Goal: Task Accomplishment & Management: Complete application form

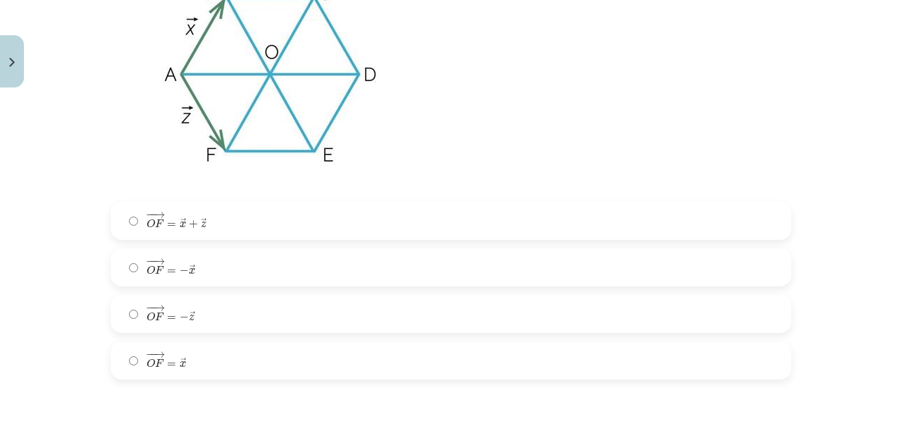
scroll to position [912, 0]
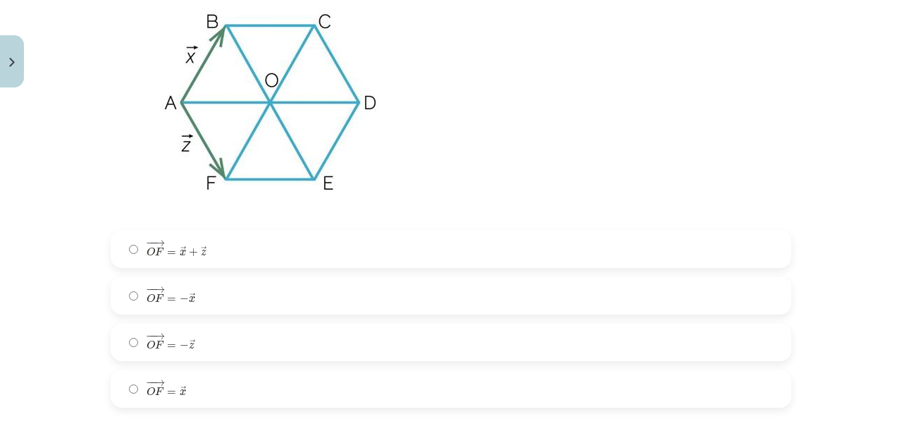
drag, startPoint x: 443, startPoint y: 238, endPoint x: 434, endPoint y: 246, distance: 11.5
drag, startPoint x: 434, startPoint y: 246, endPoint x: 396, endPoint y: 132, distance: 120.4
click at [396, 132] on img at bounding box center [271, 102] width 320 height 240
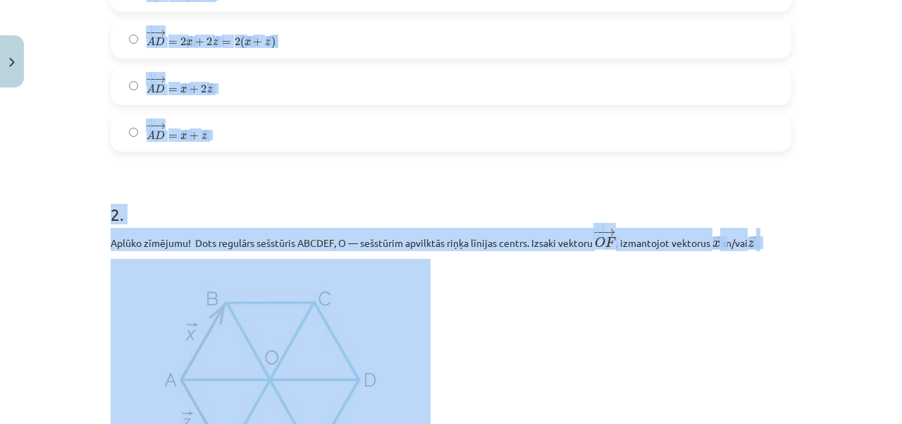
scroll to position [696, 0]
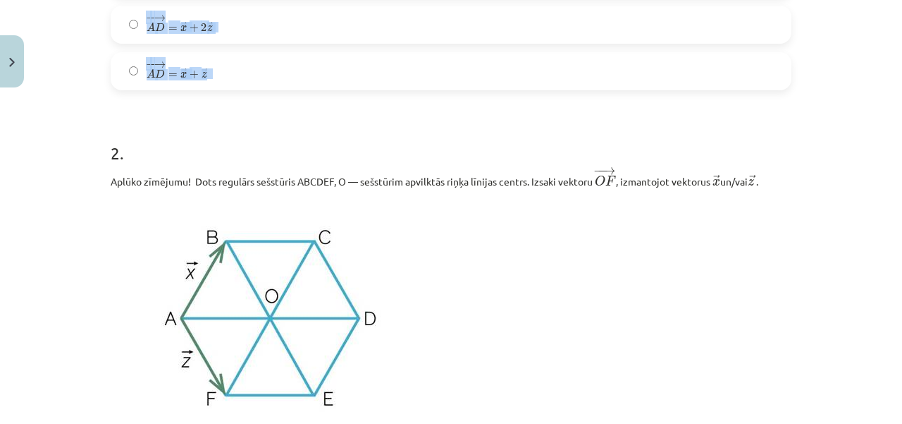
drag, startPoint x: 104, startPoint y: 35, endPoint x: 265, endPoint y: 67, distance: 163.8
copy div "1 . Aplūko zīmējumu! Dots regulārs sešstūris ABCDEF, O — sešstūrim apvilktās ri…"
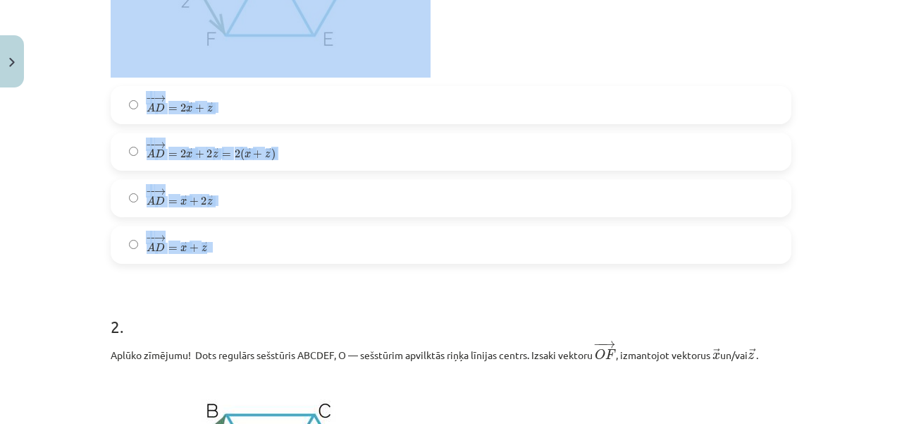
scroll to position [512, 0]
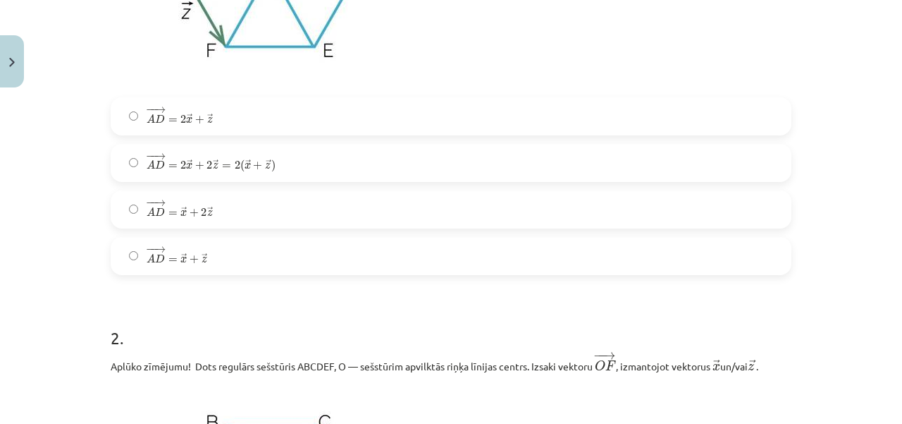
click at [337, 340] on h1 "2 ." at bounding box center [451, 325] width 681 height 44
click at [240, 120] on label "− − → A D = 2 → x + → z A D → = 2 x → + z →" at bounding box center [451, 116] width 678 height 35
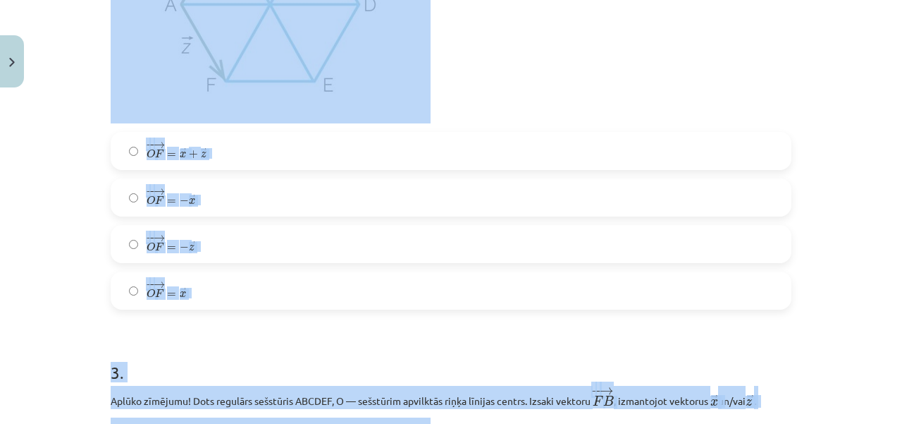
scroll to position [1108, 0]
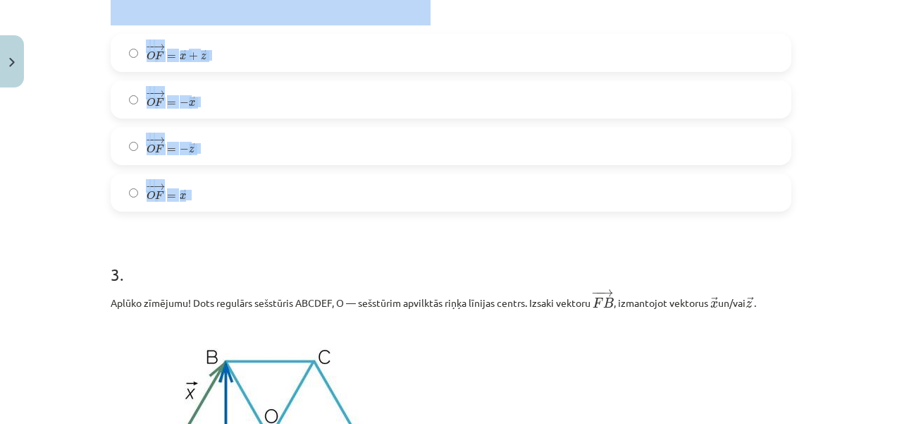
drag, startPoint x: 89, startPoint y: 13, endPoint x: 257, endPoint y: 195, distance: 247.4
click at [257, 195] on div "Mācību tēma: Matemātikas i - 10. klases 1. ieskaites mācību materiāls (a,b) #4 …" at bounding box center [451, 212] width 902 height 424
copy div "2 . Aplūko zīmējumu! Dots regulārs sešstūris ABCDEF, O — sešstūrim apvilktās ri…"
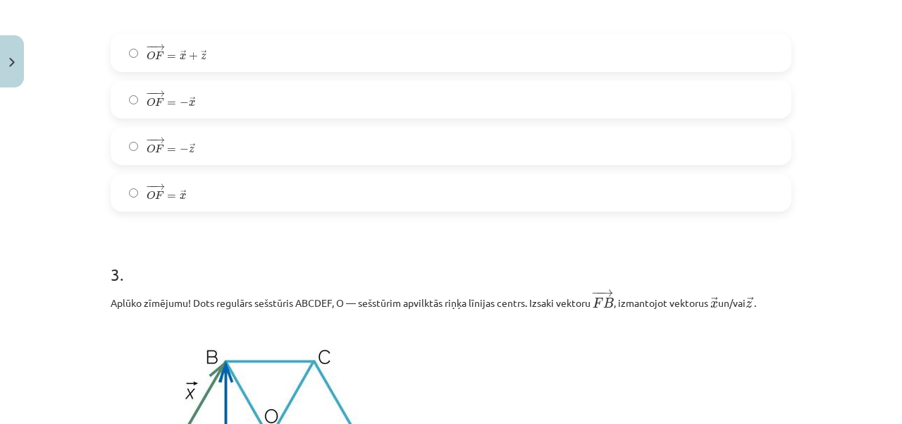
click at [222, 97] on label "− − → O F = − → x O F → = − x →" at bounding box center [451, 99] width 678 height 35
click at [219, 149] on label "− − → O F = − → z O F → = − z →" at bounding box center [451, 145] width 678 height 35
click at [220, 107] on label "− − → O F = − → x O F → = − x →" at bounding box center [451, 99] width 678 height 35
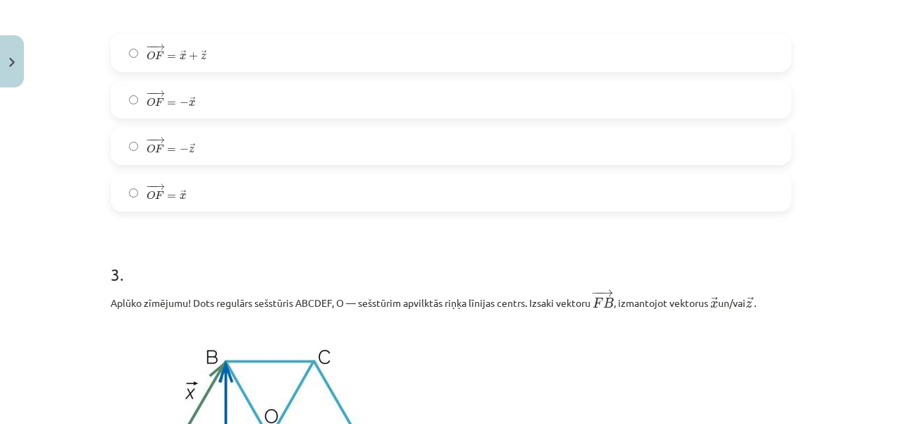
click at [220, 130] on label "− − → O F = − → z O F → = − z →" at bounding box center [451, 145] width 678 height 35
click at [237, 92] on label "− − → O F = − → x O F → = − x →" at bounding box center [451, 99] width 678 height 35
click at [223, 152] on label "− − → O F = − → z O F → = − z →" at bounding box center [451, 145] width 678 height 35
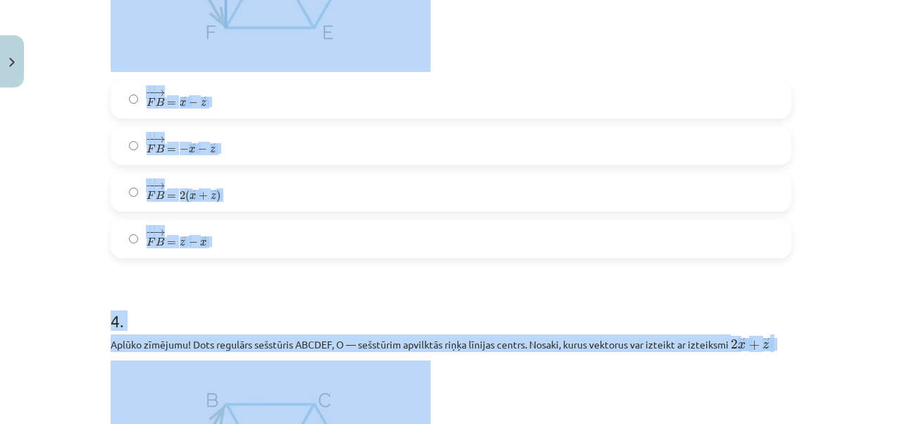
scroll to position [1619, 0]
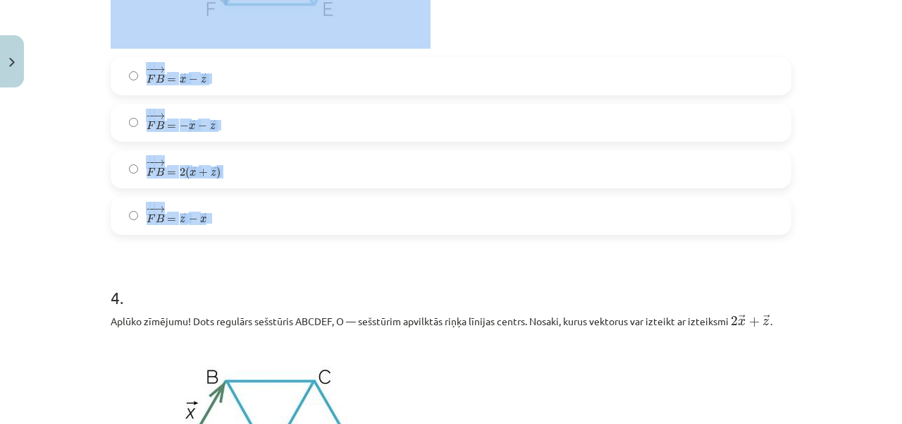
drag, startPoint x: 97, startPoint y: 37, endPoint x: 240, endPoint y: 226, distance: 236.6
copy div "3 . Aplūko zīmējumu! Dots regulārs sešstūris ABCDEF, O — sešstūrim apvilktās ri…"
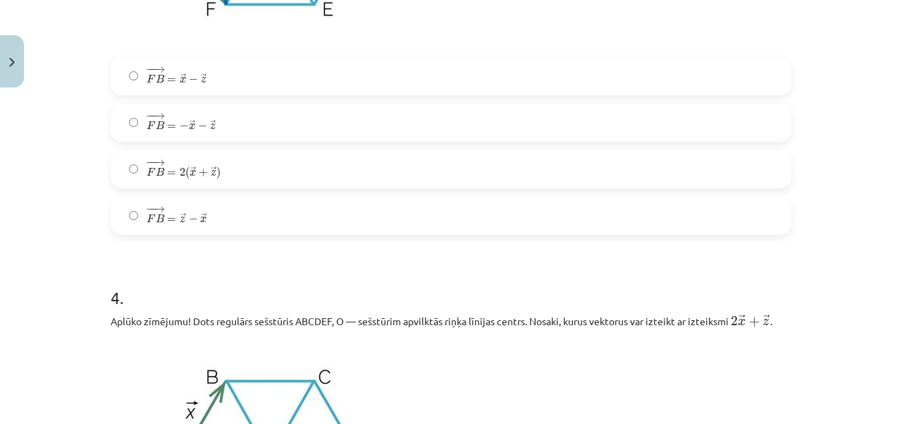
click at [240, 251] on form "1 . Aplūko zīmējumu! Dots regulārs sešstūris ABCDEF, O — sešstūrim apvilktās ri…" at bounding box center [451, 23] width 681 height 2722
click at [201, 79] on span "z" at bounding box center [204, 80] width 6 height 6
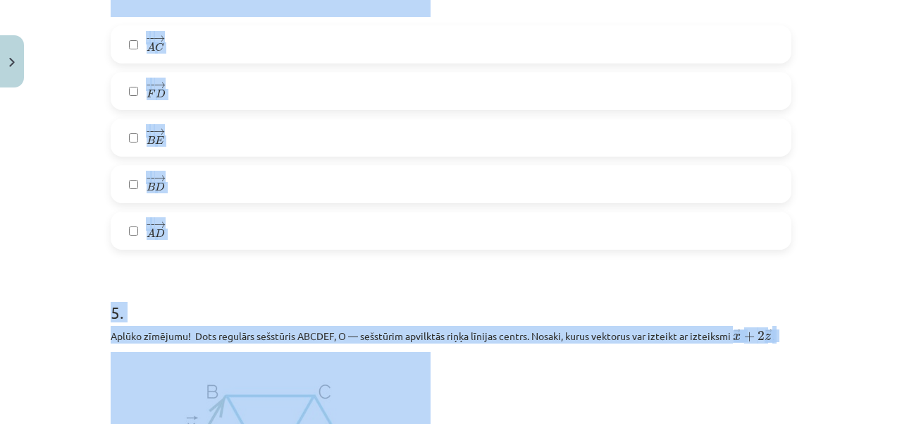
scroll to position [2190, 0]
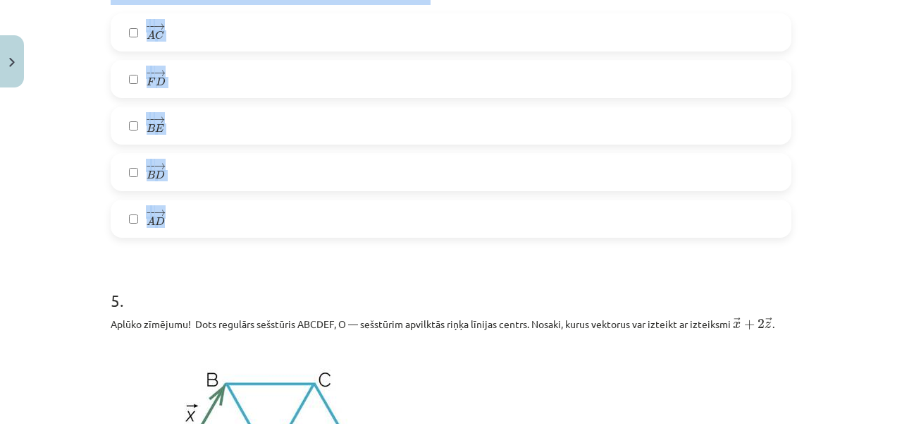
drag, startPoint x: 99, startPoint y: 5, endPoint x: 209, endPoint y: 218, distance: 239.9
copy div "4 . Aplūko zīmējumu! Dots regulārs sešstūris ABCDEF, O — sešstūrim apvilktās ri…"
click at [38, 177] on div "Mācību tēma: Matemātikas i - 10. klases 1. ieskaites mācību materiāls (a,b) #4 …" at bounding box center [451, 212] width 902 height 424
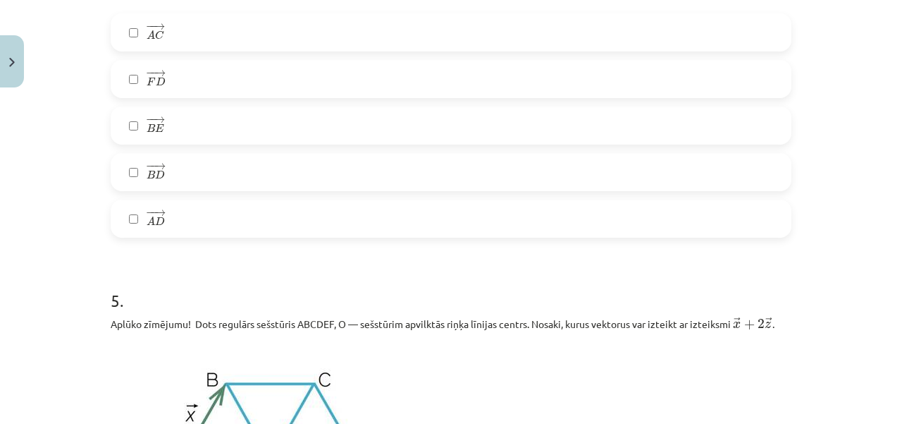
click at [38, 177] on div "Mācību tēma: Matemātikas i - 10. klases 1. ieskaites mācību materiāls (a,b) #4 …" at bounding box center [451, 212] width 902 height 424
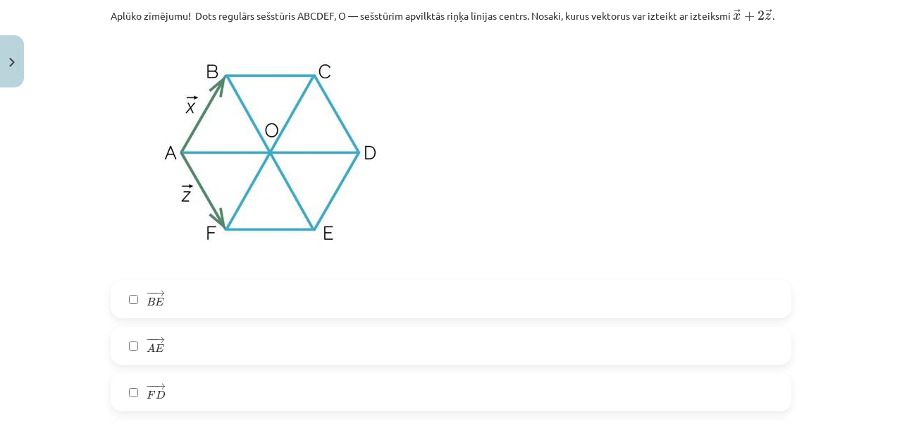
scroll to position [2510, 0]
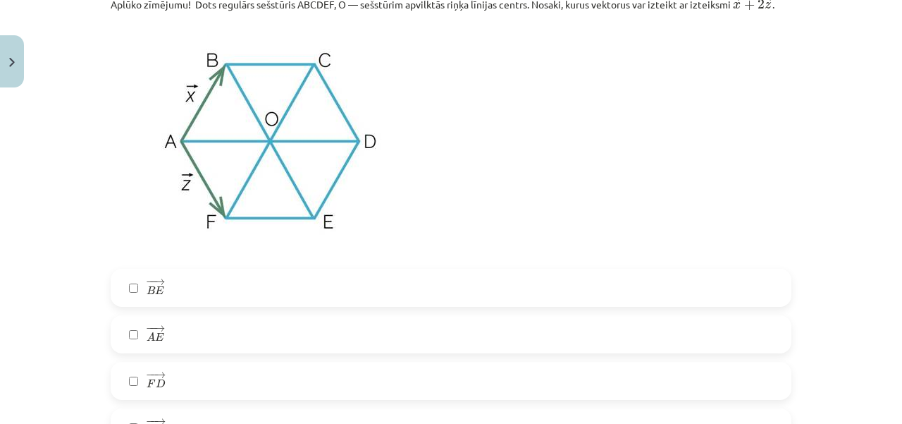
drag, startPoint x: 106, startPoint y: 5, endPoint x: 109, endPoint y: -9, distance: 14.4
click at [109, 0] on html "0 Dāvanas 428 mP 839 xp Adrians Minovs Sākums Aktuāli Kā mācīties eSKOLĀ Kontak…" at bounding box center [451, 212] width 902 height 424
click at [127, 9] on p "Aplūko zīmējumu! Dots regulārs sešstūris ABCDEF, O — sešstūrim apvilktās riņķa …" at bounding box center [451, 3] width 681 height 18
click at [121, 55] on img at bounding box center [271, 140] width 320 height 240
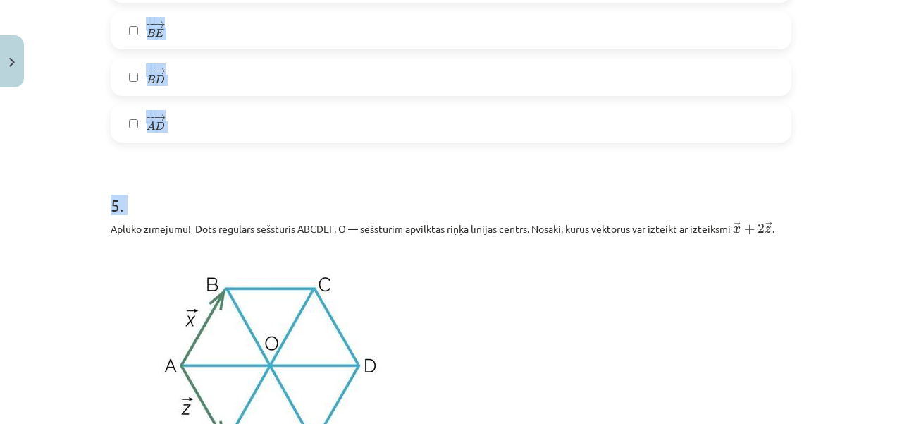
scroll to position [2113, 0]
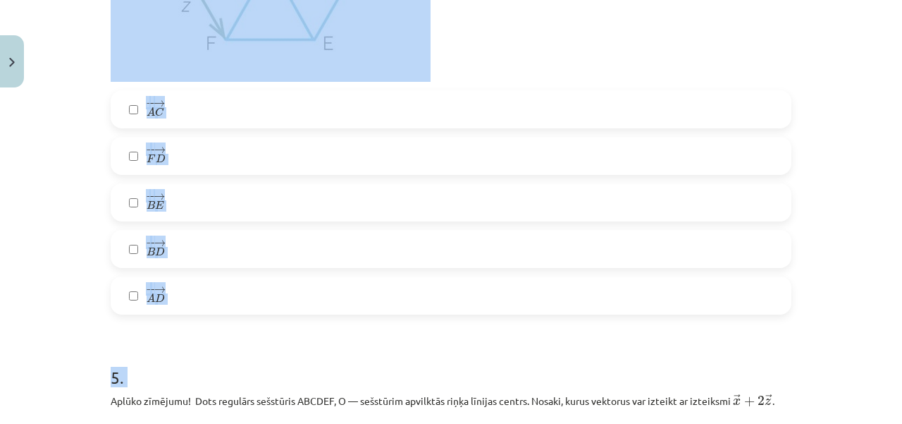
drag, startPoint x: 104, startPoint y: 11, endPoint x: 151, endPoint y: 82, distance: 85.6
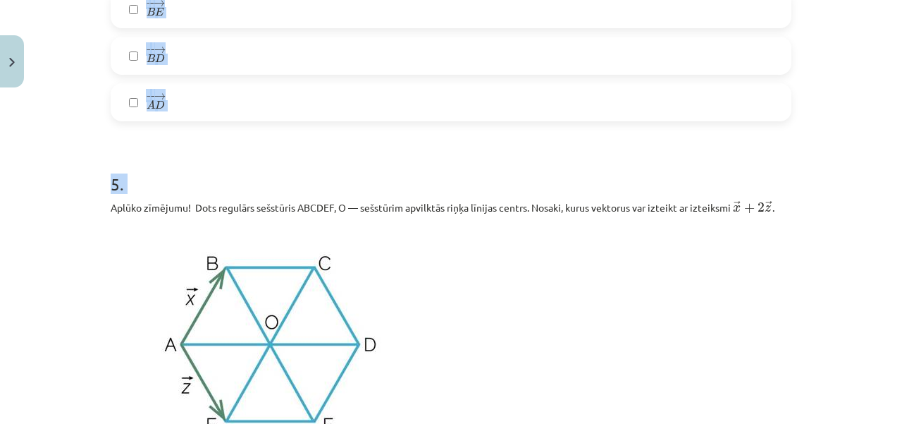
scroll to position [2325, 0]
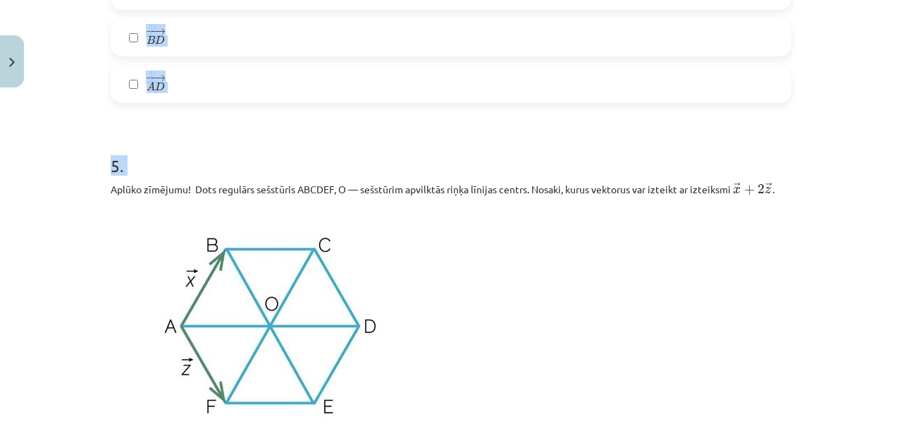
click at [407, 290] on img at bounding box center [271, 325] width 320 height 240
click at [111, 211] on img at bounding box center [271, 325] width 320 height 240
click at [111, 197] on p "Aplūko zīmējumu! Dots regulārs sešstūris ABCDEF, O — sešstūrim apvilktās riņķa …" at bounding box center [451, 188] width 681 height 18
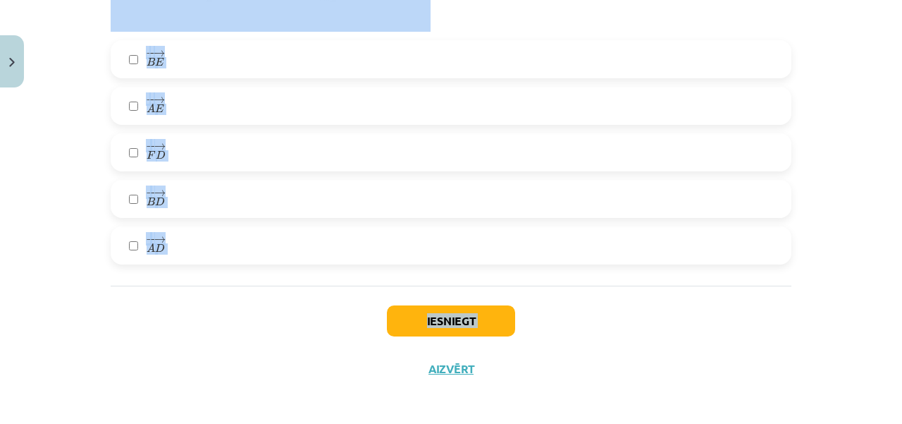
scroll to position [2745, 0]
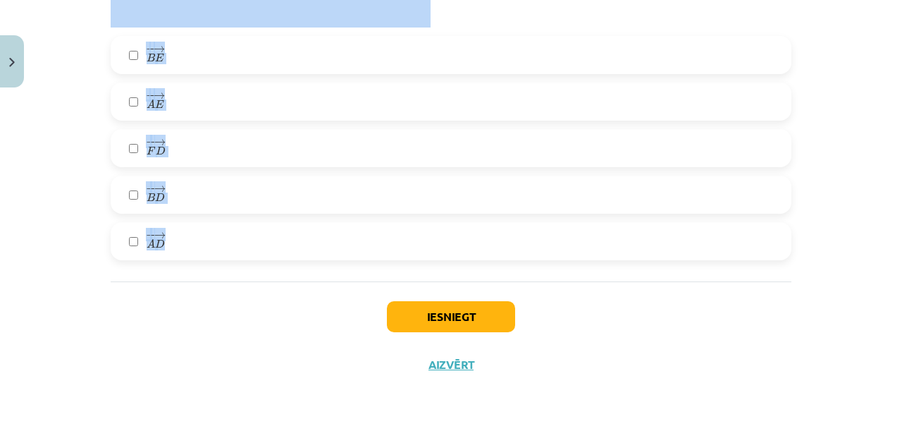
drag, startPoint x: 104, startPoint y: 166, endPoint x: 245, endPoint y: 252, distance: 164.8
copy div "5 . Aplūko zīmējumu! Dots regulārs sešstūris ABCDEF, O — sešstūrim apvilktās ri…"
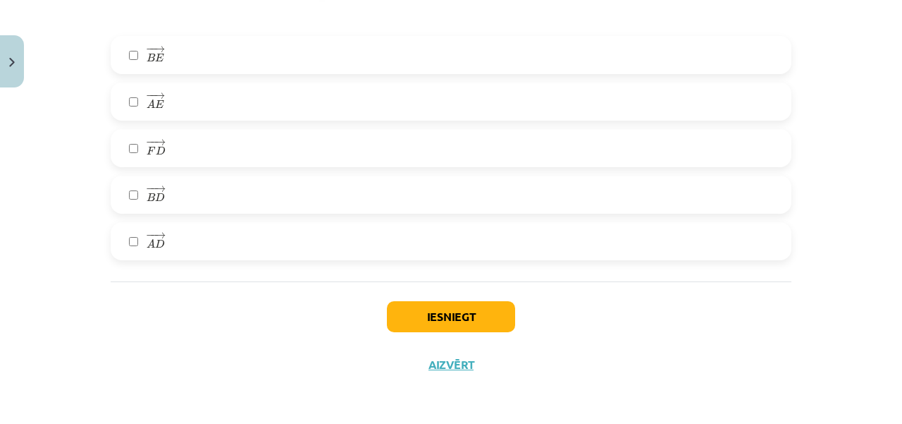
click at [215, 301] on div "Iesniegt Aizvērt" at bounding box center [451, 330] width 681 height 99
click at [155, 105] on span "E" at bounding box center [159, 104] width 8 height 8
click at [470, 309] on button "Iesniegt" at bounding box center [451, 316] width 128 height 31
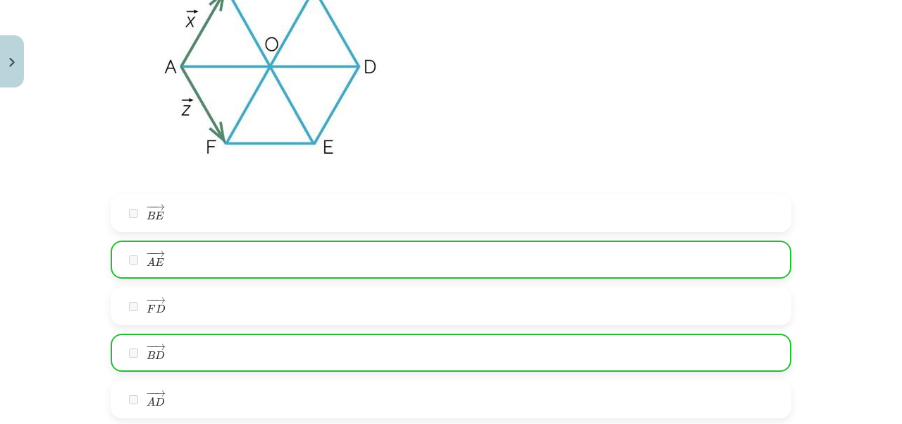
scroll to position [2789, 0]
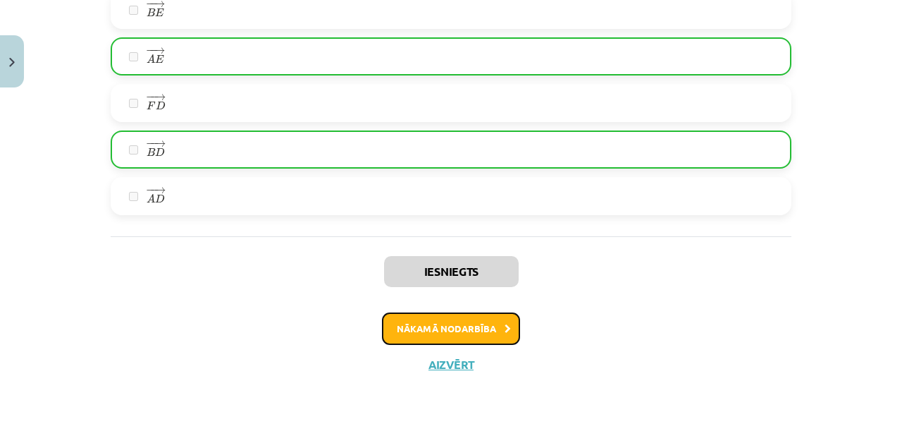
click at [497, 329] on button "Nākamā nodarbība" at bounding box center [451, 328] width 138 height 32
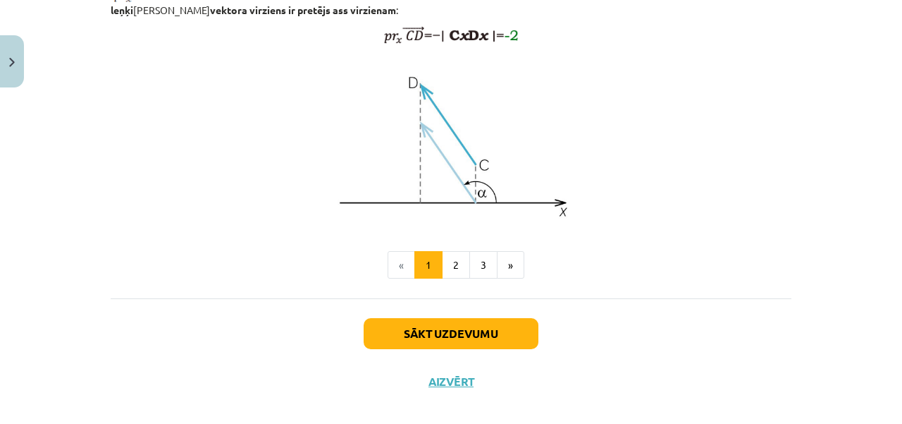
scroll to position [1248, 0]
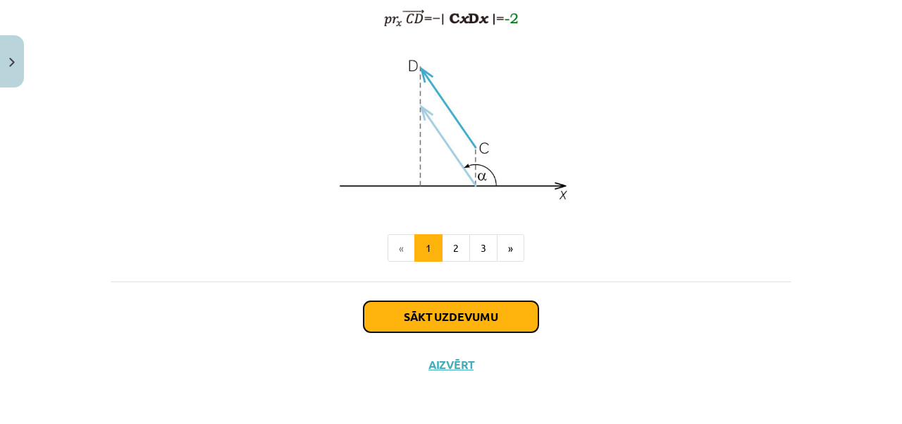
click at [505, 317] on button "Sākt uzdevumu" at bounding box center [451, 316] width 175 height 31
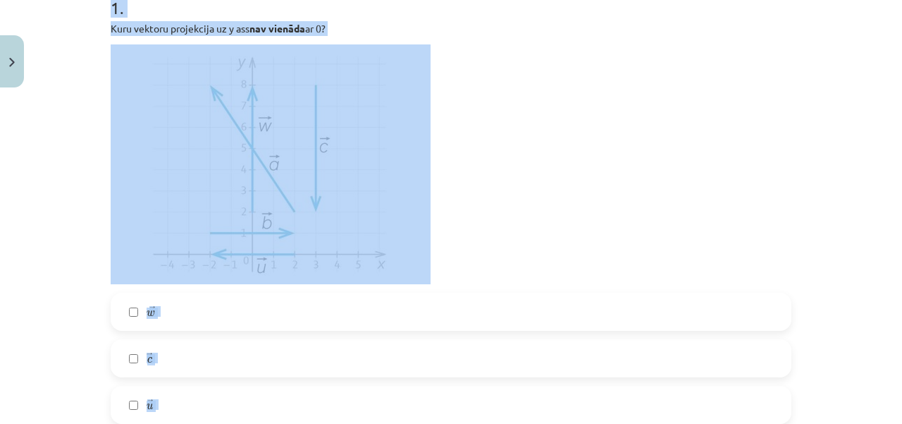
scroll to position [405, 0]
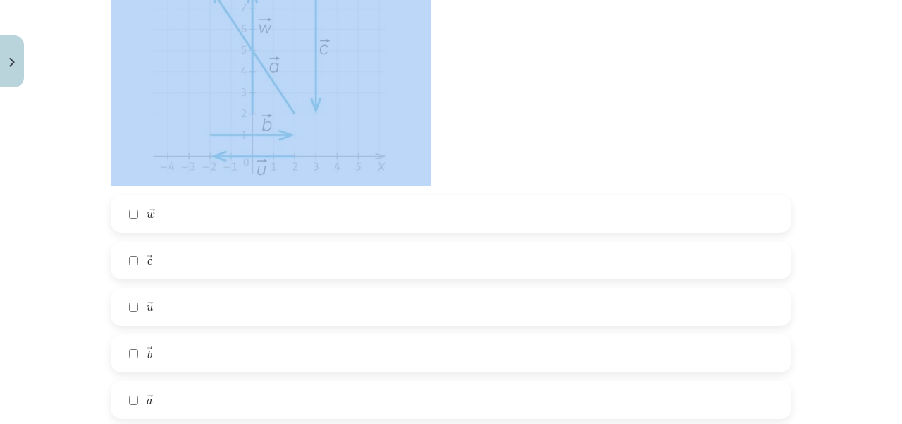
drag, startPoint x: 102, startPoint y: 271, endPoint x: 264, endPoint y: 70, distance: 257.6
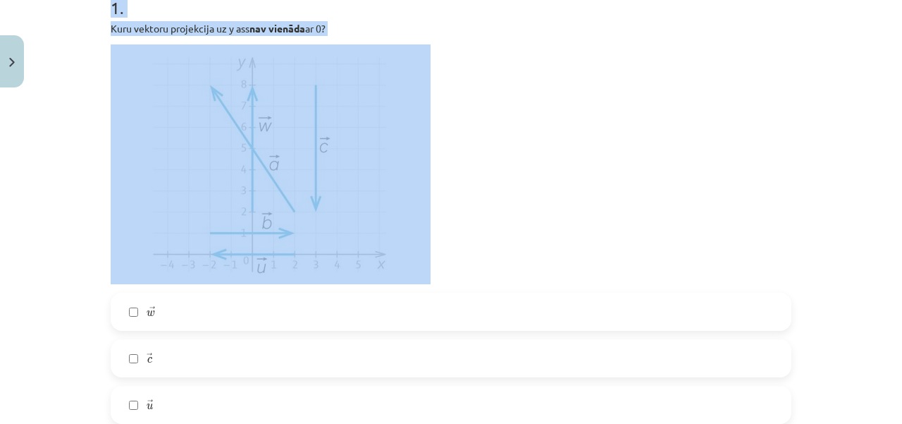
scroll to position [283, 0]
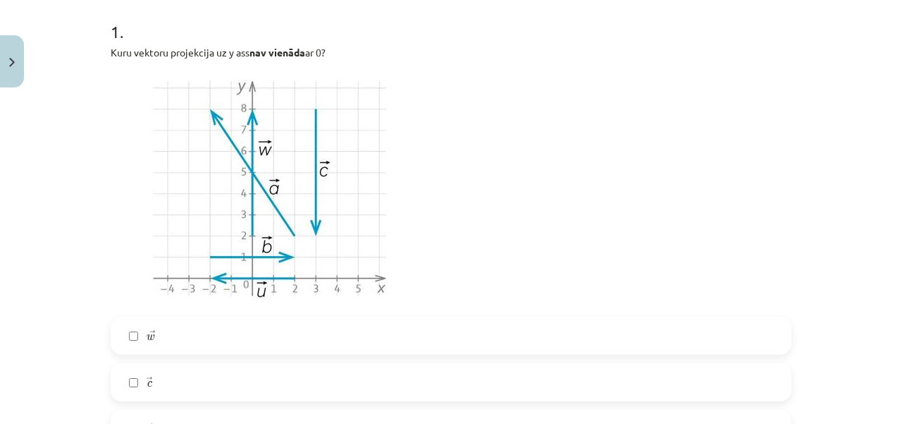
click at [434, 164] on p at bounding box center [451, 188] width 681 height 240
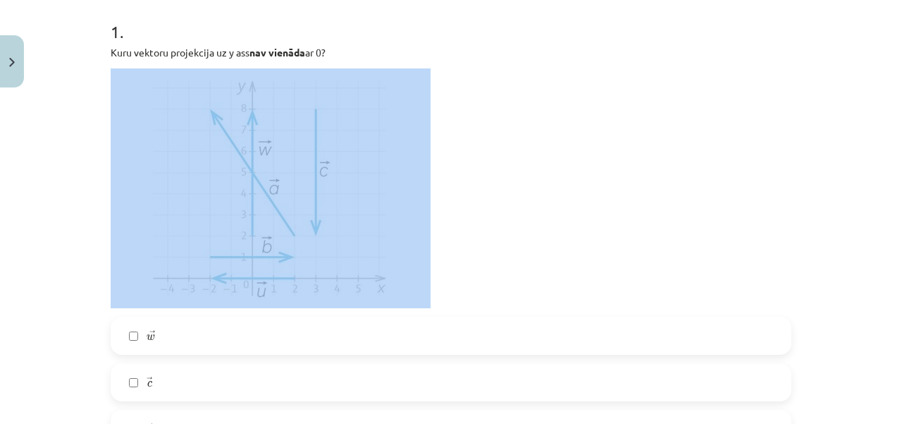
click at [434, 164] on p at bounding box center [451, 188] width 681 height 240
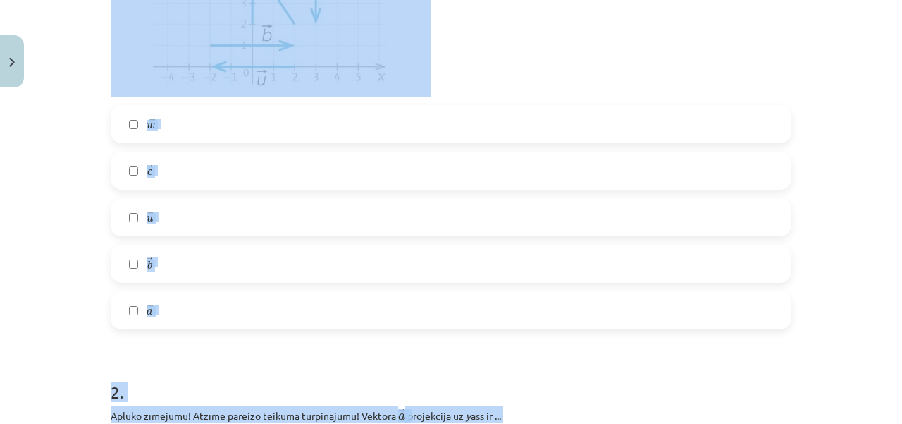
scroll to position [555, 0]
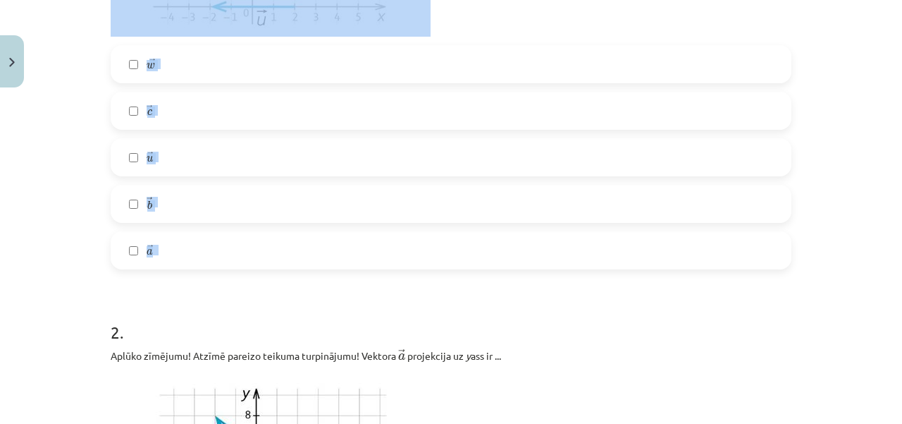
drag, startPoint x: 99, startPoint y: 27, endPoint x: 223, endPoint y: 262, distance: 264.6
copy div "1 . Kuru vektoru projekcija uz y ass nav vienāda ar 0? → w w → → c c → → u u → …"
click at [66, 122] on div "Mācību tēma: Matemātikas i - 10. klases 1. ieskaites mācību materiāls (a,b) #5 …" at bounding box center [451, 212] width 902 height 424
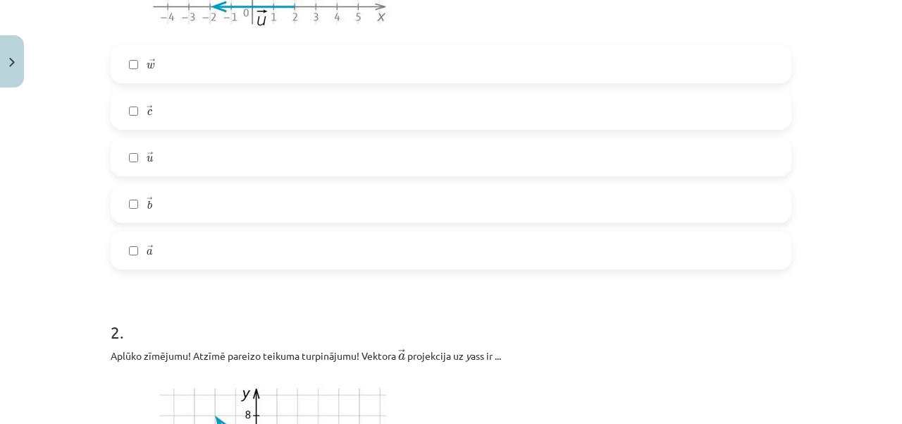
click at [66, 121] on div "Mācību tēma: Matemātikas i - 10. klases 1. ieskaites mācību materiāls (a,b) #5 …" at bounding box center [451, 212] width 902 height 424
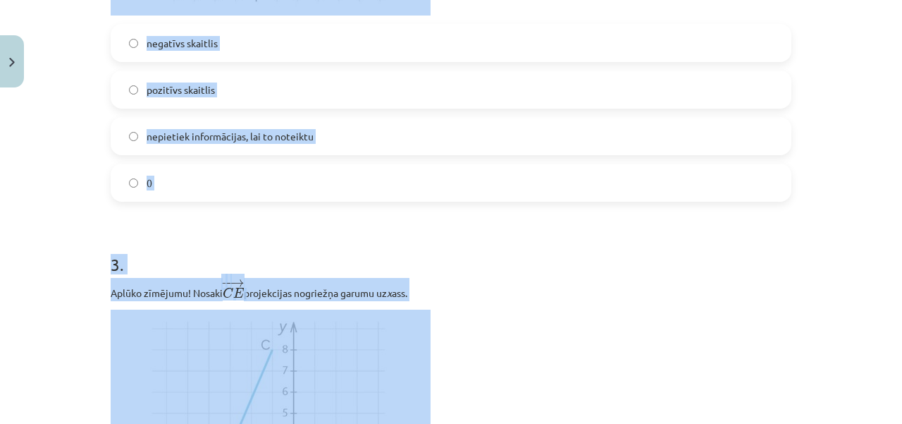
scroll to position [1161, 0]
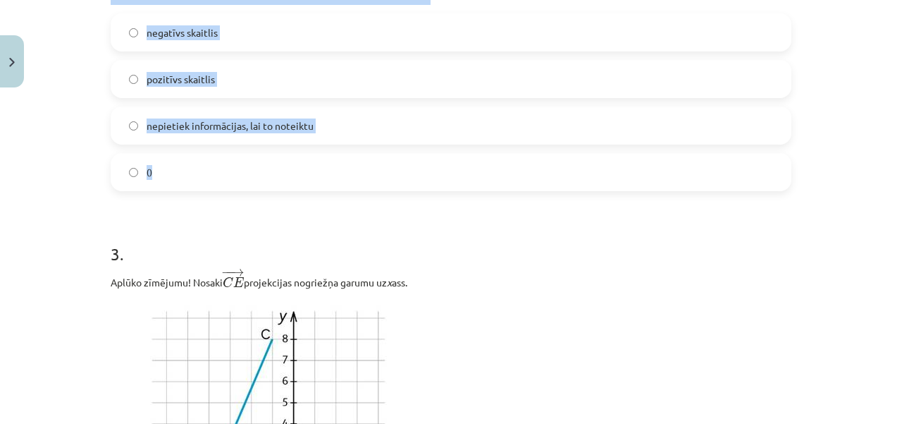
drag, startPoint x: 104, startPoint y: 23, endPoint x: 211, endPoint y: 181, distance: 190.4
copy div "2 . Aplūko zīmējumu! Atzīmē pareizo teikuma turpinājumu! Vektora ﻿ → a a → ﻿ pr…"
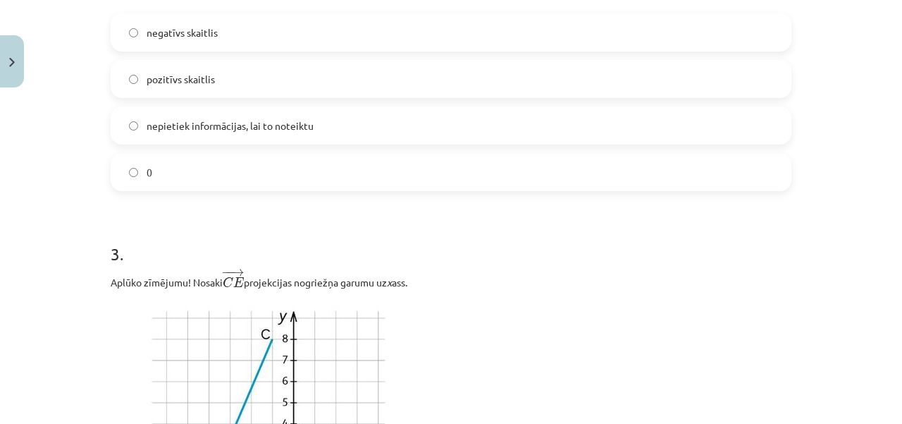
click at [159, 74] on span "pozitīvs skaitlis" at bounding box center [181, 79] width 68 height 15
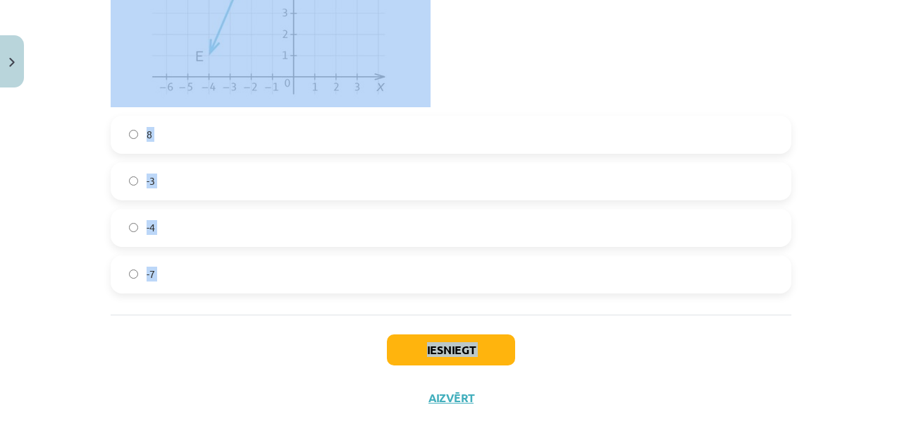
scroll to position [1626, 0]
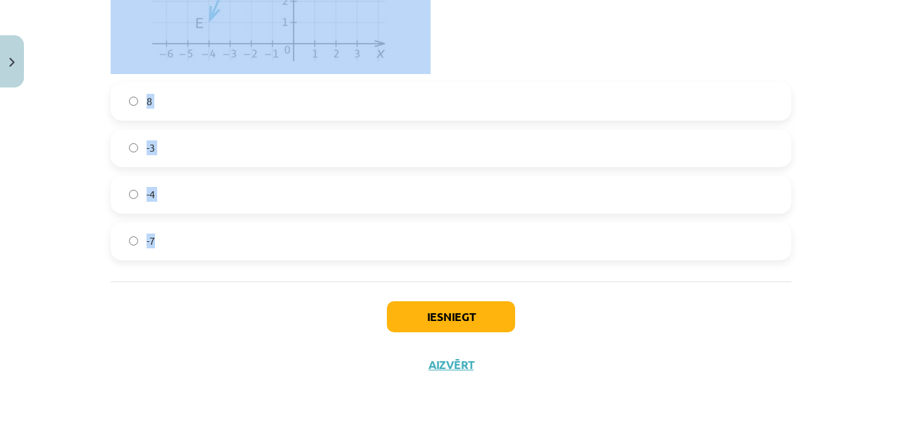
drag, startPoint x: 98, startPoint y: 8, endPoint x: 209, endPoint y: 249, distance: 265.6
copy div "3 . Aplūko zīmējumu! Nosaki − − → C E C E → projekcijas nogriežņa garumu uz x a…"
click at [429, 322] on button "Iesniegt" at bounding box center [451, 316] width 128 height 31
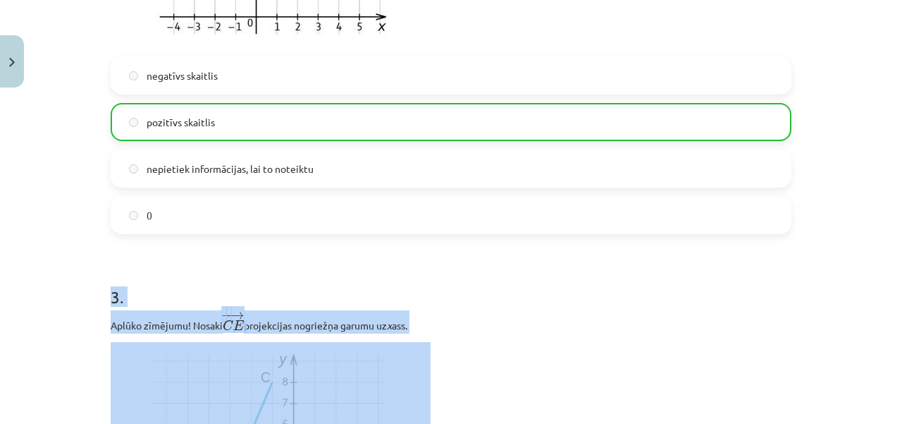
scroll to position [1670, 0]
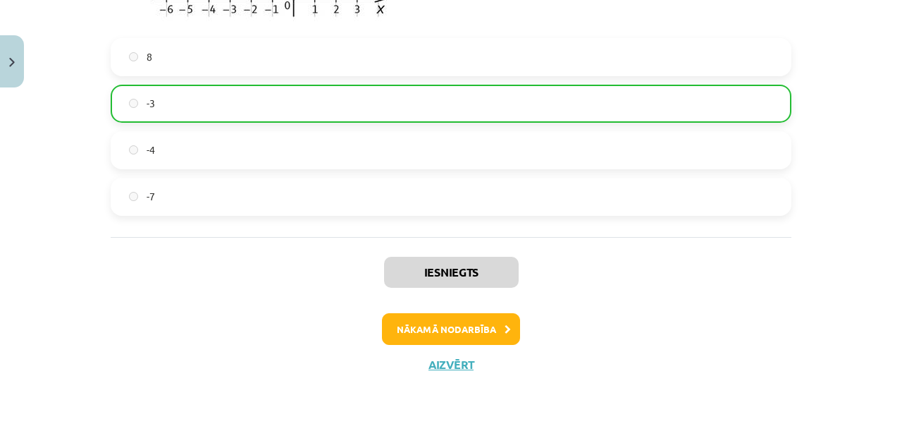
click at [500, 348] on div "Iesniegts Nākamā nodarbība Aizvērt" at bounding box center [451, 309] width 681 height 144
click at [505, 329] on icon at bounding box center [508, 329] width 6 height 9
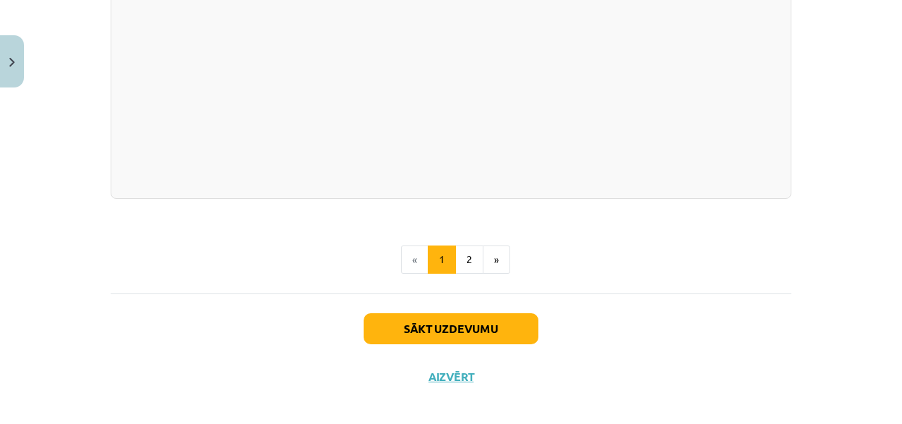
scroll to position [1528, 0]
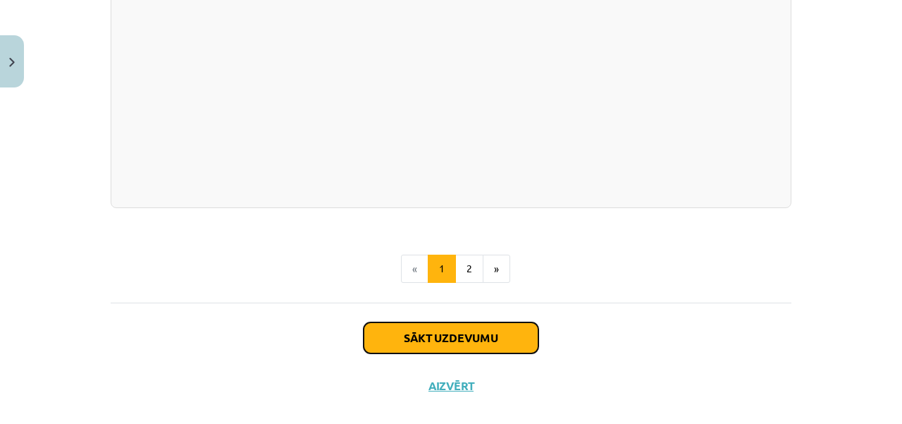
click at [505, 353] on button "Sākt uzdevumu" at bounding box center [451, 337] width 175 height 31
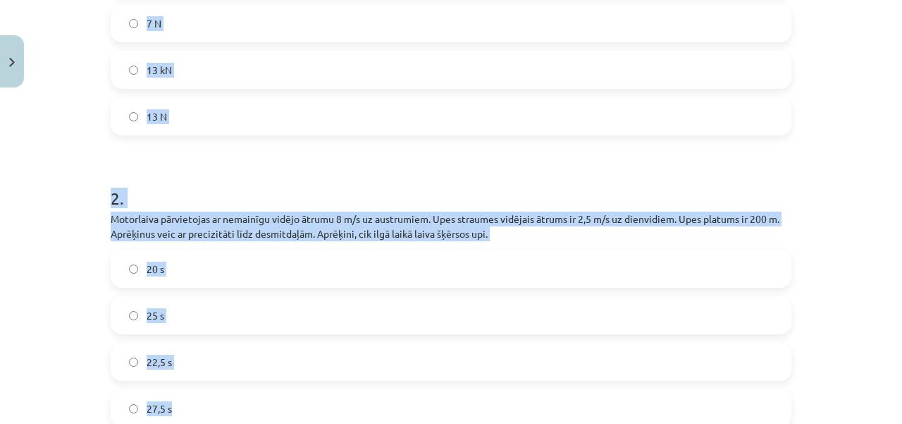
scroll to position [643, 0]
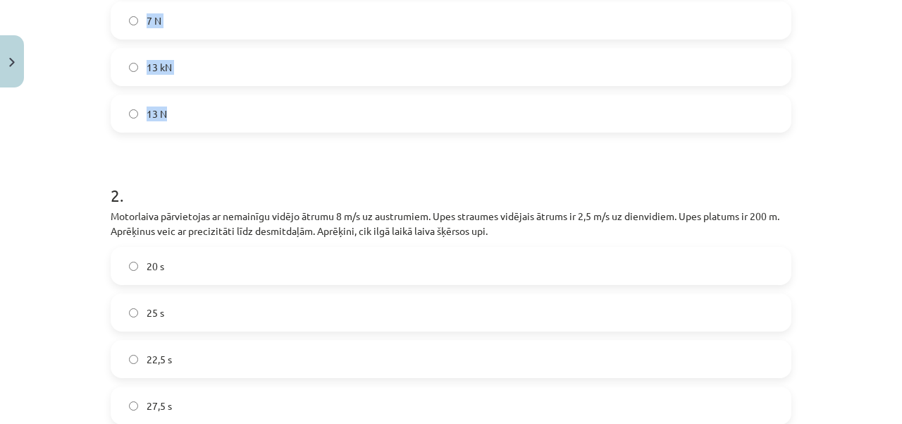
drag, startPoint x: 100, startPoint y: 11, endPoint x: 206, endPoint y: 118, distance: 151.0
click at [206, 118] on div "2 XP Saņemsi Sarežģīts 308 pilda Apraksts Uzdevums Palīdzība 1 . Uz reaktīvo li…" at bounding box center [451, 2] width 698 height 1102
copy div "1 . Uz reaktīvo lidmašīnu vertikālajā virzienā darbojas 550kN liels smaguma spē…"
click at [197, 70] on label "13 kN" at bounding box center [451, 66] width 678 height 35
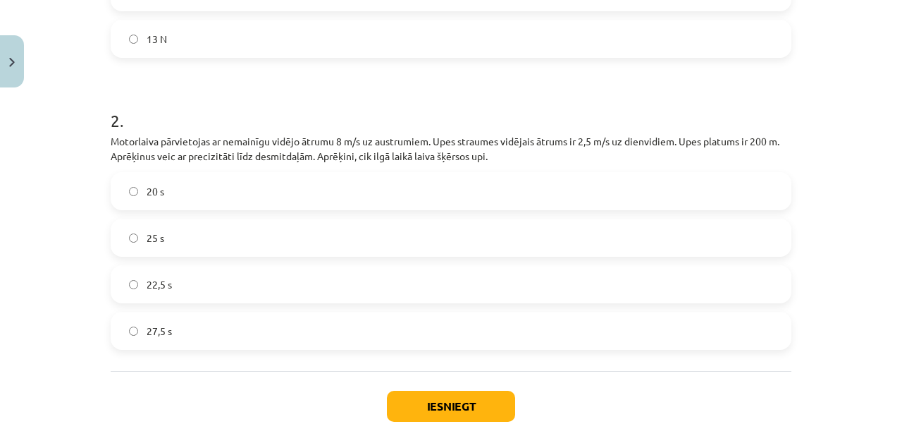
scroll to position [780, 0]
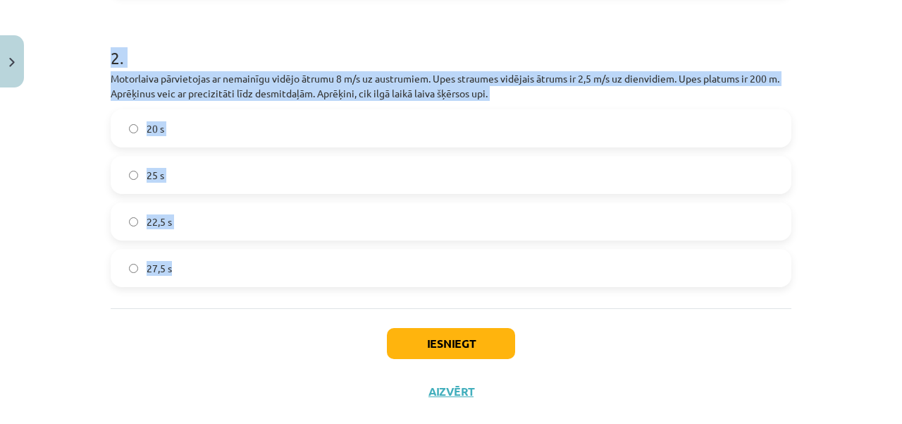
drag, startPoint x: 101, startPoint y: 45, endPoint x: 183, endPoint y: 264, distance: 234.2
copy div "2 . Motorlaiva pārvietojas ar nemainīgu vidējo ātrumu 8 m/s uz austrumiem. Upes…"
click at [197, 173] on label "25 s" at bounding box center [451, 174] width 678 height 35
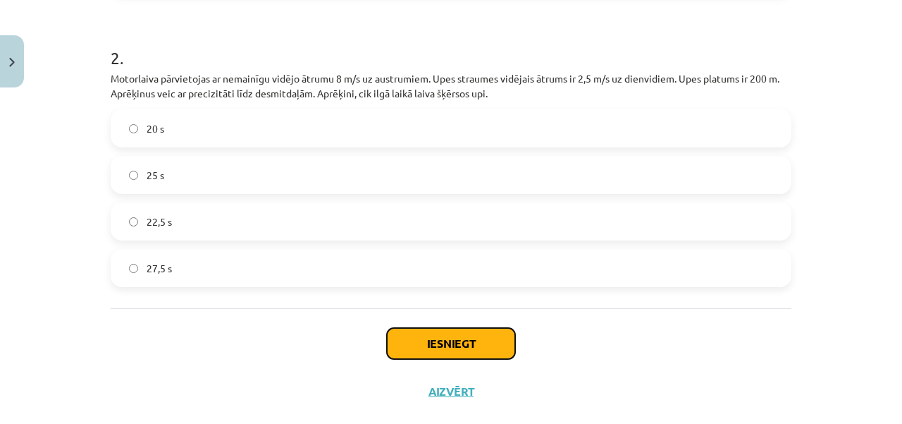
click at [422, 350] on button "Iesniegt" at bounding box center [451, 343] width 128 height 31
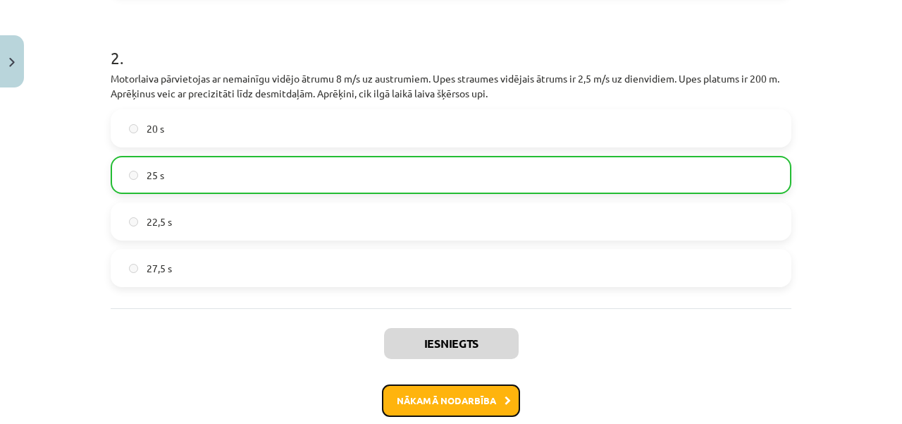
click at [490, 401] on button "Nākamā nodarbība" at bounding box center [451, 400] width 138 height 32
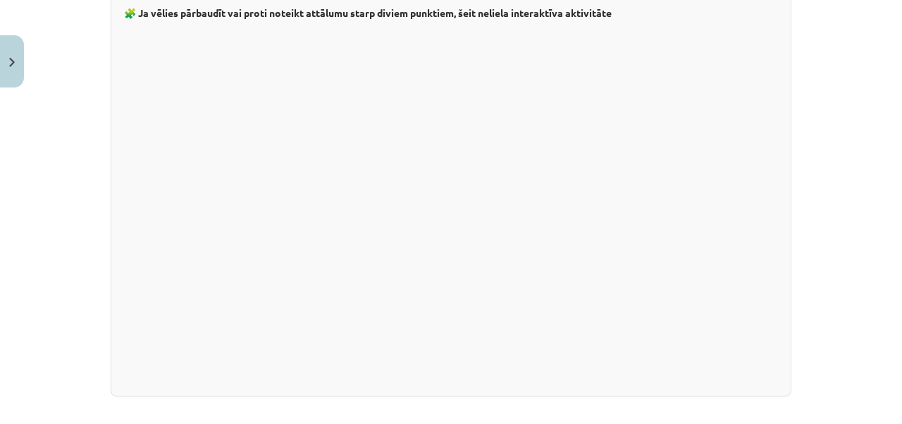
scroll to position [2576, 0]
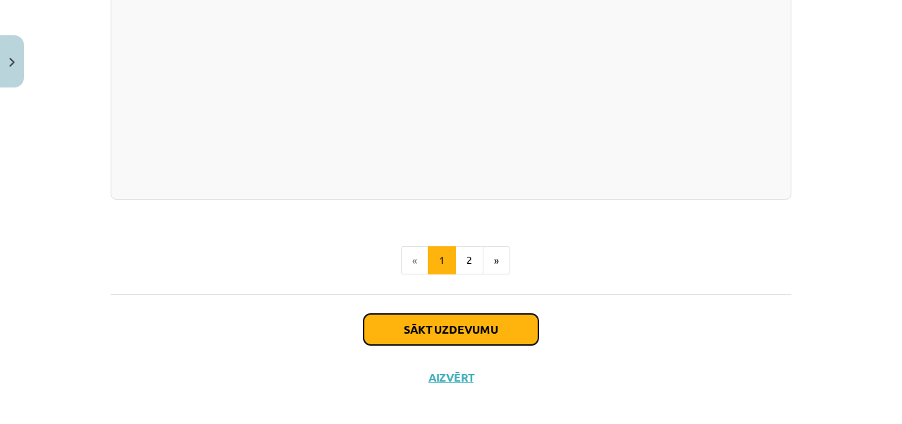
click at [510, 321] on button "Sākt uzdevumu" at bounding box center [451, 329] width 175 height 31
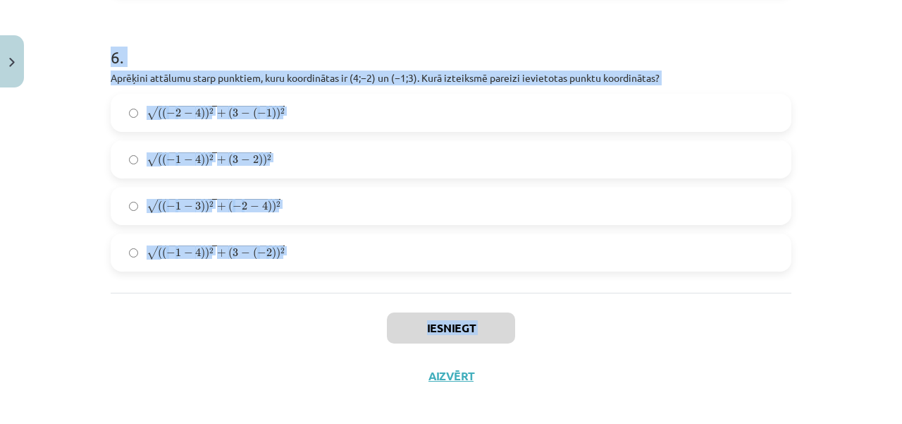
scroll to position [1924, 0]
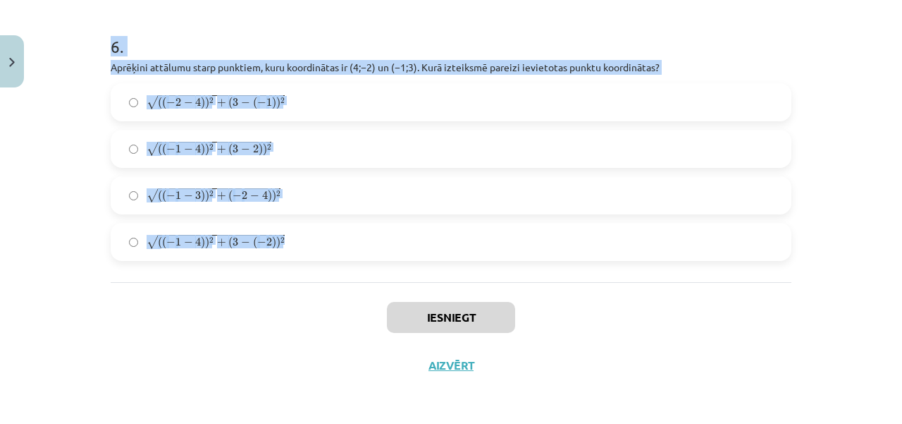
drag, startPoint x: 90, startPoint y: 149, endPoint x: 331, endPoint y: 237, distance: 256.4
click at [331, 237] on div "Mācību tēma: Matemātikas i - 10. klases 1. ieskaites mācību materiāls (a,b) #7 …" at bounding box center [451, 212] width 902 height 424
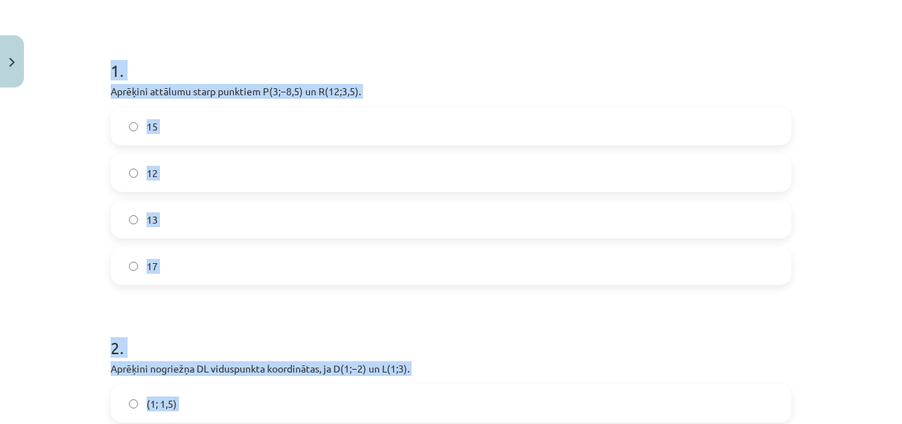
scroll to position [264, 0]
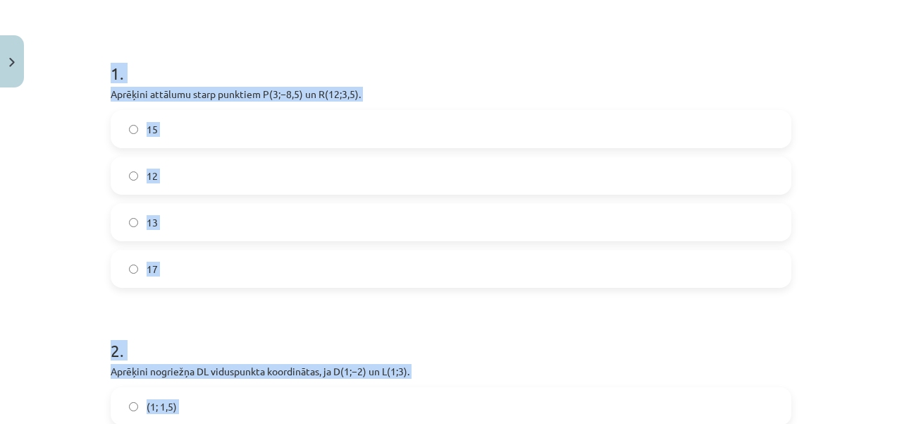
click at [135, 125] on label "15" at bounding box center [451, 128] width 678 height 35
click at [28, 156] on div "Mācību tēma: Matemātikas i - 10. klases 1. ieskaites mācību materiāls (a,b) #7 …" at bounding box center [451, 212] width 902 height 424
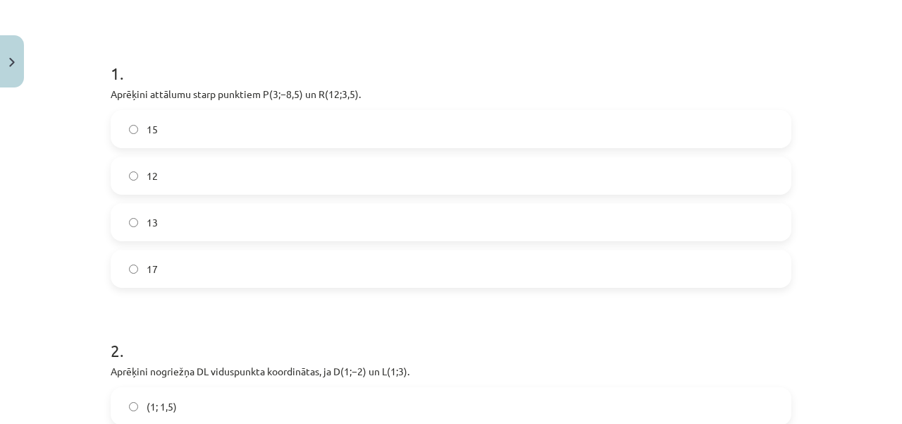
click at [28, 156] on div "Mācību tēma: Matemātikas i - 10. klases 1. ieskaites mācību materiāls (a,b) #7 …" at bounding box center [451, 212] width 902 height 424
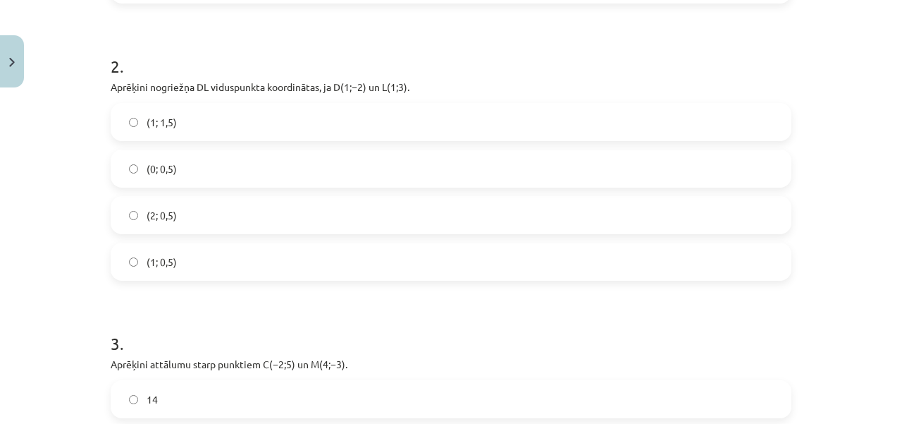
scroll to position [582, 0]
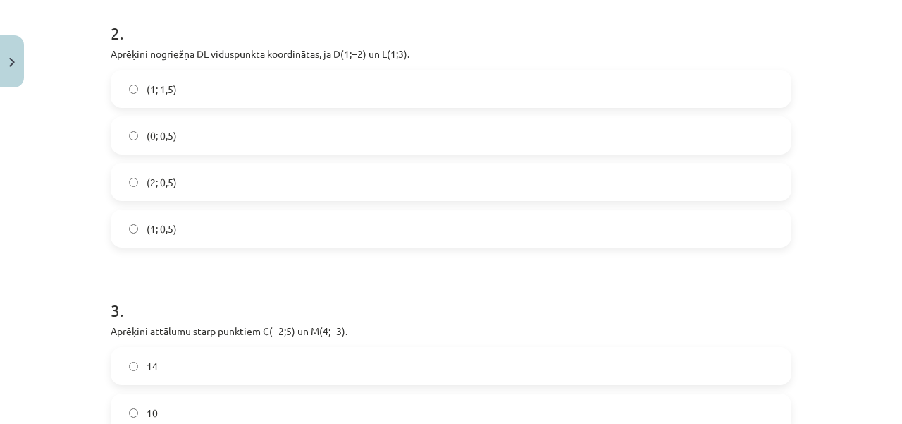
click at [188, 216] on label "(1; 0,5)" at bounding box center [451, 228] width 678 height 35
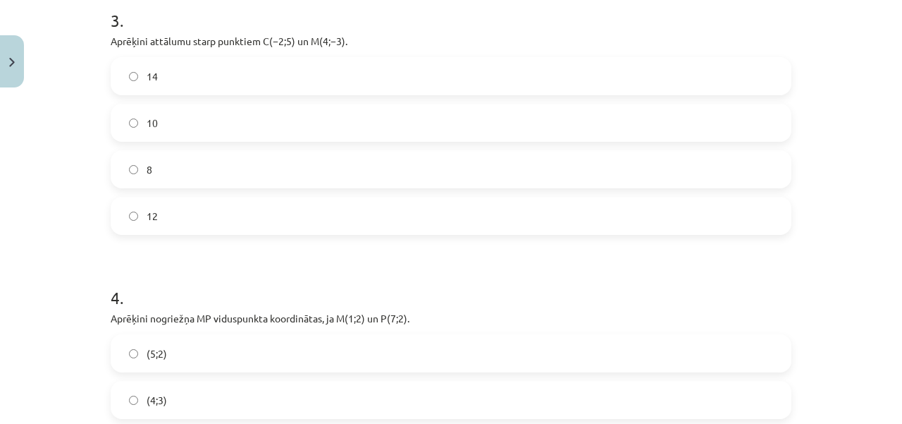
click at [154, 117] on label "10" at bounding box center [451, 122] width 678 height 35
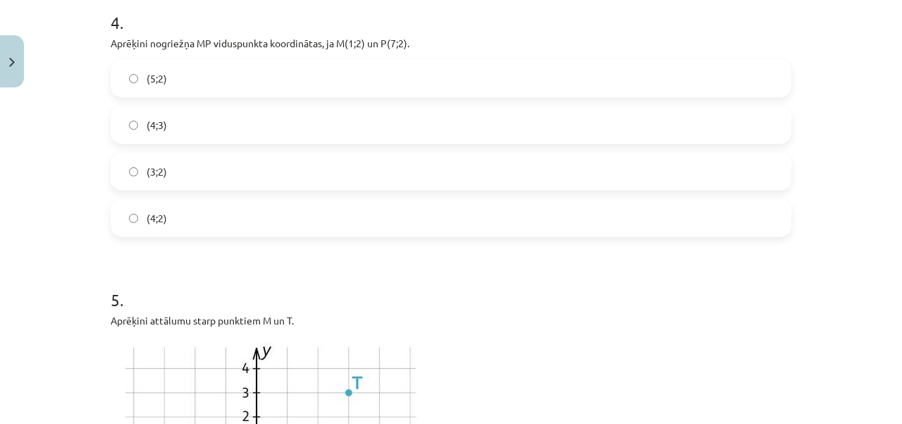
scroll to position [1166, 0]
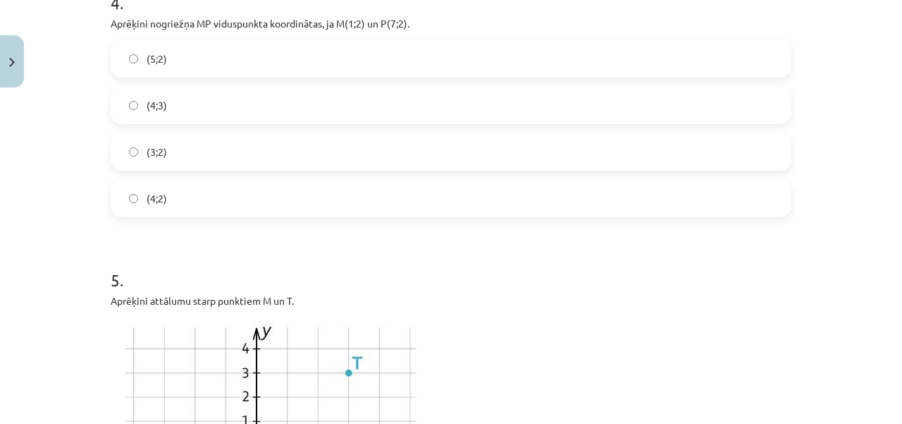
click at [222, 190] on label "(4;2)" at bounding box center [451, 197] width 678 height 35
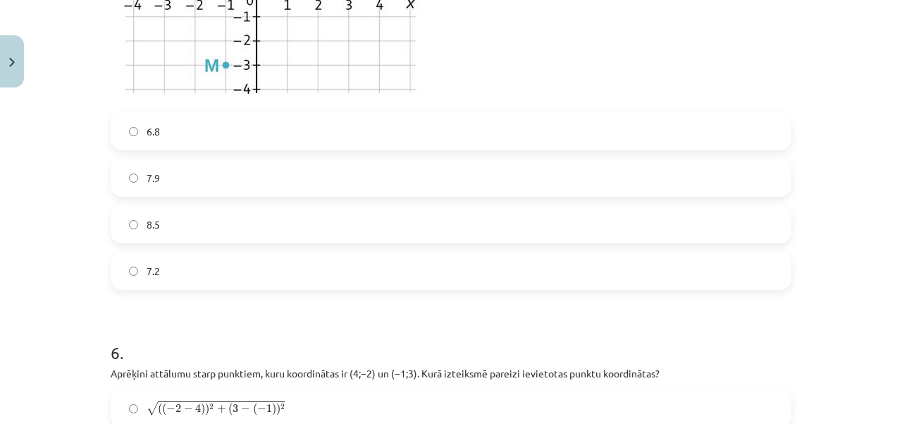
scroll to position [1621, 0]
click at [189, 259] on label "7.2" at bounding box center [451, 267] width 678 height 35
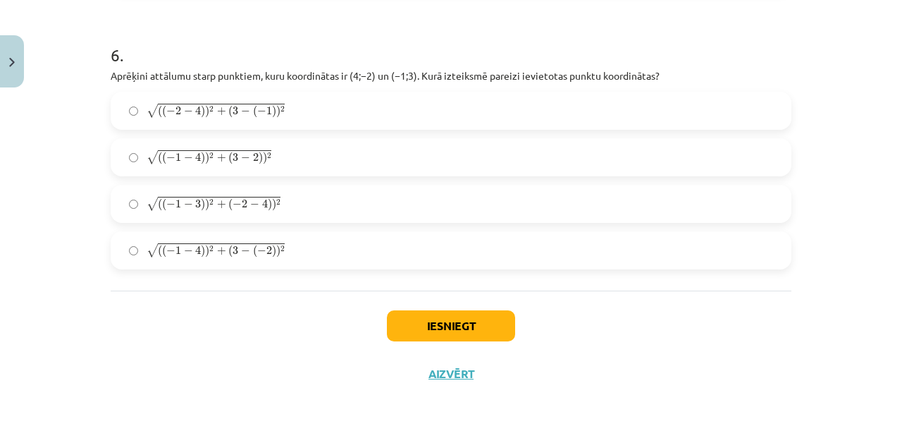
scroll to position [1924, 0]
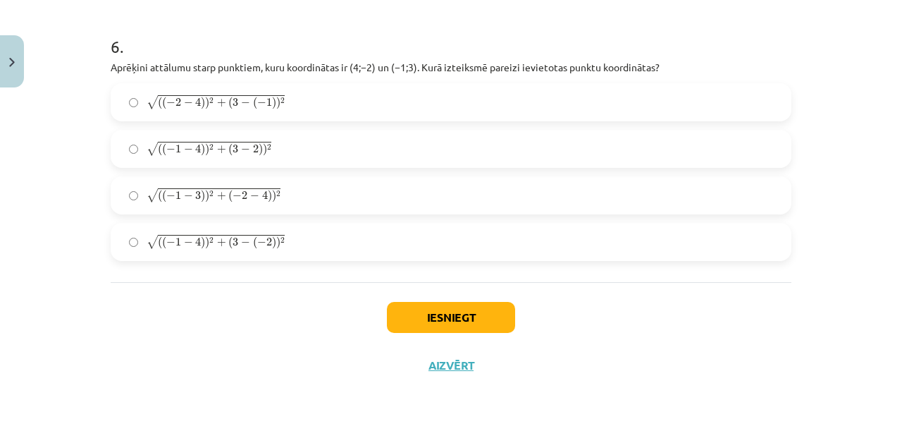
click at [214, 172] on div "√ ( ( − 2 − 4 ) ) 2 + ( 3 − ( − 1 ) ) 2 ( ( − 2 − 4 ) ) 2 + ( 3 − ( − 1 ) ) 2 √…" at bounding box center [451, 172] width 681 height 178
click at [232, 202] on label "√ ( ( − 1 − 3 ) ) 2 + ( − 2 − 4 ) ) 2 ( ( − 1 − 3 ) ) 2 + ( − 2 − 4 ) ) 2" at bounding box center [451, 195] width 678 height 35
click at [217, 160] on label "√ ( ( − 1 − 4 ) ) 2 + ( 3 − 2 ) ) 2 ( ( − 1 − 4 ) ) 2 + ( 3 − 2 ) ) 2" at bounding box center [451, 148] width 678 height 35
click at [453, 302] on button "Iesniegt" at bounding box center [451, 317] width 128 height 31
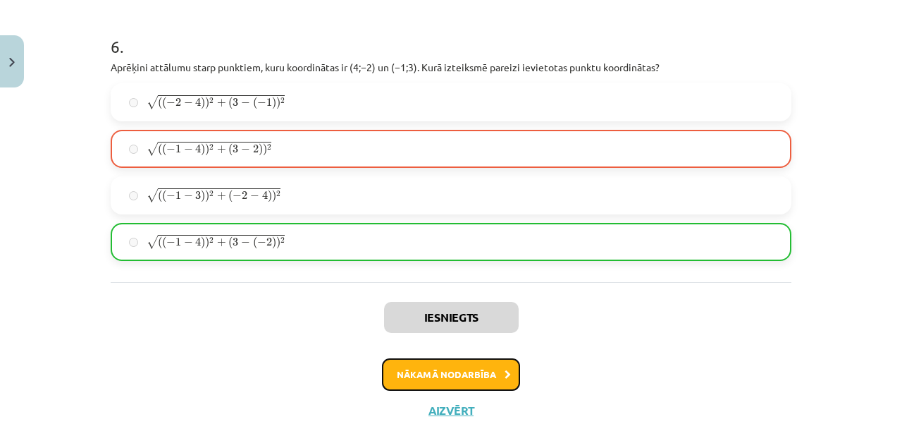
click at [478, 374] on button "Nākamā nodarbība" at bounding box center [451, 374] width 138 height 32
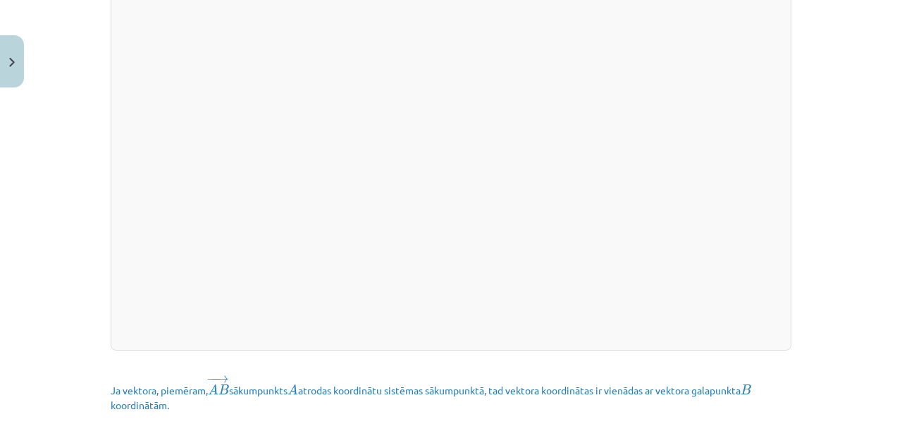
scroll to position [2052, 0]
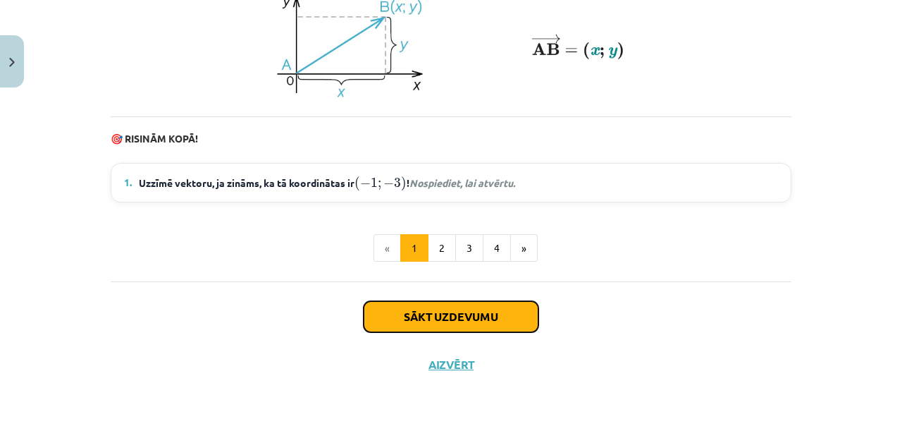
click at [489, 314] on button "Sākt uzdevumu" at bounding box center [451, 316] width 175 height 31
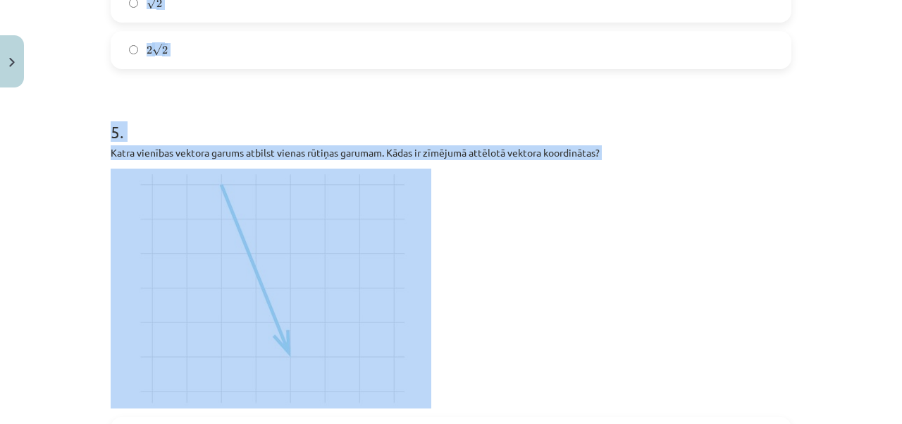
scroll to position [1320, 0]
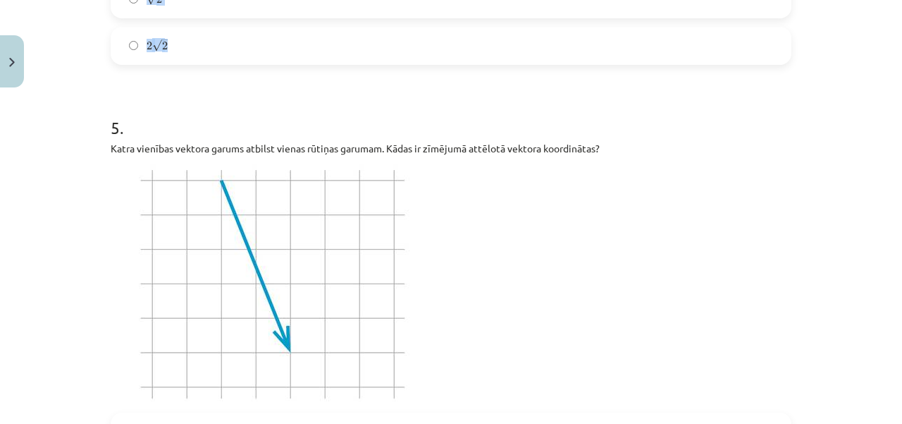
drag, startPoint x: 103, startPoint y: 273, endPoint x: 272, endPoint y: 47, distance: 282.5
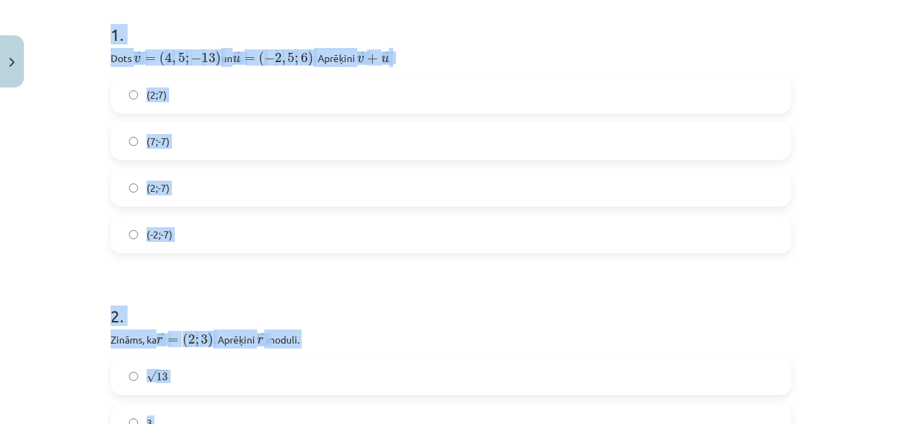
scroll to position [310, 0]
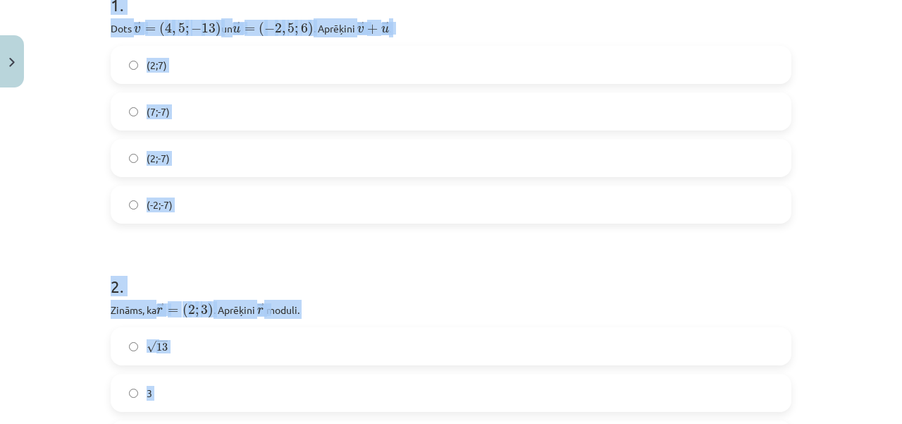
click at [207, 168] on label "(2;-7)" at bounding box center [451, 157] width 678 height 35
click at [207, 170] on label "(2;-7)" at bounding box center [451, 157] width 678 height 35
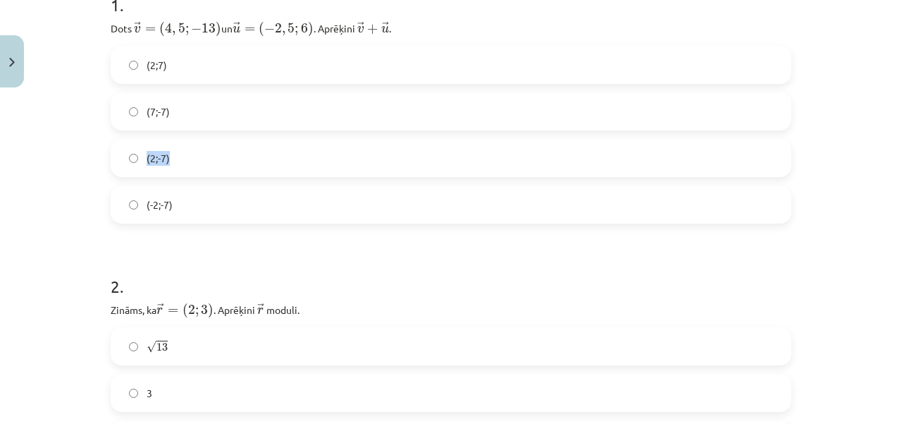
click at [207, 170] on label "(2;-7)" at bounding box center [451, 157] width 678 height 35
click at [446, 278] on h1 "2 ." at bounding box center [451, 274] width 681 height 44
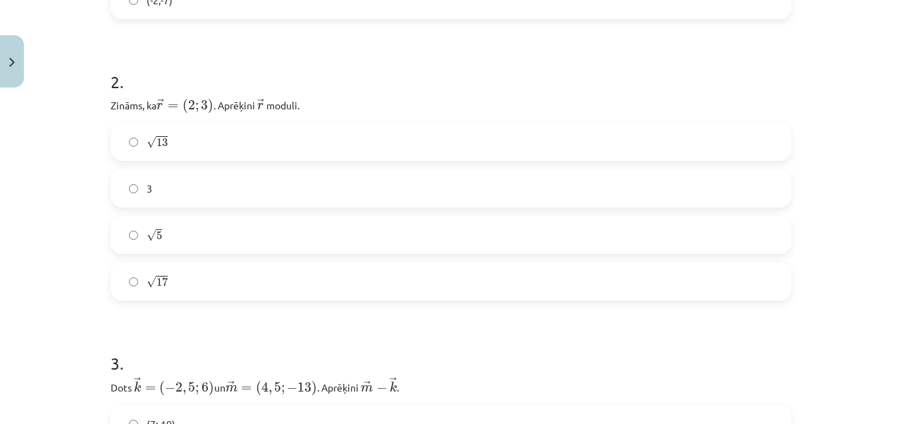
scroll to position [503, 0]
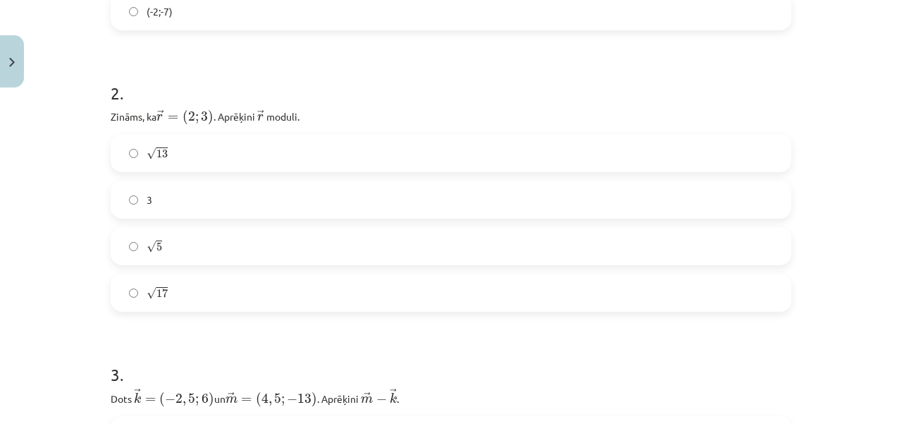
click at [179, 147] on label "√ 13 13" at bounding box center [451, 152] width 678 height 35
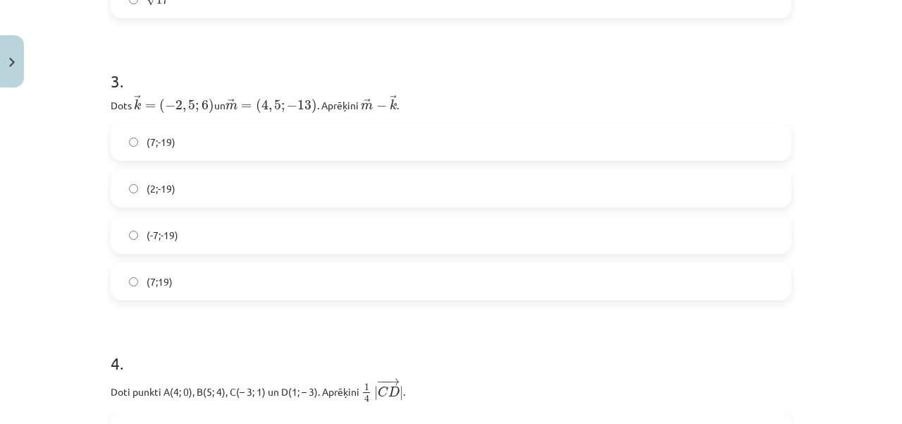
scroll to position [808, 0]
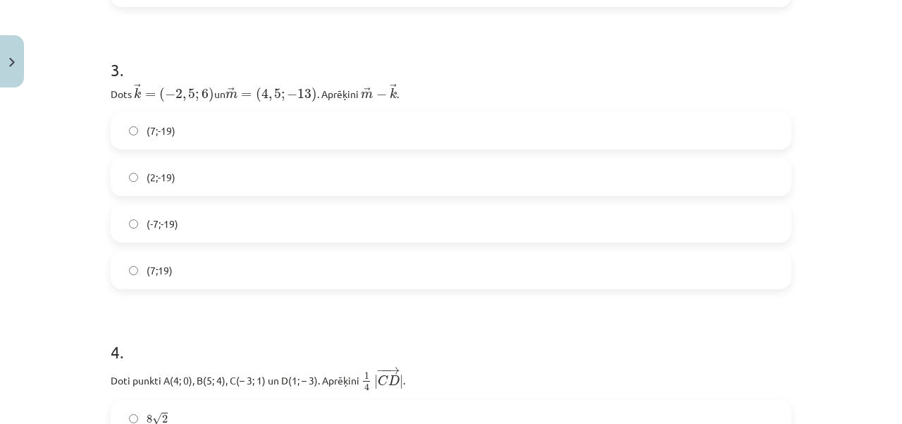
click at [180, 133] on label "(7;-19)" at bounding box center [451, 130] width 678 height 35
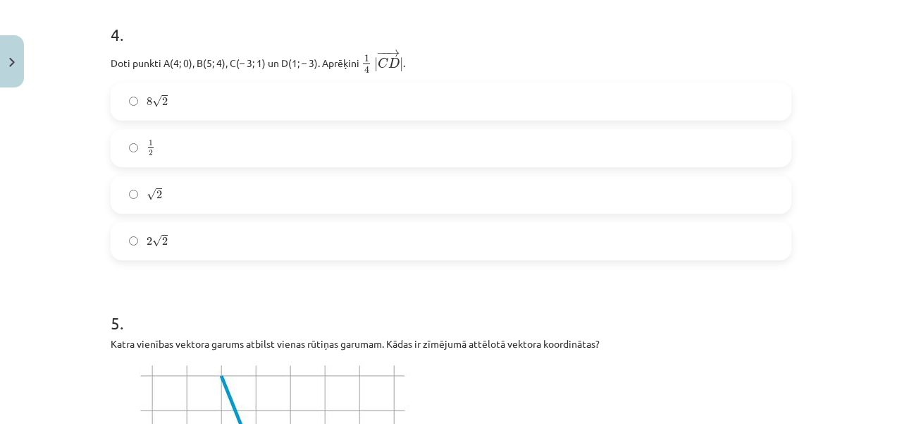
scroll to position [1119, 0]
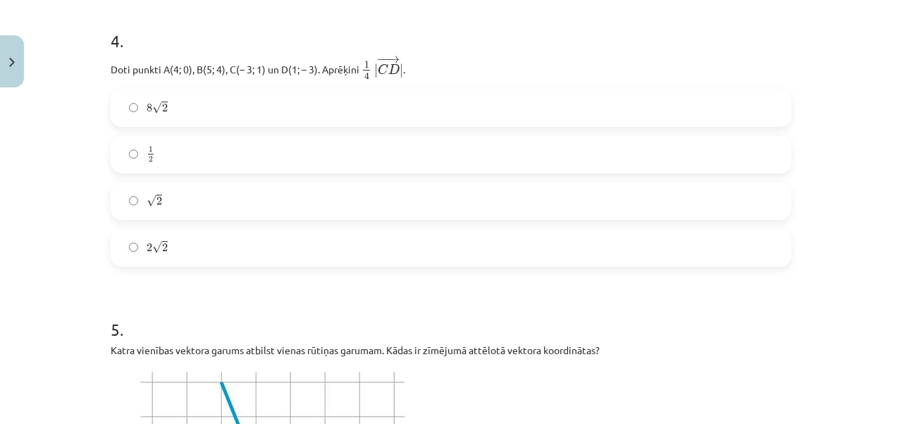
click at [166, 199] on label "√ 2 2" at bounding box center [451, 200] width 678 height 35
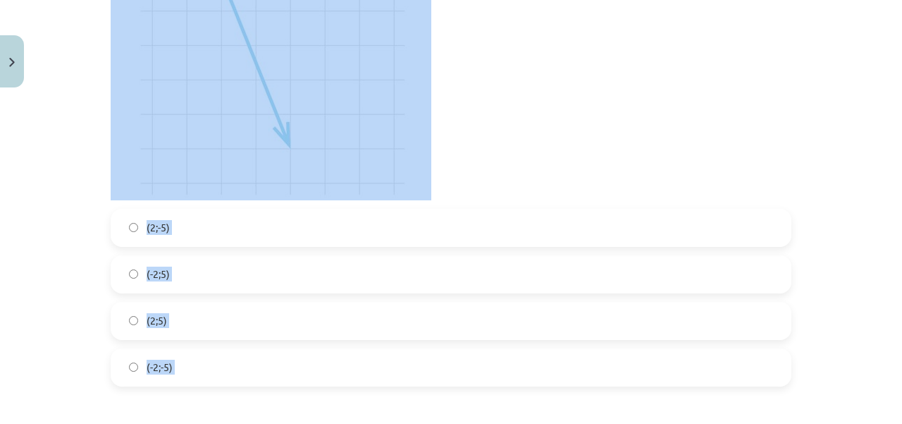
scroll to position [1662, 0]
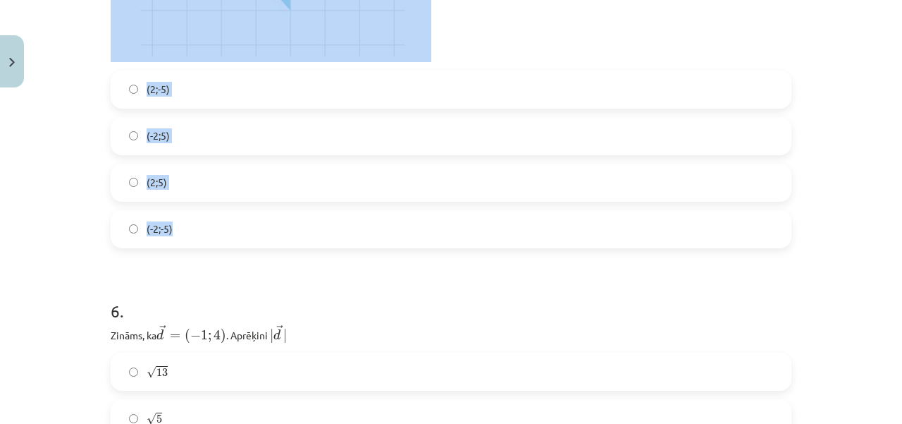
drag, startPoint x: 100, startPoint y: 3, endPoint x: 206, endPoint y: 226, distance: 247.2
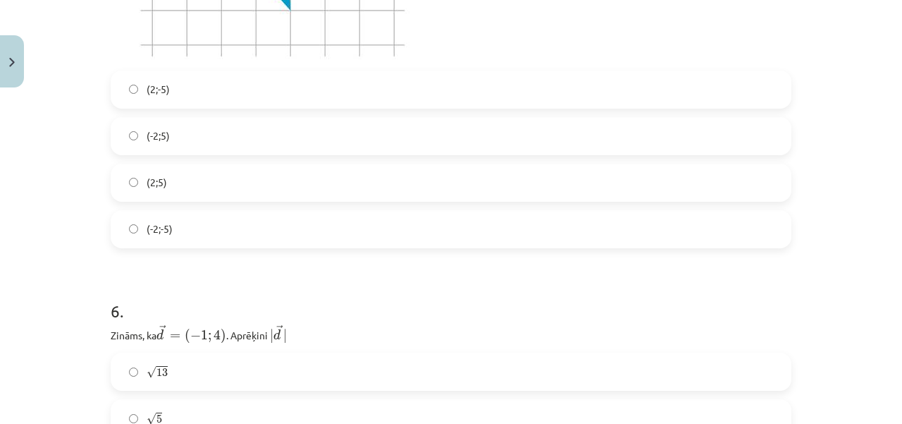
click at [276, 276] on h1 "6 ." at bounding box center [451, 298] width 681 height 44
click at [196, 94] on label "(2;-5)" at bounding box center [451, 89] width 678 height 35
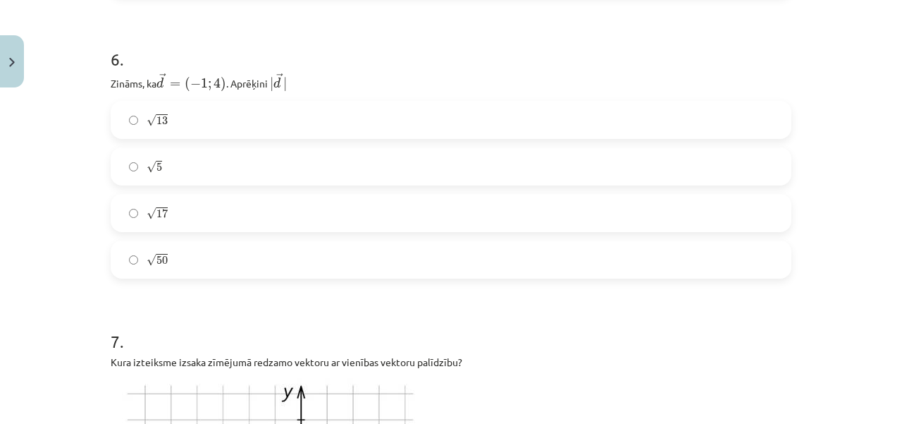
scroll to position [1950, 0]
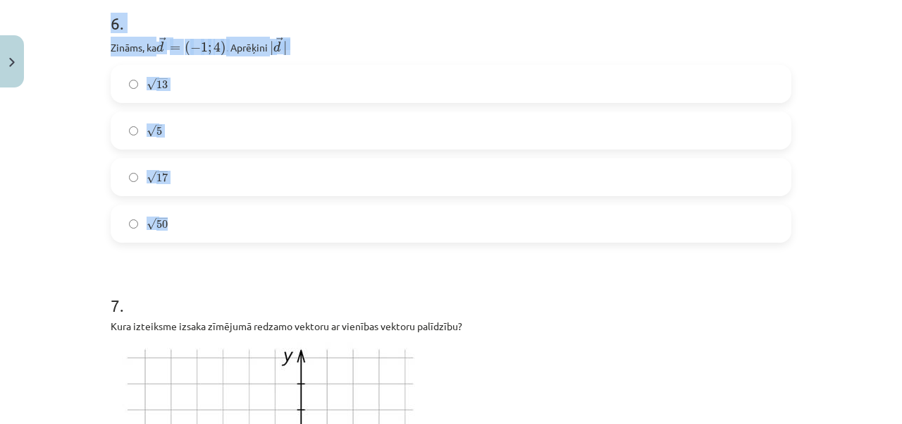
drag, startPoint x: 100, startPoint y: 18, endPoint x: 220, endPoint y: 221, distance: 236.4
click at [134, 173] on label "√ 17 17" at bounding box center [451, 176] width 678 height 35
click at [67, 185] on div "Mācību tēma: Matemātikas i - 10. klases 1. ieskaites mācību materiāls (a,b) #8 …" at bounding box center [451, 212] width 902 height 424
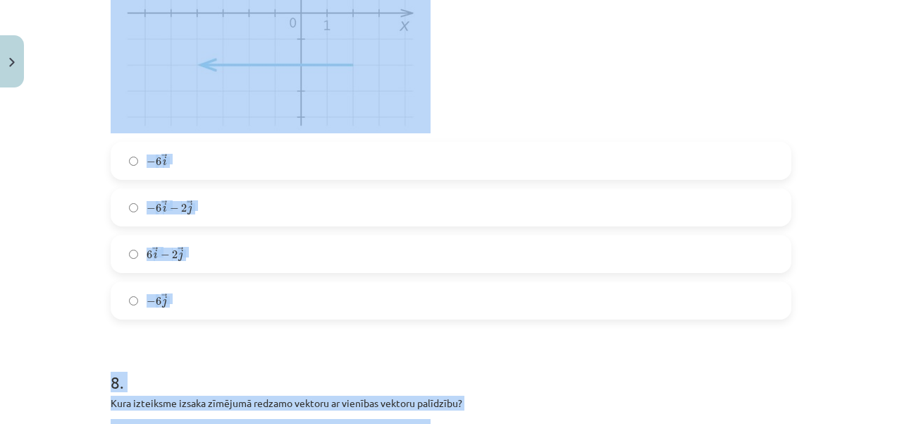
scroll to position [2521, 0]
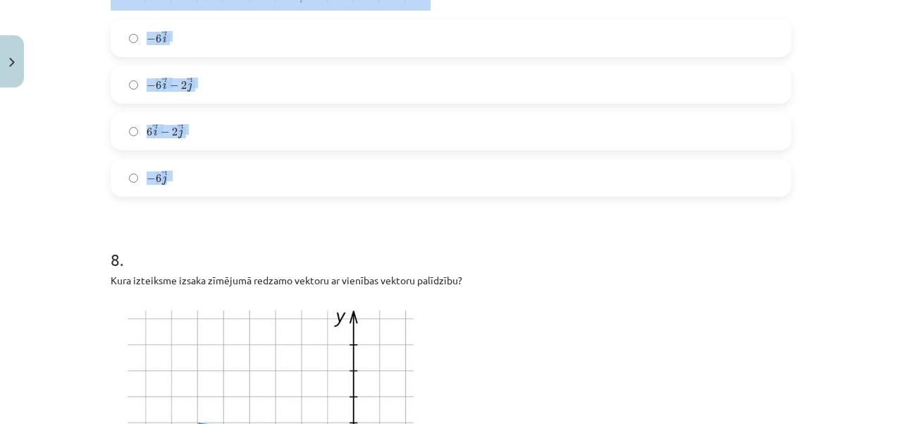
drag, startPoint x: 104, startPoint y: 1, endPoint x: 213, endPoint y: 170, distance: 201.4
click at [213, 170] on div "12 XP Saņemsi Sarežģīts 307 pilda Apraksts Uzdevums Palīdzība 1 . Dots ﻿ → v = …" at bounding box center [451, 21] width 698 height 4896
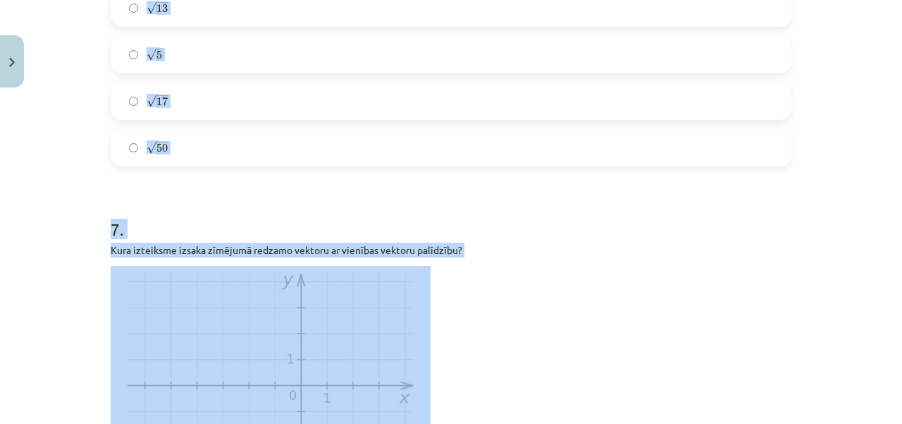
drag, startPoint x: 213, startPoint y: 170, endPoint x: 233, endPoint y: -26, distance: 197.0
click at [233, 0] on html "0 Dāvanas 428 mP 839 xp Adrians Minovs Sākums Aktuāli Kā mācīties eSKOLĀ Kontak…" at bounding box center [451, 212] width 902 height 424
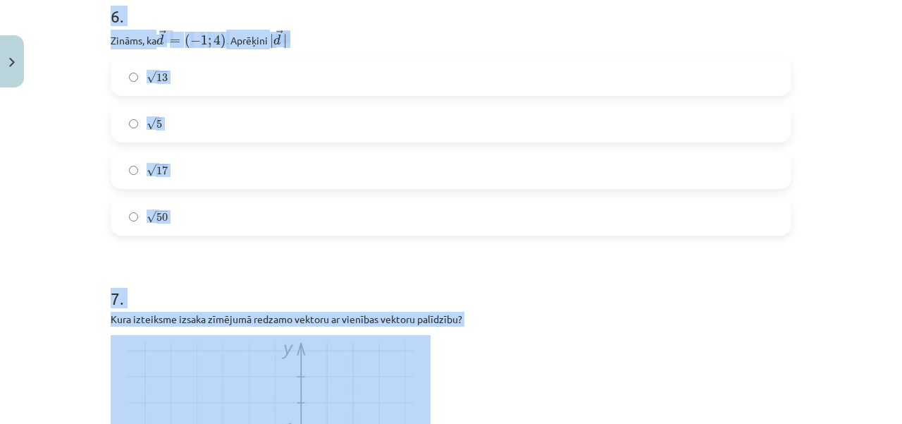
click at [567, 269] on h1 "7 ." at bounding box center [451, 286] width 681 height 44
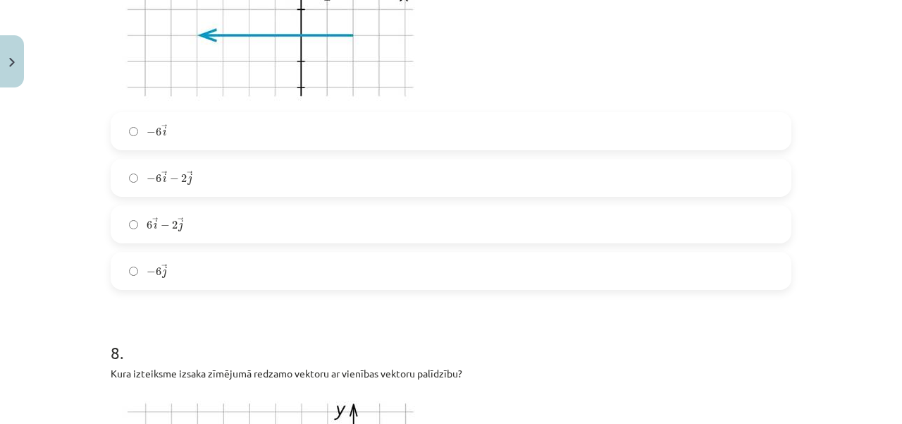
scroll to position [2469, 0]
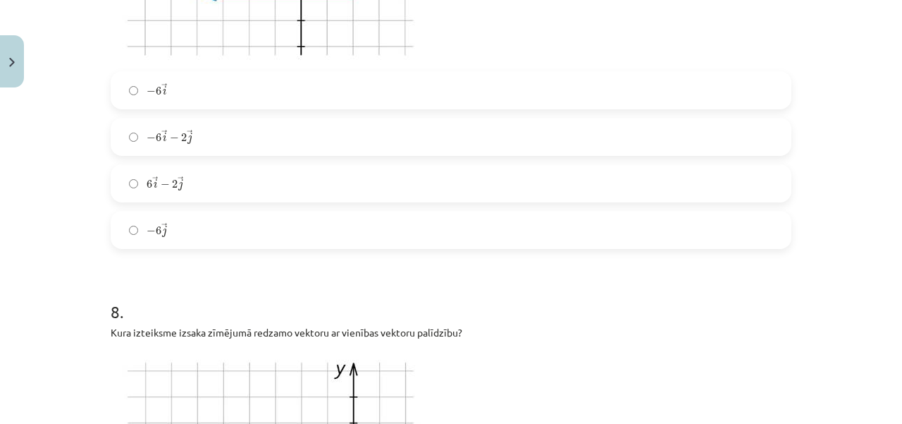
click at [206, 85] on label "− 6 → i − 6 i →" at bounding box center [451, 90] width 678 height 35
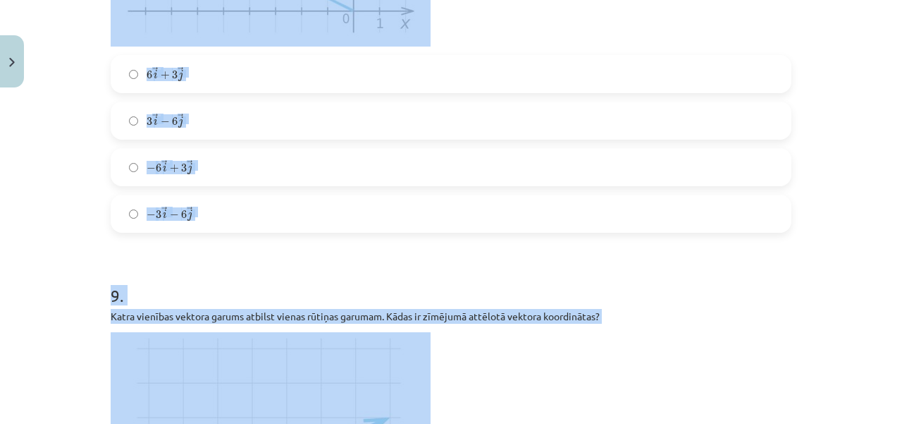
scroll to position [3018, 0]
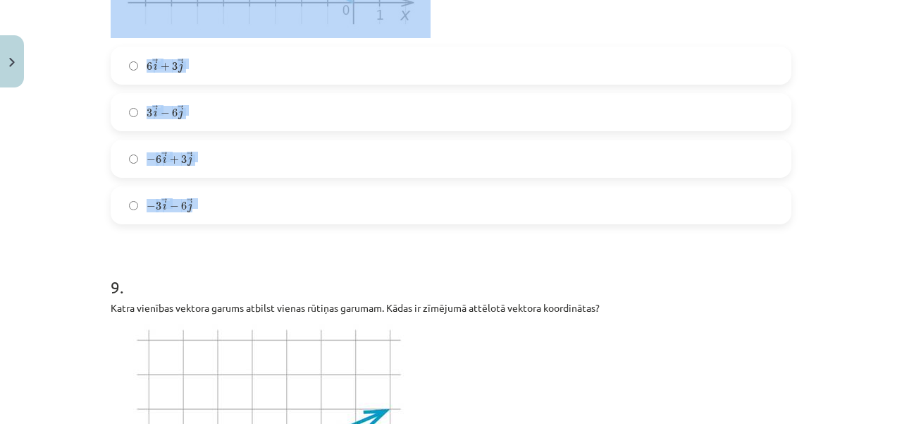
drag, startPoint x: 92, startPoint y: 54, endPoint x: 217, endPoint y: 209, distance: 199.0
click at [217, 209] on div "Mācību tēma: Matemātikas i - 10. klases 1. ieskaites mācību materiāls (a,b) #8 …" at bounding box center [451, 212] width 902 height 424
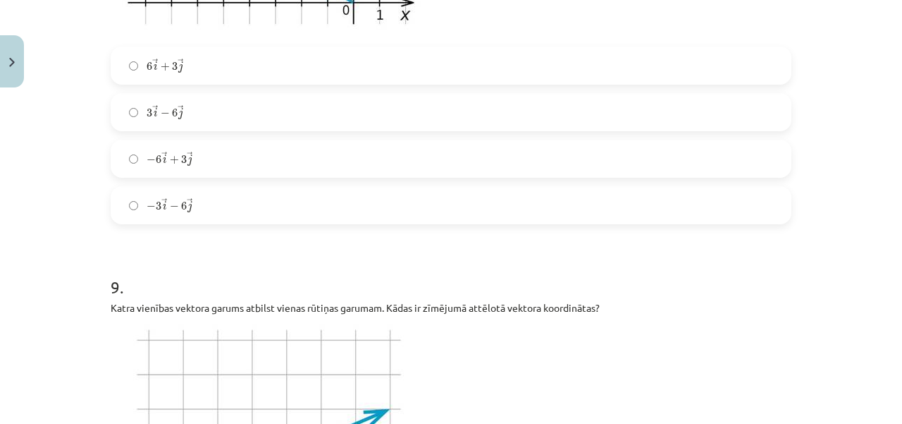
click at [207, 149] on label "− 6 → i + 3 → j − 6 i → + 3 j →" at bounding box center [451, 158] width 678 height 35
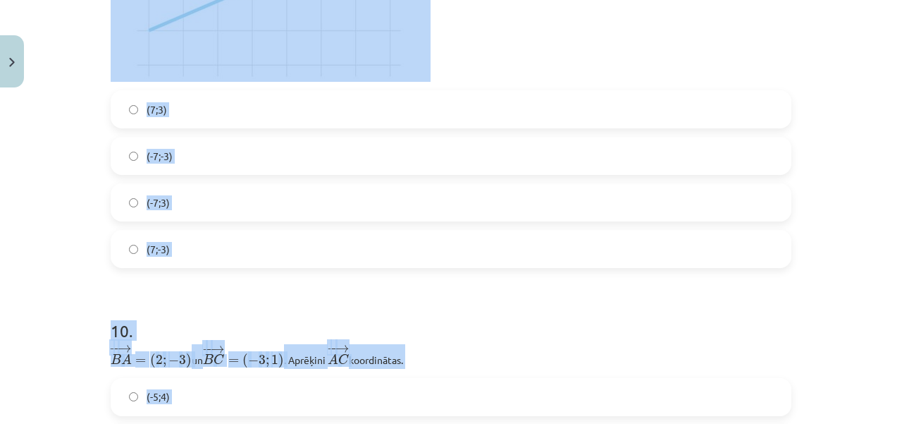
scroll to position [3502, 0]
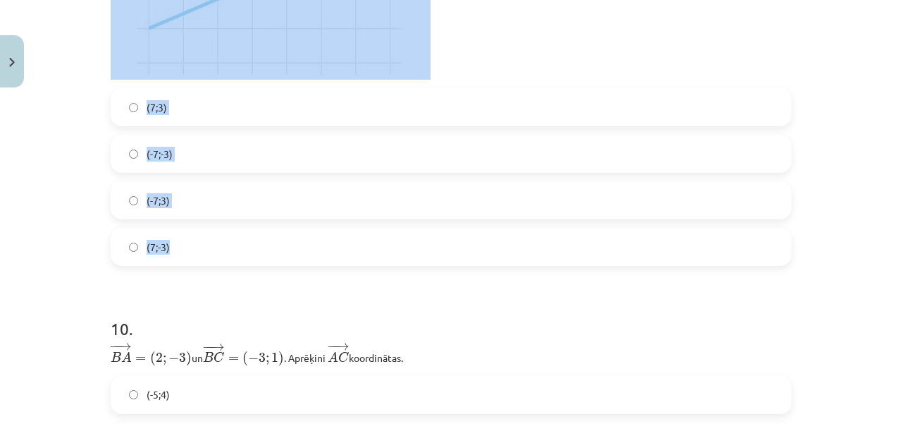
drag, startPoint x: 103, startPoint y: 9, endPoint x: 222, endPoint y: 250, distance: 268.9
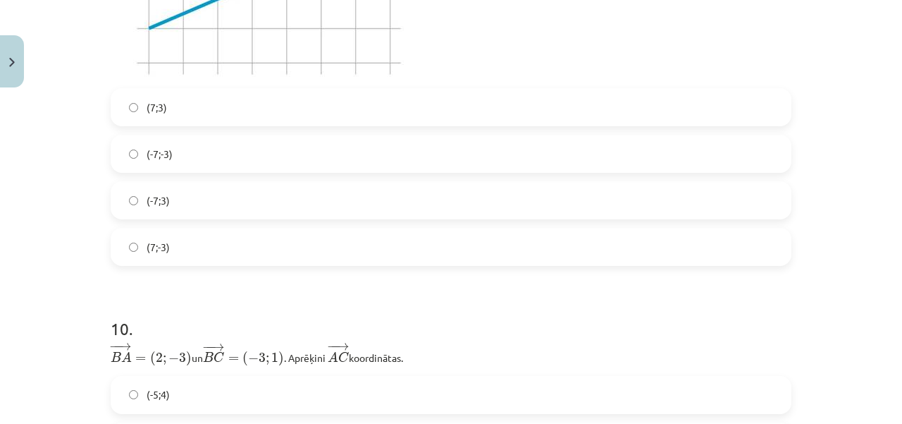
click at [171, 294] on h1 "10 ." at bounding box center [451, 316] width 681 height 44
click at [178, 98] on label "(7;3)" at bounding box center [451, 107] width 678 height 35
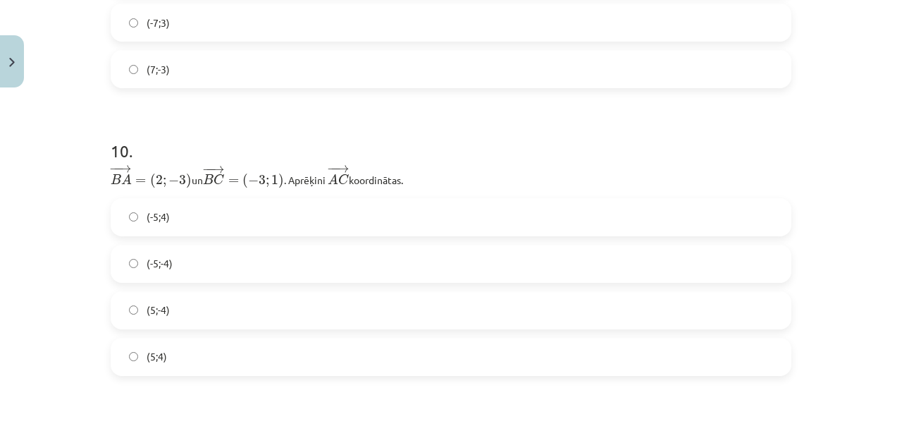
scroll to position [3668, 0]
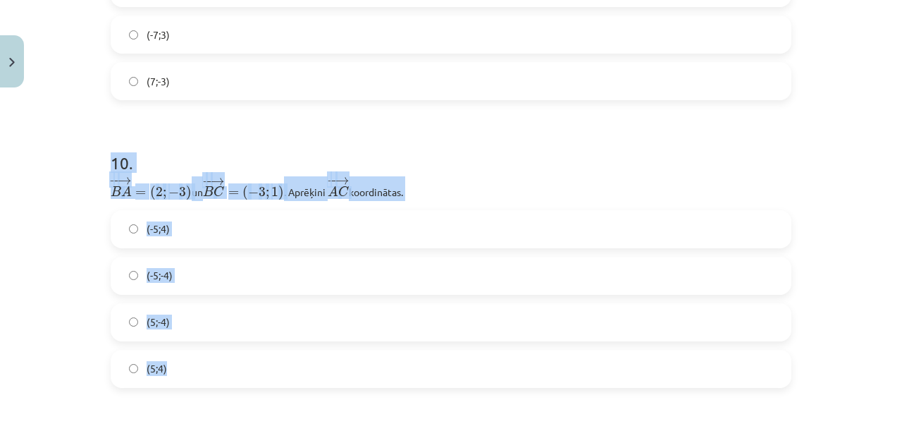
drag, startPoint x: 92, startPoint y: 152, endPoint x: 258, endPoint y: 369, distance: 273.0
click at [258, 369] on div "Mācību tēma: Matemātikas i - 10. klases 1. ieskaites mācību materiāls (a,b) #8 …" at bounding box center [451, 212] width 902 height 424
click at [199, 227] on label "(-5;4)" at bounding box center [451, 228] width 678 height 35
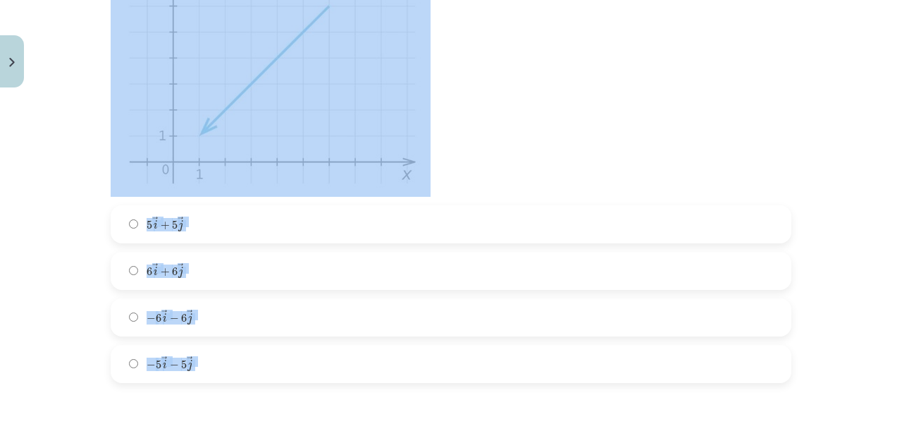
scroll to position [4287, 0]
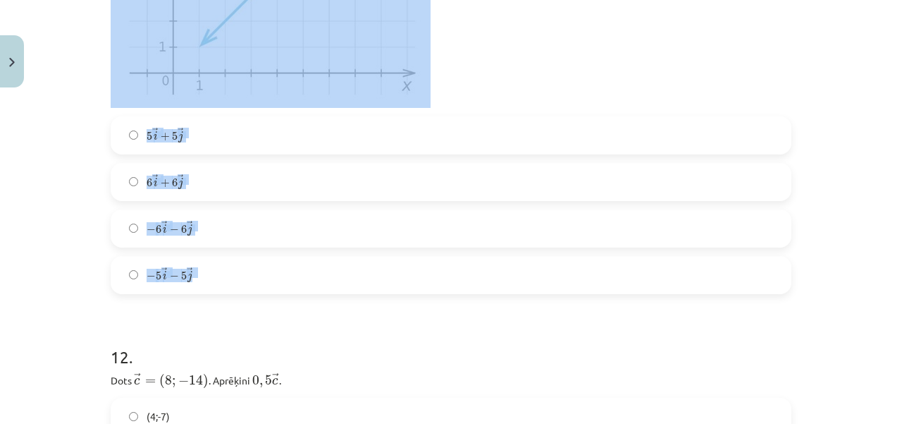
drag, startPoint x: 99, startPoint y: 34, endPoint x: 216, endPoint y: 282, distance: 274.3
click at [31, 220] on div "Mācību tēma: Matemātikas i - 10. klases 1. ieskaites mācību materiāls (a,b) #8 …" at bounding box center [451, 212] width 902 height 424
click at [32, 220] on div "Mācību tēma: Matemātikas i - 10. klases 1. ieskaites mācību materiāls (a,b) #8 …" at bounding box center [451, 212] width 902 height 424
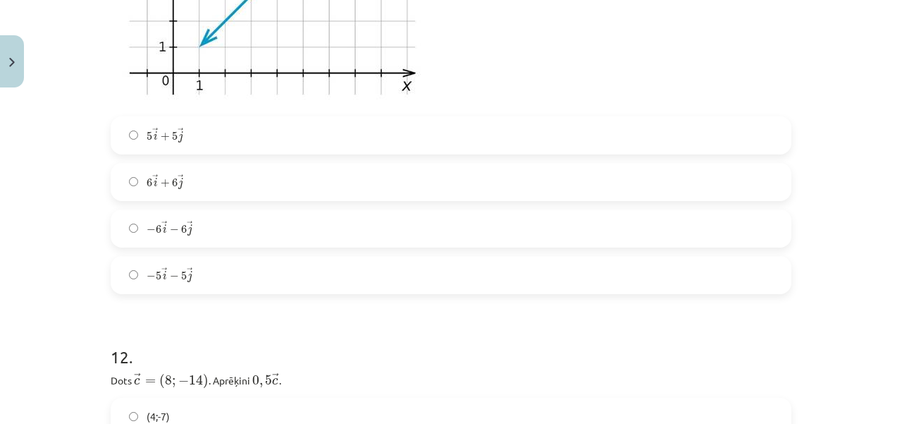
click at [123, 225] on label "− 6 → i − 6 → j − 6 i → − 6 j →" at bounding box center [451, 228] width 678 height 35
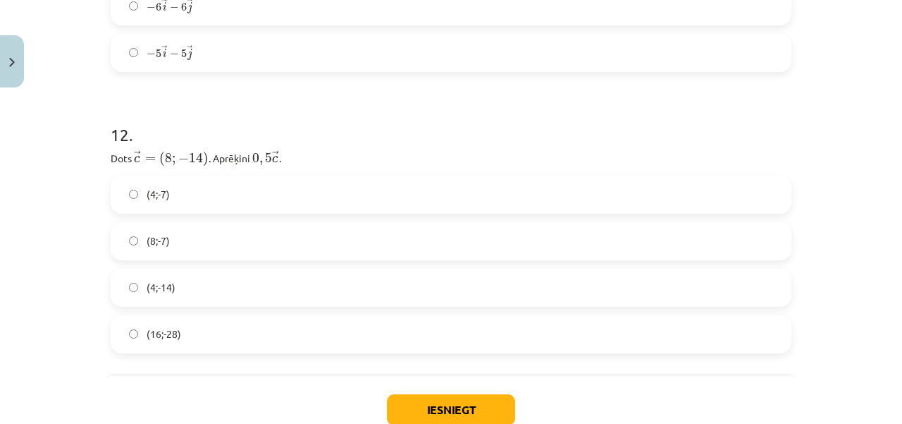
scroll to position [4556, 0]
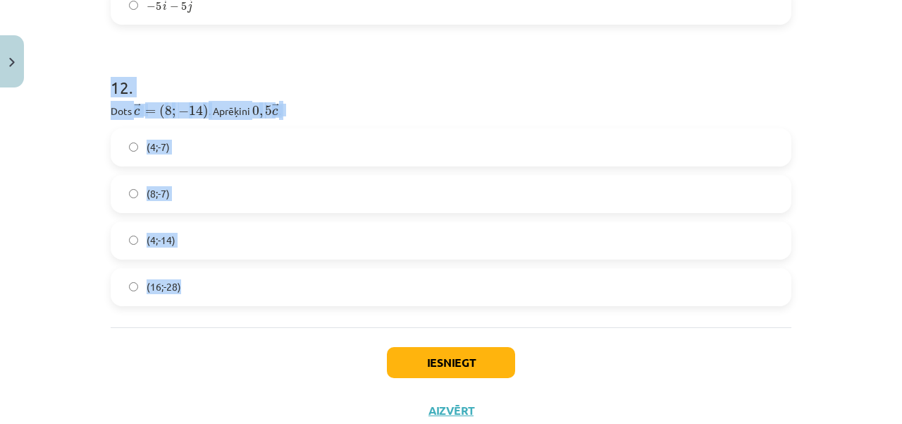
drag, startPoint x: 106, startPoint y: 79, endPoint x: 183, endPoint y: 270, distance: 206.2
click at [183, 270] on div "12 . Dots ﻿ → c = ( 8 ; − 14 ) c → = ( 8 ; − 14 ) ﻿. Aprēķini ﻿ 0 , 5 → c 0 , 5…" at bounding box center [451, 179] width 681 height 253
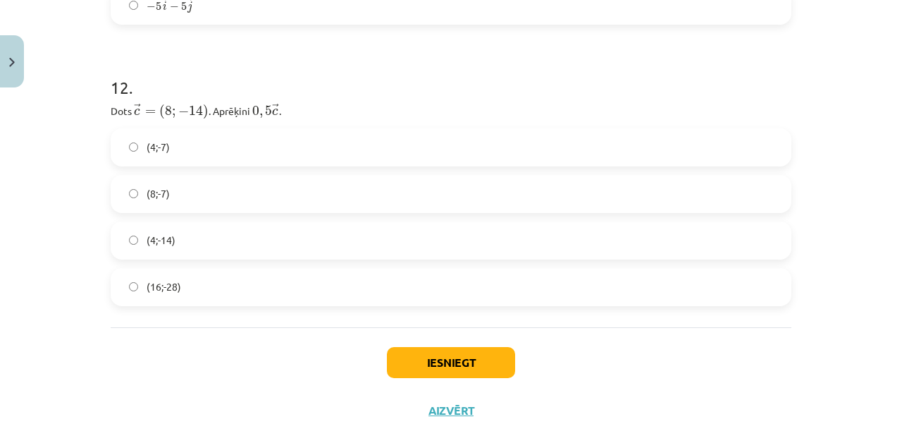
click at [157, 142] on span "(4;-7)" at bounding box center [158, 147] width 23 height 15
click at [416, 347] on button "Iesniegt" at bounding box center [451, 362] width 128 height 31
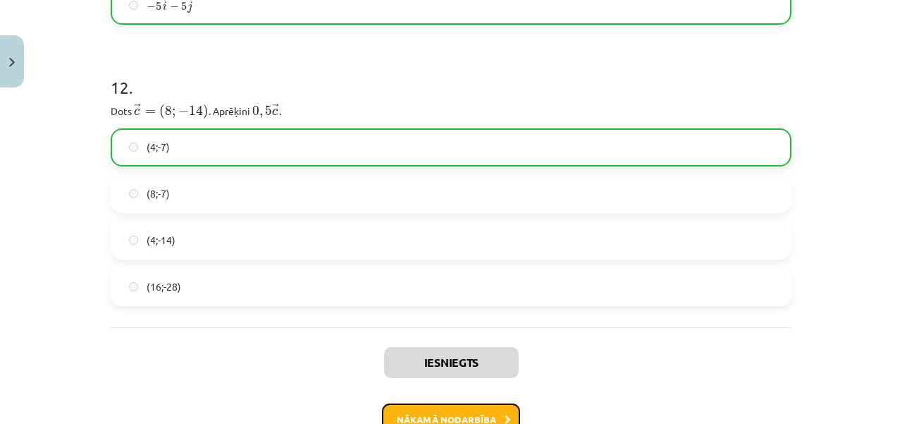
click at [435, 406] on button "Nākamā nodarbība" at bounding box center [451, 419] width 138 height 32
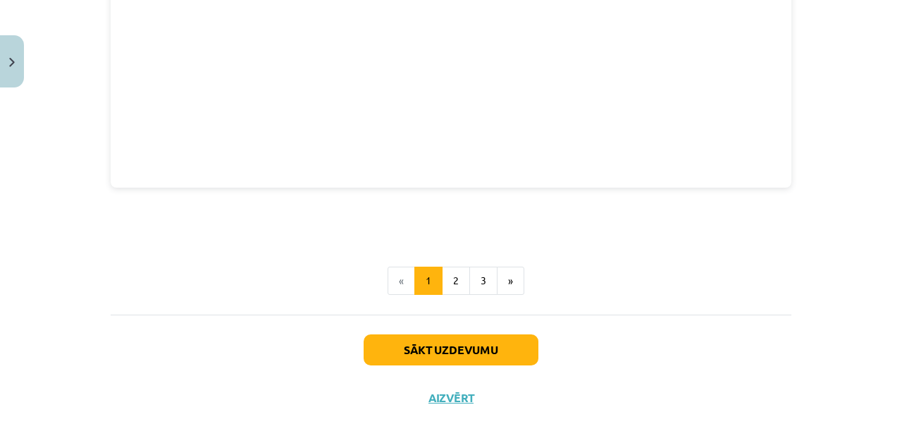
scroll to position [2043, 0]
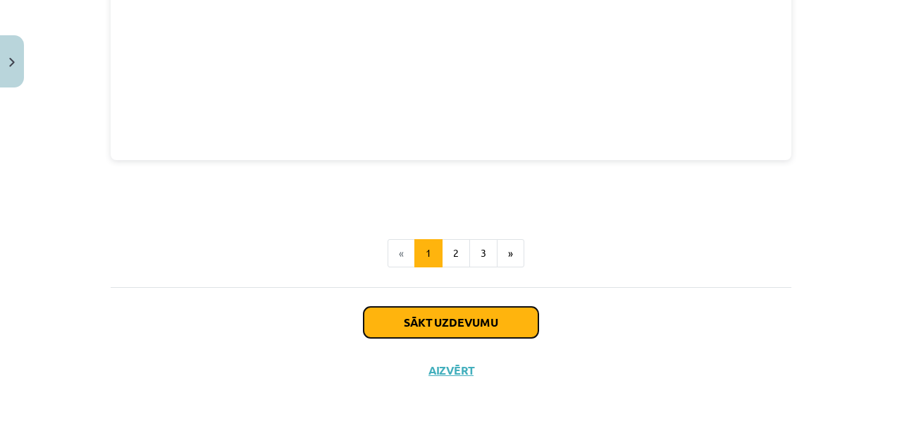
click at [515, 321] on button "Sākt uzdevumu" at bounding box center [451, 322] width 175 height 31
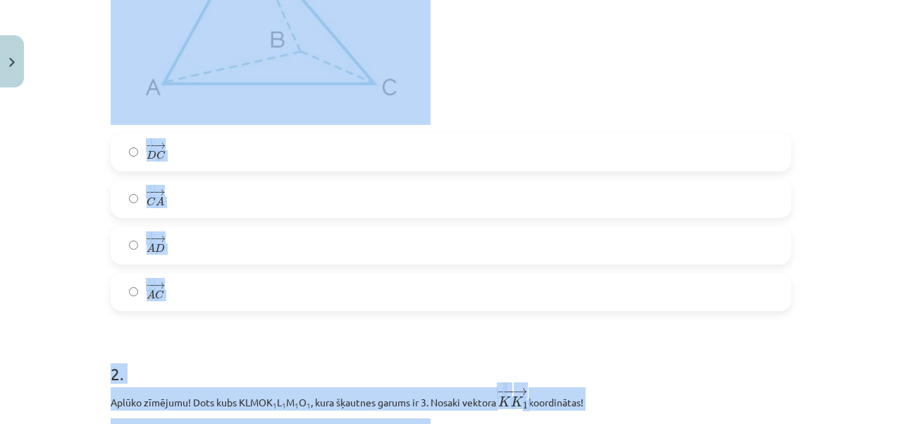
scroll to position [532, 0]
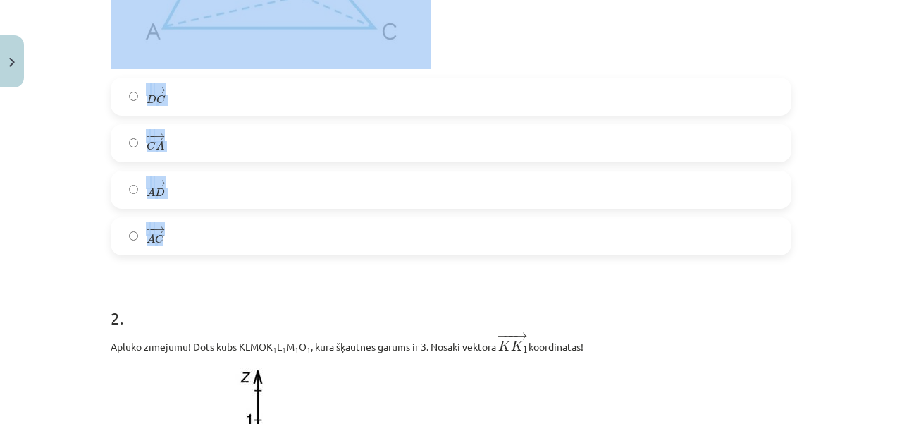
drag, startPoint x: 98, startPoint y: 32, endPoint x: 233, endPoint y: 246, distance: 252.9
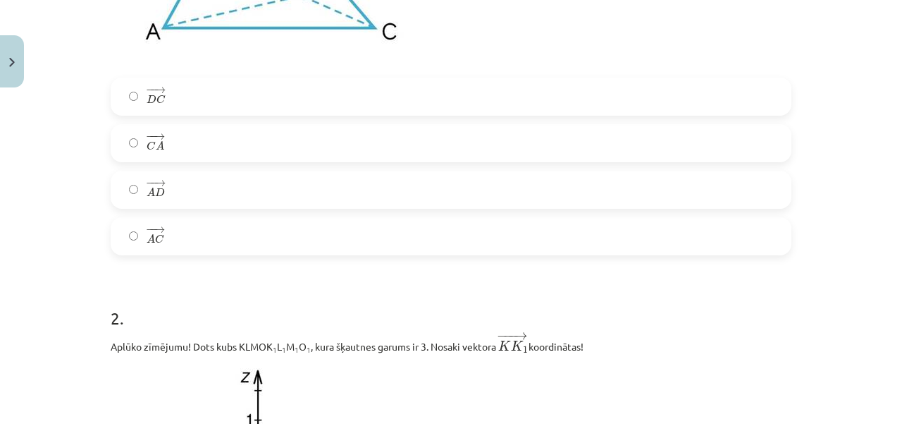
click at [128, 130] on label "− − → C A C A →" at bounding box center [451, 142] width 678 height 35
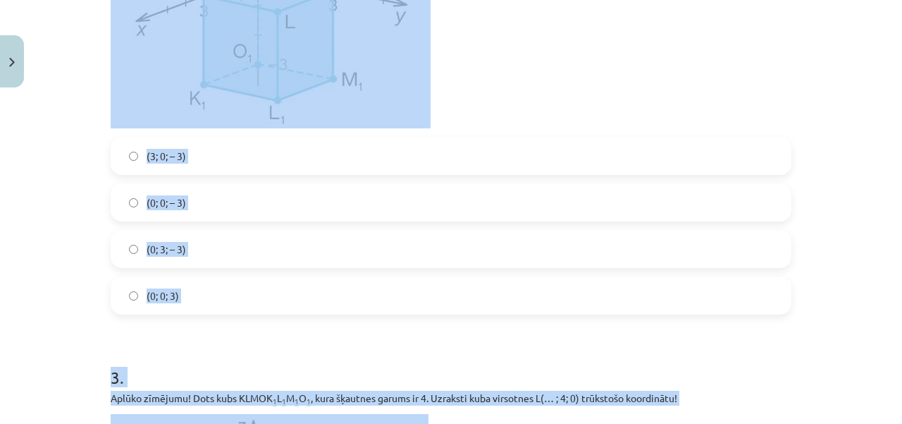
scroll to position [1077, 0]
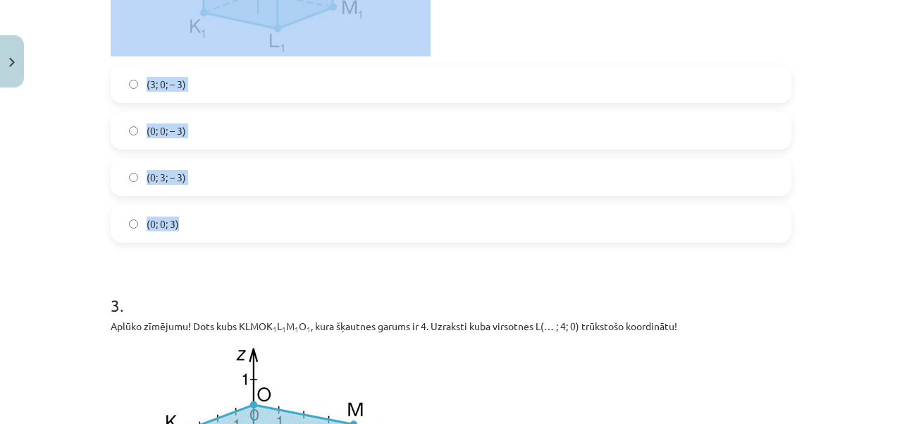
drag, startPoint x: 97, startPoint y: 75, endPoint x: 216, endPoint y: 233, distance: 197.8
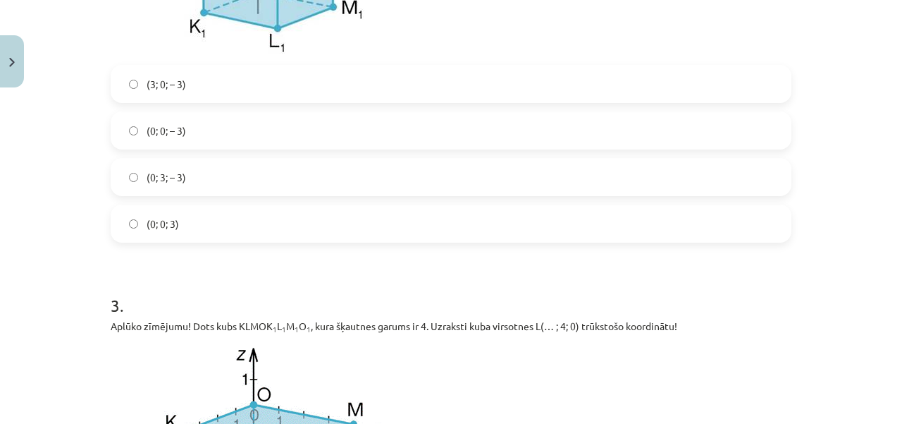
click at [192, 229] on label "(0; 0; 3)" at bounding box center [451, 223] width 678 height 35
click at [196, 128] on label "(0; 0; – 3)" at bounding box center [451, 130] width 678 height 35
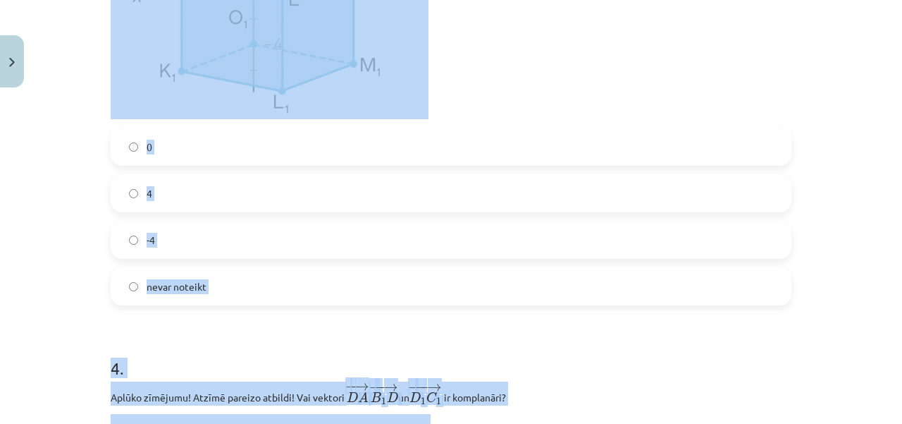
scroll to position [1590, 0]
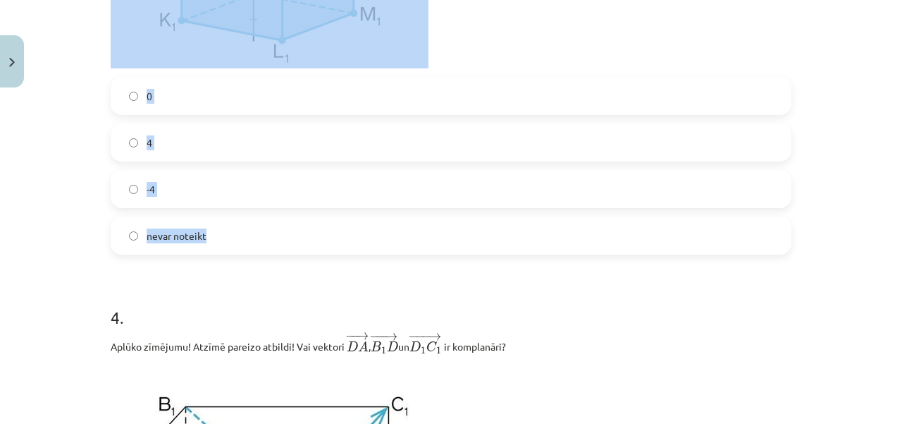
drag, startPoint x: 101, startPoint y: 56, endPoint x: 247, endPoint y: 249, distance: 242.1
click at [123, 142] on label "4" at bounding box center [451, 142] width 678 height 35
click at [87, 209] on div "Mācību tēma: Matemātikas i - 10. klases 1. ieskaites mācību materiāls (a,b) #9 …" at bounding box center [451, 212] width 902 height 424
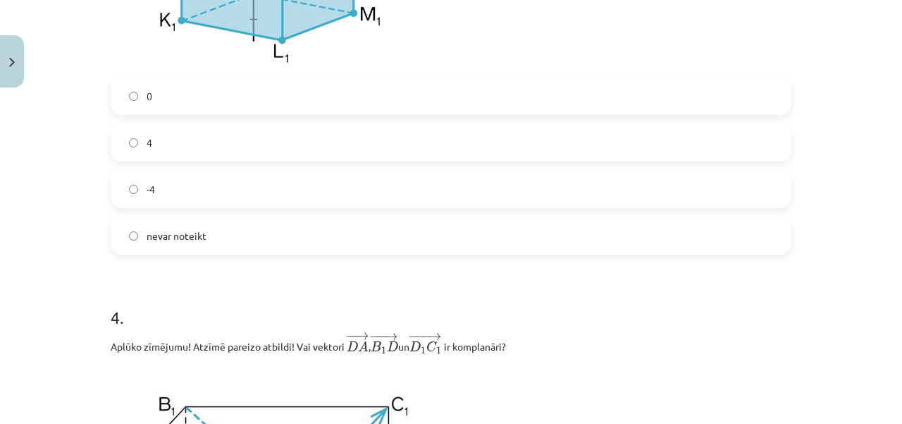
click at [87, 209] on div "Mācību tēma: Matemātikas i - 10. klases 1. ieskaites mācību materiāls (a,b) #9 …" at bounding box center [451, 212] width 902 height 424
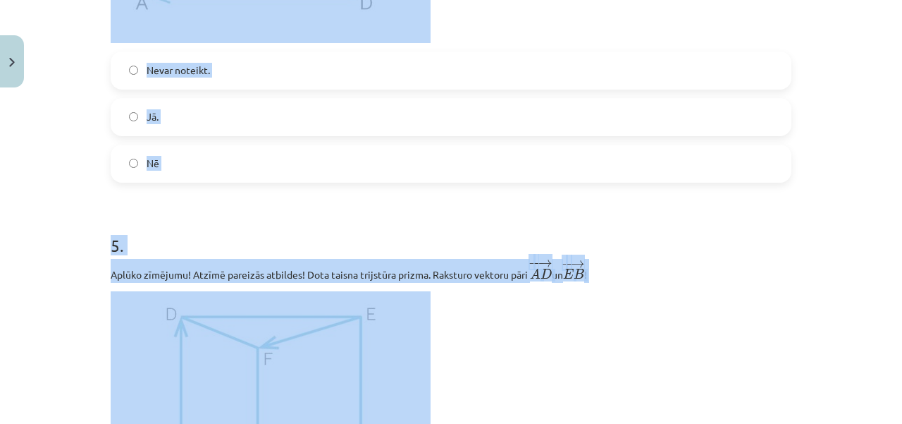
scroll to position [2177, 0]
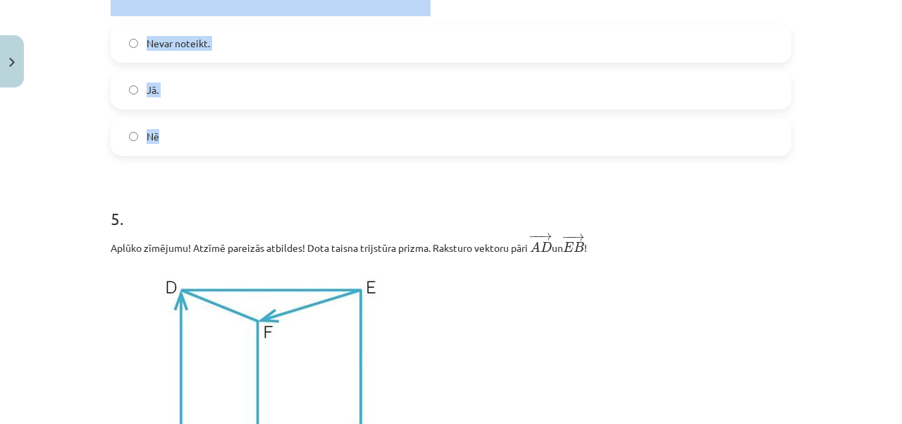
drag, startPoint x: 93, startPoint y: 55, endPoint x: 206, endPoint y: 143, distance: 143.1
click at [206, 143] on div "Mācību tēma: Matemātikas i - 10. klases 1. ieskaites mācību materiāls (a,b) #9 …" at bounding box center [451, 212] width 902 height 424
click at [176, 154] on label "Nē" at bounding box center [451, 136] width 678 height 35
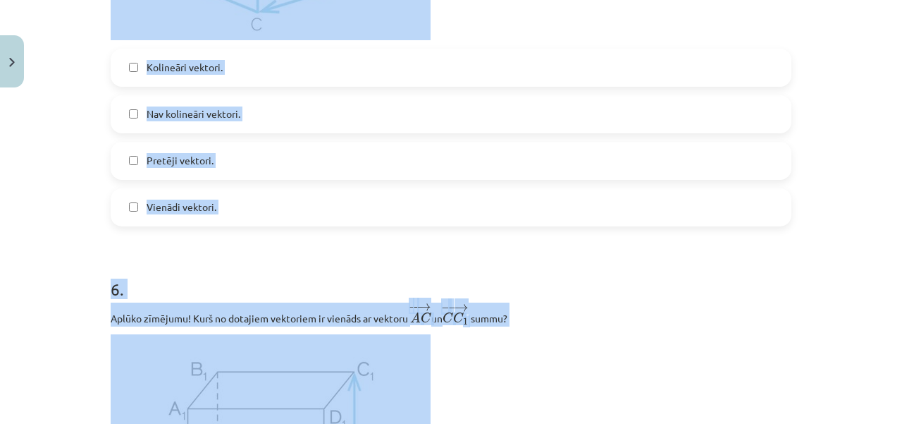
scroll to position [2643, 0]
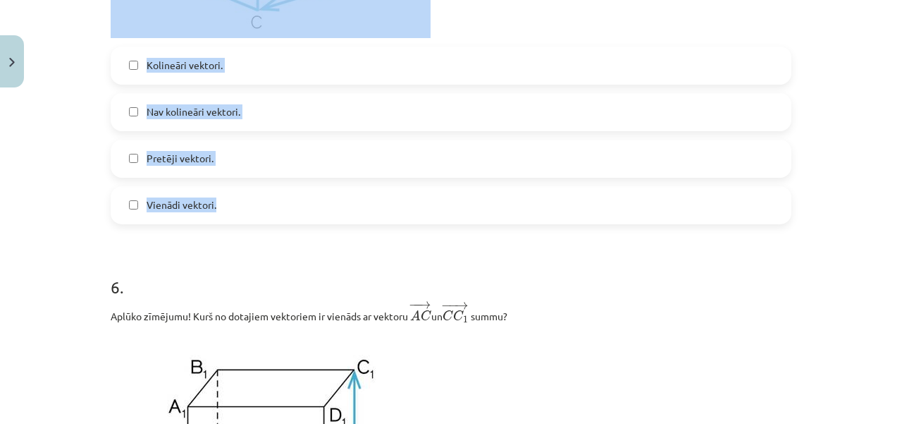
drag, startPoint x: 102, startPoint y: 29, endPoint x: 257, endPoint y: 219, distance: 246.0
click at [93, 128] on div "Mācību tēma: Matemātikas i - 10. klases 1. ieskaites mācību materiāls (a,b) #9 …" at bounding box center [451, 212] width 902 height 424
click at [93, 126] on div "Mācību tēma: Matemātikas i - 10. klases 1. ieskaites mācību materiāls (a,b) #9 …" at bounding box center [451, 212] width 902 height 424
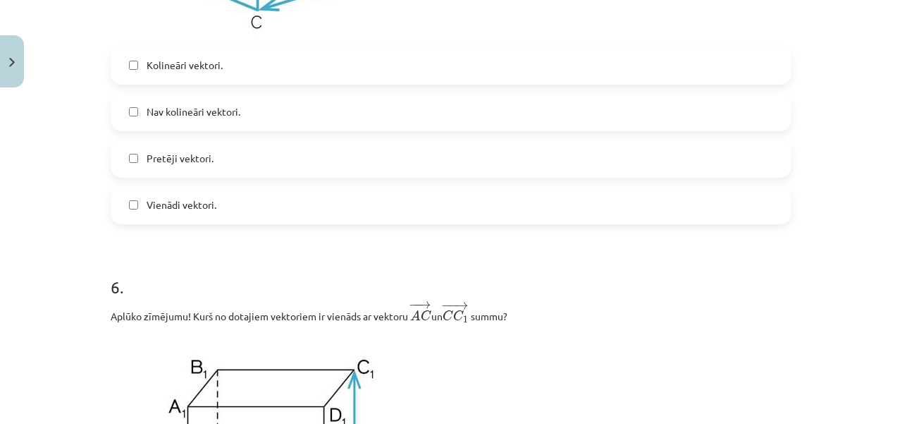
click at [163, 80] on label "Kolineāri vektori." at bounding box center [451, 65] width 678 height 35
click at [199, 171] on label "Pretēji vektori." at bounding box center [451, 158] width 678 height 35
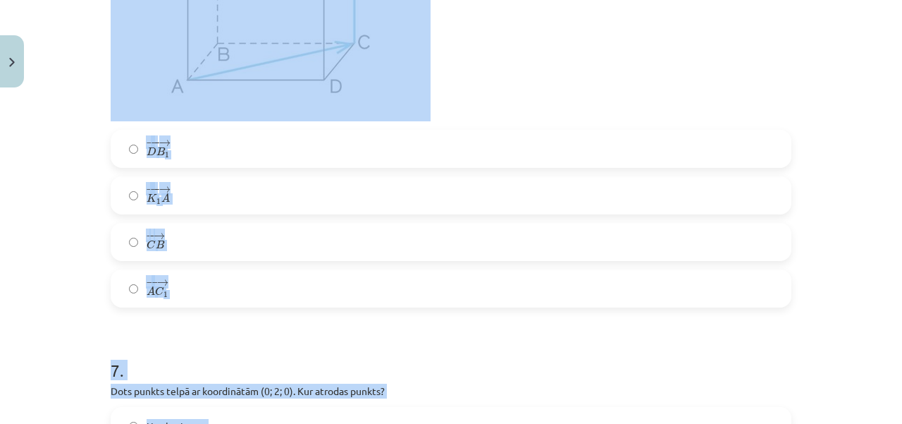
scroll to position [3102, 0]
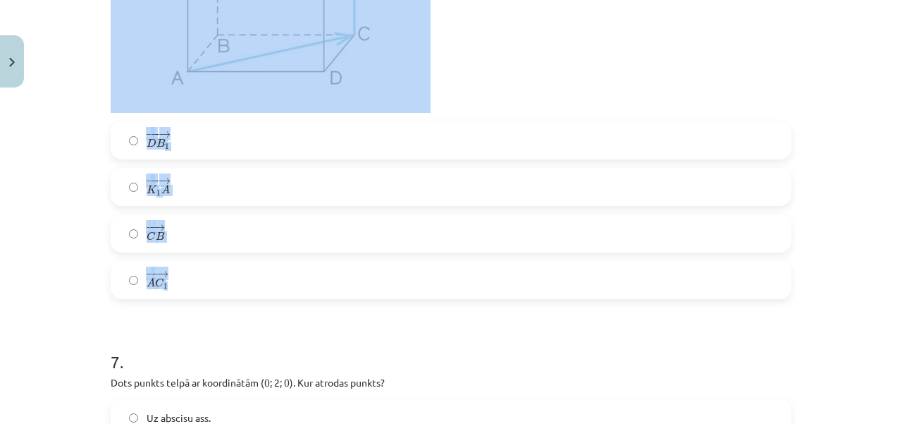
drag, startPoint x: 99, startPoint y: 40, endPoint x: 193, endPoint y: 283, distance: 260.9
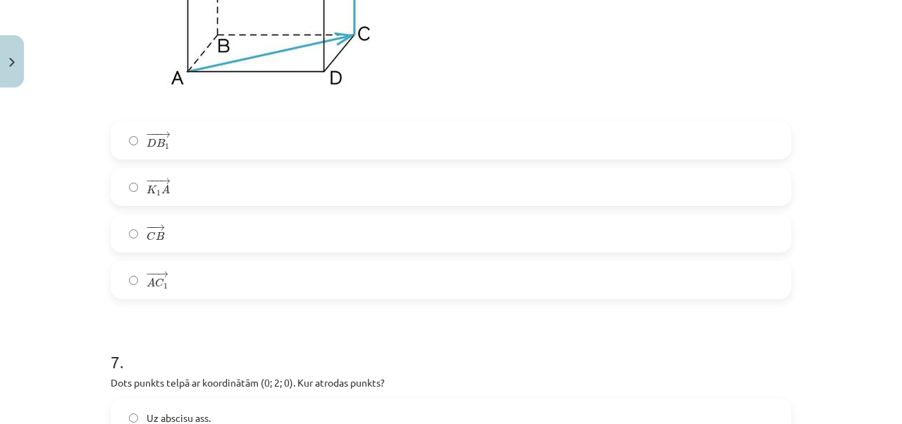
click at [169, 290] on label "− − → A C 1 A C 1 →" at bounding box center [451, 279] width 678 height 35
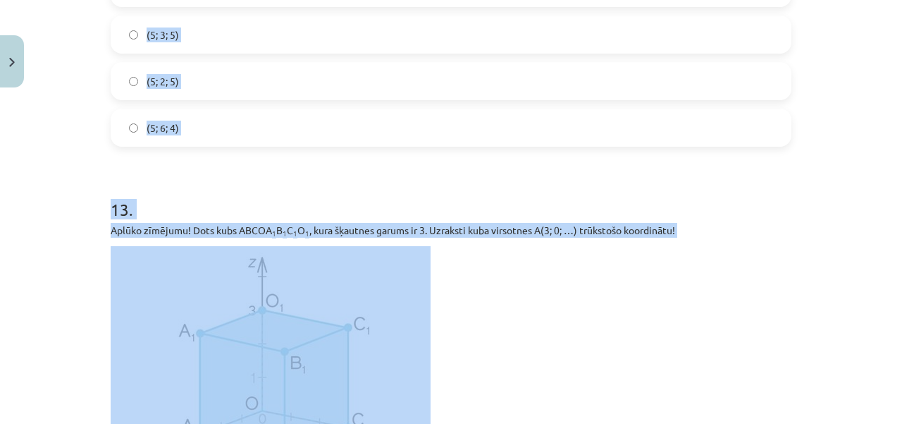
scroll to position [4929, 0]
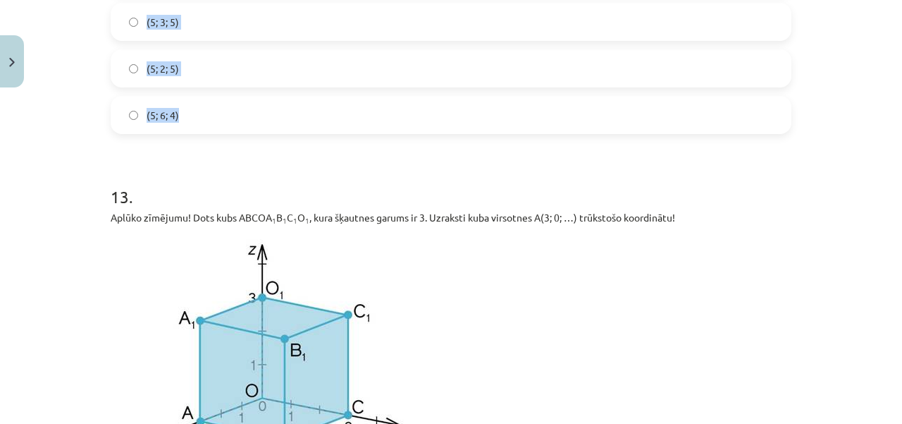
drag, startPoint x: 101, startPoint y: 126, endPoint x: 190, endPoint y: 122, distance: 88.9
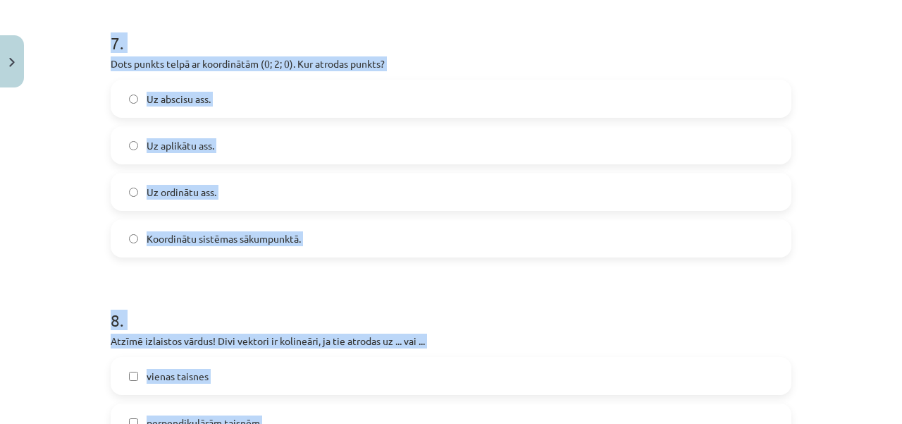
scroll to position [3429, 0]
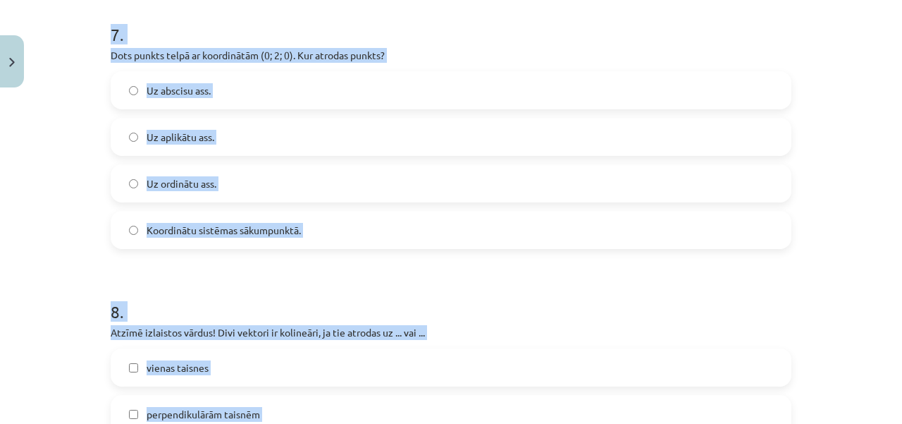
click at [52, 238] on div "Mācību tēma: Matemātikas i - 10. klases 1. ieskaites mācību materiāls (a,b) #9 …" at bounding box center [451, 212] width 902 height 424
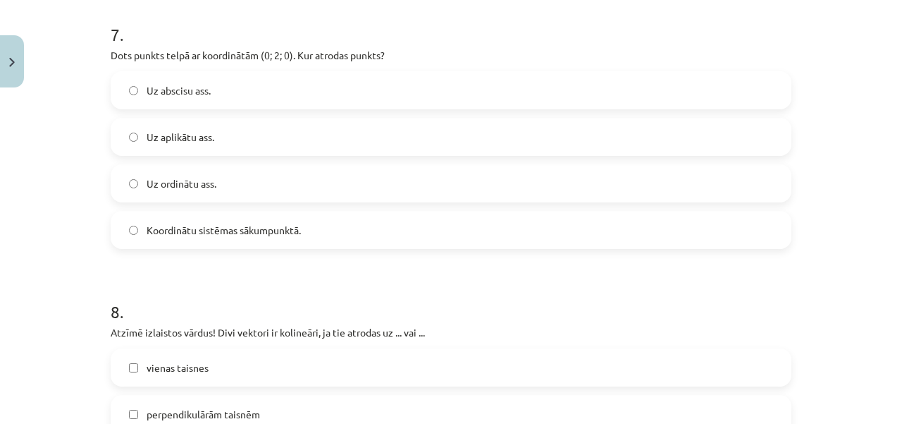
click at [52, 238] on div "Mācību tēma: Matemātikas i - 10. klases 1. ieskaites mācību materiāls (a,b) #9 …" at bounding box center [451, 212] width 902 height 424
click at [221, 195] on label "Uz ordinātu ass." at bounding box center [451, 183] width 678 height 35
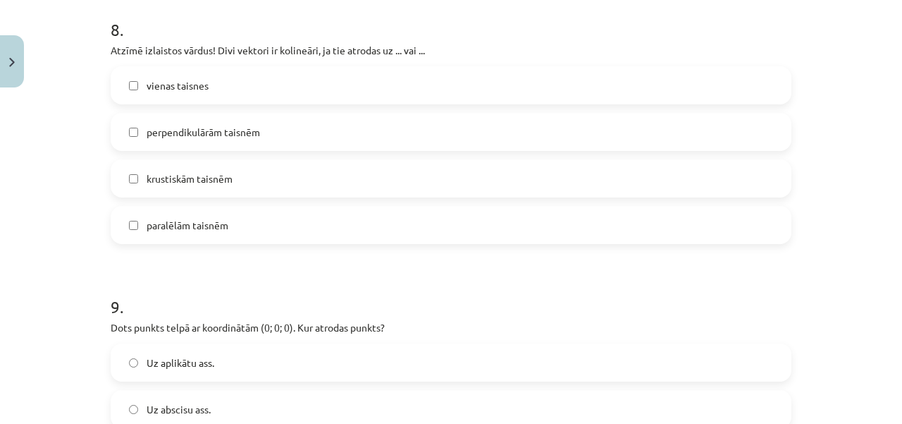
scroll to position [3744, 0]
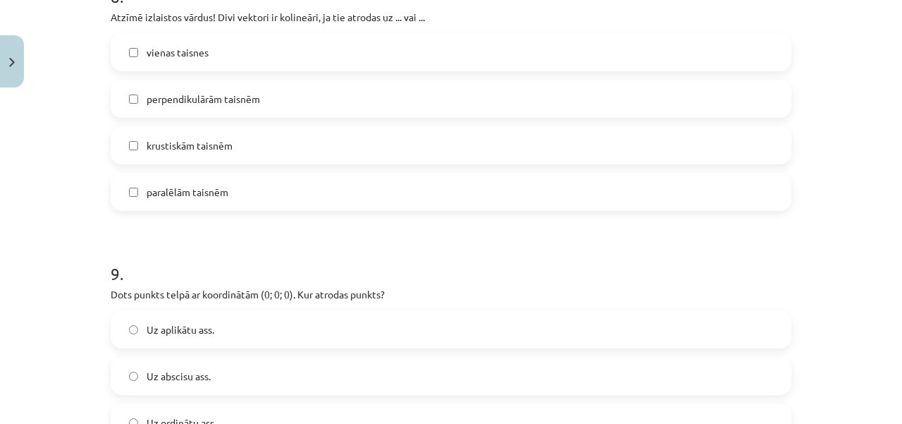
click at [217, 66] on label "vienas taisnes" at bounding box center [451, 52] width 678 height 35
click at [131, 202] on label "paralēlām taisnēm" at bounding box center [451, 191] width 678 height 35
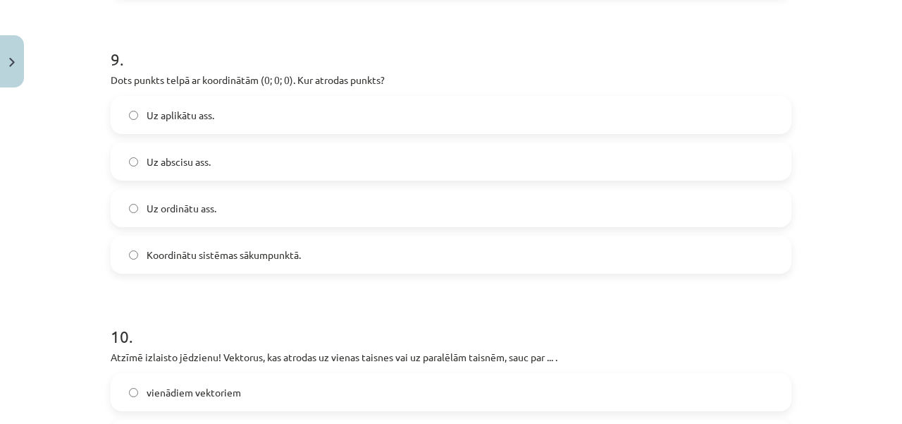
scroll to position [3984, 0]
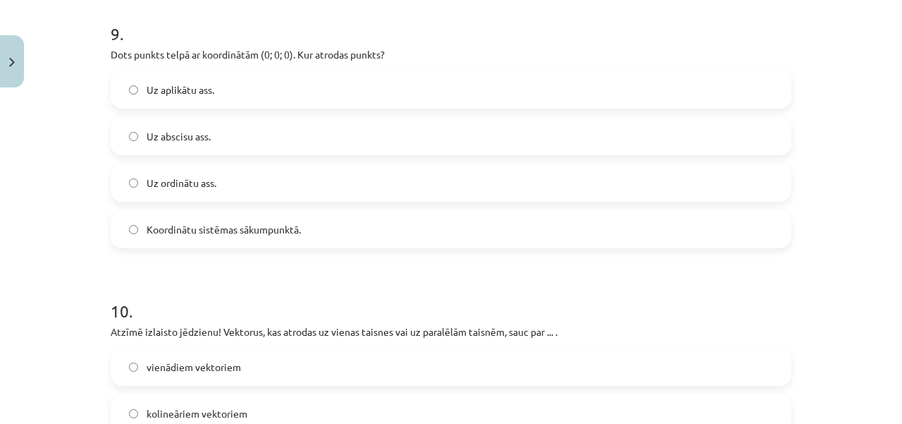
click at [202, 236] on span "Koordinātu sistēmas sākumpunktā." at bounding box center [224, 229] width 154 height 15
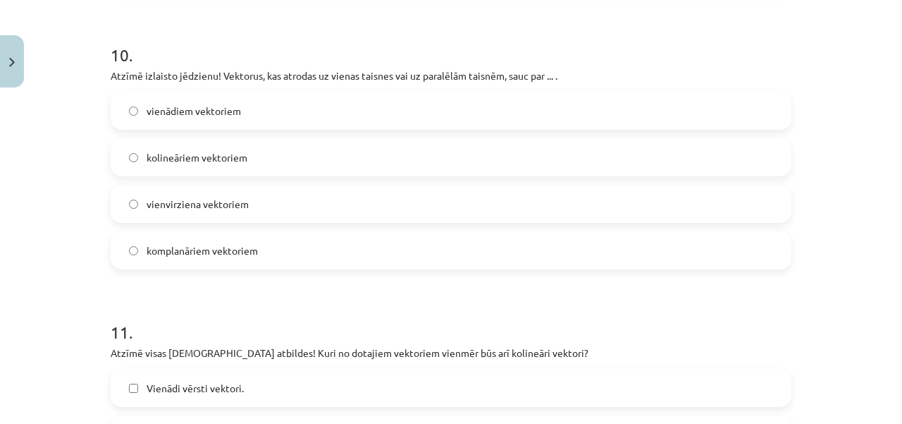
scroll to position [4248, 0]
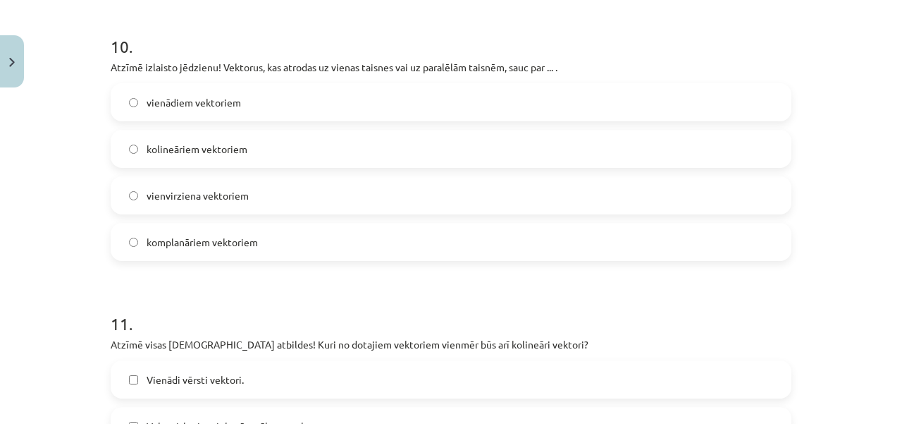
click at [220, 149] on span "kolineāriem vektoriem" at bounding box center [197, 149] width 101 height 15
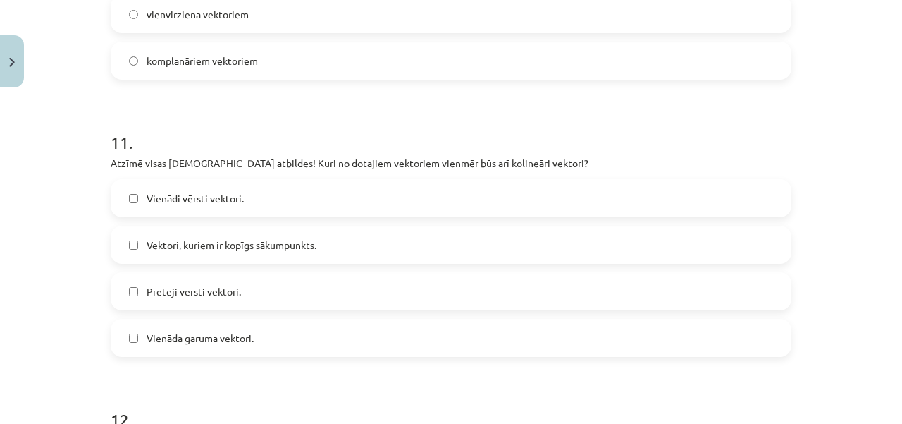
scroll to position [4462, 0]
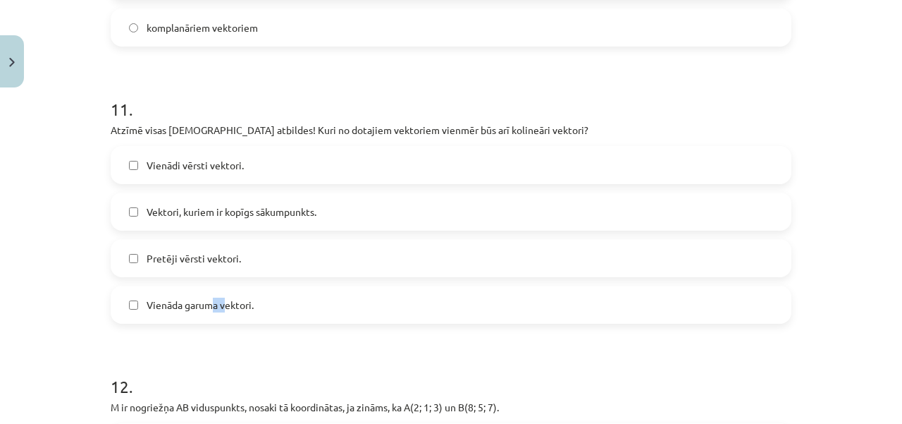
drag, startPoint x: 210, startPoint y: 324, endPoint x: 223, endPoint y: 294, distance: 32.2
click at [223, 294] on label "Vienāda garuma vektori." at bounding box center [451, 304] width 678 height 35
click at [223, 295] on label "Vienāda garuma vektori." at bounding box center [451, 304] width 678 height 35
click at [159, 266] on span "Pretēji vērsti vektori." at bounding box center [194, 258] width 94 height 15
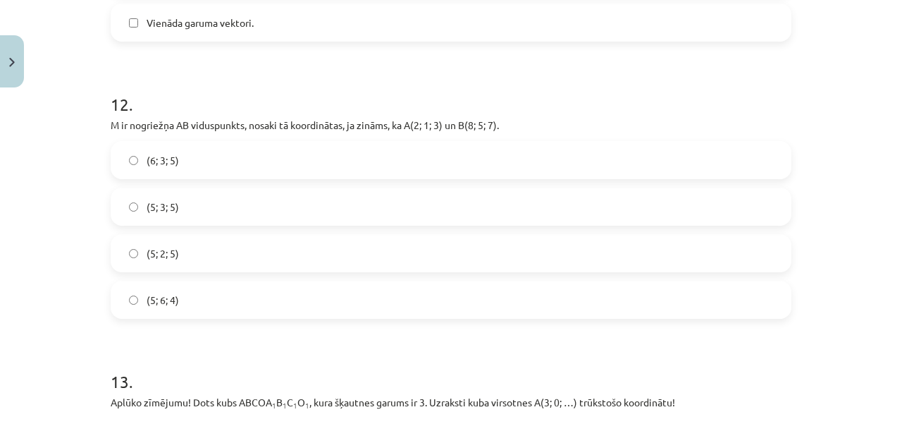
scroll to position [4795, 0]
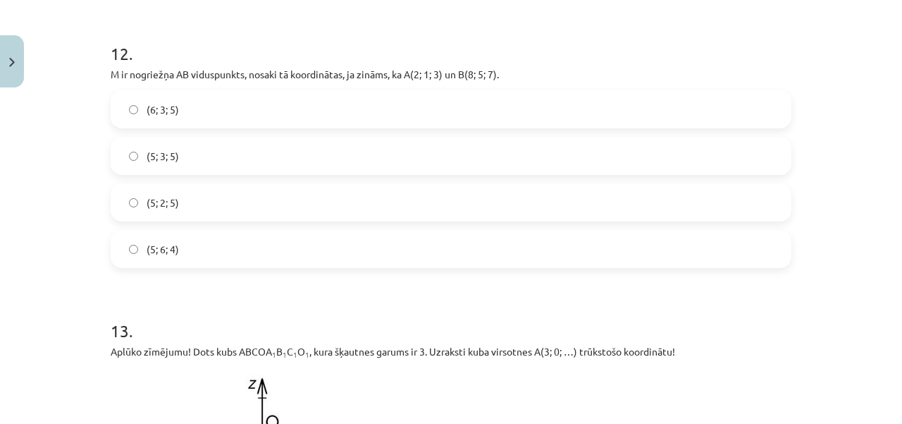
click at [189, 168] on label "(5; 3; 5)" at bounding box center [451, 155] width 678 height 35
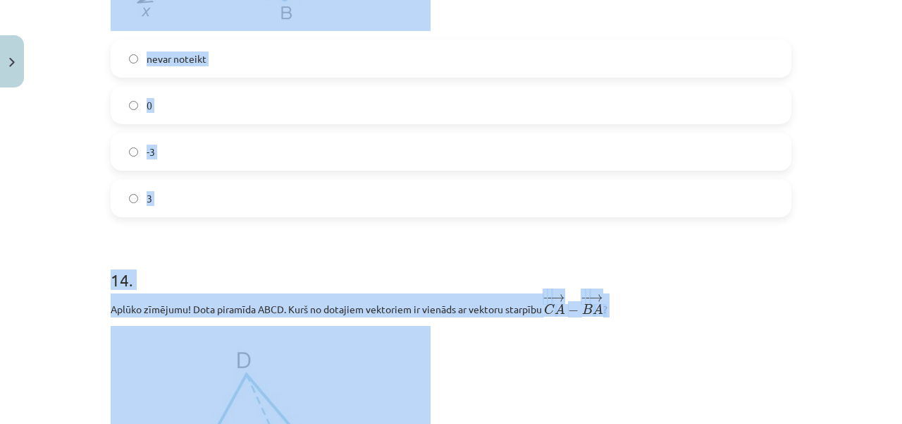
scroll to position [5388, 0]
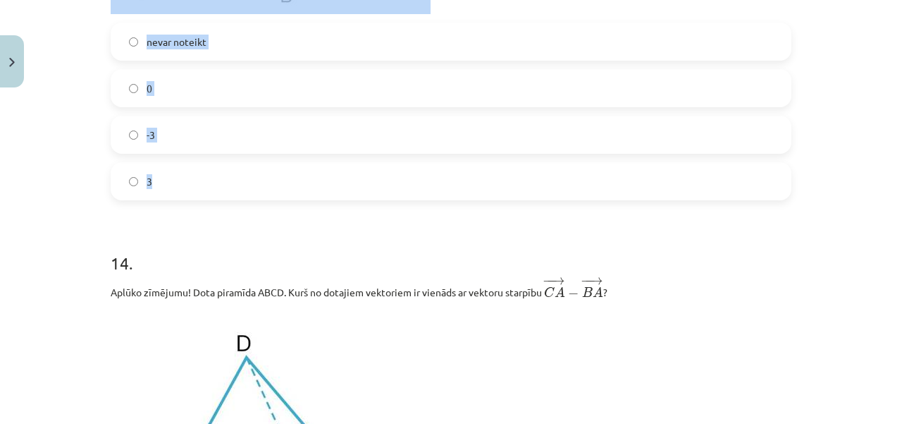
drag, startPoint x: 109, startPoint y: 32, endPoint x: 235, endPoint y: 192, distance: 204.8
click at [133, 99] on label "0" at bounding box center [451, 87] width 678 height 35
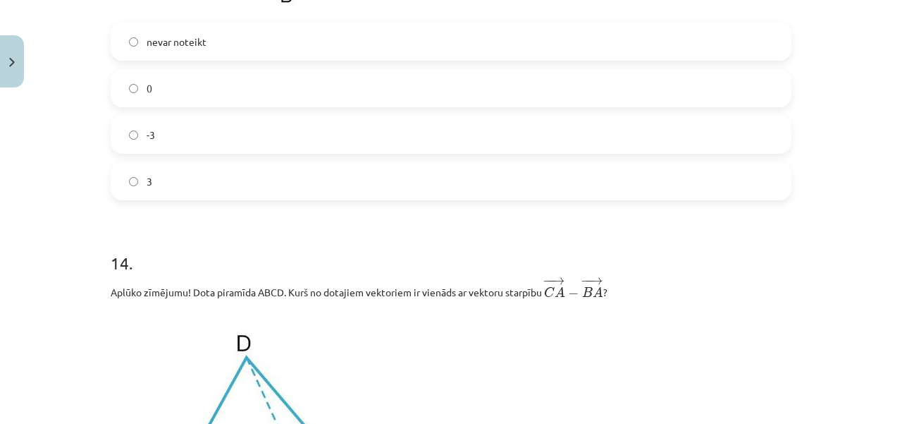
click at [200, 238] on h1 "14 ." at bounding box center [451, 250] width 681 height 44
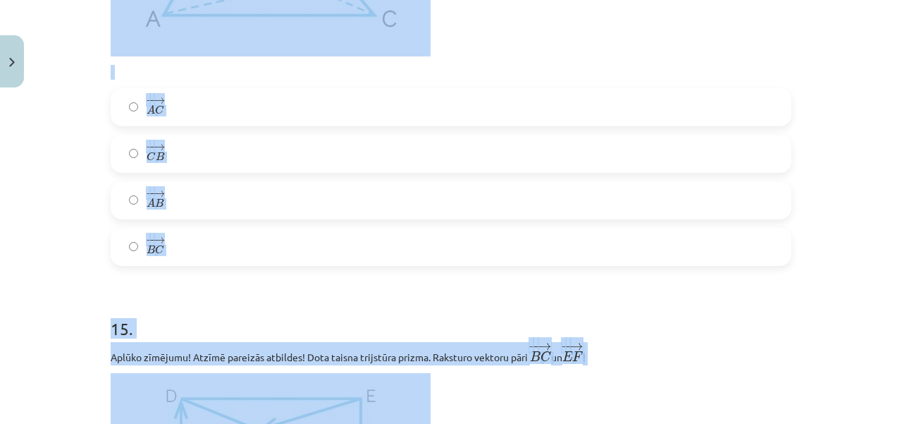
scroll to position [5886, 0]
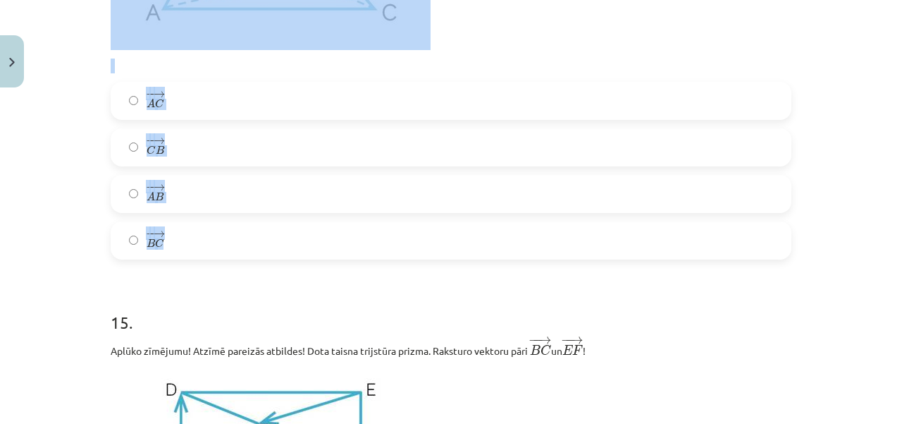
drag, startPoint x: 98, startPoint y: 5, endPoint x: 235, endPoint y: 250, distance: 281.2
click at [183, 164] on label "− − → C B C B →" at bounding box center [451, 147] width 678 height 35
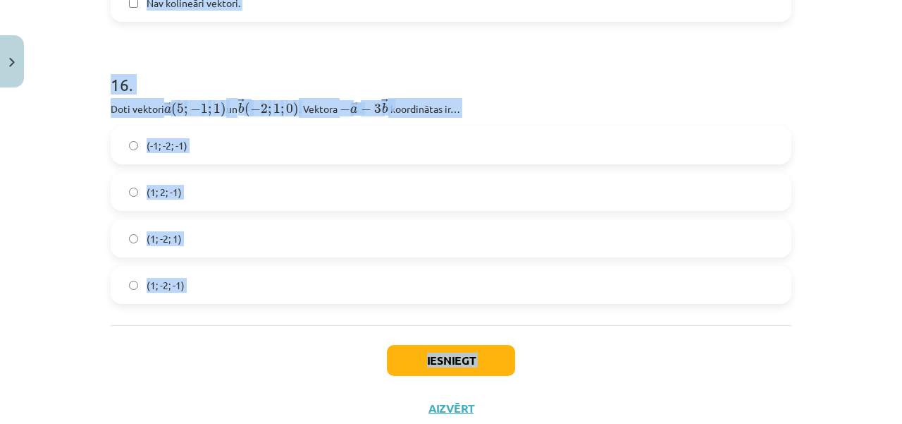
scroll to position [6708, 0]
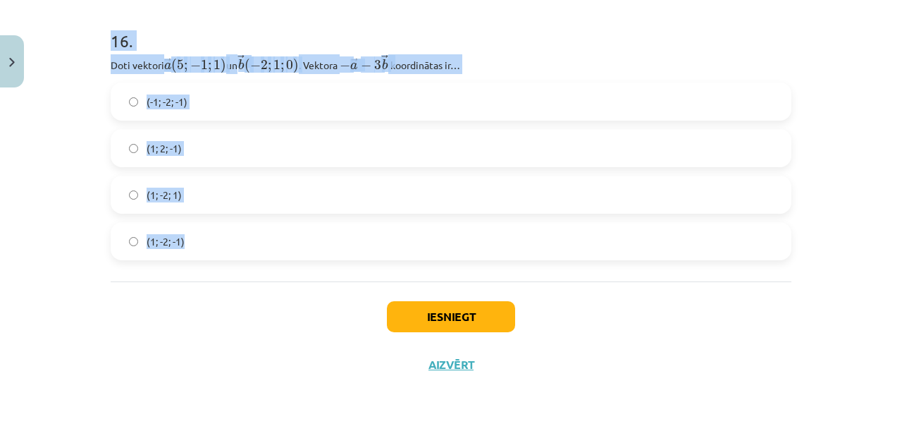
drag, startPoint x: 100, startPoint y: 19, endPoint x: 249, endPoint y: 242, distance: 267.8
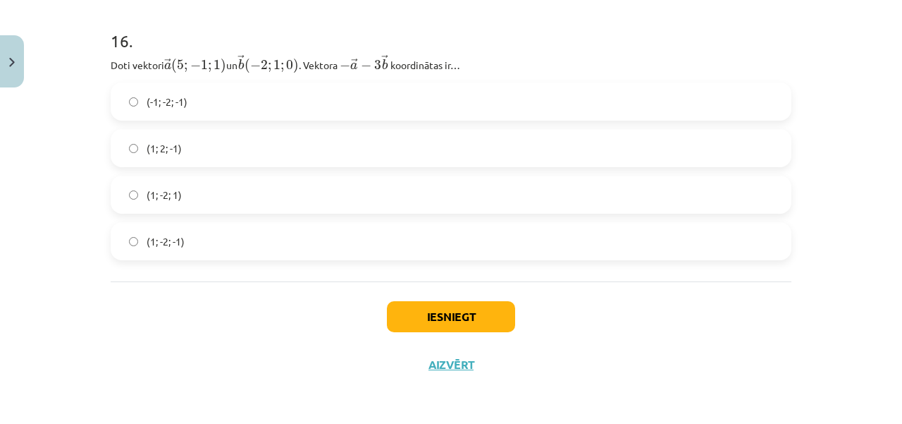
click at [195, 238] on label "(1; -2; -1)" at bounding box center [451, 240] width 678 height 35
click at [424, 313] on button "Iesniegt" at bounding box center [451, 316] width 128 height 31
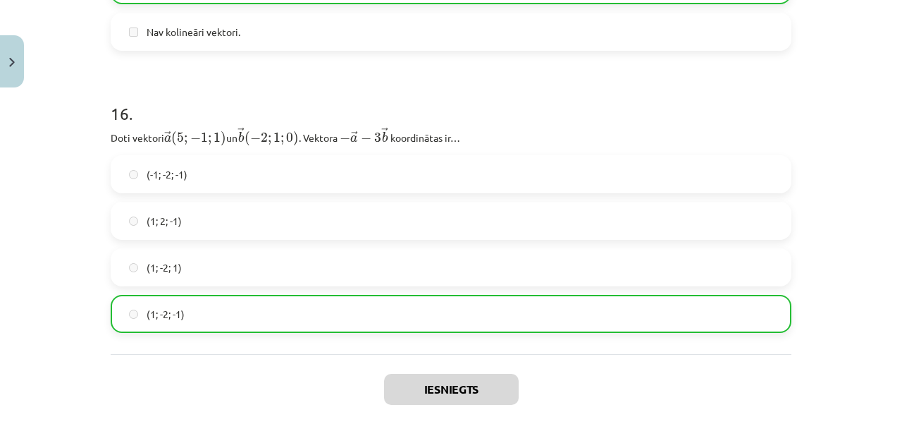
scroll to position [6752, 0]
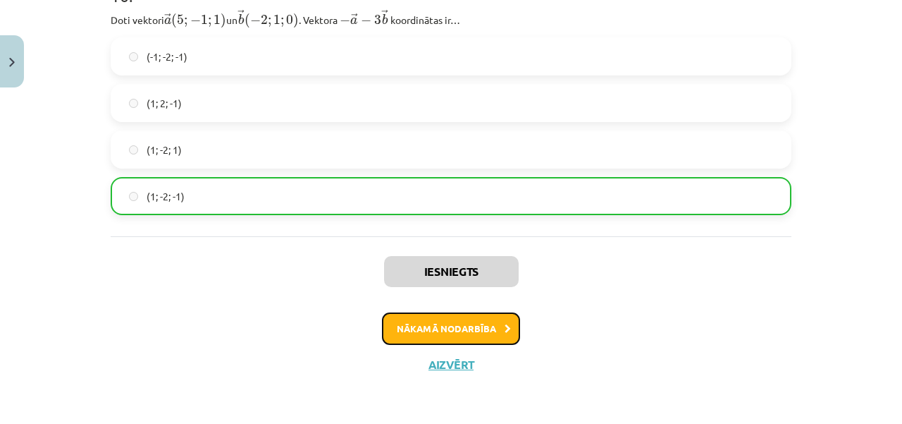
click at [488, 326] on button "Nākamā nodarbība" at bounding box center [451, 328] width 138 height 32
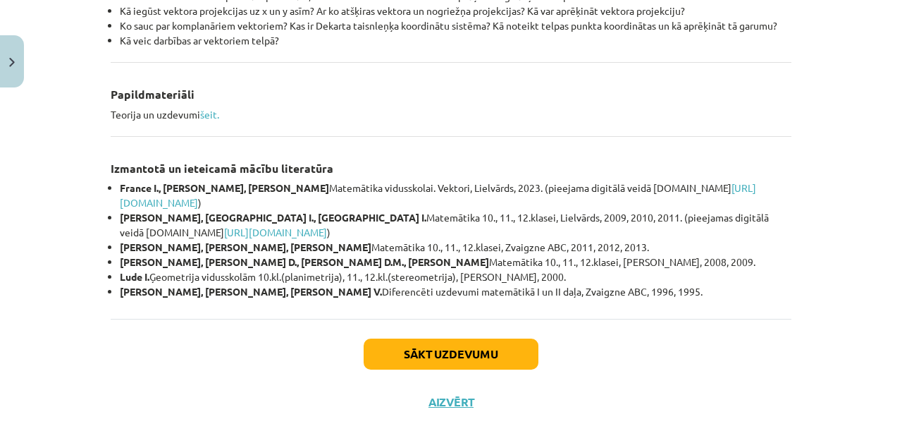
scroll to position [698, 0]
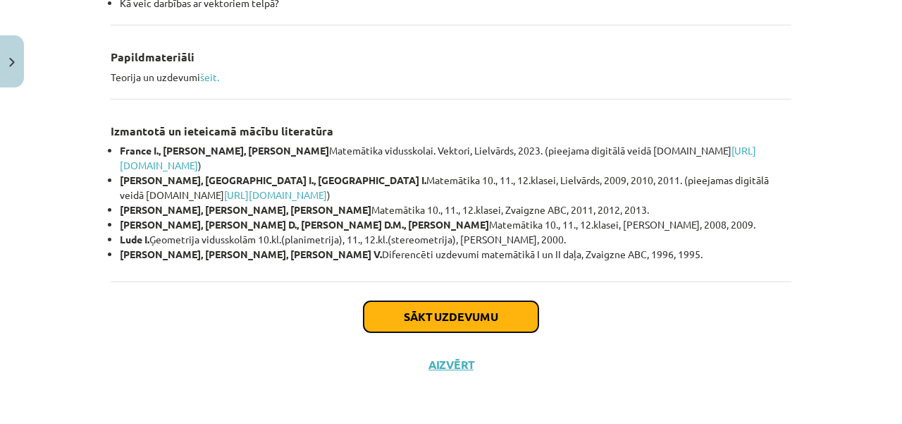
click at [485, 314] on button "Sākt uzdevumu" at bounding box center [451, 316] width 175 height 31
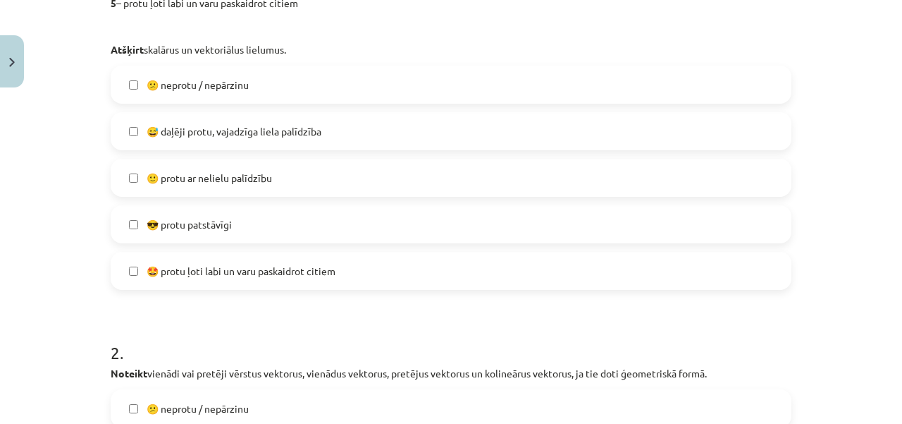
scroll to position [412, 0]
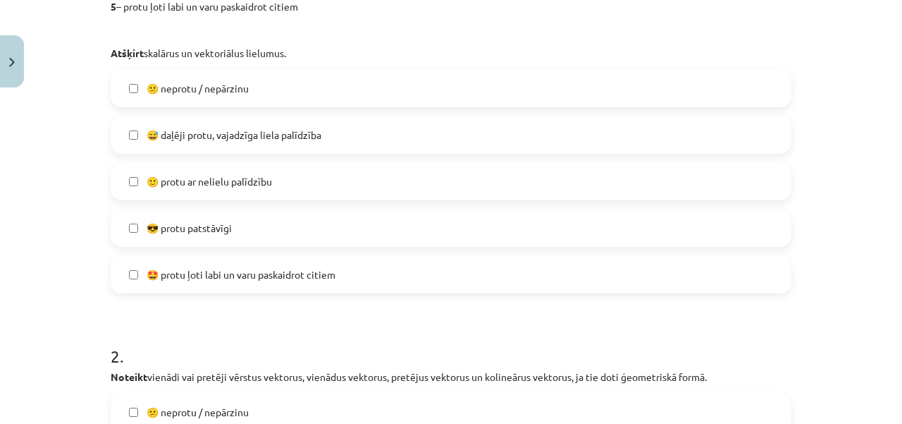
click at [235, 145] on label "😅 daļēji protu, vajadzīga liela palīdzība" at bounding box center [451, 134] width 678 height 35
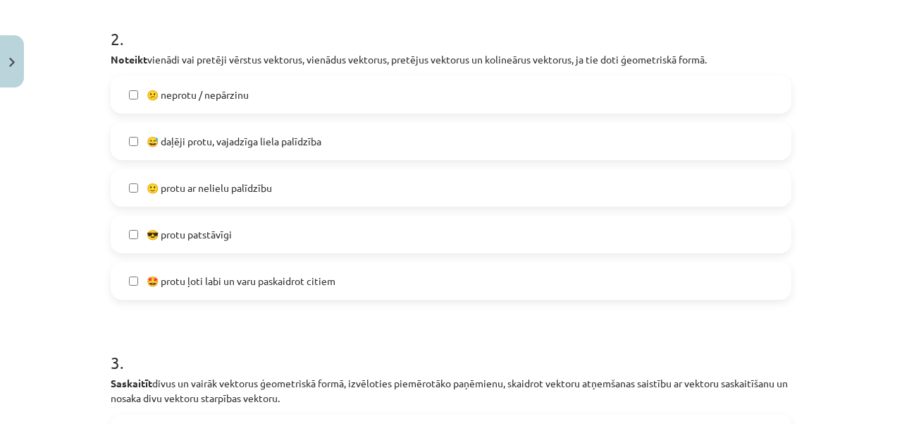
scroll to position [744, 0]
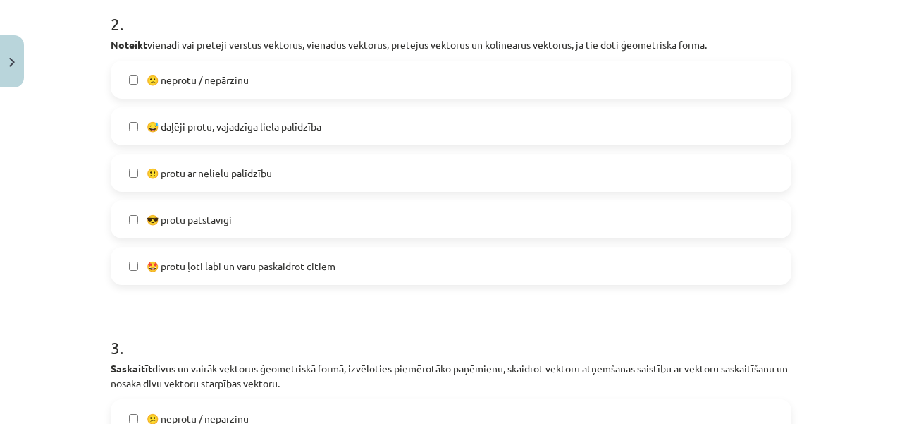
click at [279, 130] on span "😅 daļēji protu, vajadzīga liela palīdzība" at bounding box center [234, 126] width 175 height 15
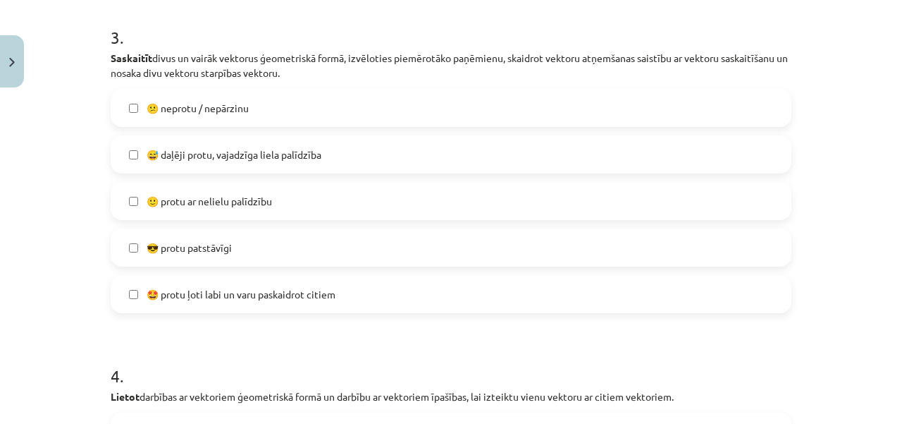
scroll to position [1080, 0]
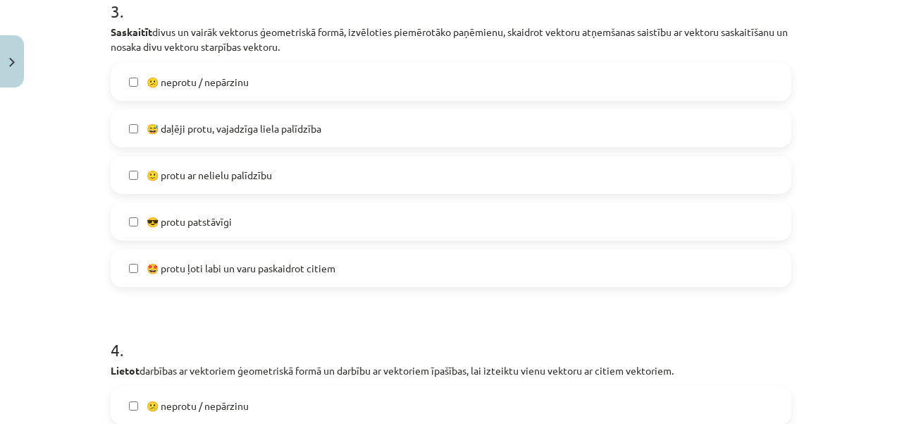
click at [265, 130] on span "😅 daļēji protu, vajadzīga liela palīdzība" at bounding box center [234, 128] width 175 height 15
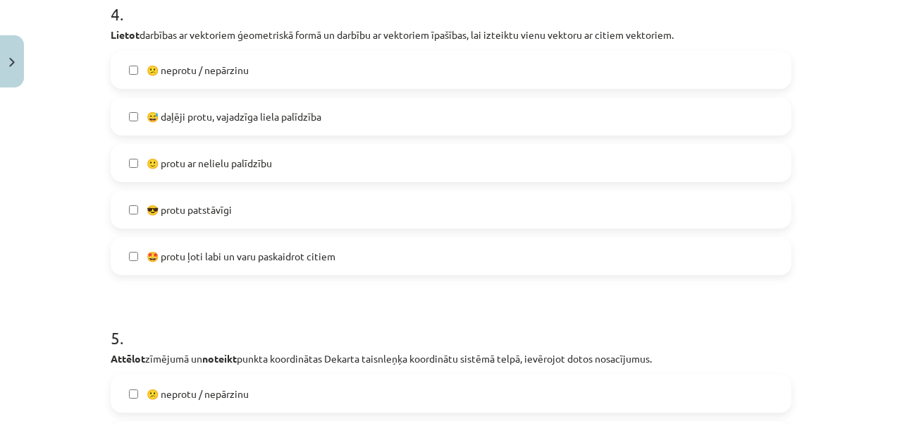
scroll to position [1442, 0]
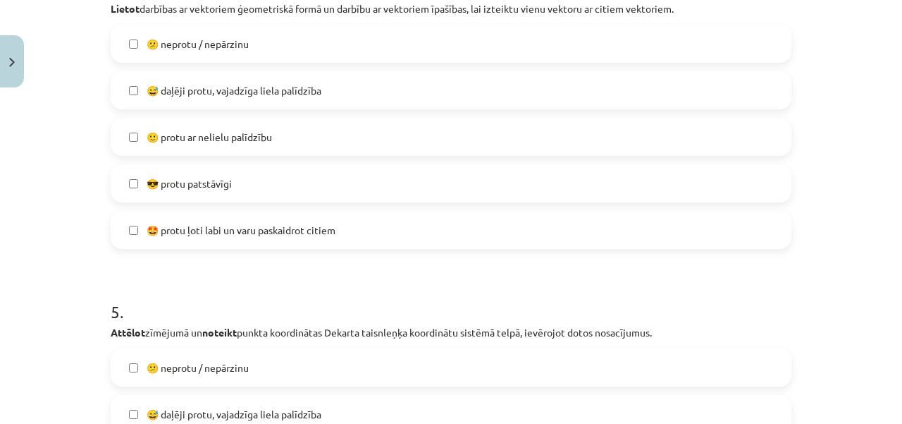
click at [383, 90] on label "😅 daļēji protu, vajadzīga liela palīdzība" at bounding box center [451, 90] width 678 height 35
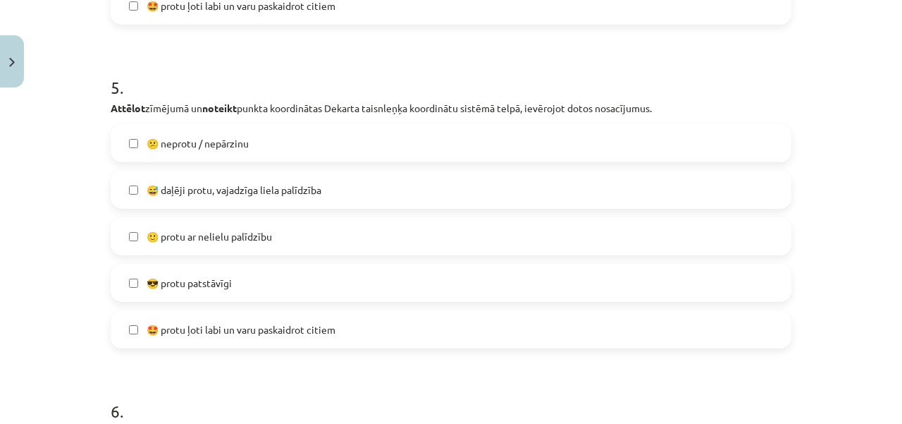
click at [330, 193] on label "😅 daļēji protu, vajadzīga liela palīdzība" at bounding box center [451, 189] width 678 height 35
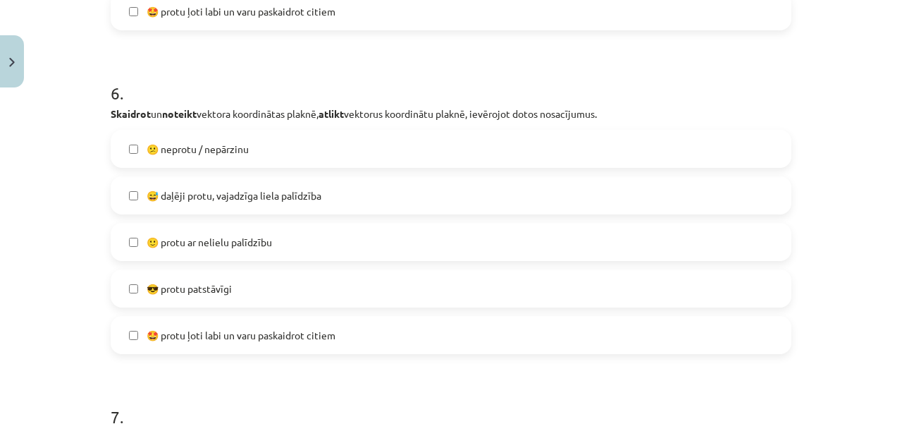
scroll to position [1979, 0]
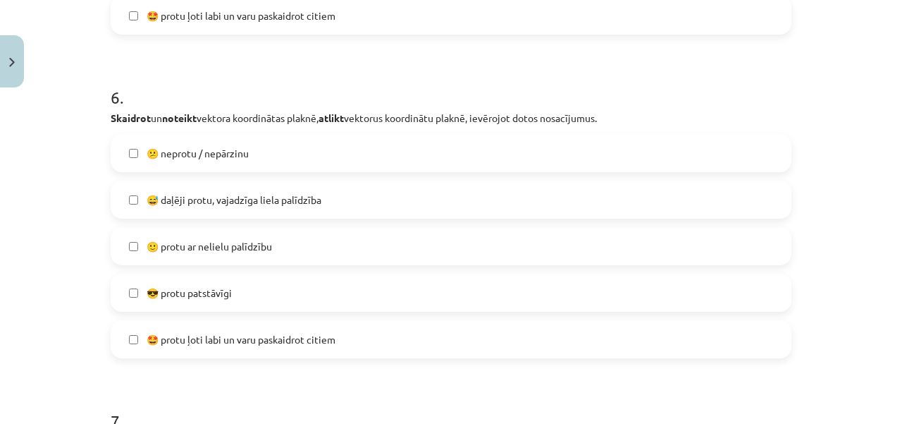
click at [333, 206] on label "😅 daļēji protu, vajadzīga liela palīdzība" at bounding box center [451, 199] width 678 height 35
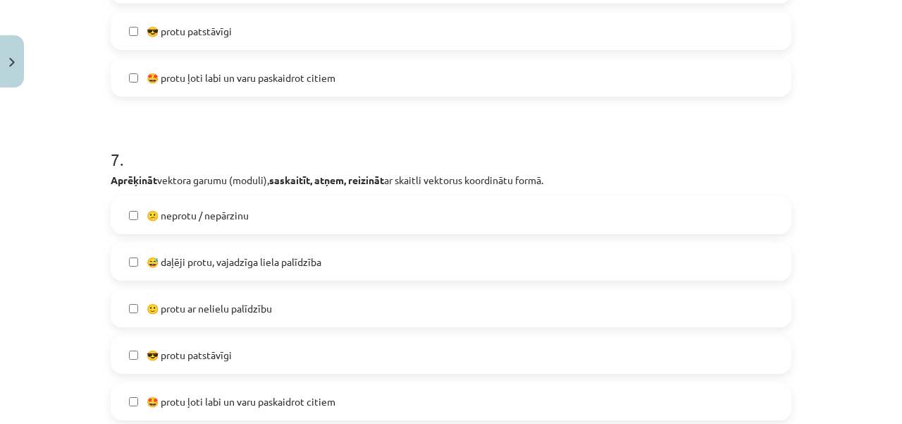
scroll to position [2244, 0]
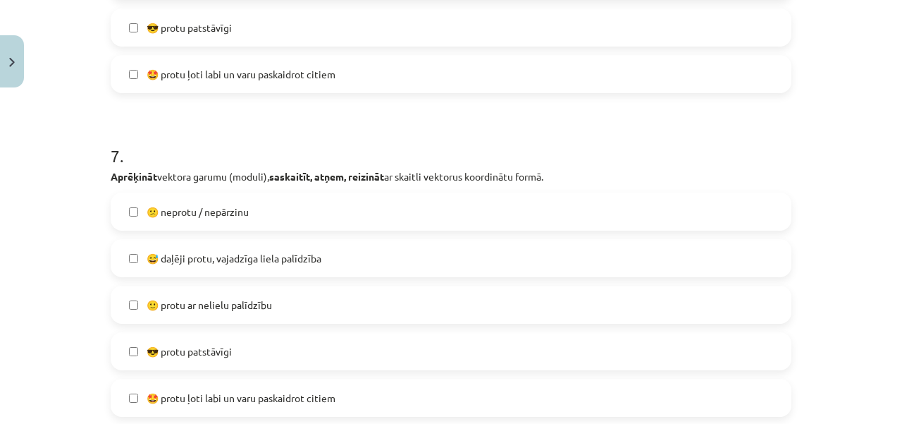
click at [281, 256] on span "😅 daļēji protu, vajadzīga liela palīdzība" at bounding box center [234, 258] width 175 height 15
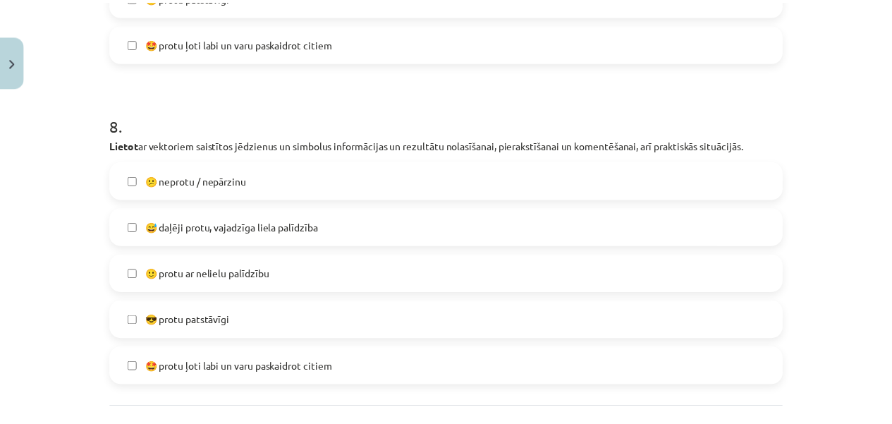
scroll to position [2684, 0]
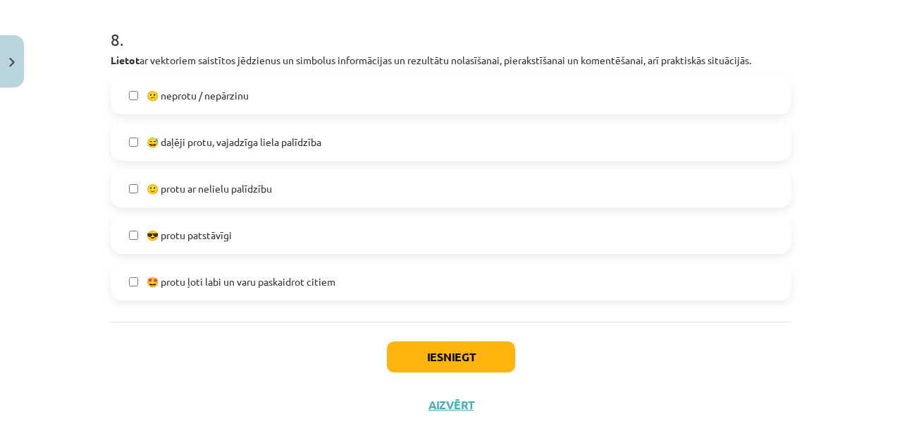
click at [369, 136] on label "😅 daļēji protu, vajadzīga liela palīdzība" at bounding box center [451, 141] width 678 height 35
click at [431, 354] on button "Iesniegt" at bounding box center [451, 356] width 128 height 31
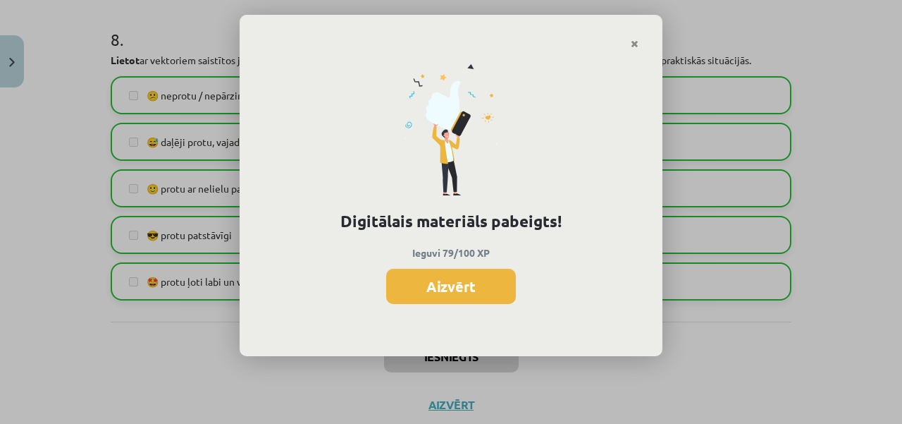
click at [486, 284] on button "Aizvērt" at bounding box center [451, 286] width 130 height 35
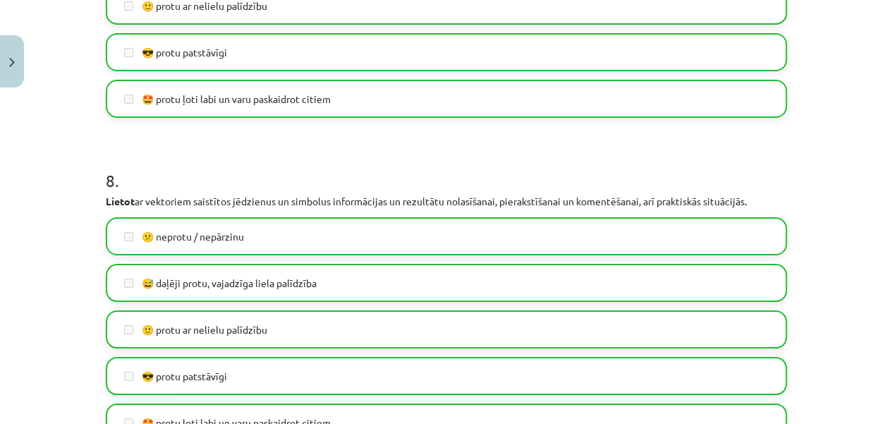
scroll to position [2724, 0]
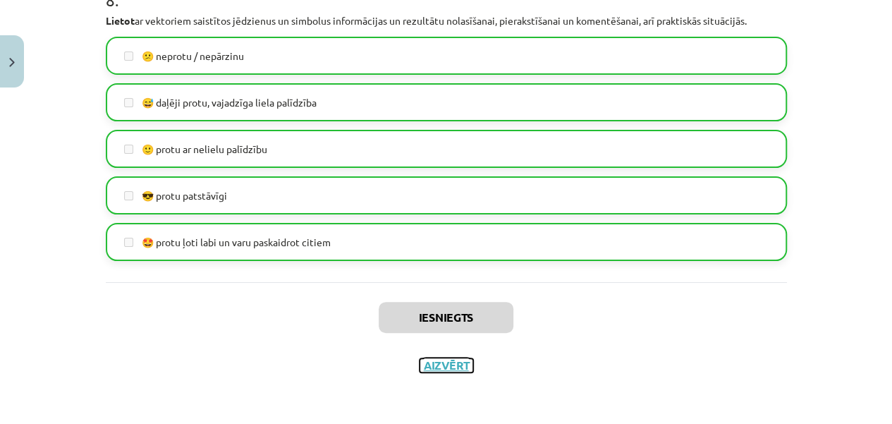
click at [426, 370] on button "Aizvērt" at bounding box center [446, 365] width 54 height 14
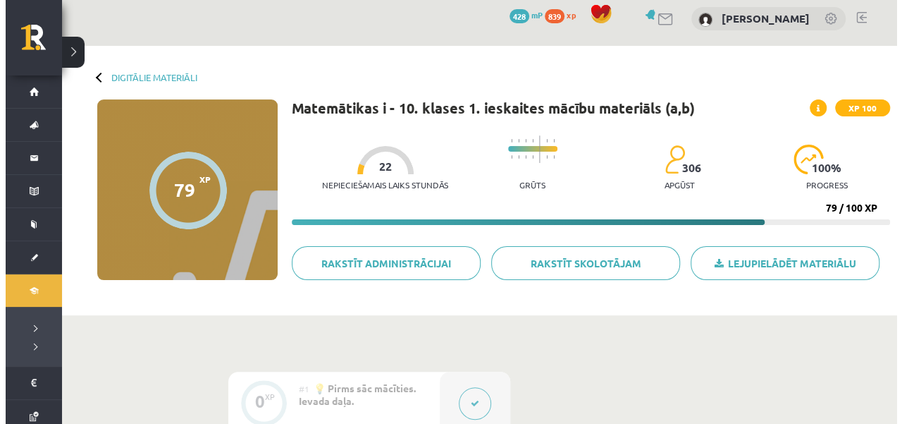
scroll to position [0, 0]
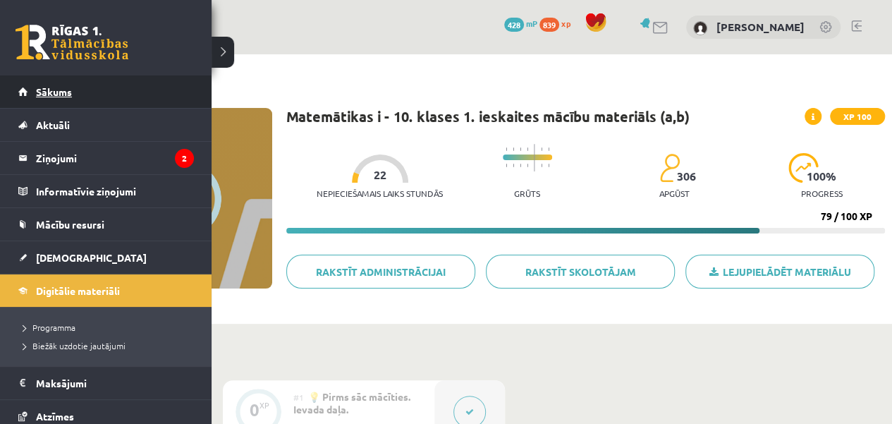
click at [24, 97] on link "Sākums" at bounding box center [106, 91] width 176 height 32
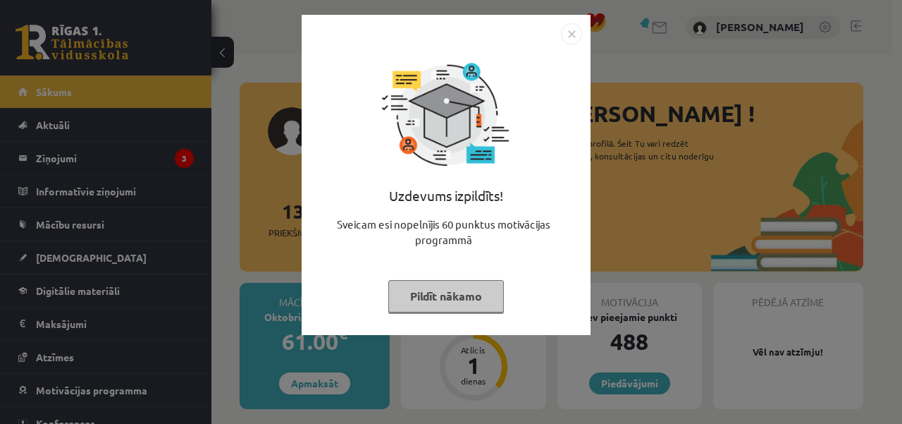
click at [467, 290] on button "Pildīt nākamo" at bounding box center [446, 296] width 116 height 32
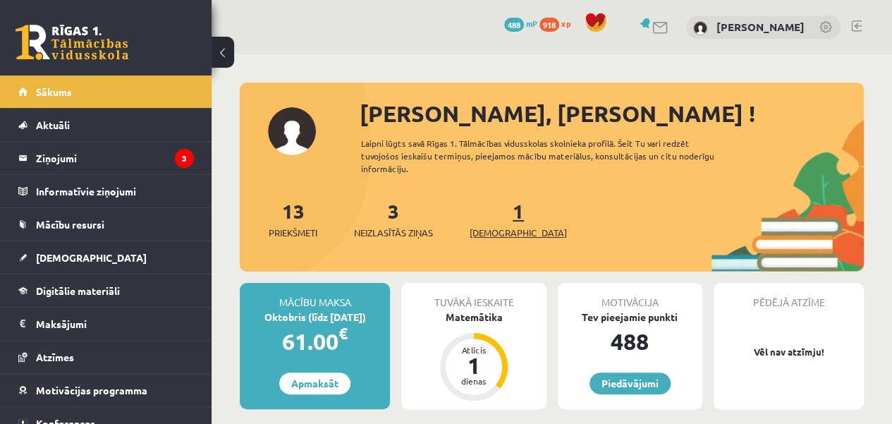
click at [493, 203] on div "1 Ieskaites" at bounding box center [517, 218] width 97 height 44
click at [493, 209] on link "1 Ieskaites" at bounding box center [517, 219] width 97 height 42
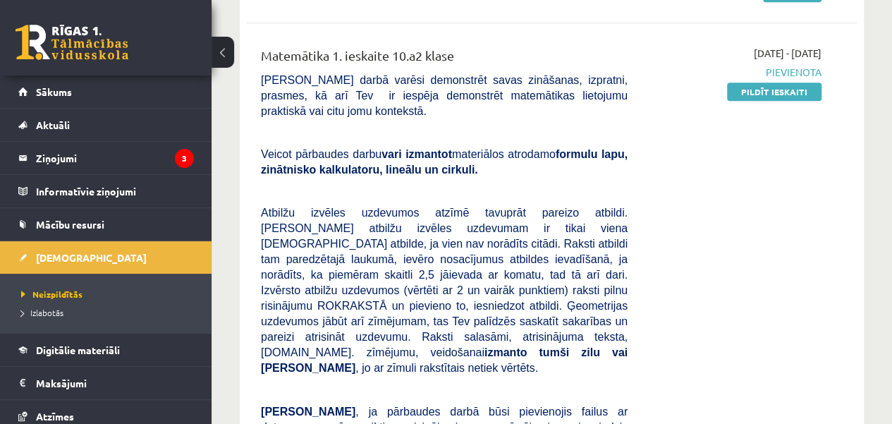
scroll to position [297, 0]
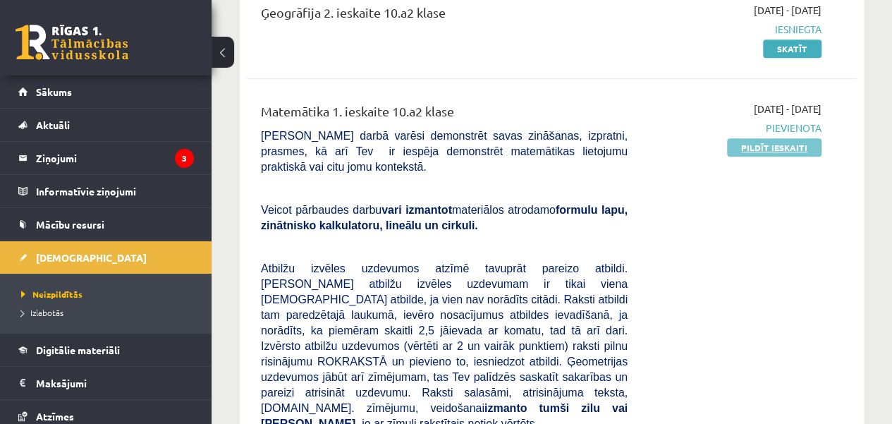
click at [782, 142] on link "Pildīt ieskaiti" at bounding box center [774, 147] width 94 height 18
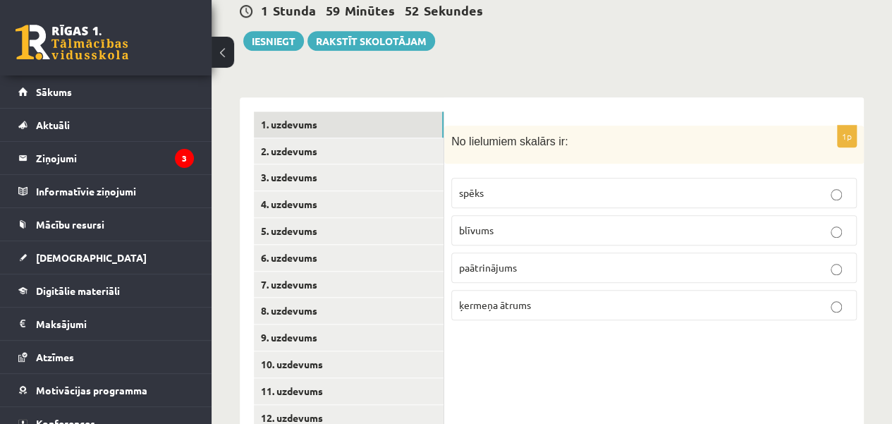
scroll to position [622, 0]
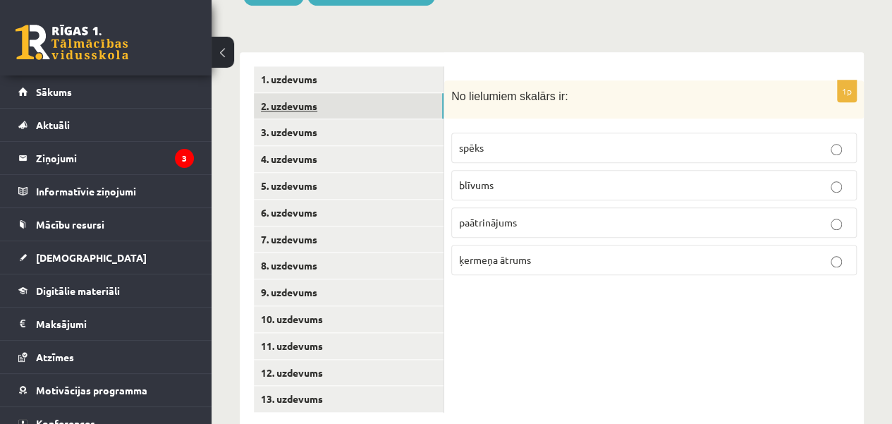
click at [302, 93] on link "2. uzdevums" at bounding box center [349, 106] width 190 height 26
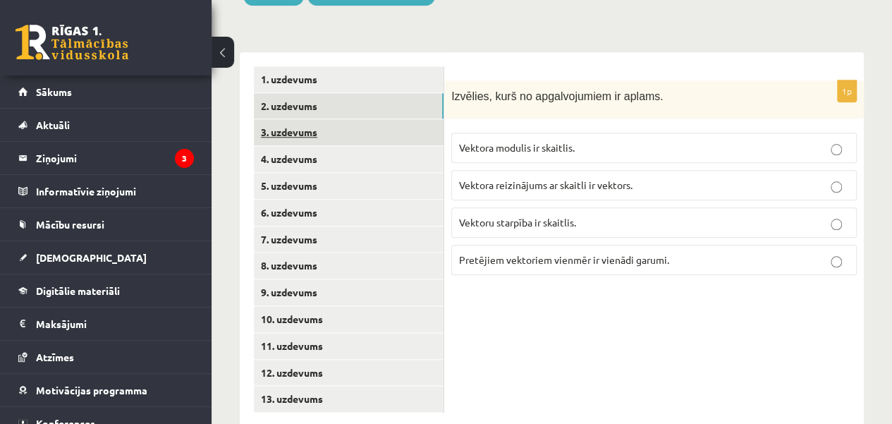
click at [327, 119] on link "3. uzdevums" at bounding box center [349, 132] width 190 height 26
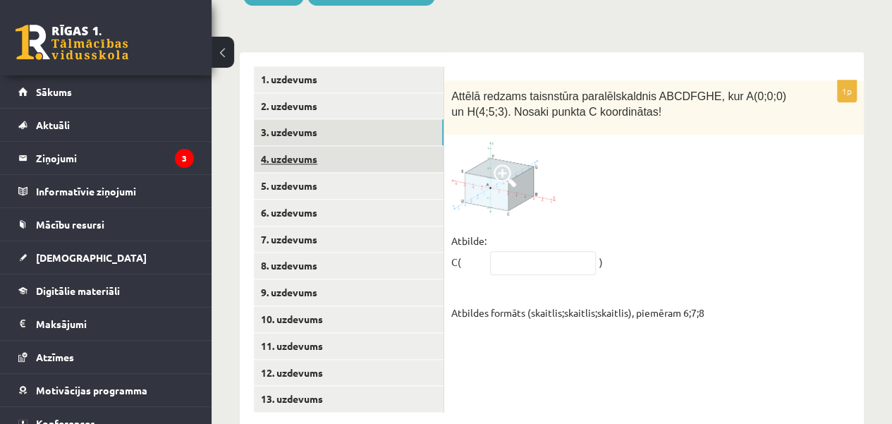
click at [331, 146] on link "4. uzdevums" at bounding box center [349, 159] width 190 height 26
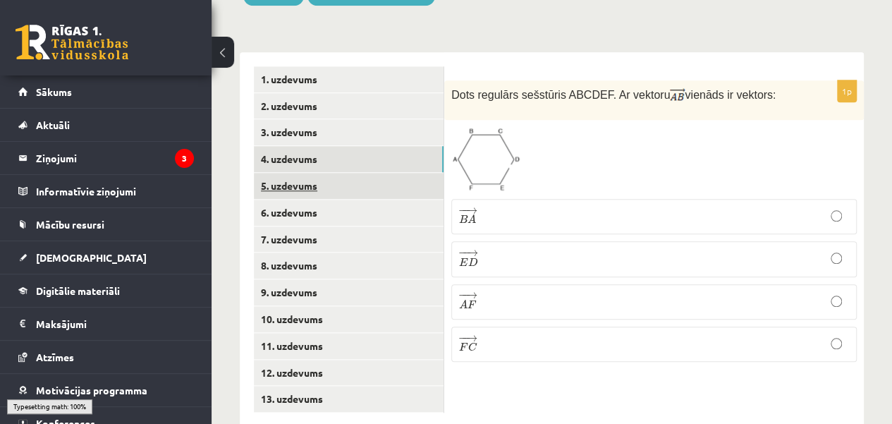
click at [337, 173] on link "5. uzdevums" at bounding box center [349, 186] width 190 height 26
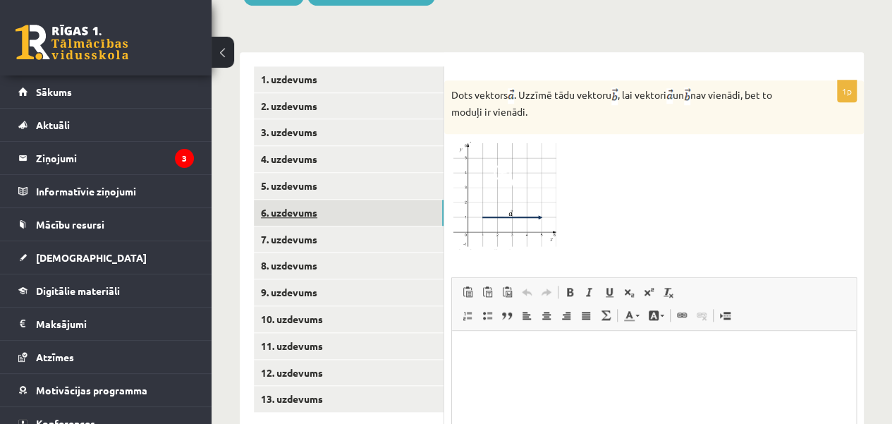
click at [340, 199] on link "6. uzdevums" at bounding box center [349, 212] width 190 height 26
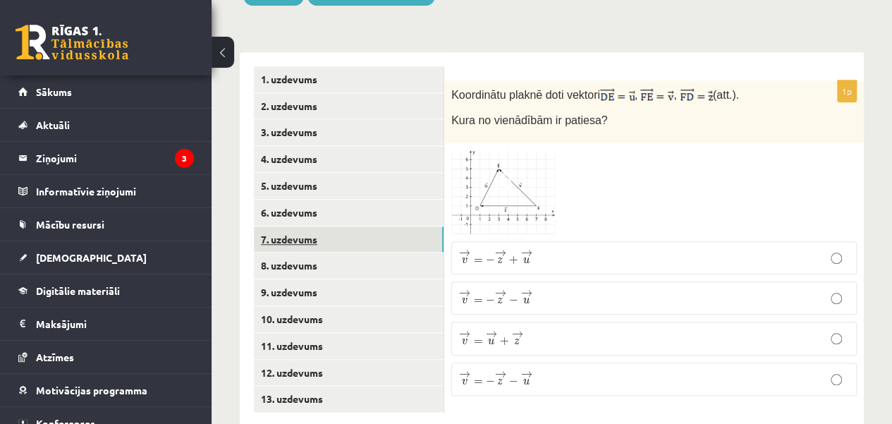
click at [345, 226] on link "7. uzdevums" at bounding box center [349, 239] width 190 height 26
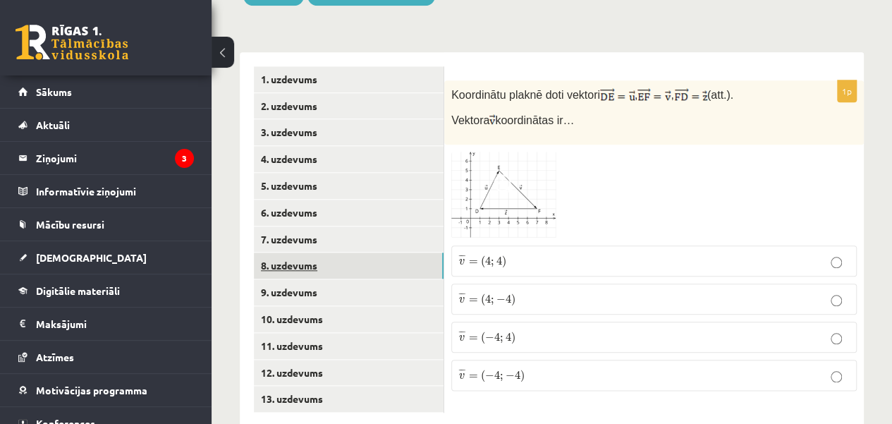
click at [345, 252] on link "8. uzdevums" at bounding box center [349, 265] width 190 height 26
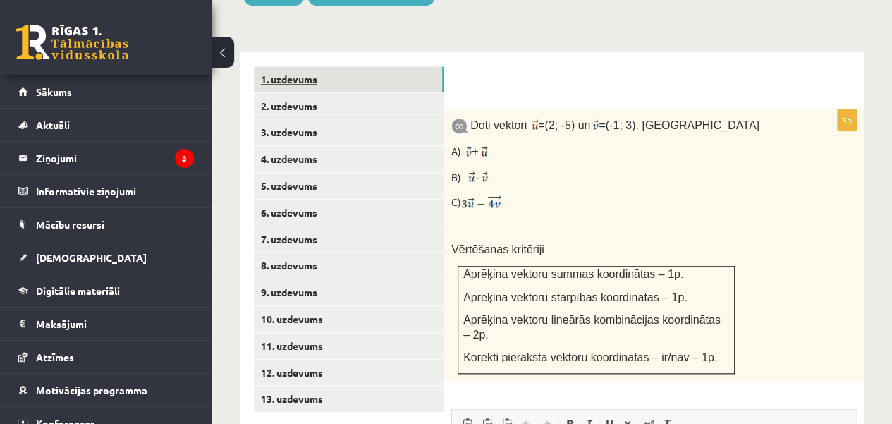
click at [315, 66] on link "1. uzdevums" at bounding box center [349, 79] width 190 height 26
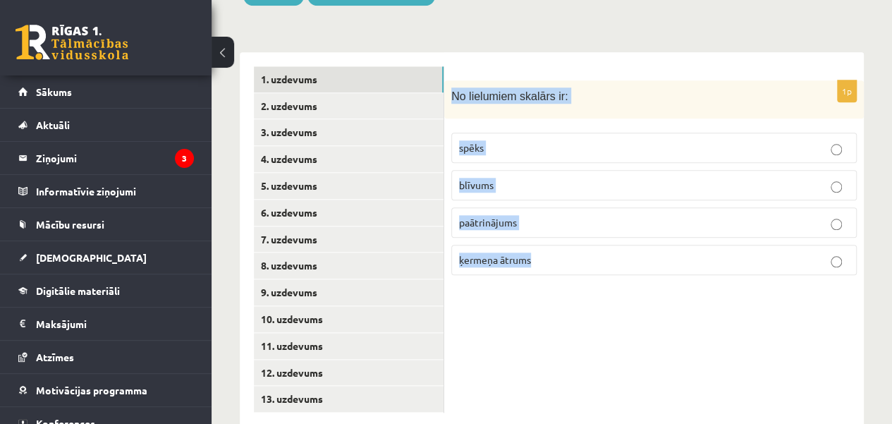
drag, startPoint x: 450, startPoint y: 65, endPoint x: 545, endPoint y: 249, distance: 207.1
click at [545, 249] on div "1p No lielumiem skalārs ir: spēks blīvums paātrinājums ķermeņa ātrums" at bounding box center [653, 183] width 419 height 207
copy div "No lielumiem skalārs ir: spēks blīvums paātrinājums ķermeņa ātrums"
click at [588, 280] on div "1p No lielumiem skalārs ir: spēks blīvums paātrinājums ķermeņa ātrums" at bounding box center [653, 239] width 419 height 374
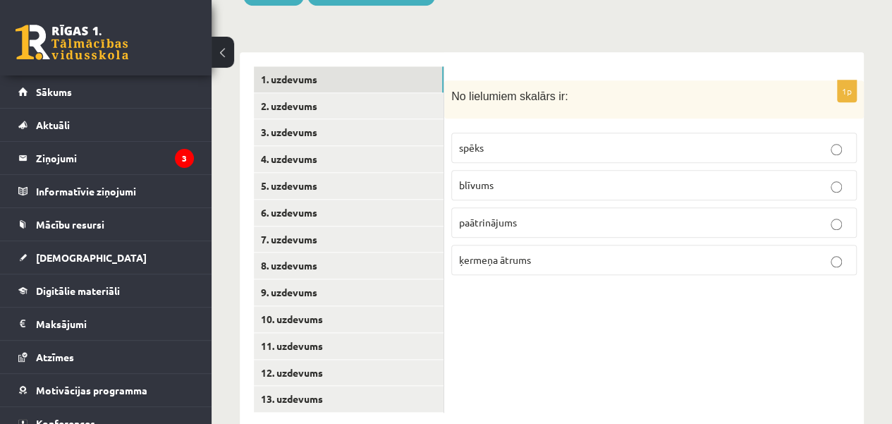
click at [582, 178] on p "blīvums" at bounding box center [654, 185] width 390 height 15
click at [377, 93] on link "2. uzdevums" at bounding box center [349, 106] width 190 height 26
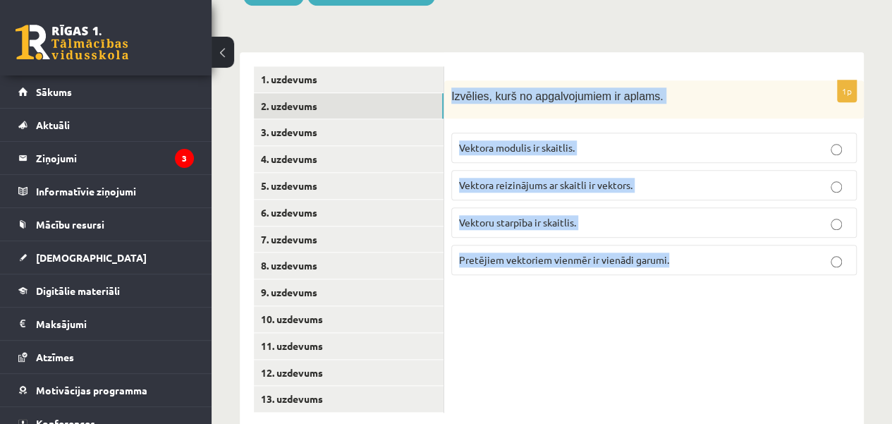
drag, startPoint x: 448, startPoint y: 67, endPoint x: 672, endPoint y: 220, distance: 271.4
click at [672, 220] on div "1p Izvēlies, kurš no apgalvojumiem ir aplams. Vektora modulis ir skaitlis. Vekt…" at bounding box center [653, 183] width 419 height 207
copy div "Izvēlies, kurš no apgalvojumiem ir aplams. Vektora modulis ir skaitlis. Vektora…"
click at [677, 302] on div "1p Izvēlies, kurš no apgalvojumiem ir aplams. Vektora modulis ir skaitlis. Vekt…" at bounding box center [653, 239] width 419 height 374
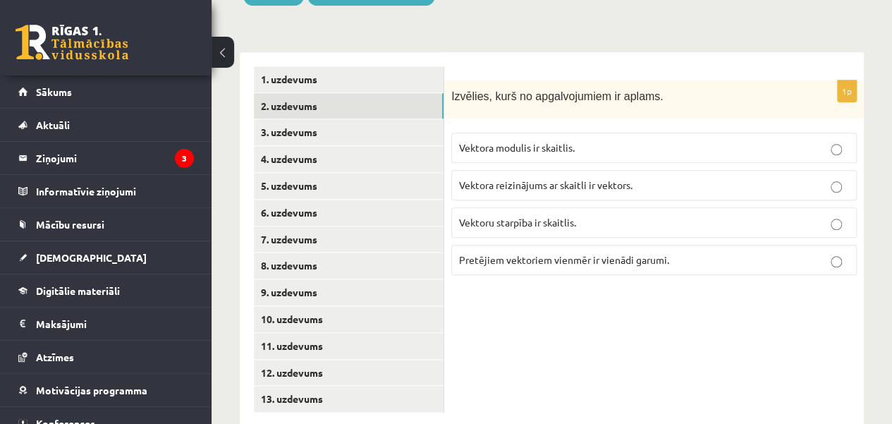
click at [551, 207] on label "Vektoru starpība ir skaitlis." at bounding box center [653, 222] width 405 height 30
click at [367, 119] on link "3. uzdevums" at bounding box center [349, 132] width 190 height 26
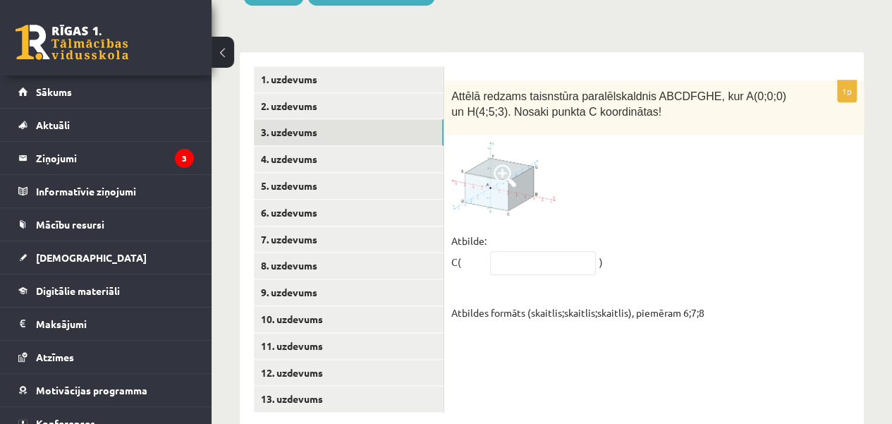
scroll to position [622, 0]
click at [504, 164] on span at bounding box center [504, 175] width 23 height 23
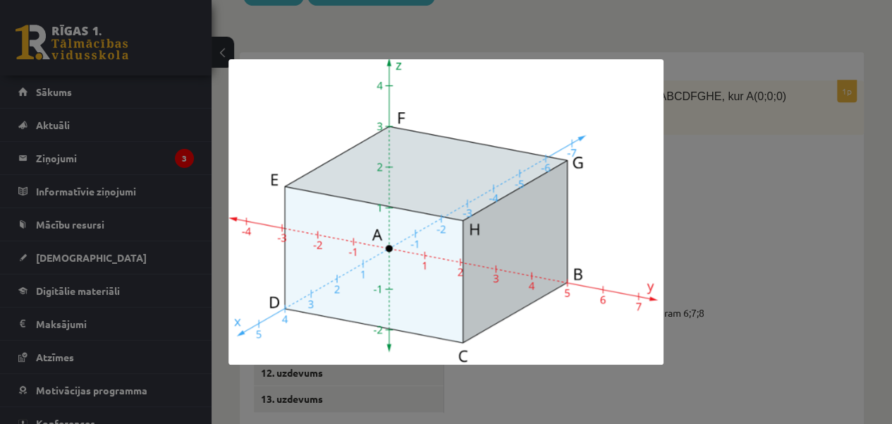
click at [732, 185] on div at bounding box center [446, 212] width 892 height 424
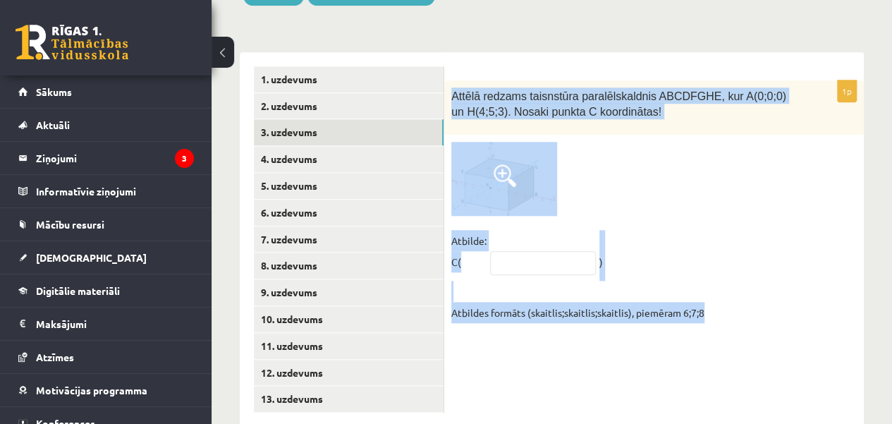
drag, startPoint x: 450, startPoint y: 63, endPoint x: 714, endPoint y: 299, distance: 353.9
click at [714, 299] on div "1p Attēlā redzams taisnstūra paralēlskaldnis ABCDFGHE, kur A(0;0;0) un H(4;5;3)…" at bounding box center [653, 239] width 419 height 374
copy div "Attēlā redzams taisnstūra paralēlskaldnis ABCDFGHE, kur A(0;0;0) un H(4;5;3). N…"
click at [509, 326] on div "1p Attēlā redzams taisnstūra paralēlskaldnis ABCDFGHE, kur A(0;0;0) un H(4;5;3)…" at bounding box center [653, 239] width 419 height 374
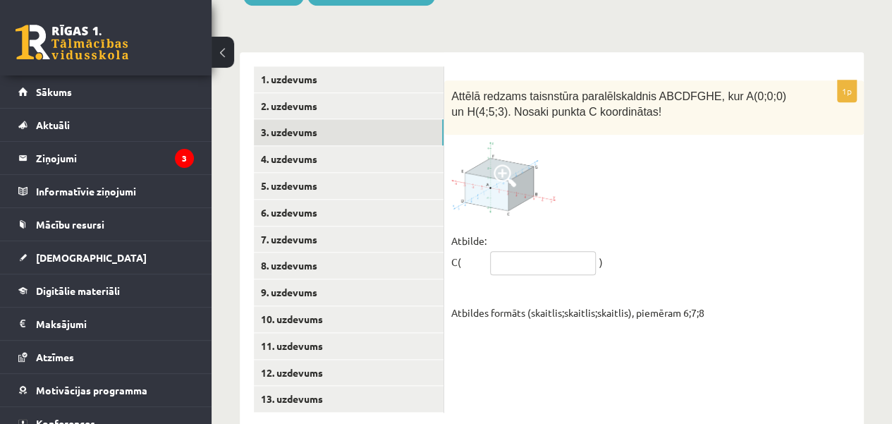
click at [509, 251] on input "text" at bounding box center [543, 263] width 106 height 24
click at [537, 251] on input "text" at bounding box center [543, 263] width 106 height 24
type input "*****"
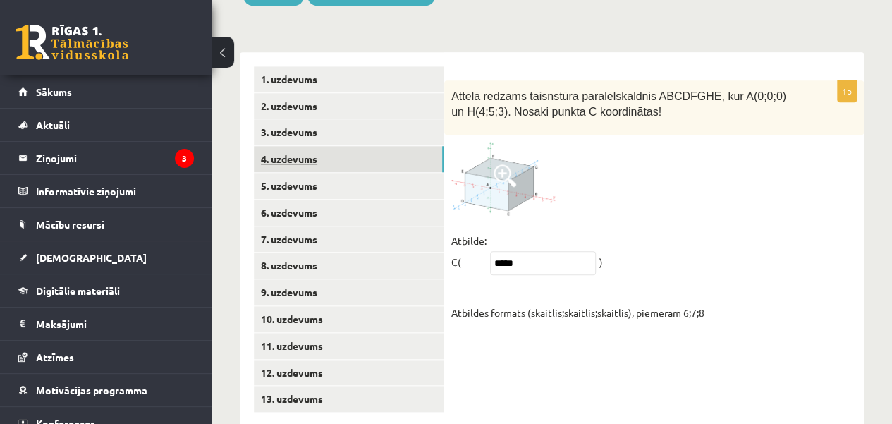
click at [347, 146] on link "4. uzdevums" at bounding box center [349, 159] width 190 height 26
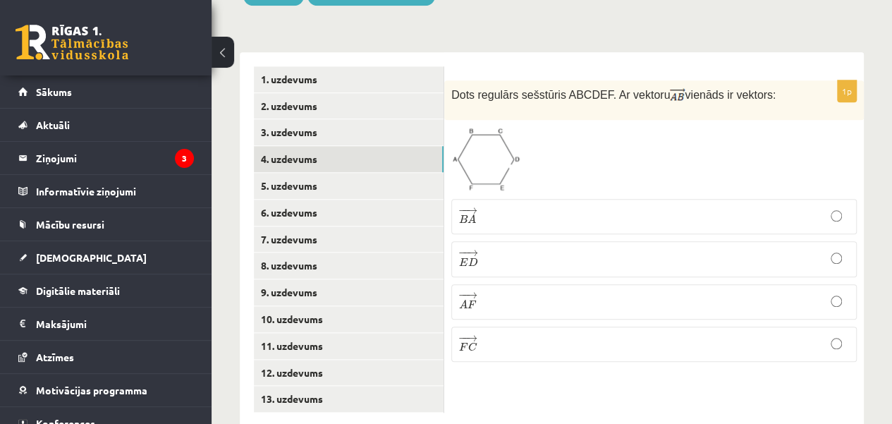
click at [498, 149] on span at bounding box center [504, 160] width 23 height 23
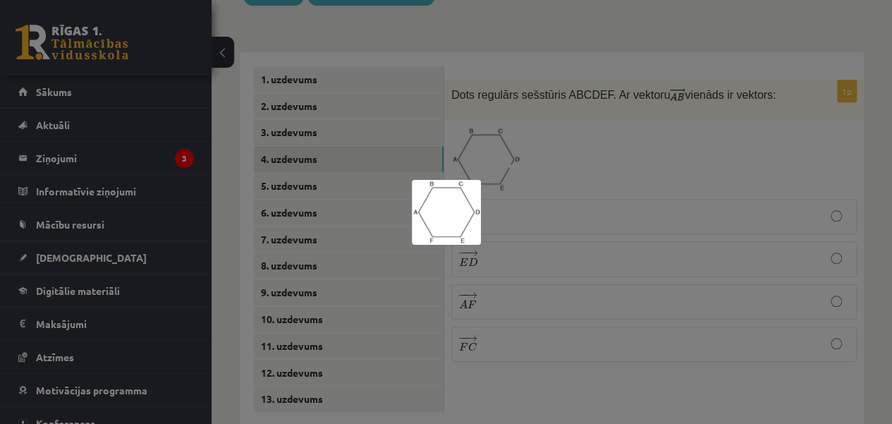
click at [595, 207] on div at bounding box center [446, 212] width 892 height 424
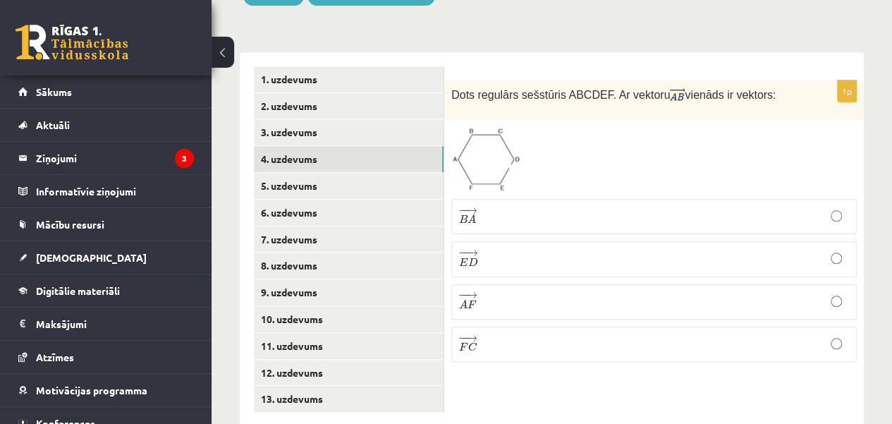
click at [539, 249] on p "− − → E D E D →" at bounding box center [654, 259] width 390 height 20
click at [388, 173] on link "5. uzdevums" at bounding box center [349, 186] width 190 height 26
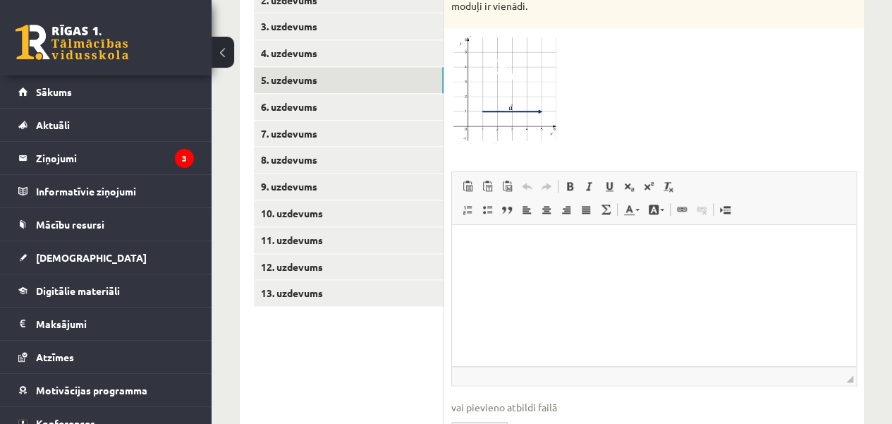
scroll to position [746, 0]
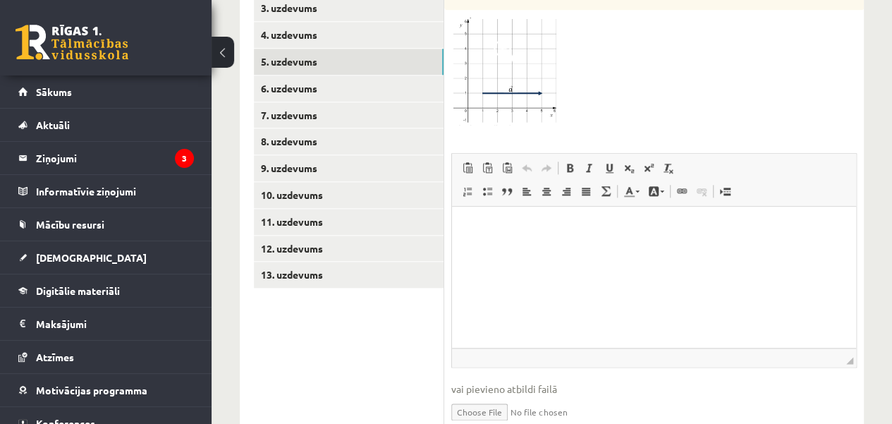
click at [603, 249] on html at bounding box center [654, 227] width 404 height 43
click at [604, 249] on html at bounding box center [654, 227] width 404 height 43
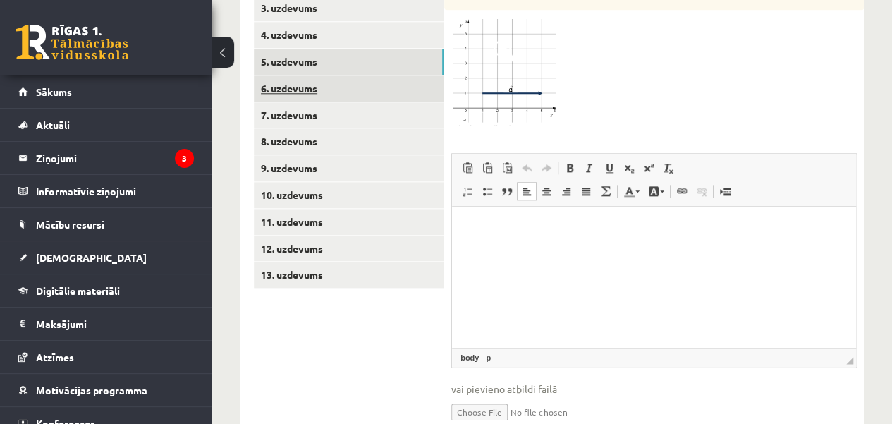
click at [348, 75] on link "6. uzdevums" at bounding box center [349, 88] width 190 height 26
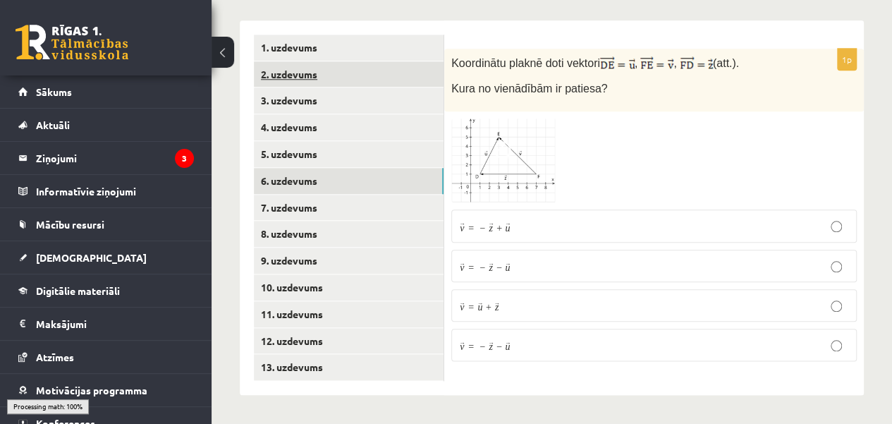
scroll to position [622, 0]
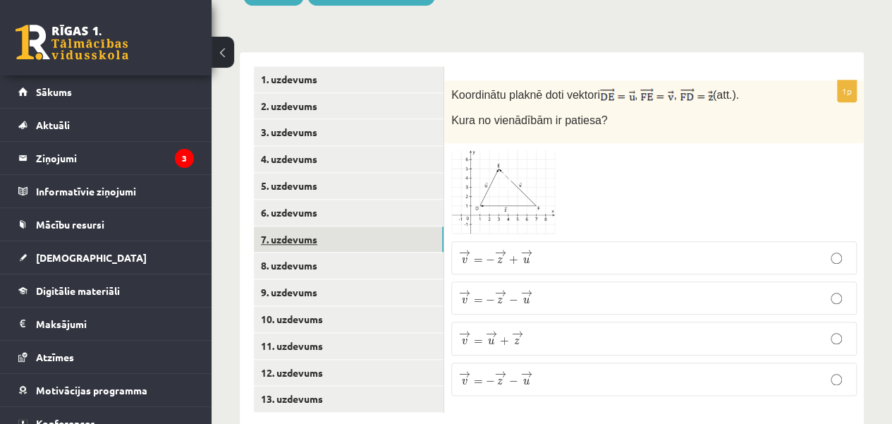
click at [417, 226] on link "7. uzdevums" at bounding box center [349, 239] width 190 height 26
click at [549, 291] on p "¯ ¯ ¯ v = ( 4 ; − 4 ) v ¯ = ( 4 ; − 4 )" at bounding box center [654, 299] width 390 height 16
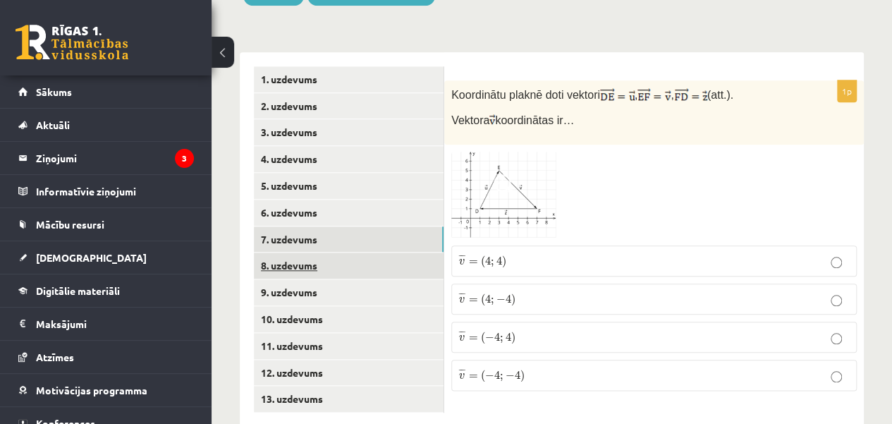
click at [345, 252] on link "8. uzdevums" at bounding box center [349, 265] width 190 height 26
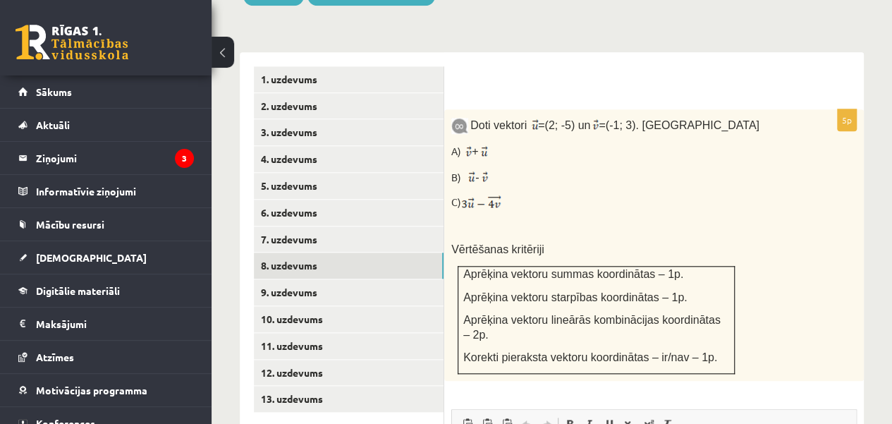
scroll to position [0, 0]
click at [390, 279] on link "9. uzdevums" at bounding box center [349, 292] width 190 height 26
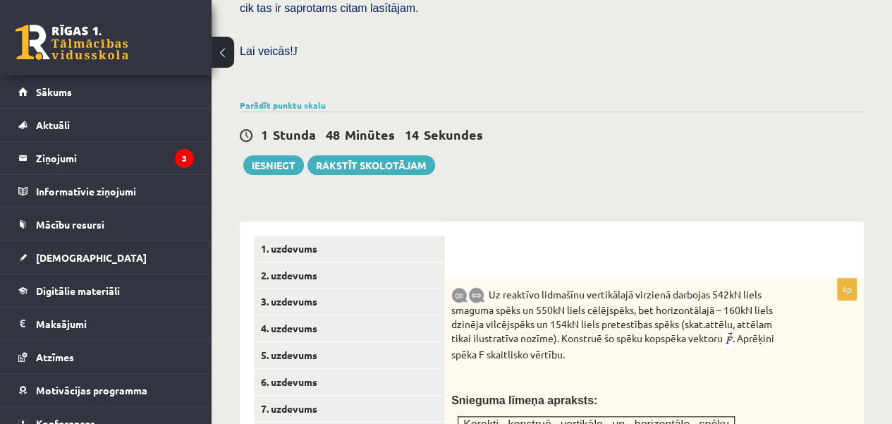
scroll to position [445, 0]
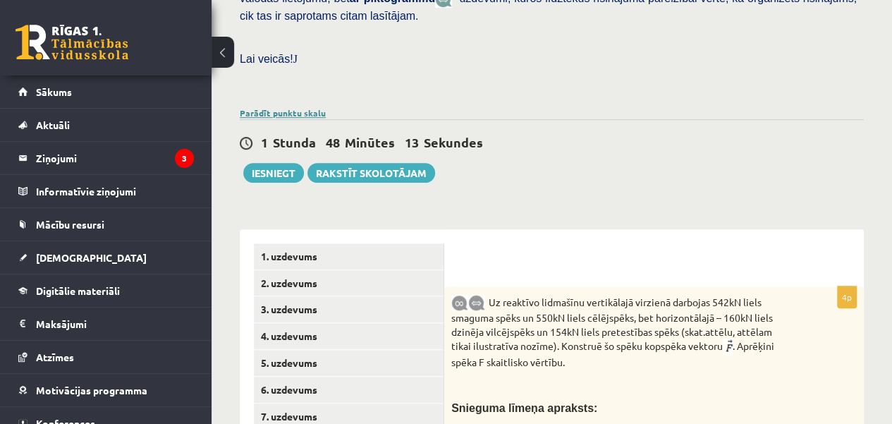
click at [252, 107] on link "Parādīt punktu skalu" at bounding box center [283, 112] width 86 height 11
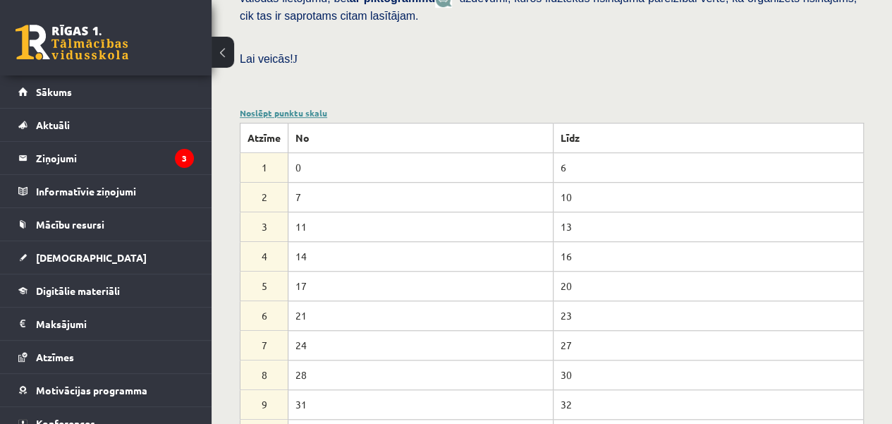
click at [281, 107] on link "Noslēpt punktu skalu" at bounding box center [283, 112] width 87 height 11
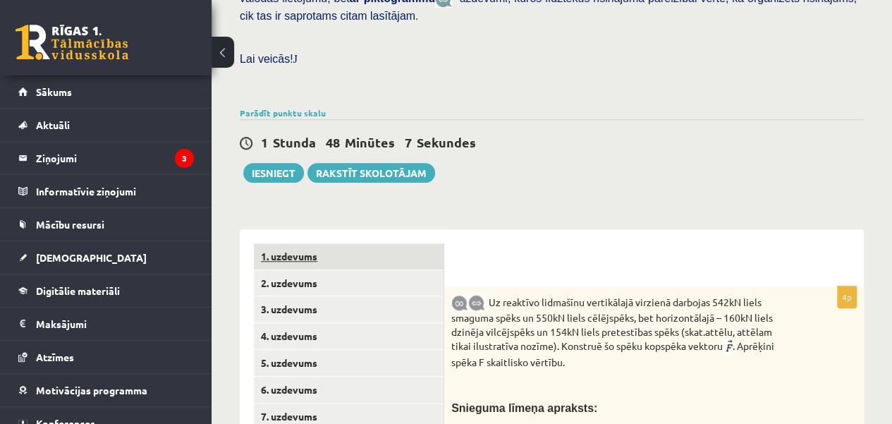
click at [336, 243] on link "1. uzdevums" at bounding box center [349, 256] width 190 height 26
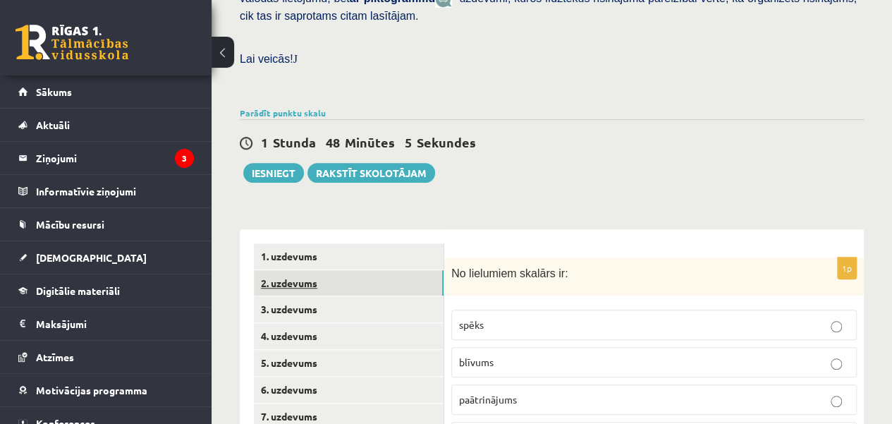
click at [336, 270] on link "2. uzdevums" at bounding box center [349, 283] width 190 height 26
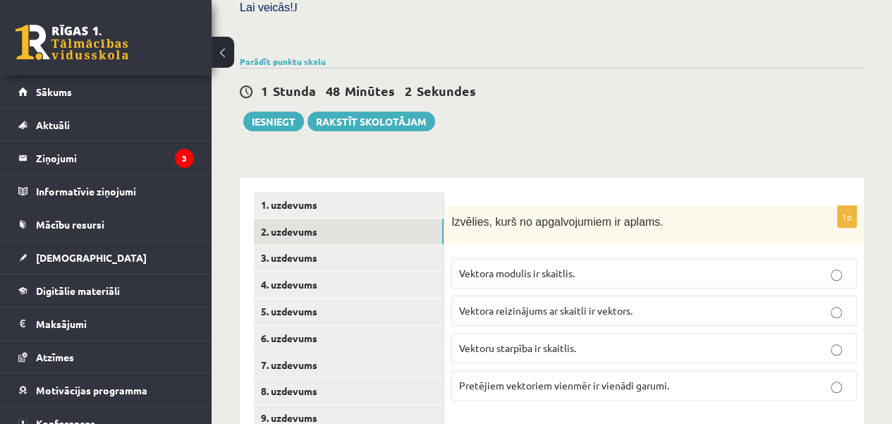
scroll to position [512, 0]
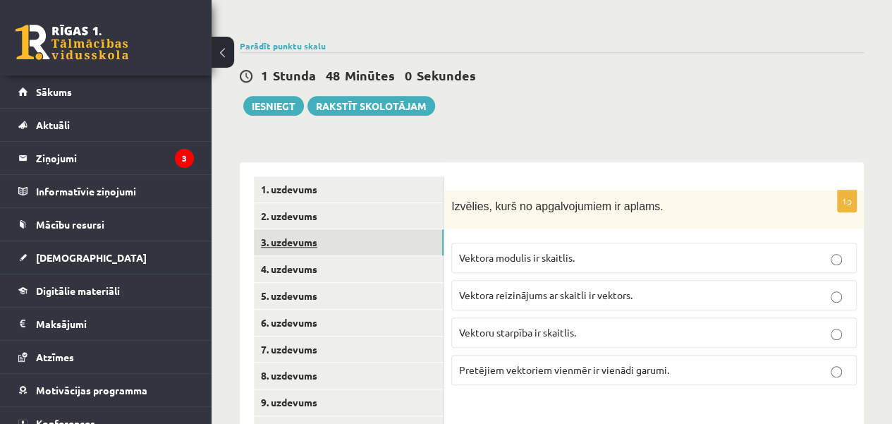
click at [391, 229] on link "3. uzdevums" at bounding box center [349, 242] width 190 height 26
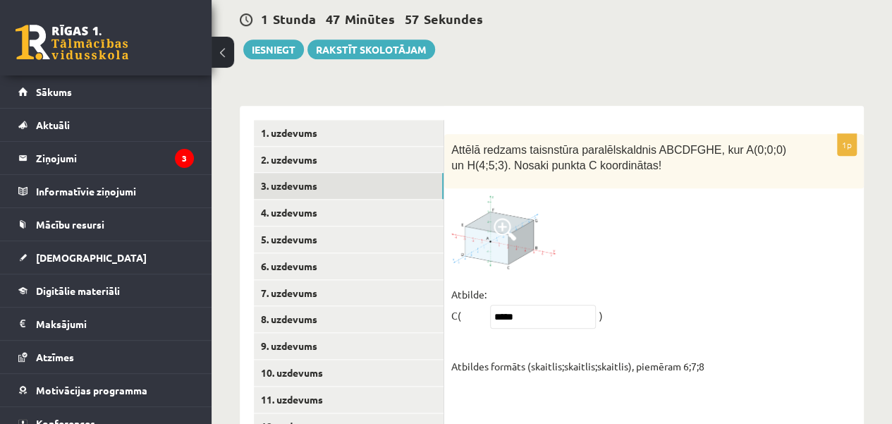
scroll to position [586, 0]
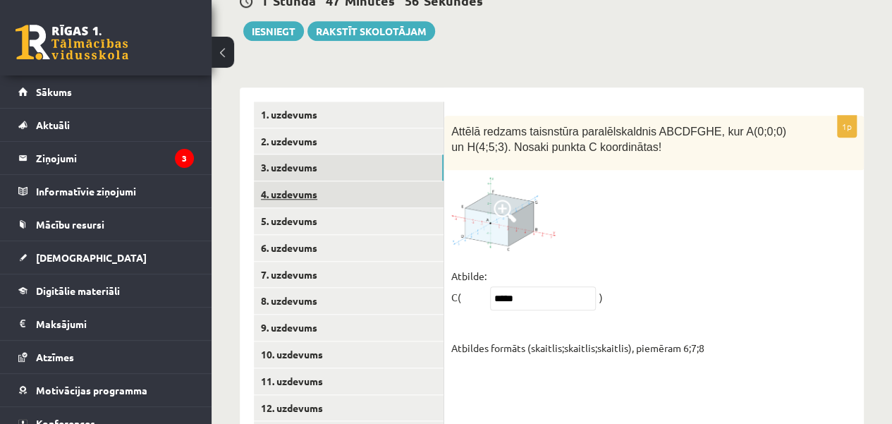
click at [373, 181] on link "4. uzdevums" at bounding box center [349, 194] width 190 height 26
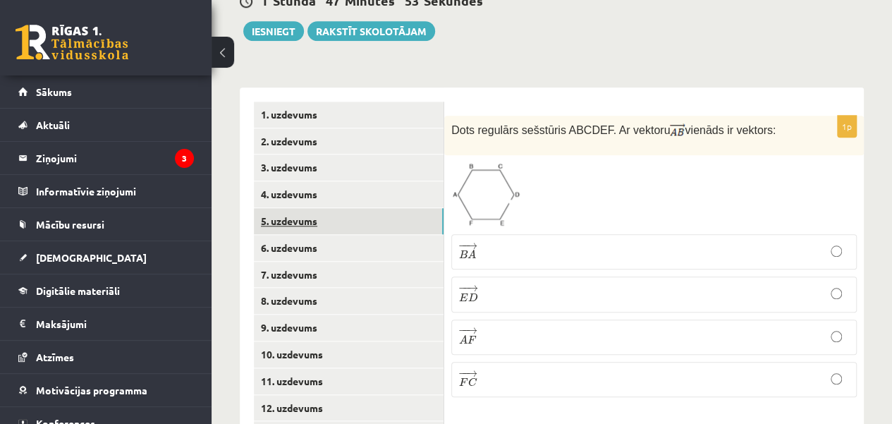
click at [371, 208] on link "5. uzdevums" at bounding box center [349, 221] width 190 height 26
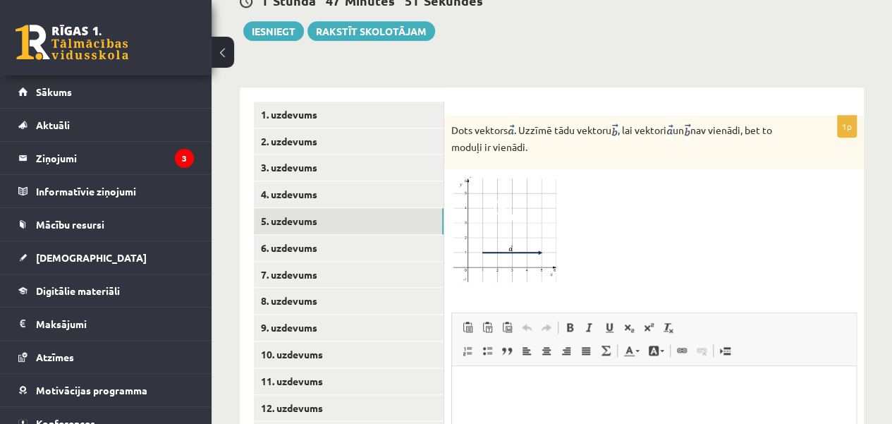
scroll to position [0, 0]
click at [345, 235] on link "6. uzdevums" at bounding box center [349, 248] width 190 height 26
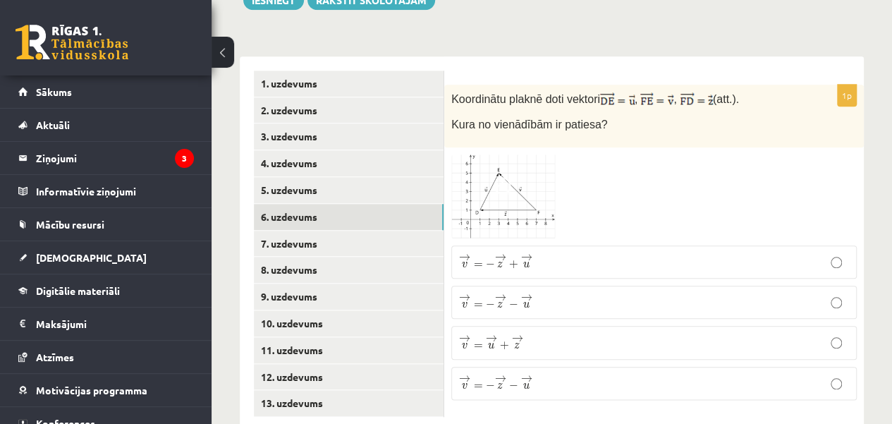
scroll to position [622, 0]
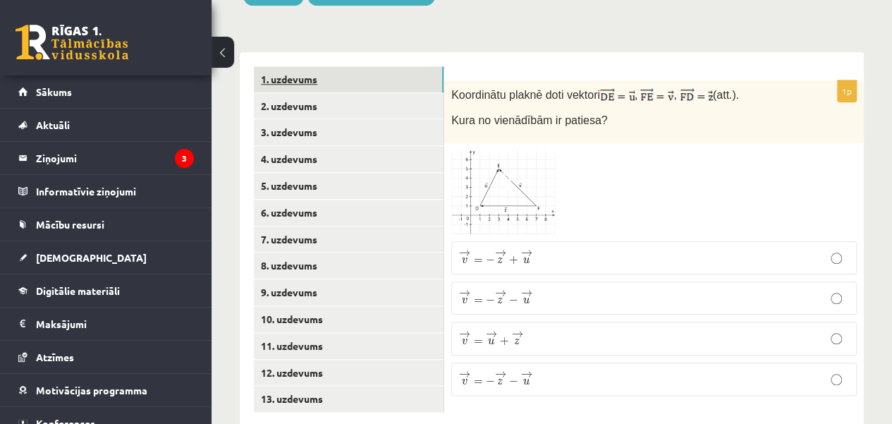
click at [399, 66] on link "1. uzdevums" at bounding box center [349, 79] width 190 height 26
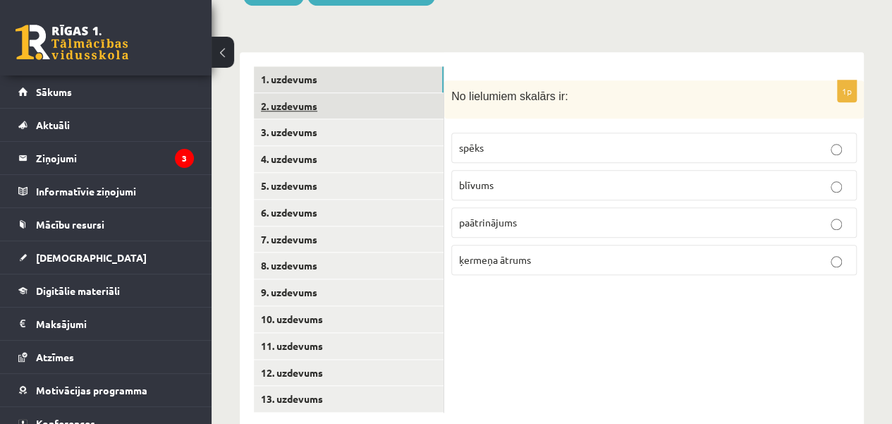
click at [397, 93] on link "2. uzdevums" at bounding box center [349, 106] width 190 height 26
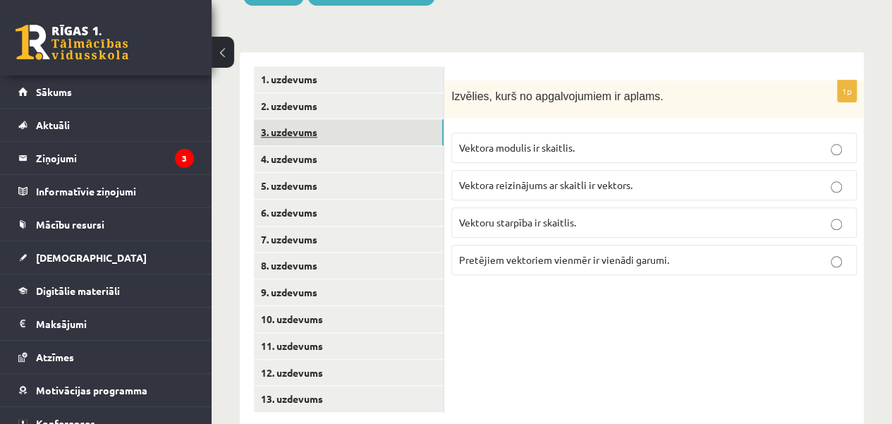
click at [417, 119] on link "3. uzdevums" at bounding box center [349, 132] width 190 height 26
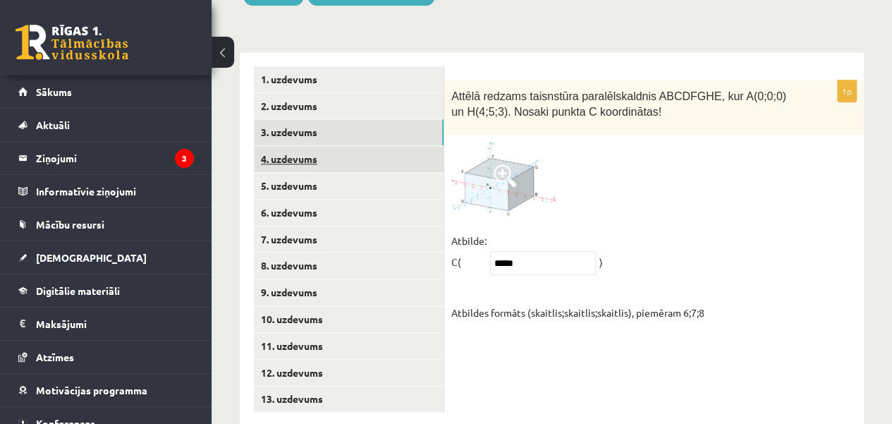
click at [405, 146] on link "4. uzdevums" at bounding box center [349, 159] width 190 height 26
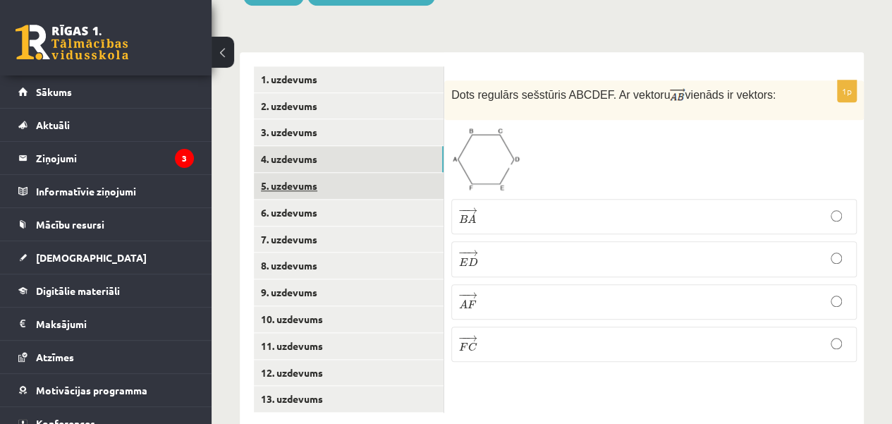
click at [400, 173] on link "5. uzdevums" at bounding box center [349, 186] width 190 height 26
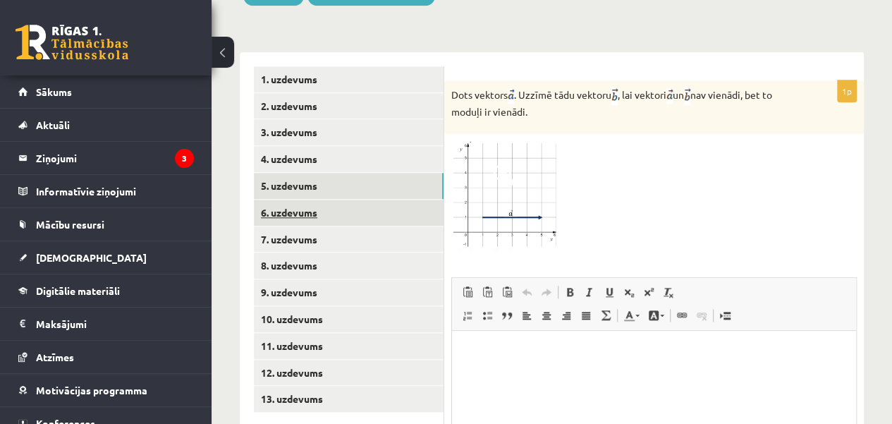
scroll to position [0, 0]
click at [394, 199] on link "6. uzdevums" at bounding box center [349, 212] width 190 height 26
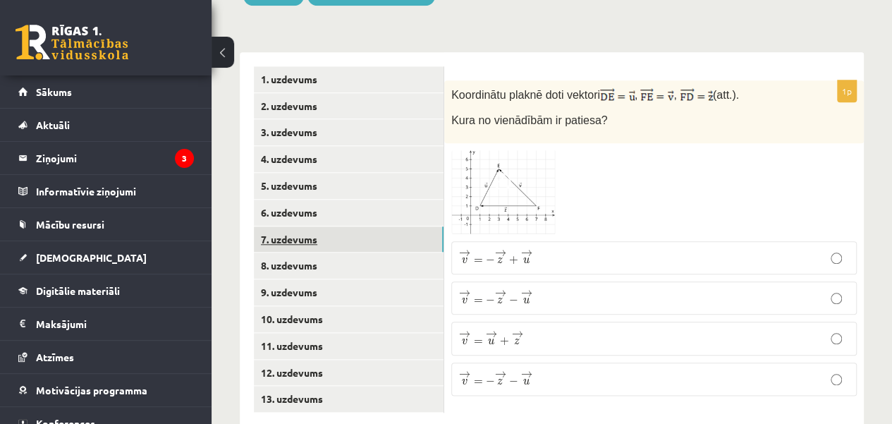
click at [390, 226] on link "7. uzdevums" at bounding box center [349, 239] width 190 height 26
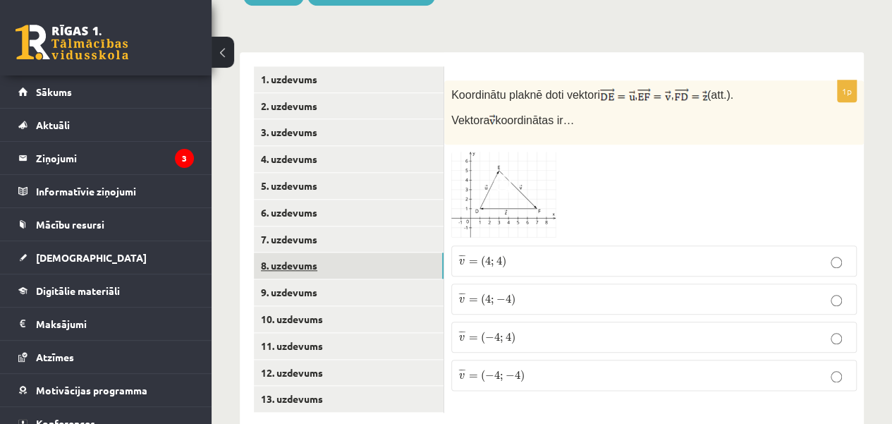
click at [381, 252] on link "8. uzdevums" at bounding box center [349, 265] width 190 height 26
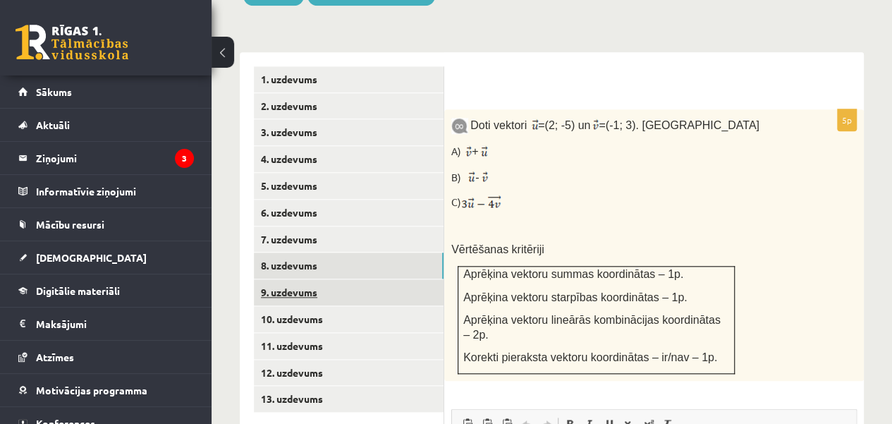
click at [376, 279] on link "9. uzdevums" at bounding box center [349, 292] width 190 height 26
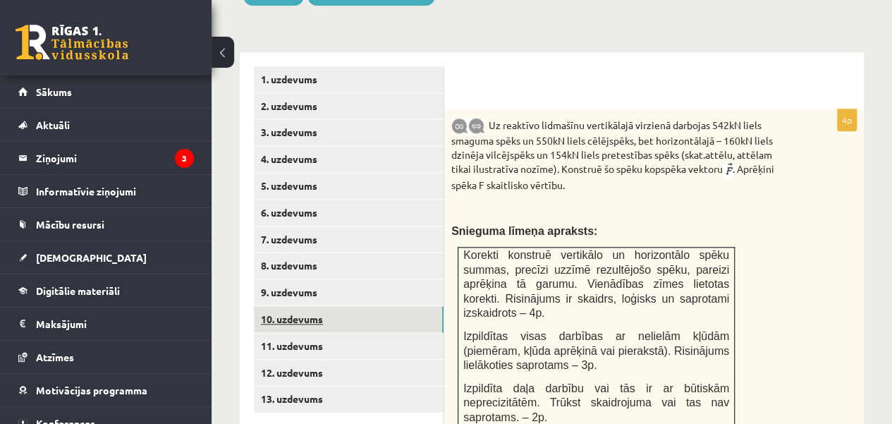
click at [374, 306] on link "10. uzdevums" at bounding box center [349, 319] width 190 height 26
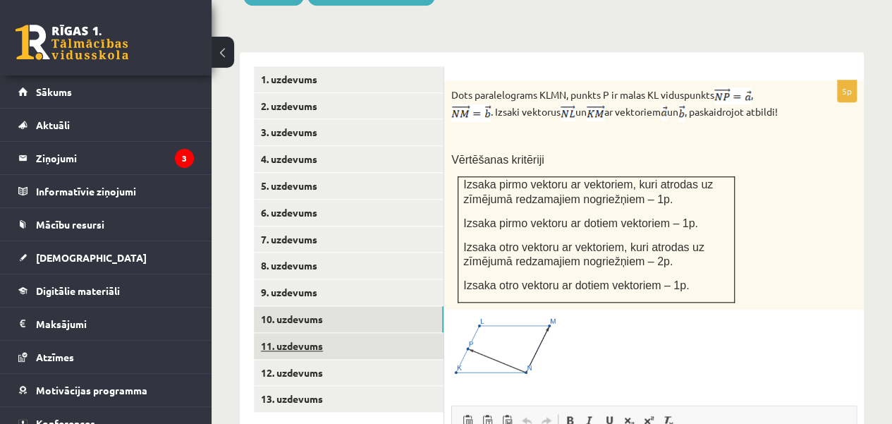
click at [372, 333] on link "11. uzdevums" at bounding box center [349, 346] width 190 height 26
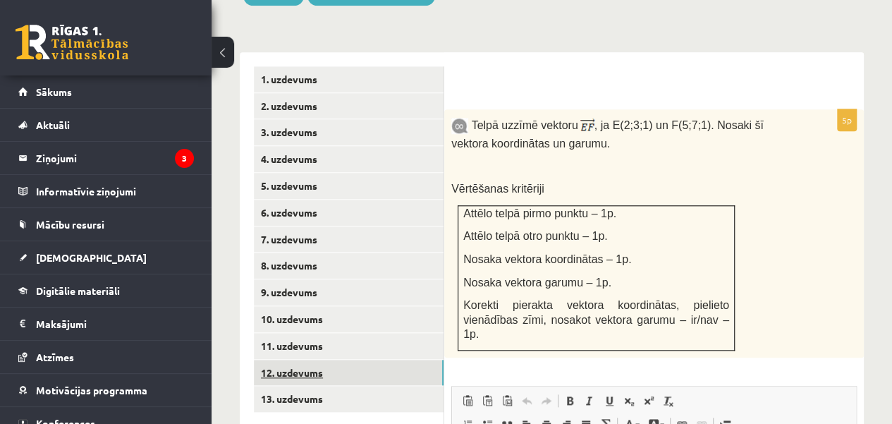
click at [368, 360] on link "12. uzdevums" at bounding box center [349, 373] width 190 height 26
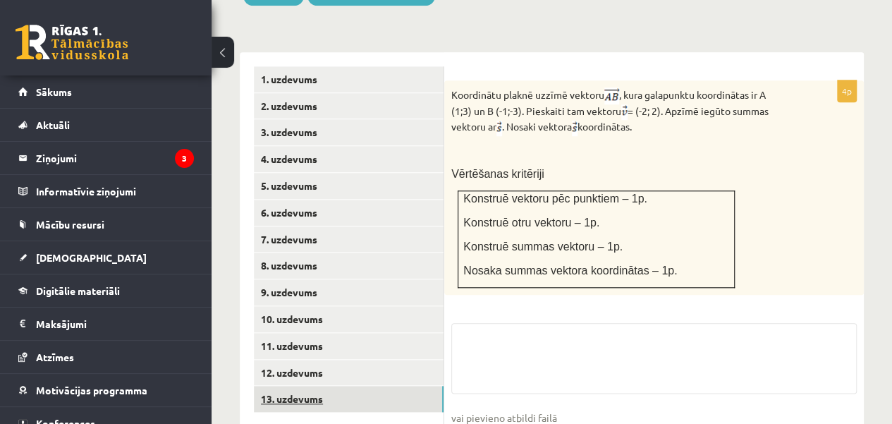
click at [368, 386] on link "13. uzdevums" at bounding box center [349, 399] width 190 height 26
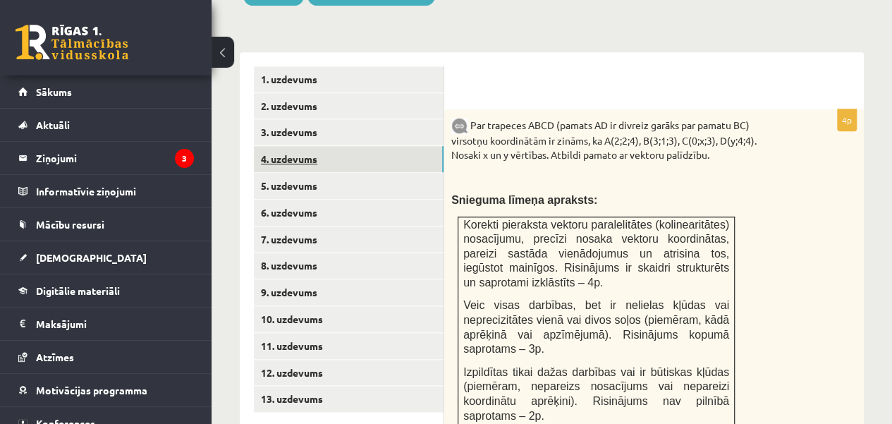
click at [358, 146] on link "4. uzdevums" at bounding box center [349, 159] width 190 height 26
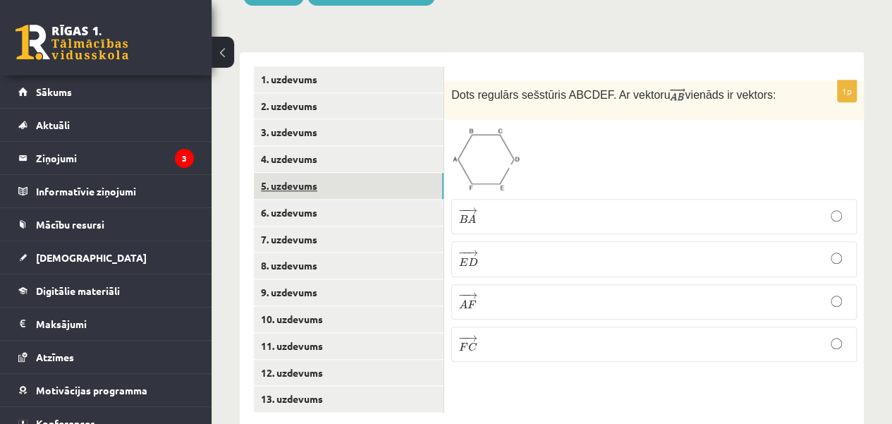
click at [357, 173] on link "5. uzdevums" at bounding box center [349, 186] width 190 height 26
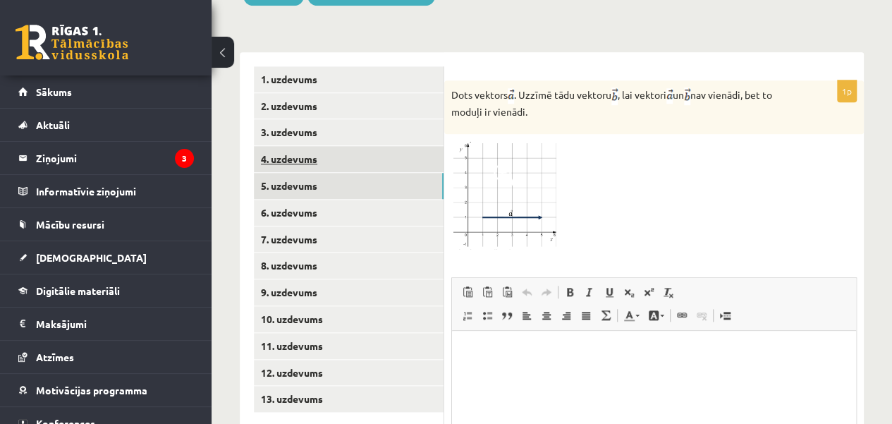
click at [331, 146] on link "4. uzdevums" at bounding box center [349, 159] width 190 height 26
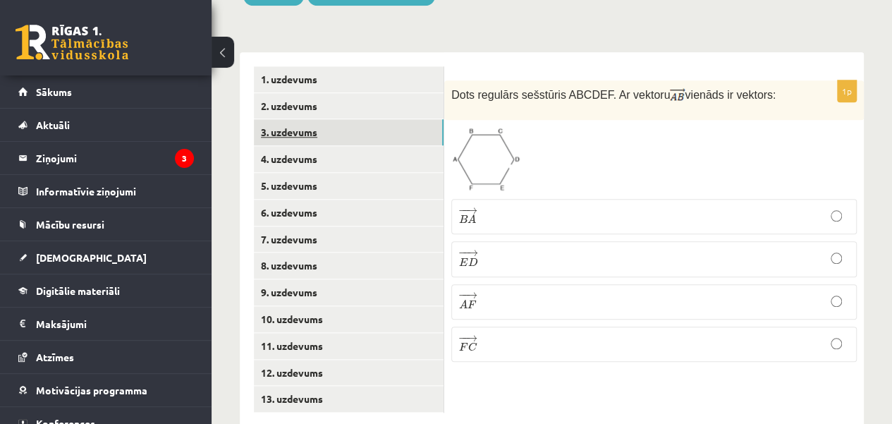
click at [344, 119] on link "3. uzdevums" at bounding box center [349, 132] width 190 height 26
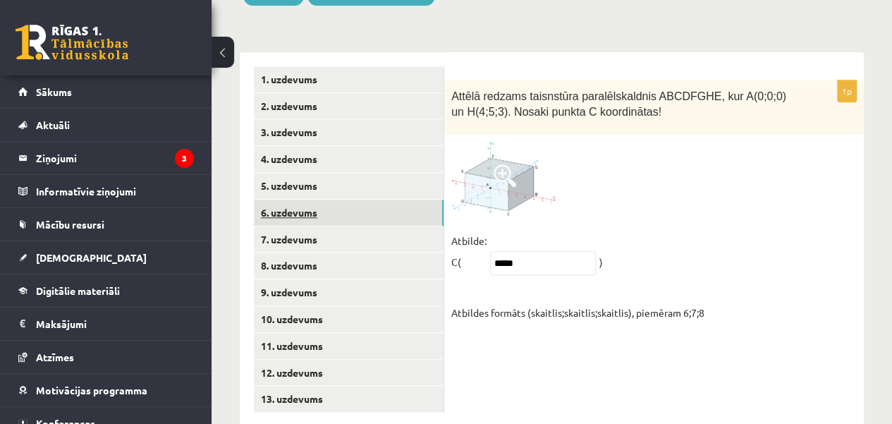
click at [365, 199] on link "6. uzdevums" at bounding box center [349, 212] width 190 height 26
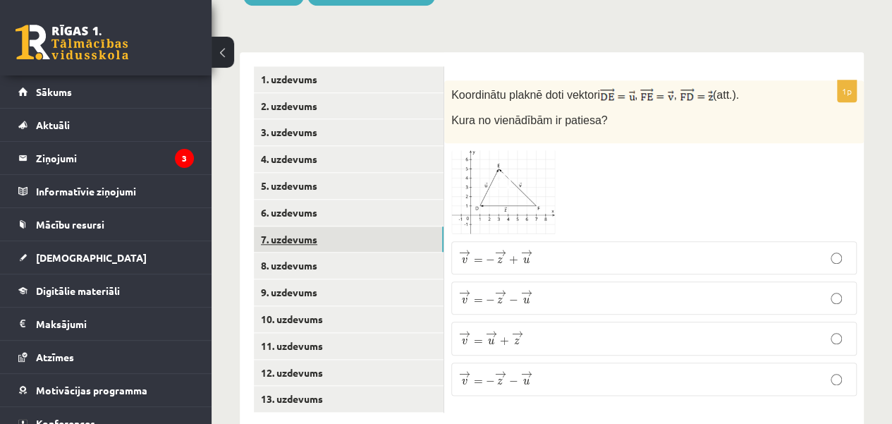
click at [323, 226] on link "7. uzdevums" at bounding box center [349, 239] width 190 height 26
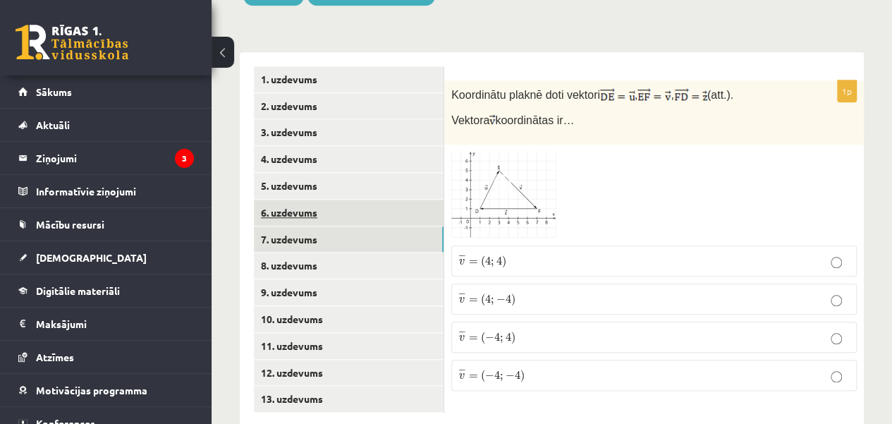
click at [324, 199] on link "6. uzdevums" at bounding box center [349, 212] width 190 height 26
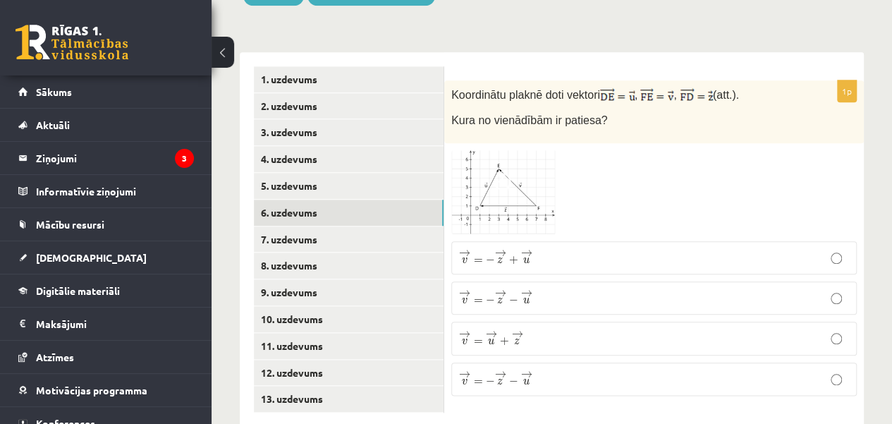
click at [570, 370] on p "→ v = − → z − → u v → = − z → − u →" at bounding box center [654, 379] width 390 height 18
click at [289, 226] on link "7. uzdevums" at bounding box center [349, 239] width 190 height 26
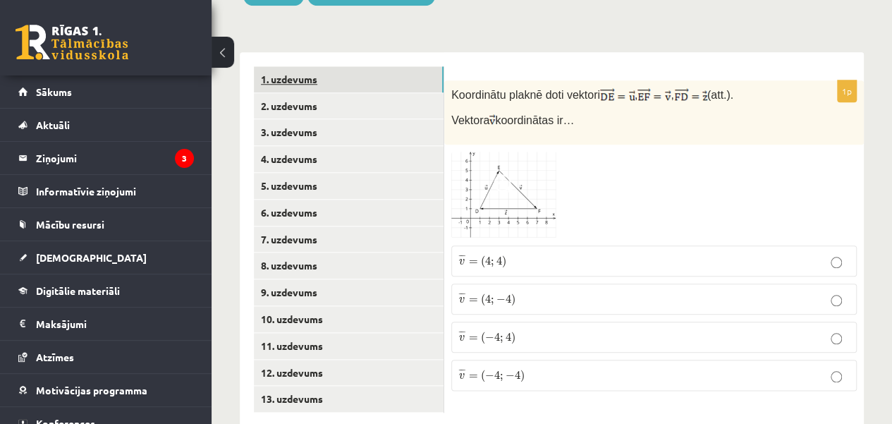
click at [375, 66] on link "1. uzdevums" at bounding box center [349, 79] width 190 height 26
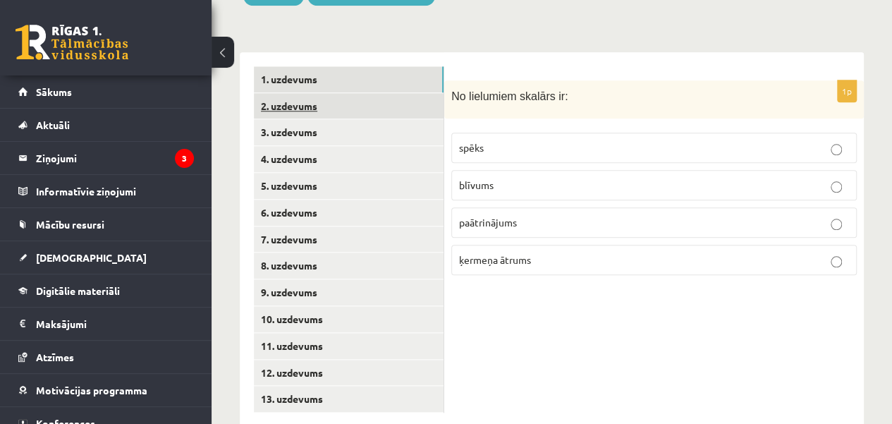
click at [371, 93] on link "2. uzdevums" at bounding box center [349, 106] width 190 height 26
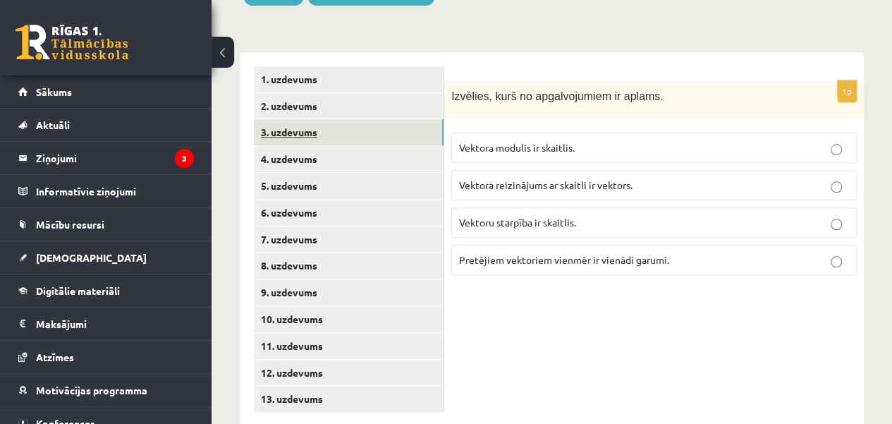
click at [369, 119] on link "3. uzdevums" at bounding box center [349, 132] width 190 height 26
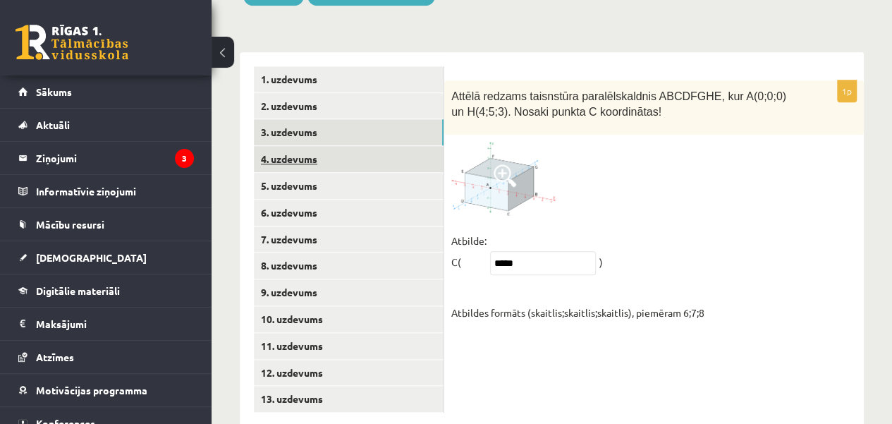
click at [368, 146] on link "4. uzdevums" at bounding box center [349, 159] width 190 height 26
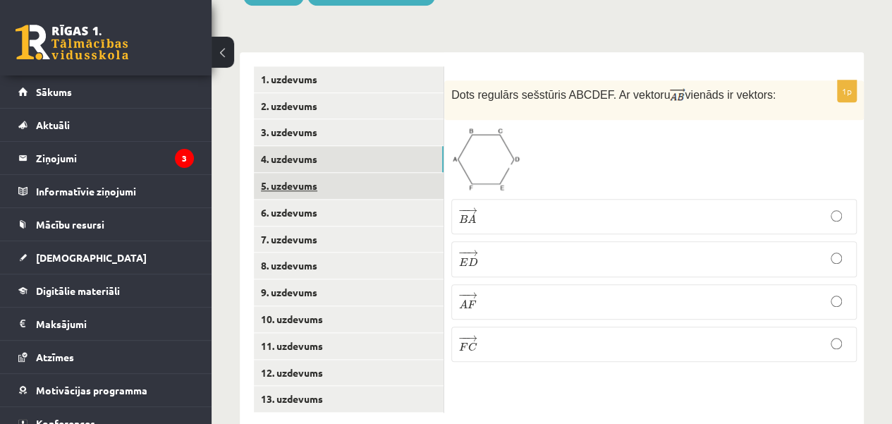
click at [371, 173] on link "5. uzdevums" at bounding box center [349, 186] width 190 height 26
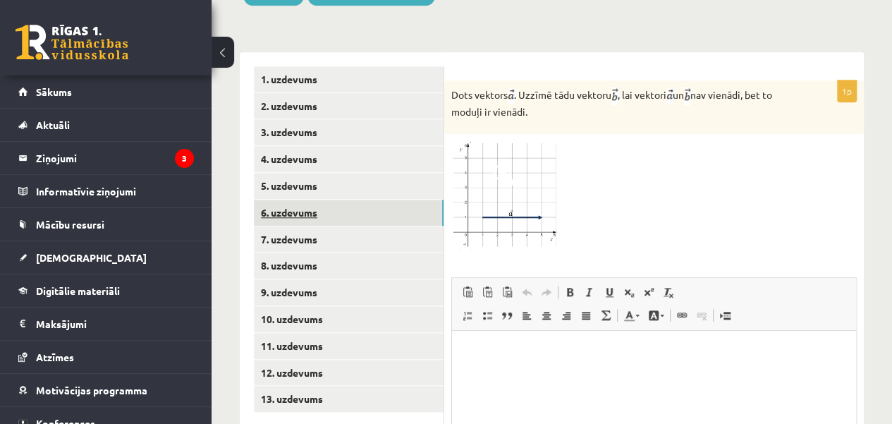
click at [364, 199] on link "6. uzdevums" at bounding box center [349, 212] width 190 height 26
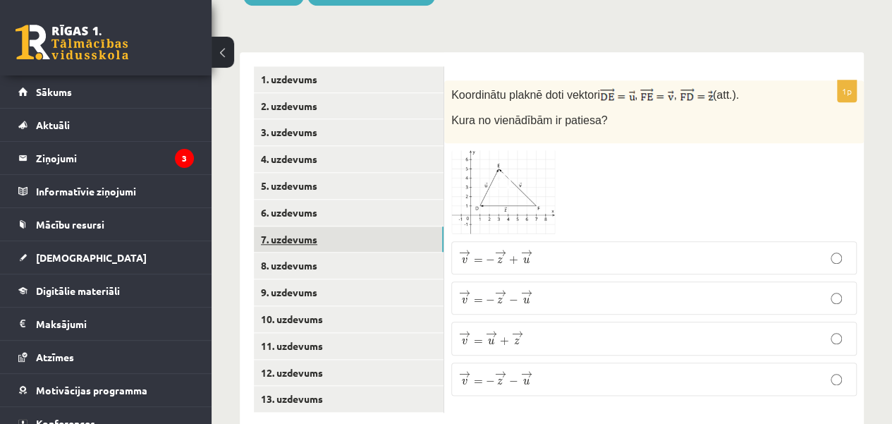
click at [367, 226] on link "7. uzdevums" at bounding box center [349, 239] width 190 height 26
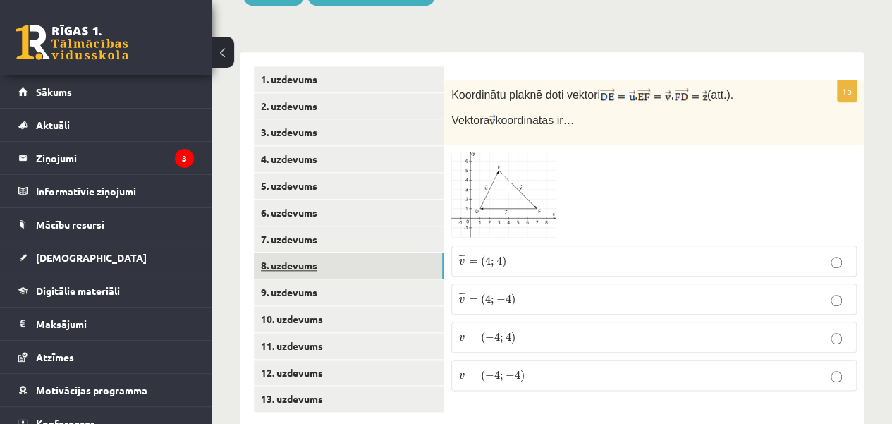
click at [366, 252] on link "8. uzdevums" at bounding box center [349, 265] width 190 height 26
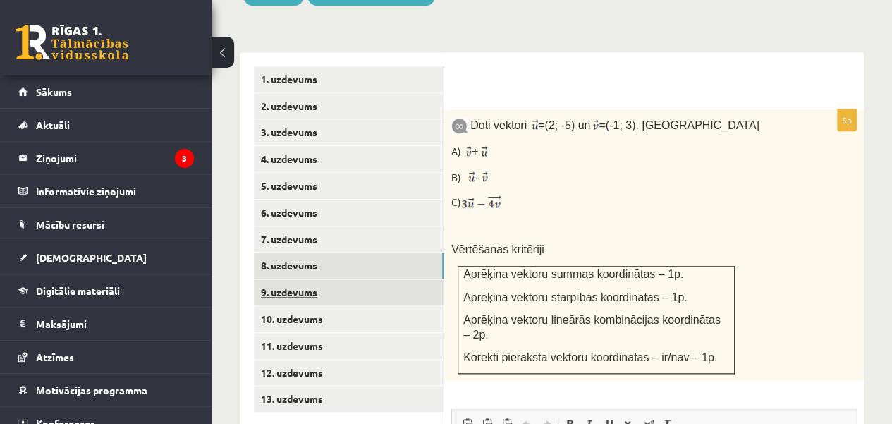
click at [357, 279] on link "9. uzdevums" at bounding box center [349, 292] width 190 height 26
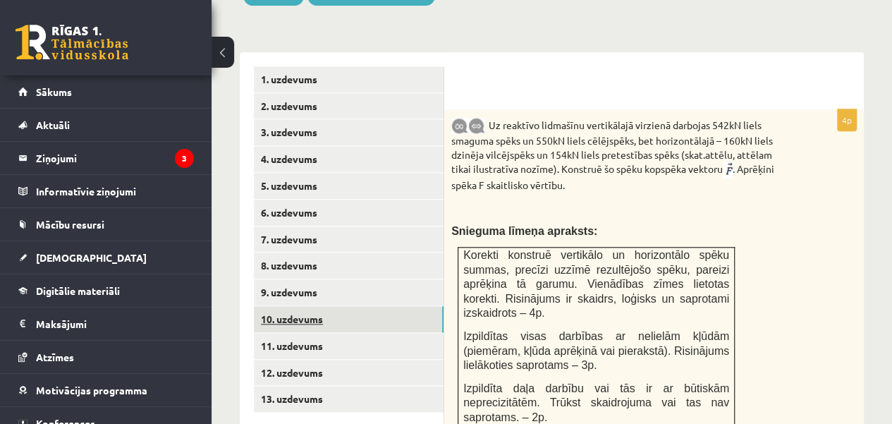
click at [351, 306] on link "10. uzdevums" at bounding box center [349, 319] width 190 height 26
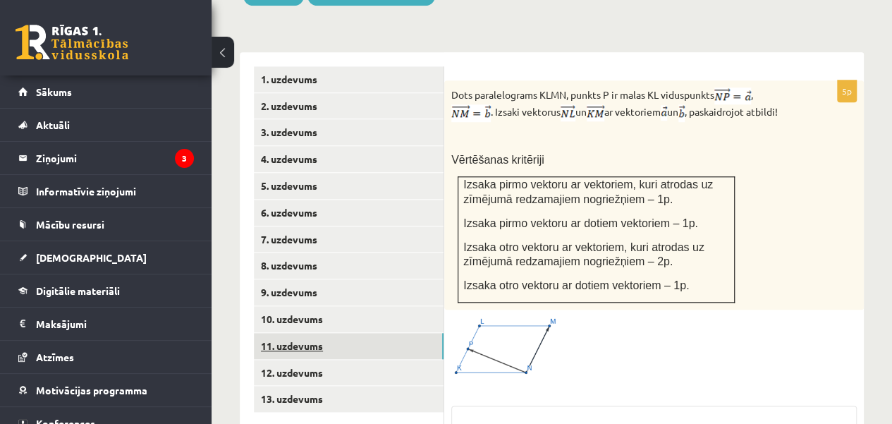
click at [350, 333] on link "11. uzdevums" at bounding box center [349, 346] width 190 height 26
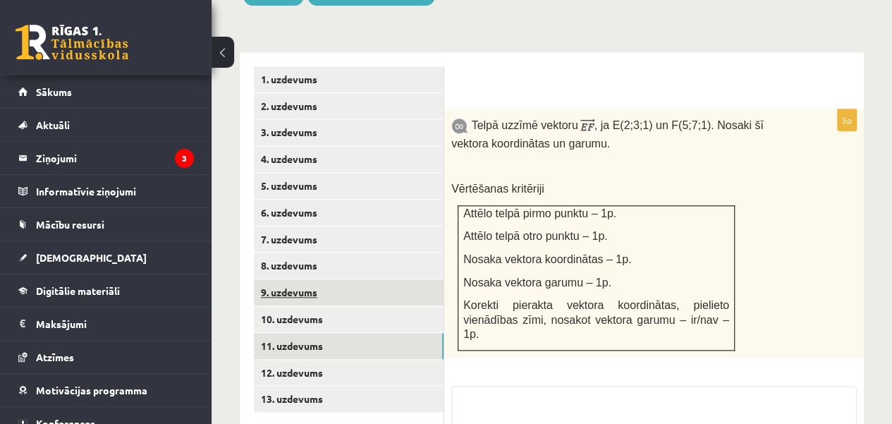
click at [350, 279] on link "9. uzdevums" at bounding box center [349, 292] width 190 height 26
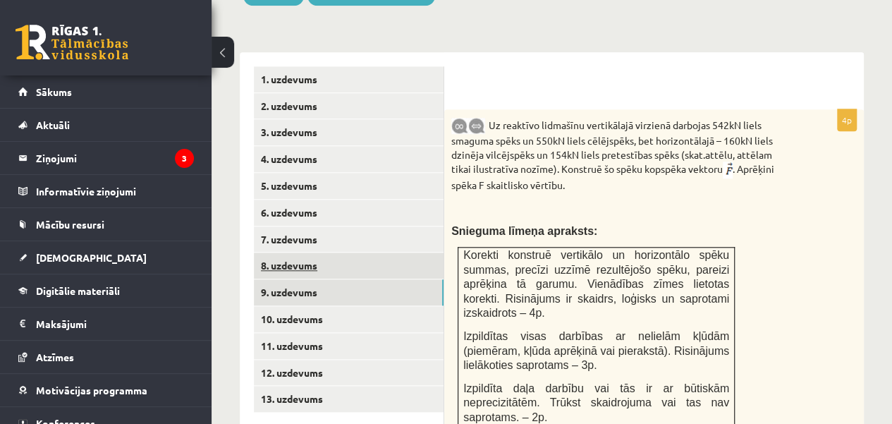
click at [350, 252] on link "8. uzdevums" at bounding box center [349, 265] width 190 height 26
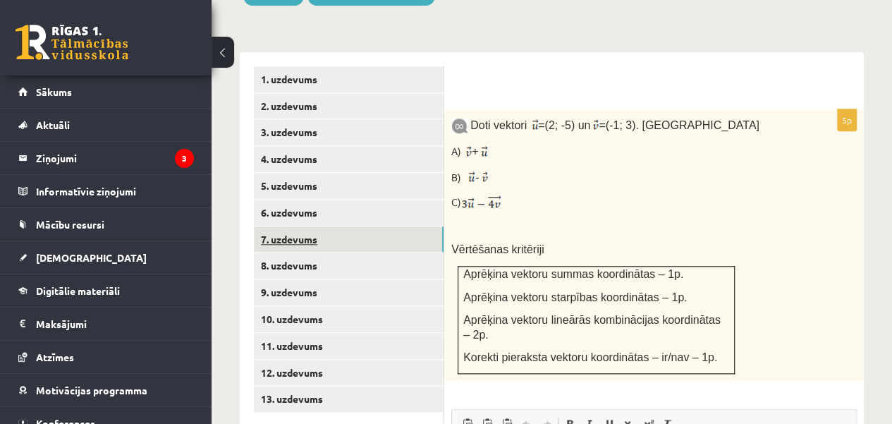
click at [352, 226] on link "7. uzdevums" at bounding box center [349, 239] width 190 height 26
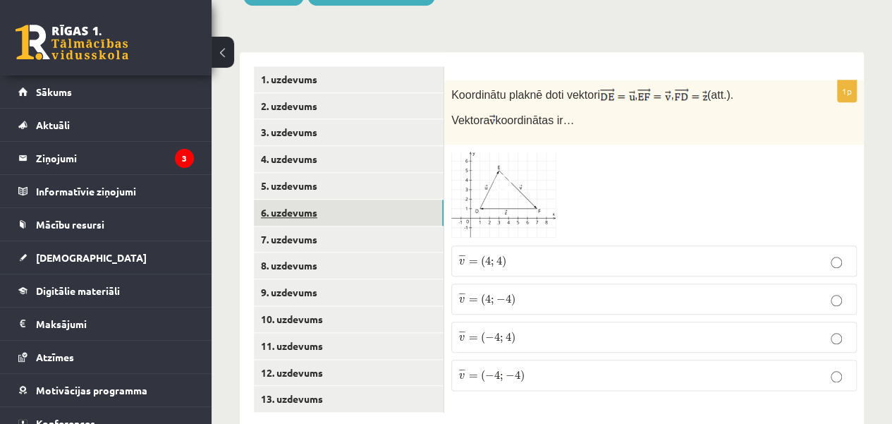
click at [355, 199] on link "6. uzdevums" at bounding box center [349, 212] width 190 height 26
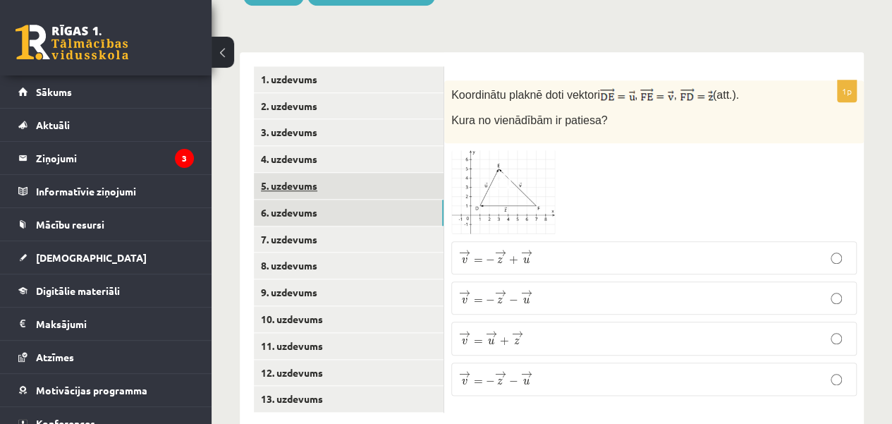
click at [345, 173] on link "5. uzdevums" at bounding box center [349, 186] width 190 height 26
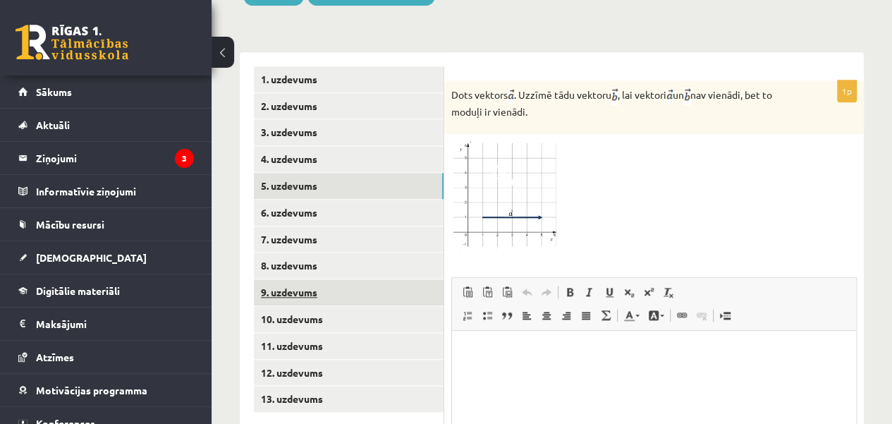
click at [338, 279] on link "9. uzdevums" at bounding box center [349, 292] width 190 height 26
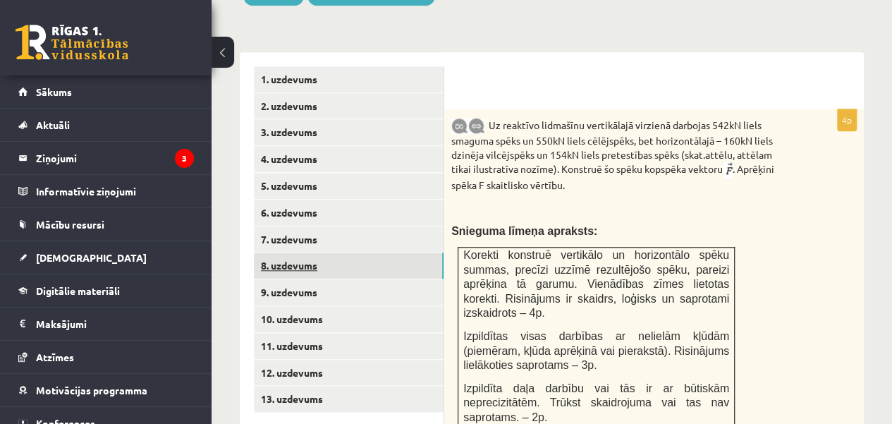
click at [336, 252] on link "8. uzdevums" at bounding box center [349, 265] width 190 height 26
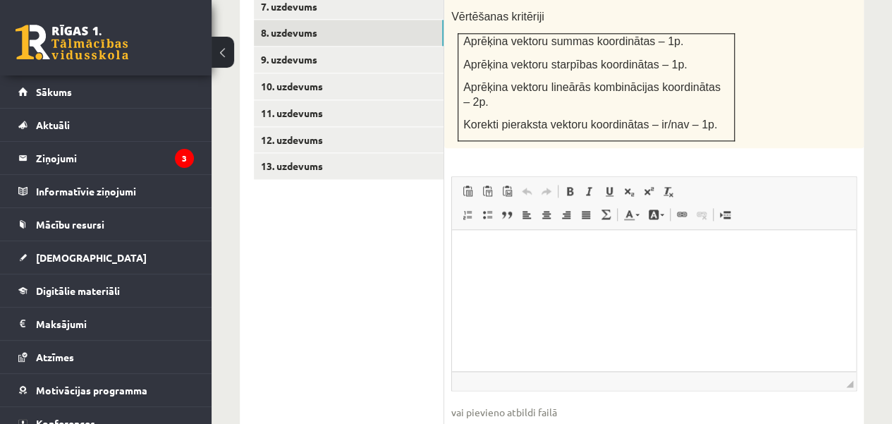
scroll to position [861, 0]
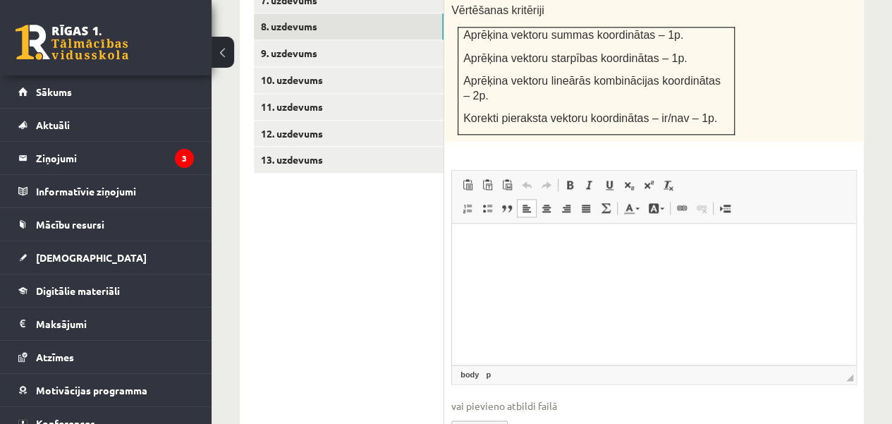
click at [534, 266] on html at bounding box center [654, 244] width 404 height 43
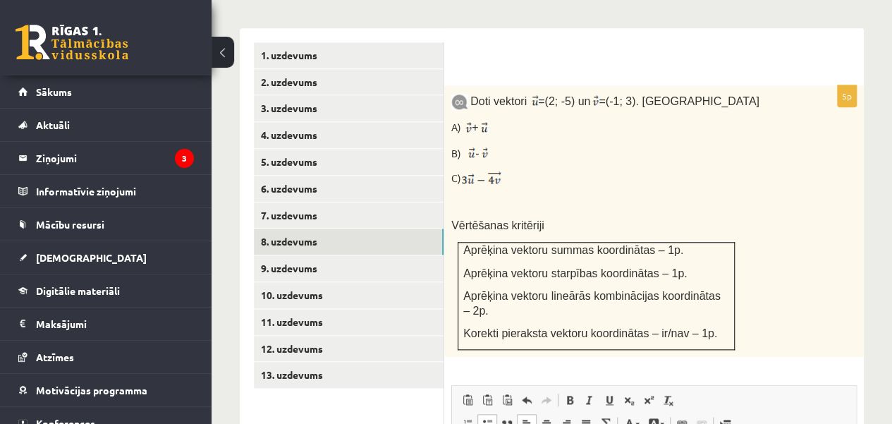
scroll to position [643, 0]
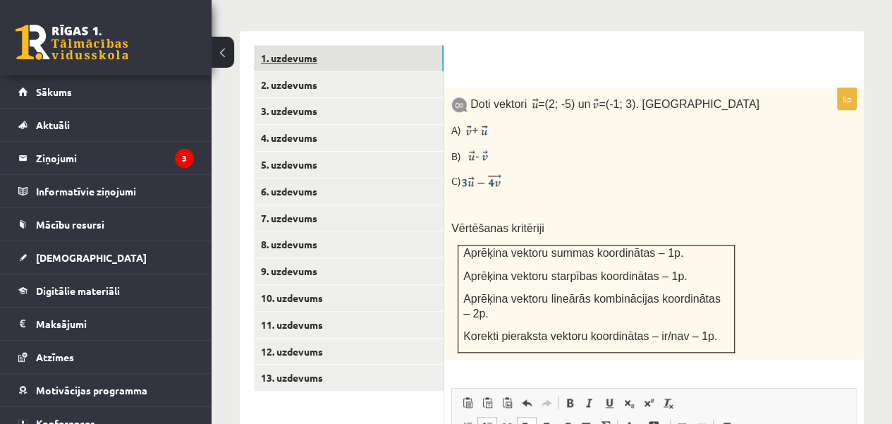
click at [383, 45] on link "1. uzdevums" at bounding box center [349, 58] width 190 height 26
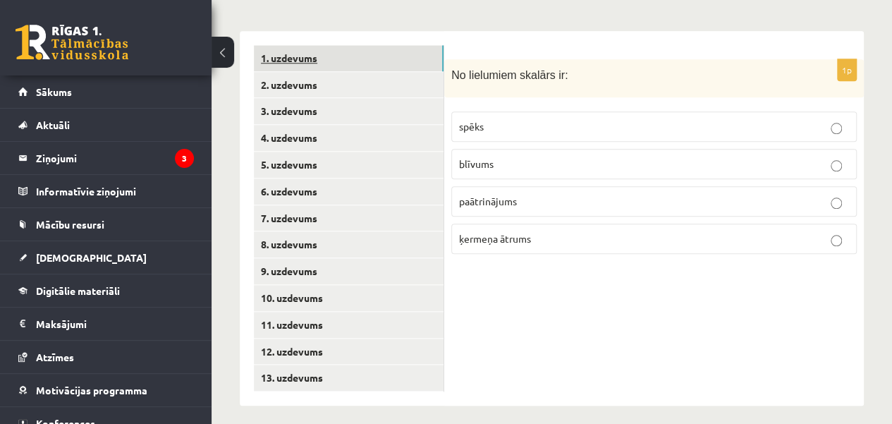
scroll to position [622, 0]
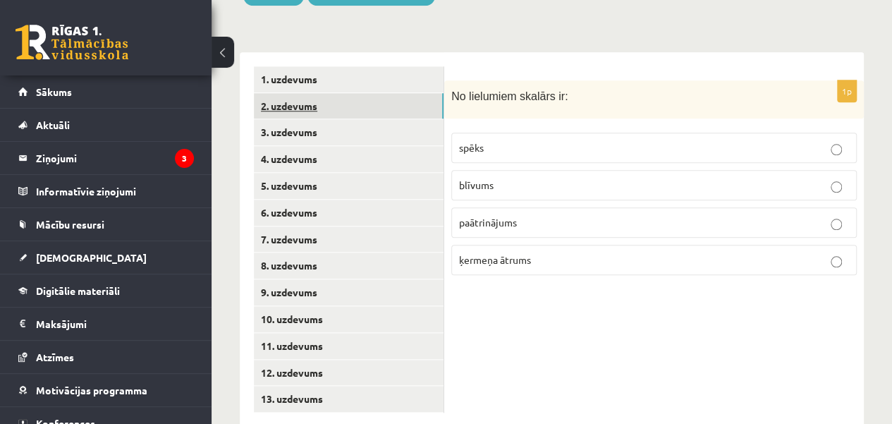
click at [381, 93] on link "2. uzdevums" at bounding box center [349, 106] width 190 height 26
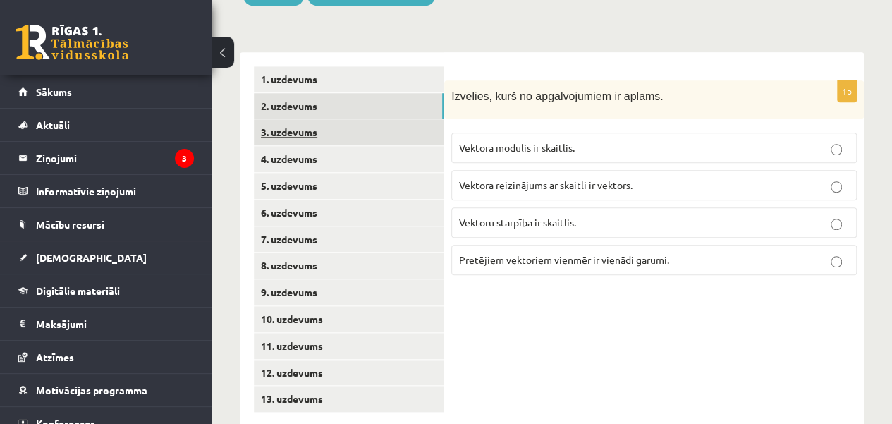
click at [379, 119] on link "3. uzdevums" at bounding box center [349, 132] width 190 height 26
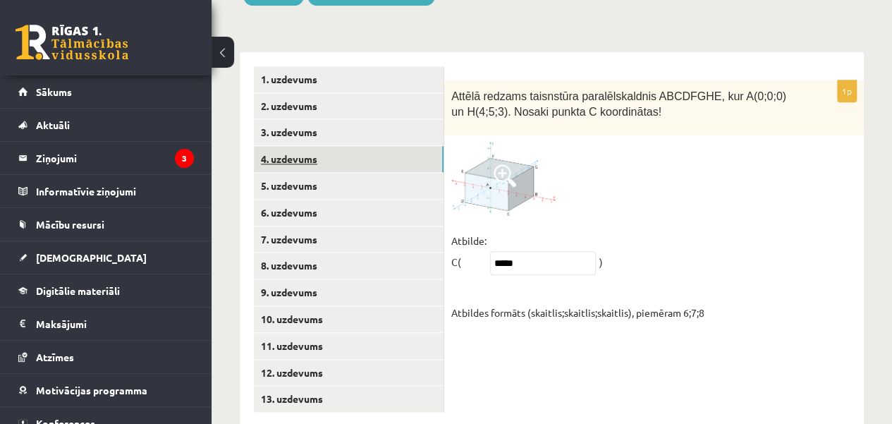
click at [379, 146] on link "4. uzdevums" at bounding box center [349, 159] width 190 height 26
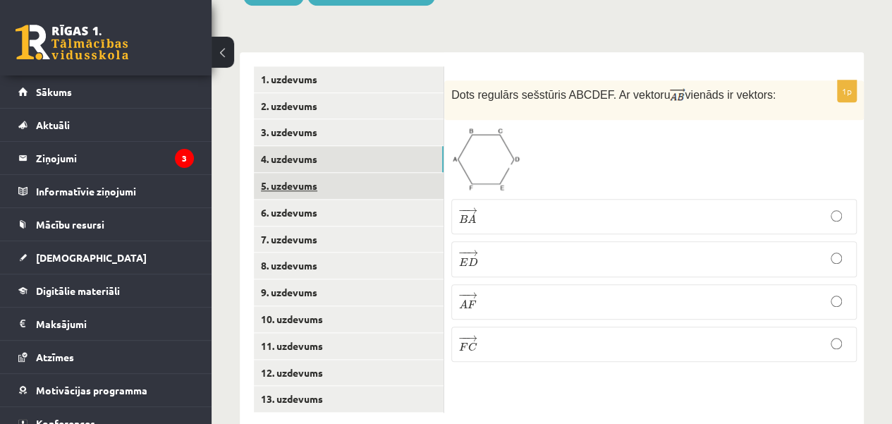
click at [374, 173] on link "5. uzdevums" at bounding box center [349, 186] width 190 height 26
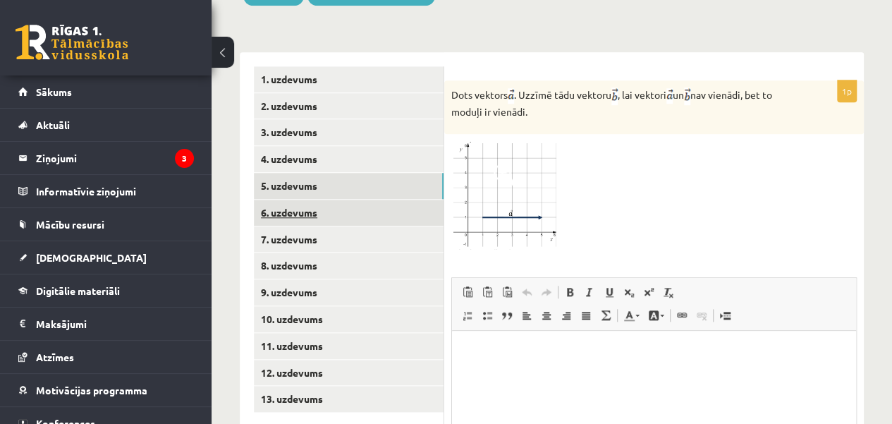
scroll to position [0, 0]
click at [371, 199] on link "6. uzdevums" at bounding box center [349, 212] width 190 height 26
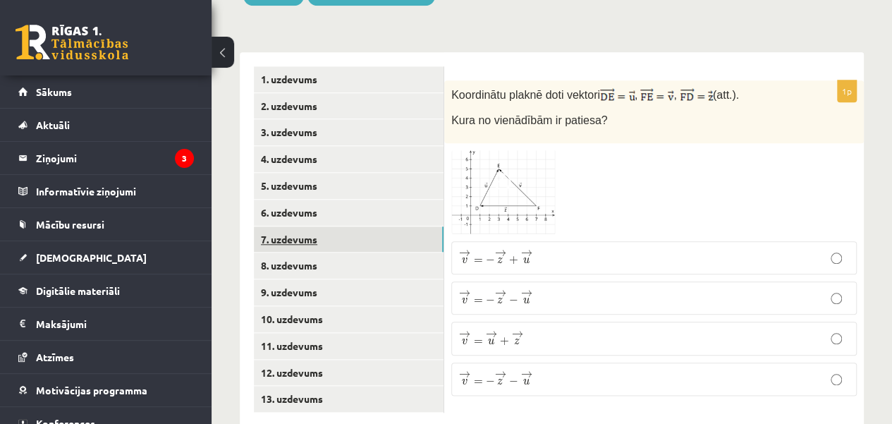
click at [367, 226] on link "7. uzdevums" at bounding box center [349, 239] width 190 height 26
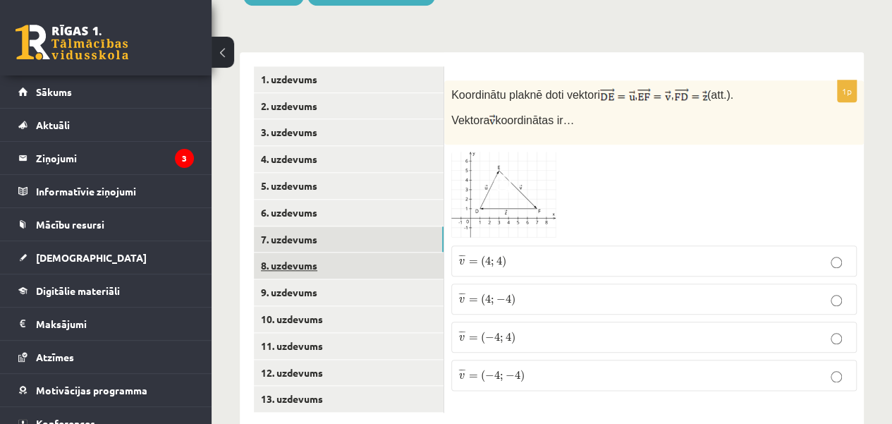
click at [367, 252] on link "8. uzdevums" at bounding box center [349, 265] width 190 height 26
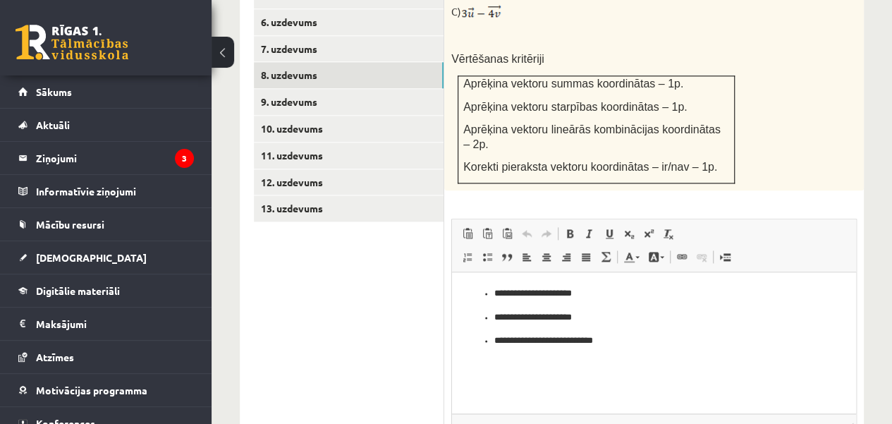
scroll to position [811, 0]
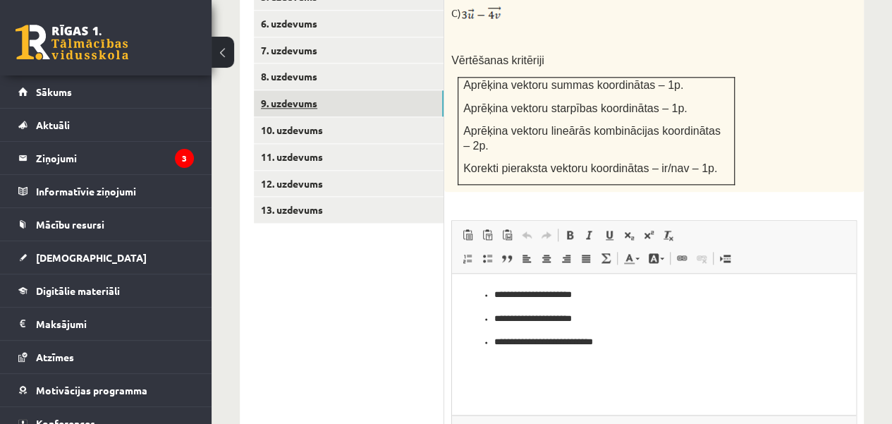
click at [351, 90] on link "9. uzdevums" at bounding box center [349, 103] width 190 height 26
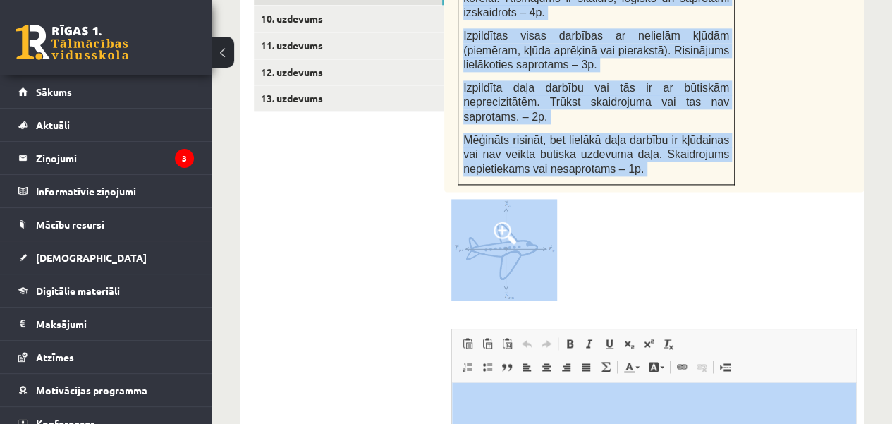
scroll to position [971, 0]
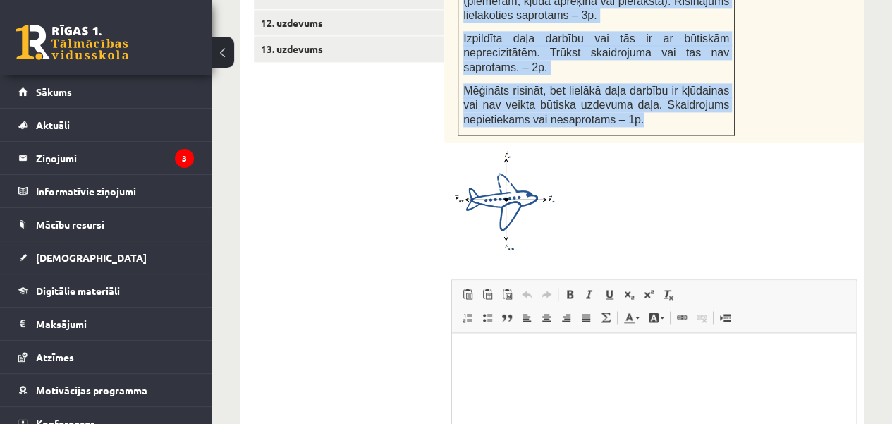
drag, startPoint x: 485, startPoint y: 150, endPoint x: 645, endPoint y: 78, distance: 175.7
copy div "Uz reaktīvo lidmašīnu vertikālajā virzienā darbojas 542kN liels smaguma spēks u…"
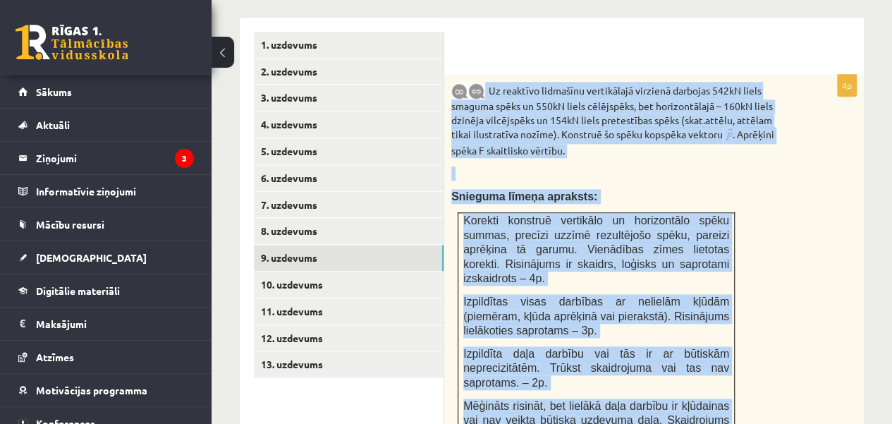
scroll to position [645, 0]
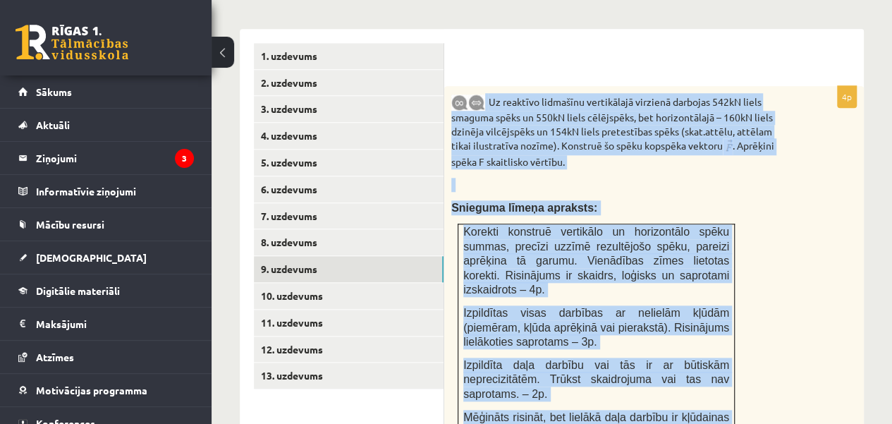
click at [816, 163] on div "Uz reaktīvo lidmašīnu vertikālajā virzienā darbojas 542kN liels smaguma spēks u…" at bounding box center [653, 277] width 419 height 383
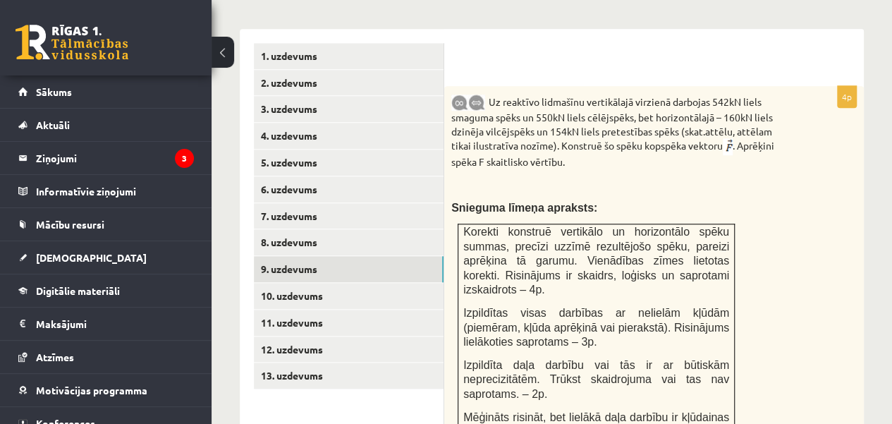
click at [816, 163] on div "Uz reaktīvo lidmašīnu vertikālajā virzienā darbojas 542kN liels smaguma spēks u…" at bounding box center [653, 277] width 419 height 383
click at [331, 149] on link "5. uzdevums" at bounding box center [349, 162] width 190 height 26
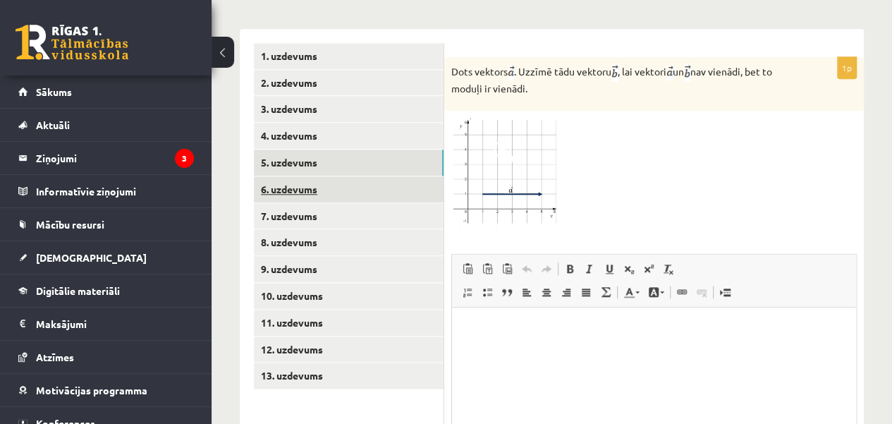
scroll to position [0, 0]
click at [335, 176] on link "6. uzdevums" at bounding box center [349, 189] width 190 height 26
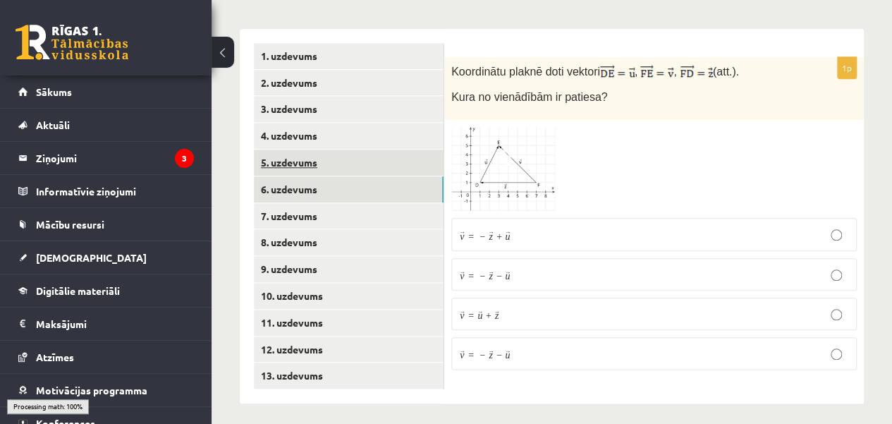
scroll to position [622, 0]
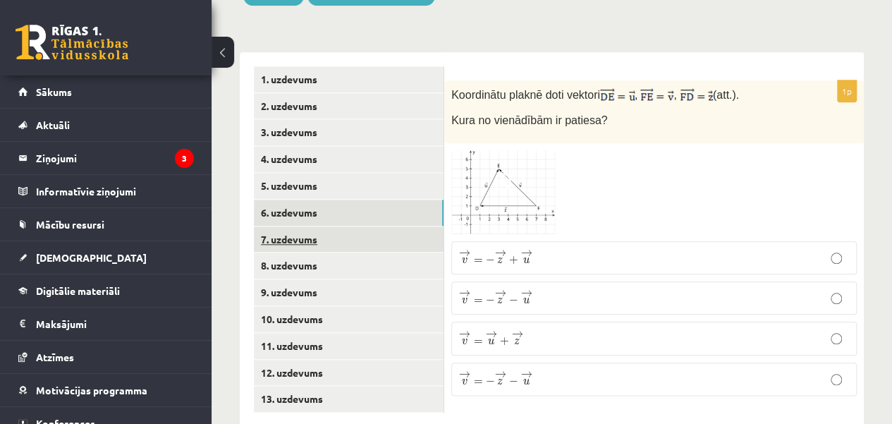
click at [338, 226] on link "7. uzdevums" at bounding box center [349, 239] width 190 height 26
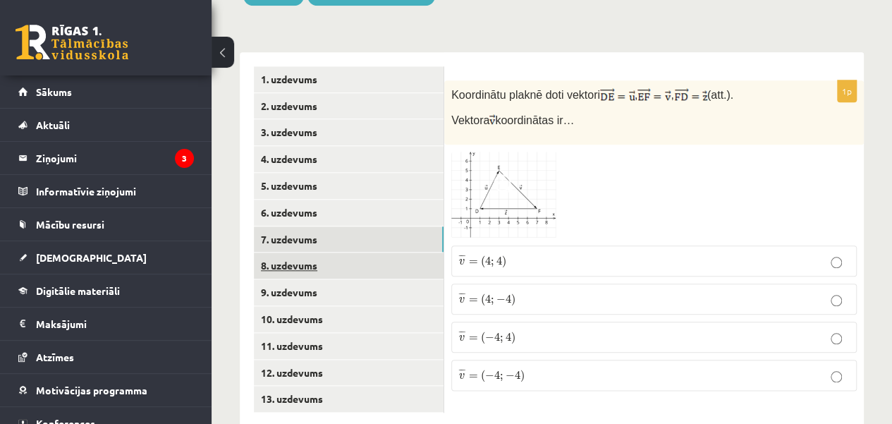
click at [336, 252] on link "8. uzdevums" at bounding box center [349, 265] width 190 height 26
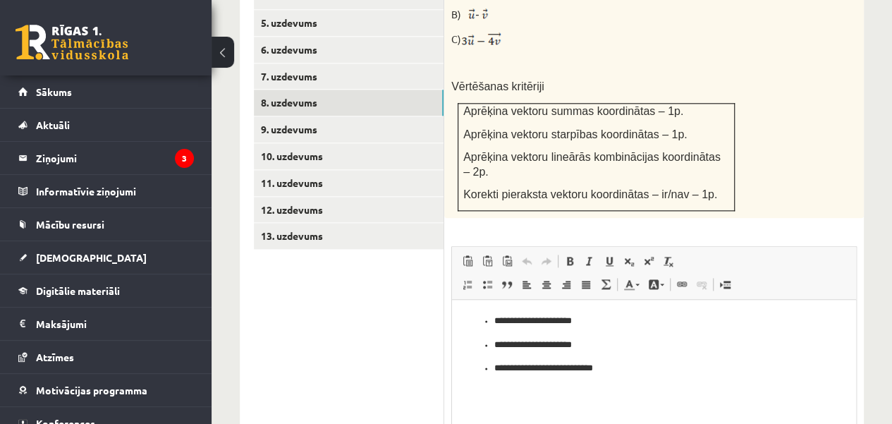
scroll to position [777, 0]
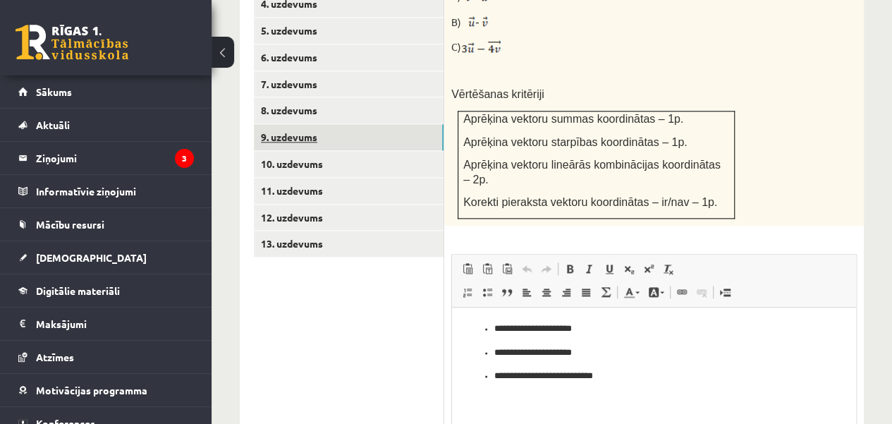
click at [344, 124] on link "9. uzdevums" at bounding box center [349, 137] width 190 height 26
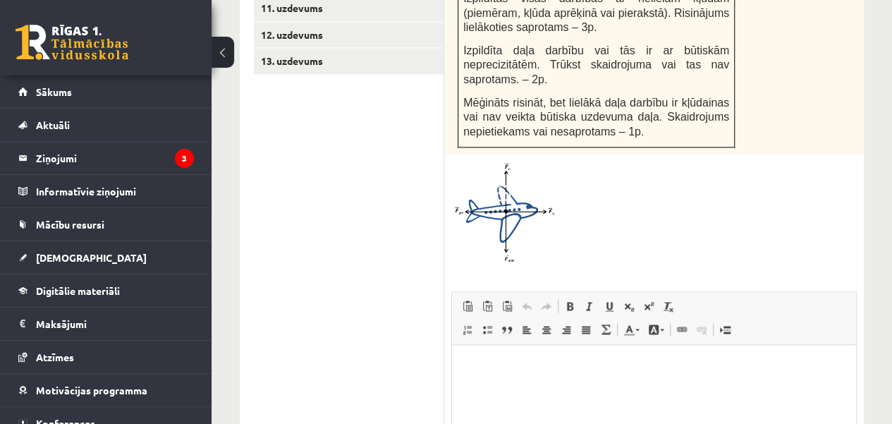
scroll to position [1115, 0]
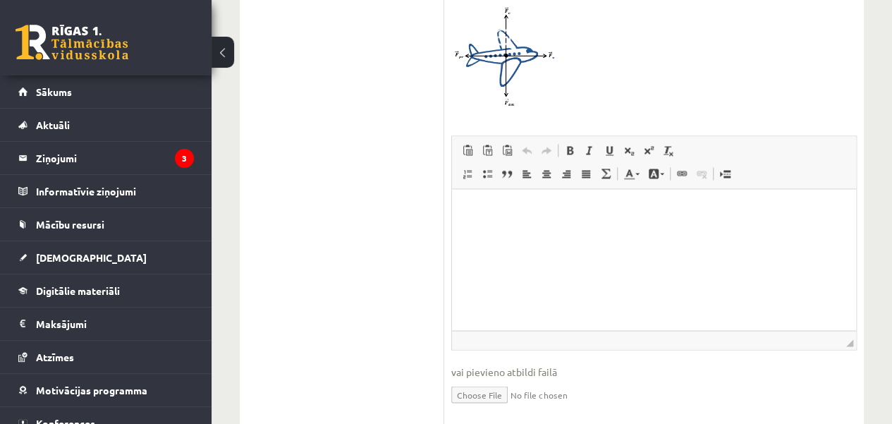
click at [489, 223] on html at bounding box center [654, 209] width 404 height 43
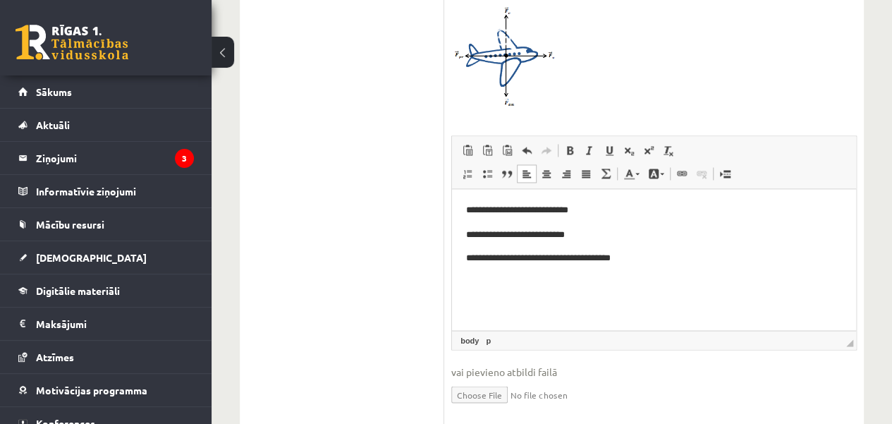
click at [465, 258] on html "**********" at bounding box center [654, 233] width 404 height 90
click at [653, 263] on p "**********" at bounding box center [654, 257] width 376 height 15
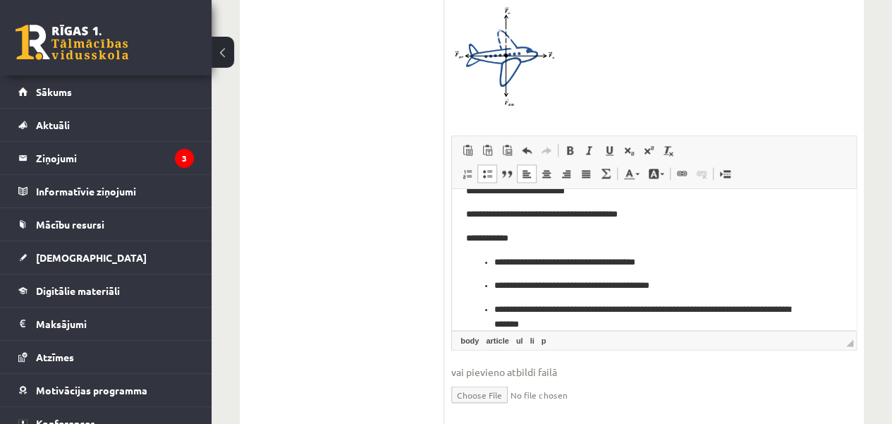
click at [779, 309] on p "**********" at bounding box center [648, 317] width 309 height 30
click at [618, 304] on p "**********" at bounding box center [648, 317] width 309 height 30
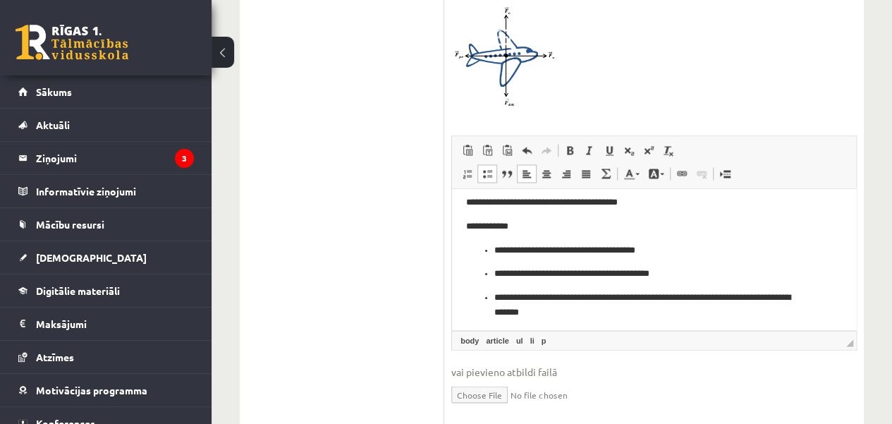
scroll to position [59, 0]
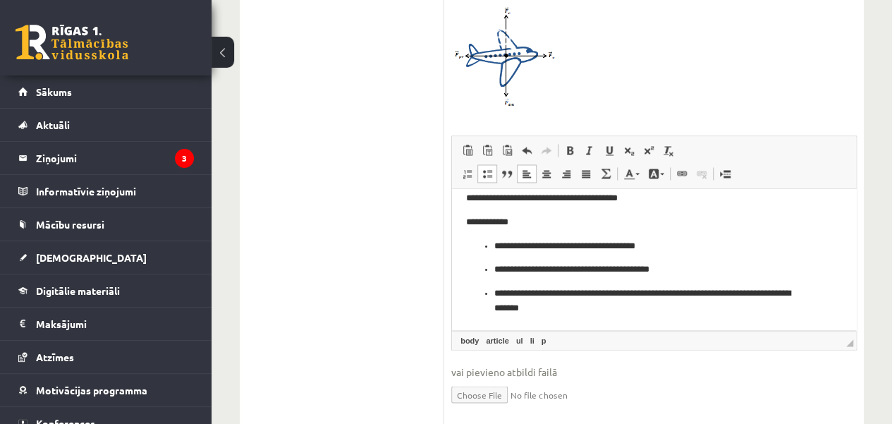
click at [491, 296] on ul "**********" at bounding box center [654, 276] width 376 height 77
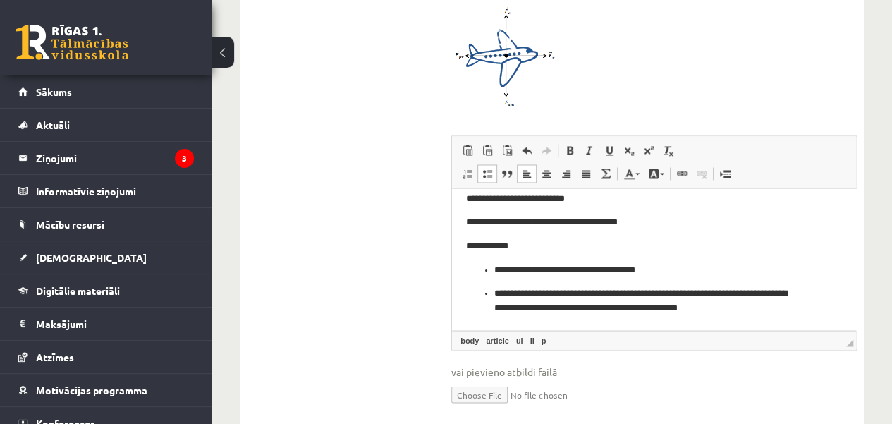
scroll to position [35, 0]
click at [493, 288] on ul "**********" at bounding box center [654, 288] width 376 height 53
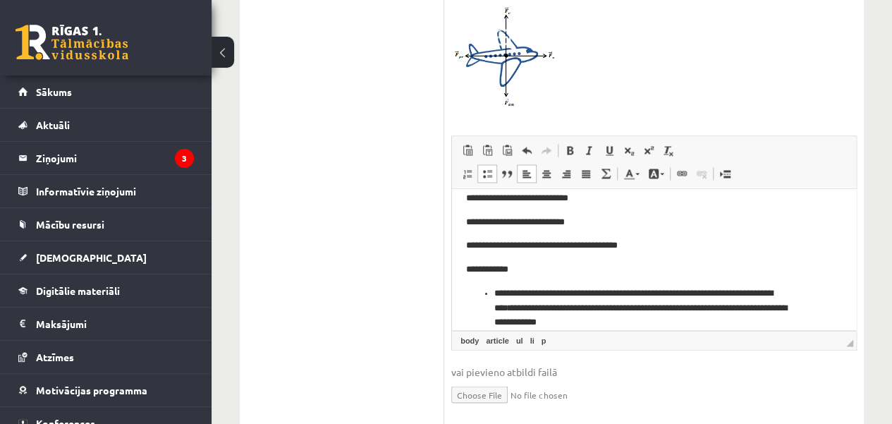
scroll to position [26, 0]
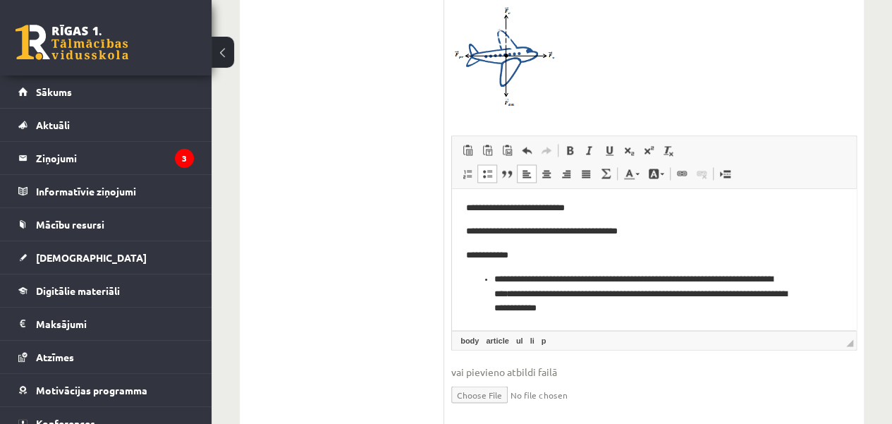
click at [491, 278] on ul "**********" at bounding box center [654, 293] width 376 height 44
click at [652, 277] on p "**********" at bounding box center [648, 293] width 309 height 44
click at [652, 278] on p "**********" at bounding box center [648, 293] width 309 height 44
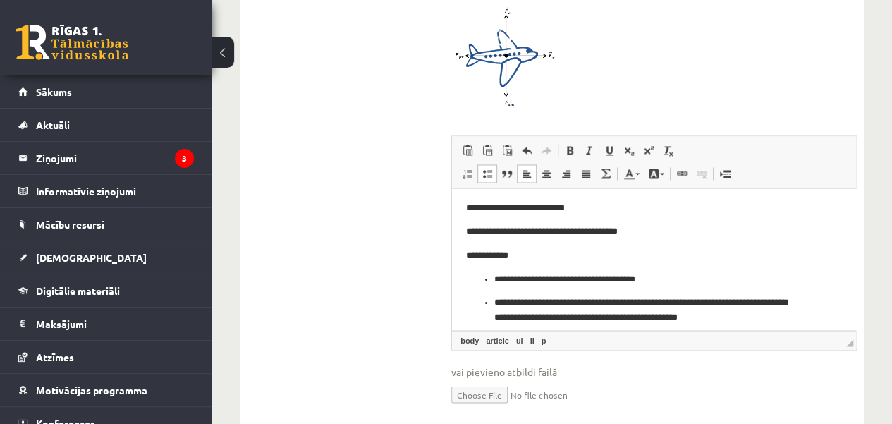
click at [668, 302] on p "**********" at bounding box center [648, 310] width 309 height 30
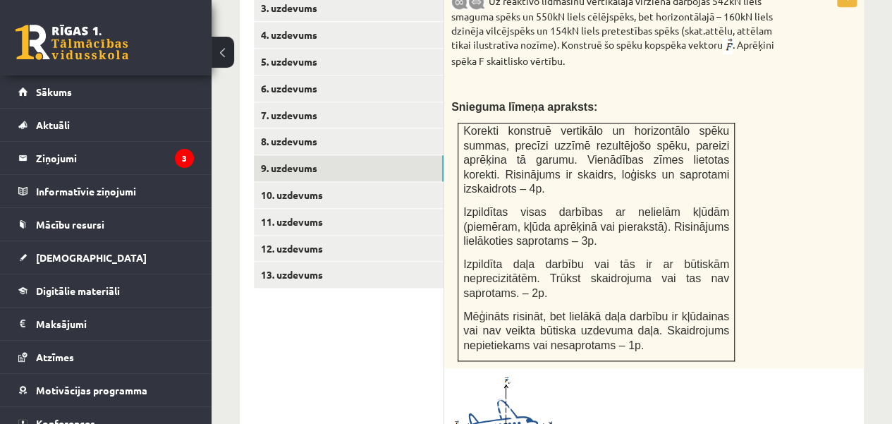
scroll to position [715, 0]
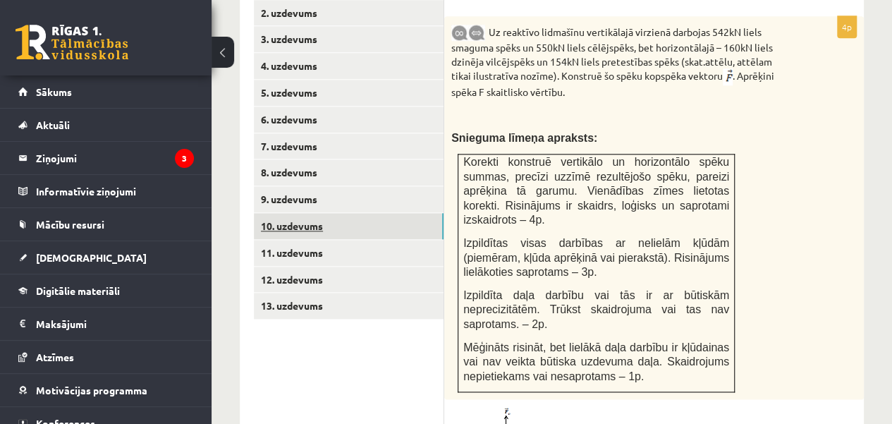
click at [396, 213] on link "10. uzdevums" at bounding box center [349, 226] width 190 height 26
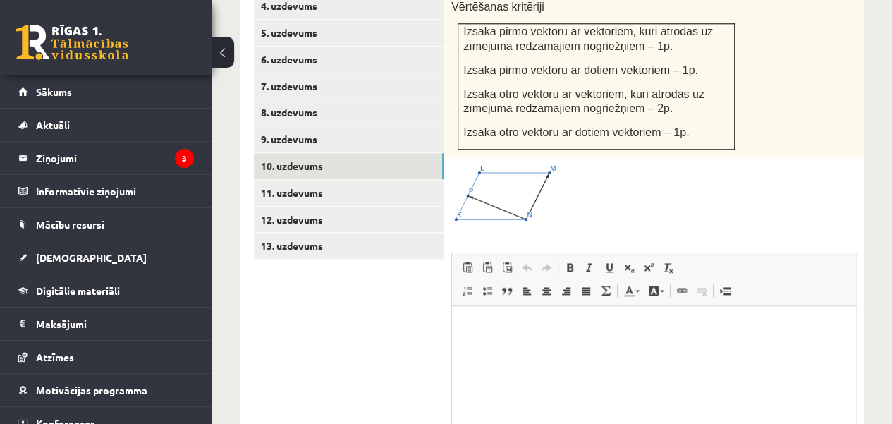
scroll to position [808, 0]
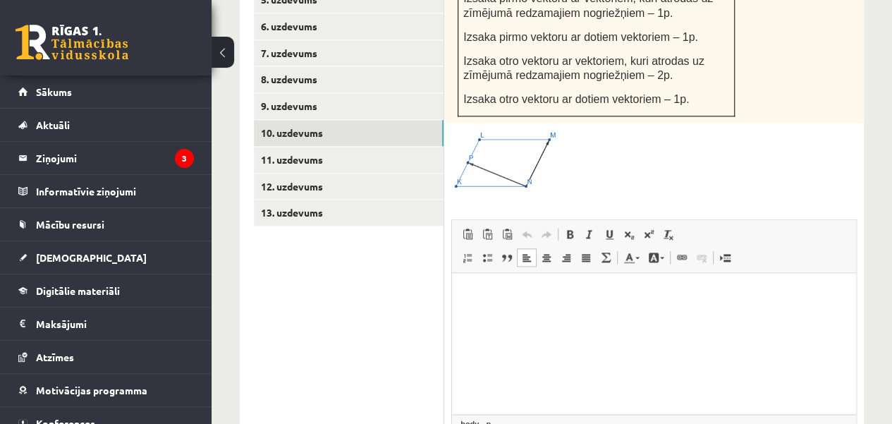
click at [689, 315] on html at bounding box center [654, 293] width 404 height 43
click at [469, 315] on html at bounding box center [654, 293] width 404 height 43
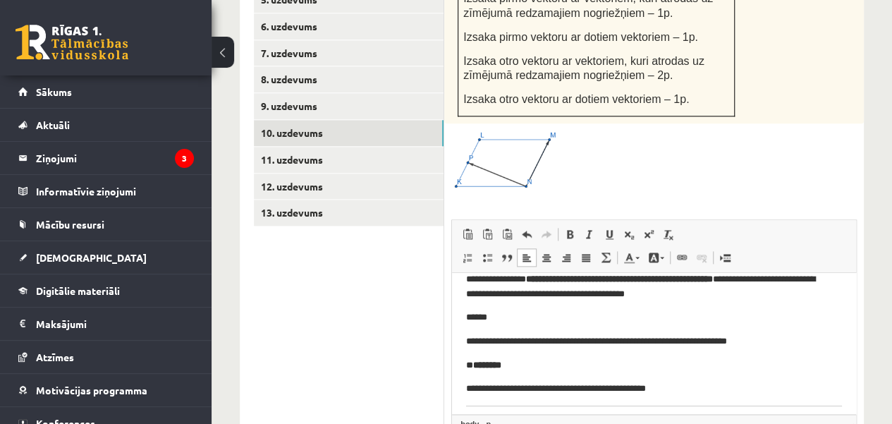
scroll to position [237, 0]
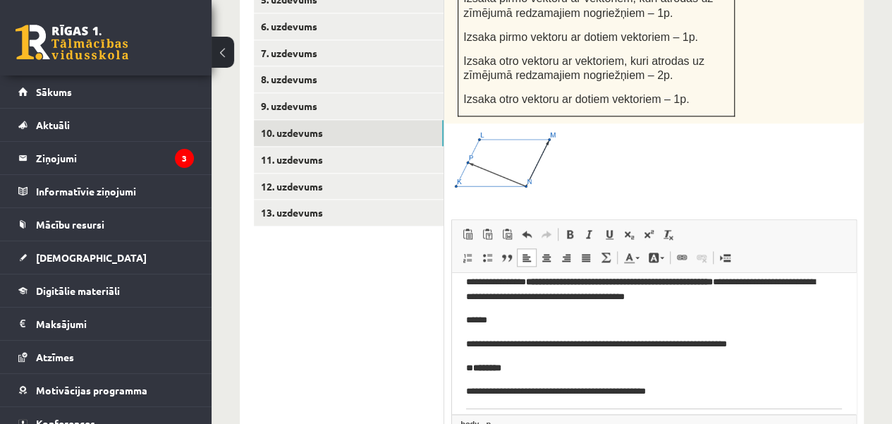
click at [521, 369] on p "* ********" at bounding box center [648, 367] width 365 height 15
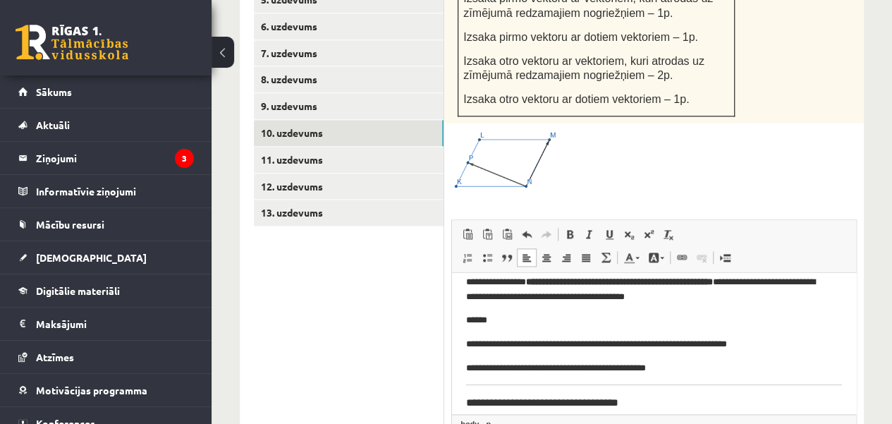
click at [496, 319] on p "******" at bounding box center [648, 319] width 365 height 15
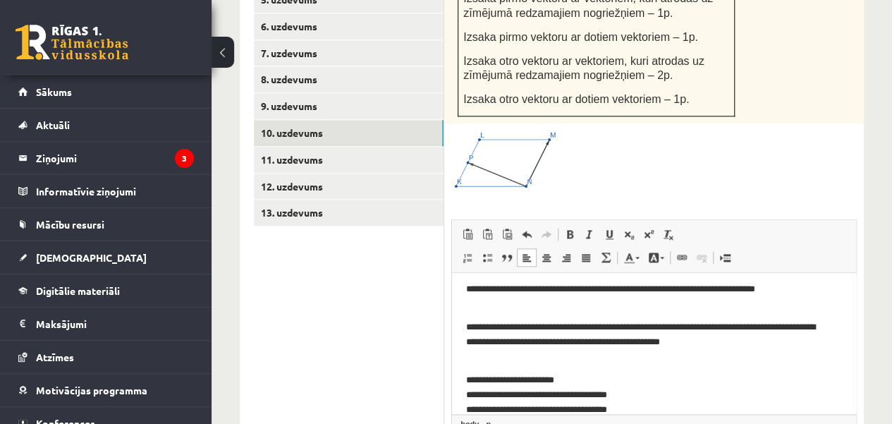
scroll to position [508, 0]
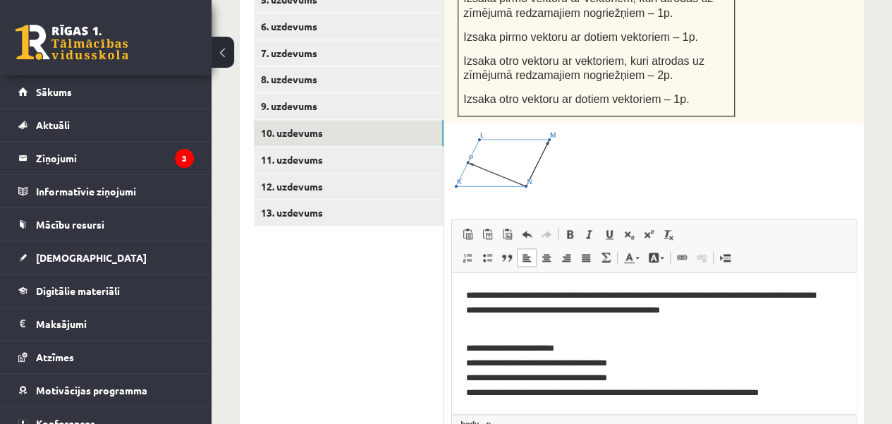
click at [811, 389] on p "**********" at bounding box center [648, 369] width 365 height 59
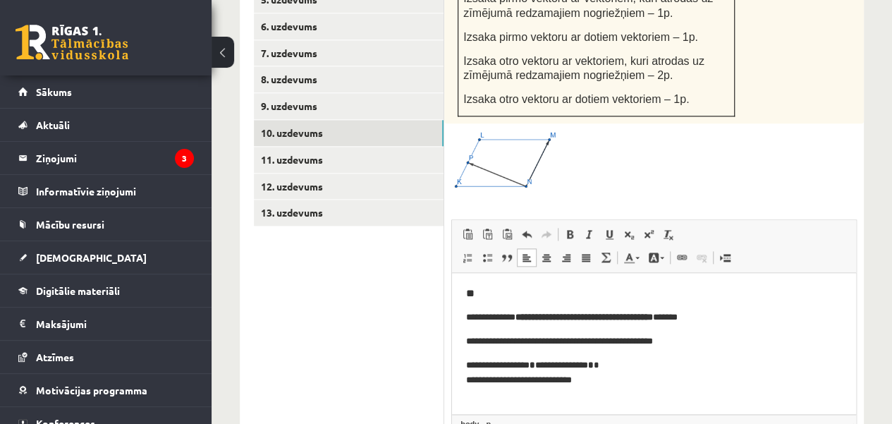
scroll to position [0, 0]
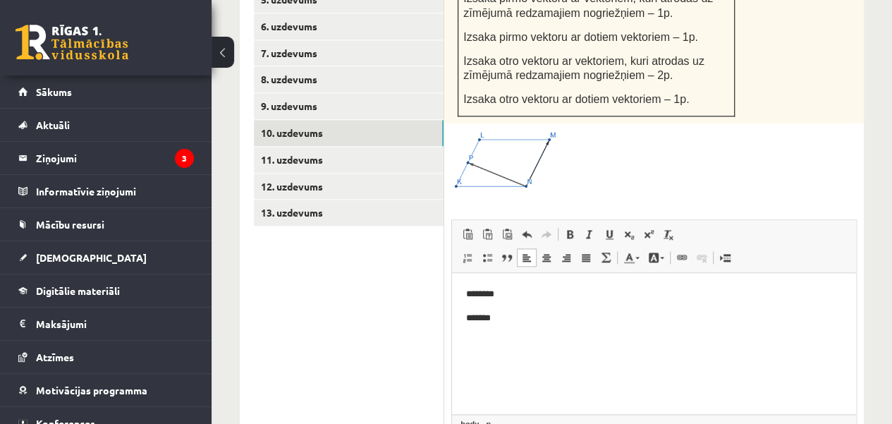
click at [480, 314] on p "*******" at bounding box center [654, 317] width 376 height 15
click at [501, 318] on p "******" at bounding box center [654, 317] width 376 height 15
click at [467, 362] on p "**********" at bounding box center [654, 364] width 376 height 15
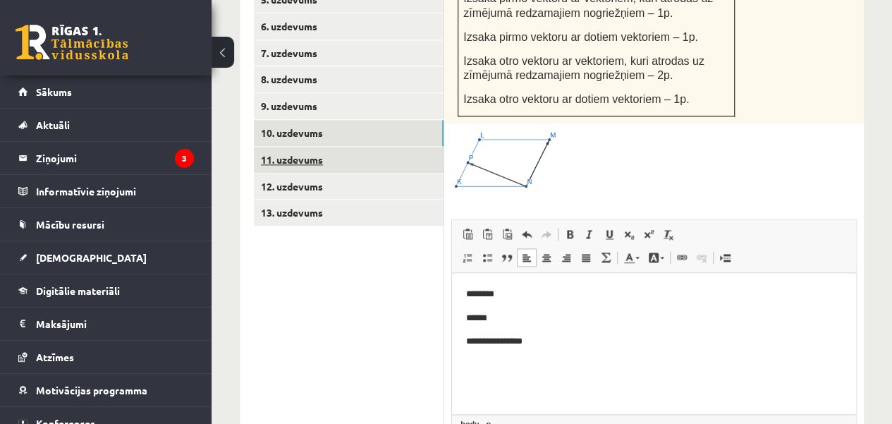
click at [301, 147] on link "11. uzdevums" at bounding box center [349, 160] width 190 height 26
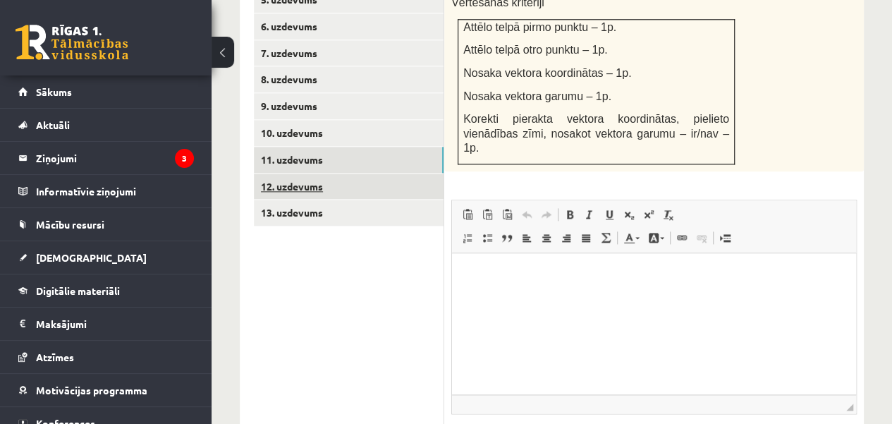
click at [338, 173] on link "12. uzdevums" at bounding box center [349, 186] width 190 height 26
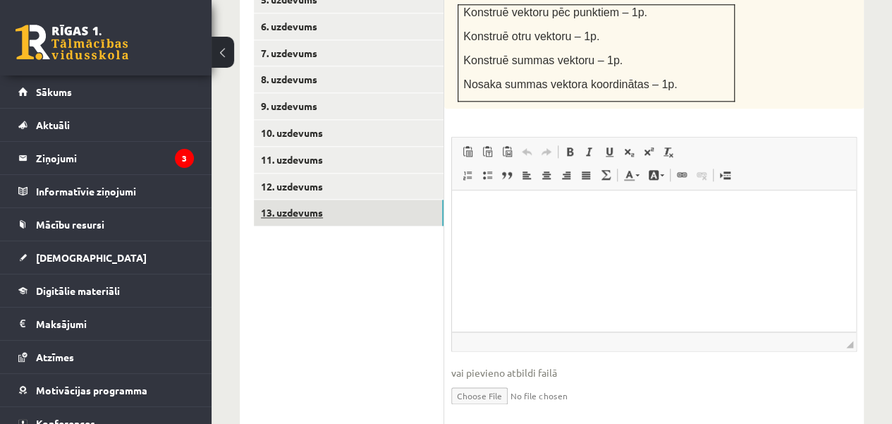
click at [362, 199] on link "13. uzdevums" at bounding box center [349, 212] width 190 height 26
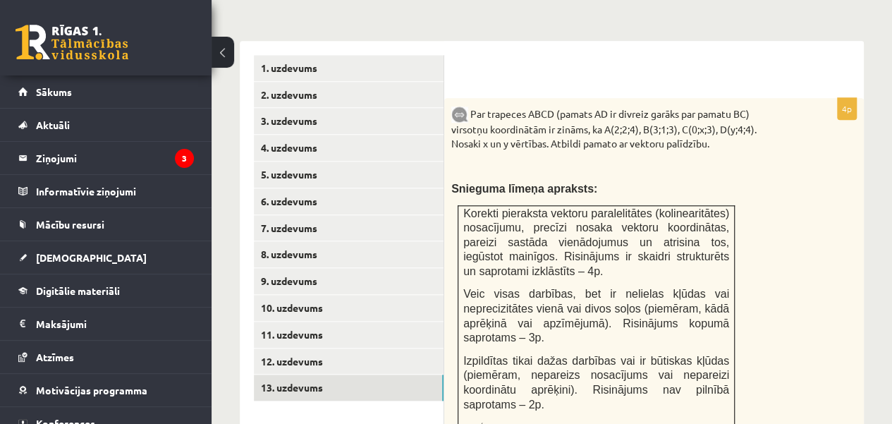
scroll to position [623, 0]
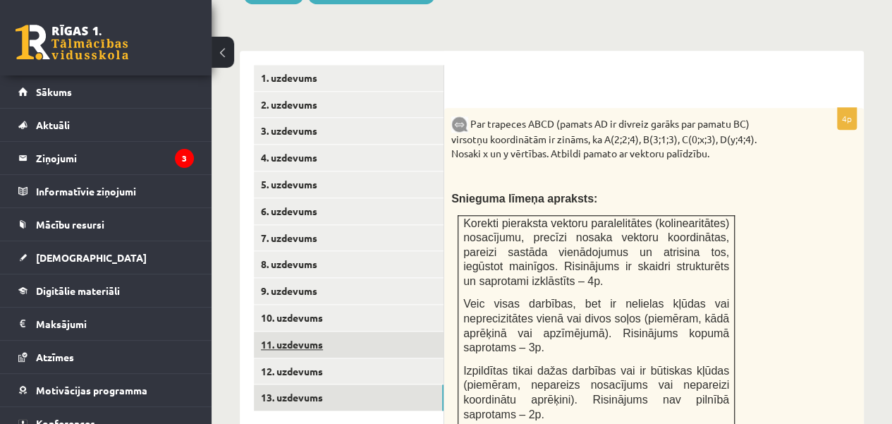
click at [365, 331] on link "11. uzdevums" at bounding box center [349, 344] width 190 height 26
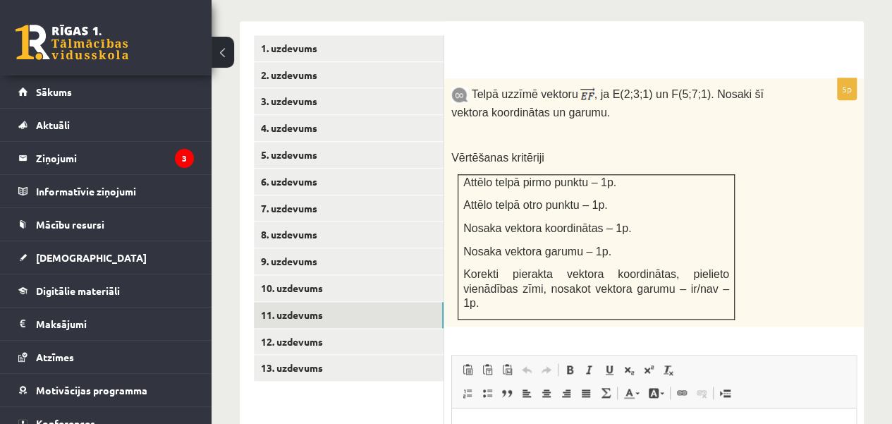
scroll to position [650, 0]
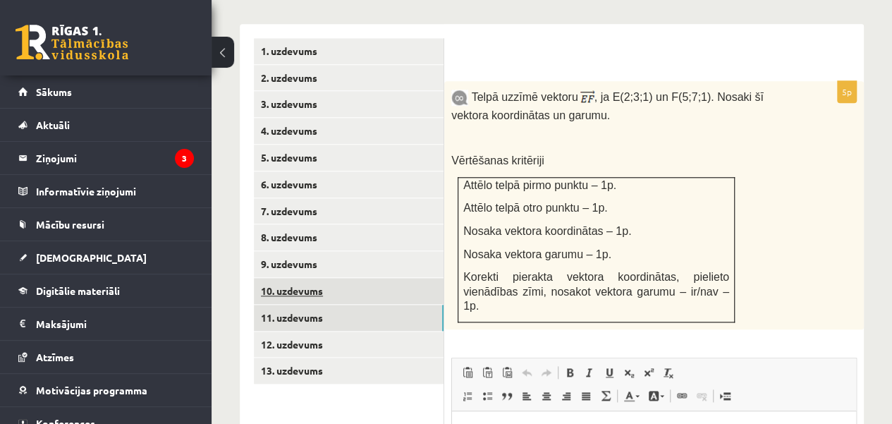
click at [407, 278] on link "10. uzdevums" at bounding box center [349, 291] width 190 height 26
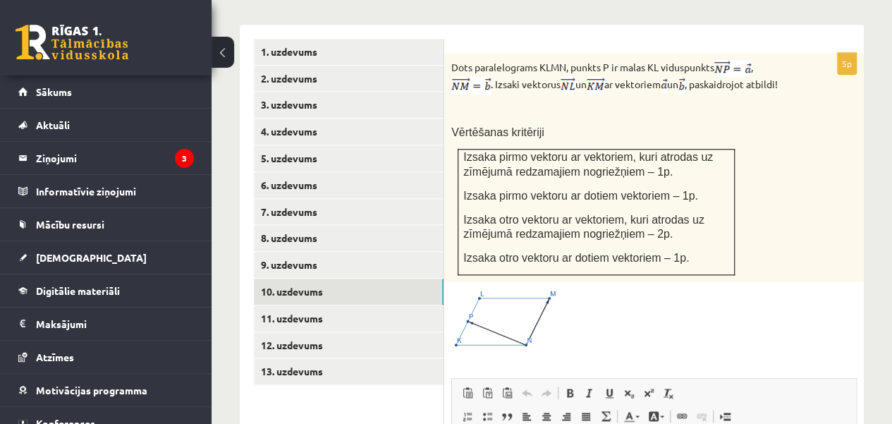
scroll to position [651, 0]
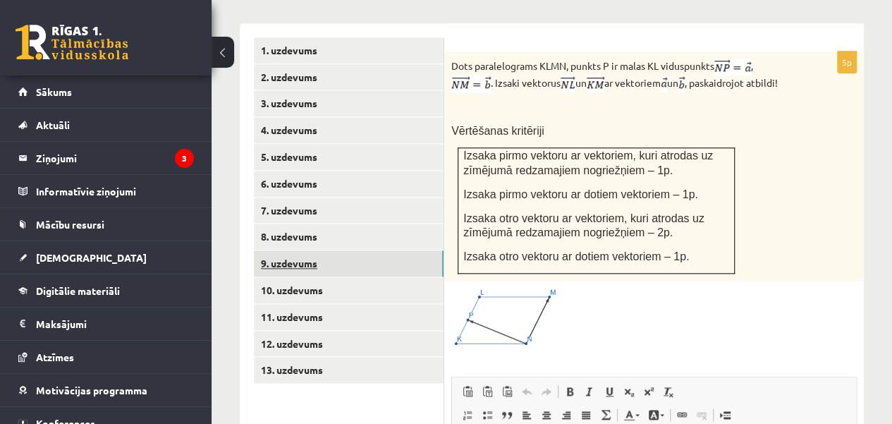
click at [395, 250] on link "9. uzdevums" at bounding box center [349, 263] width 190 height 26
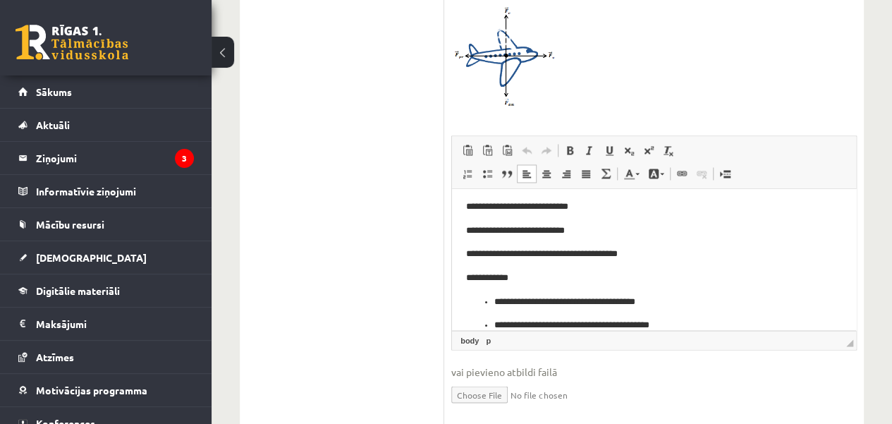
scroll to position [0, 0]
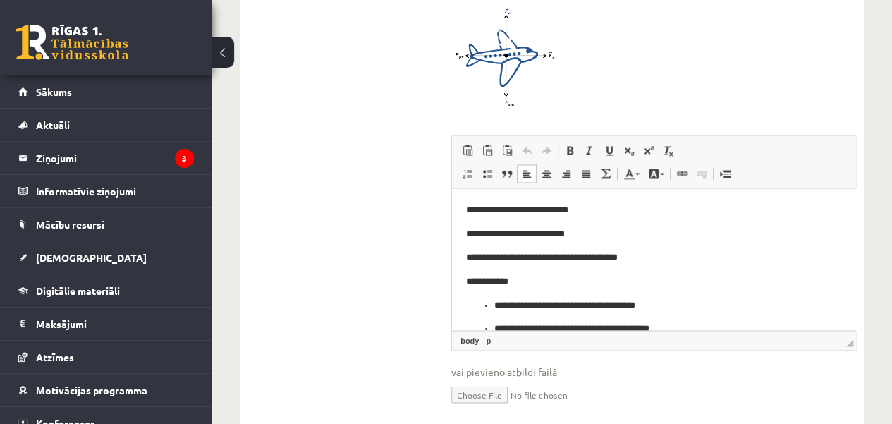
drag, startPoint x: 850, startPoint y: 257, endPoint x: 1313, endPoint y: 358, distance: 474.0
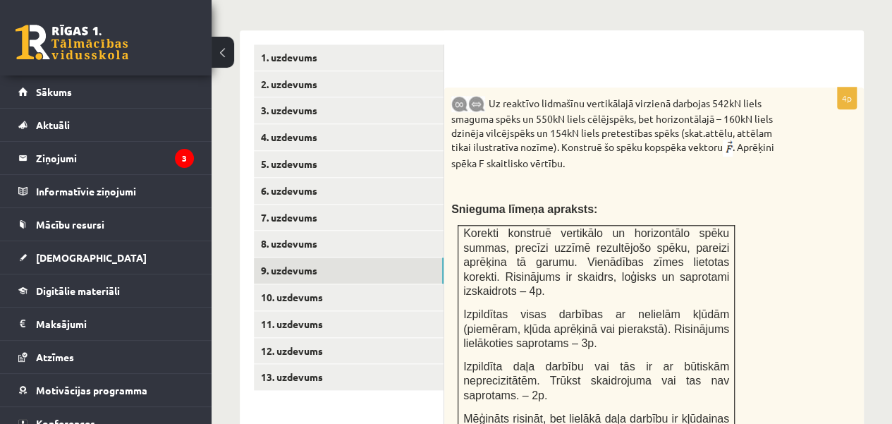
scroll to position [629, 0]
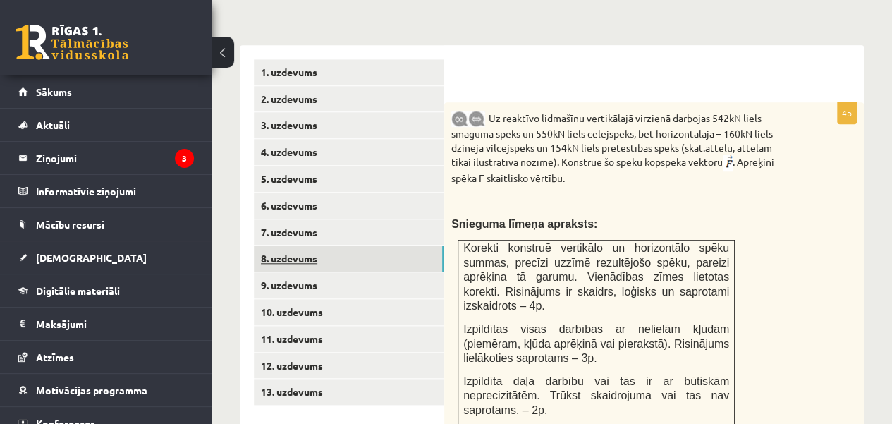
click at [351, 245] on link "8. uzdevums" at bounding box center [349, 258] width 190 height 26
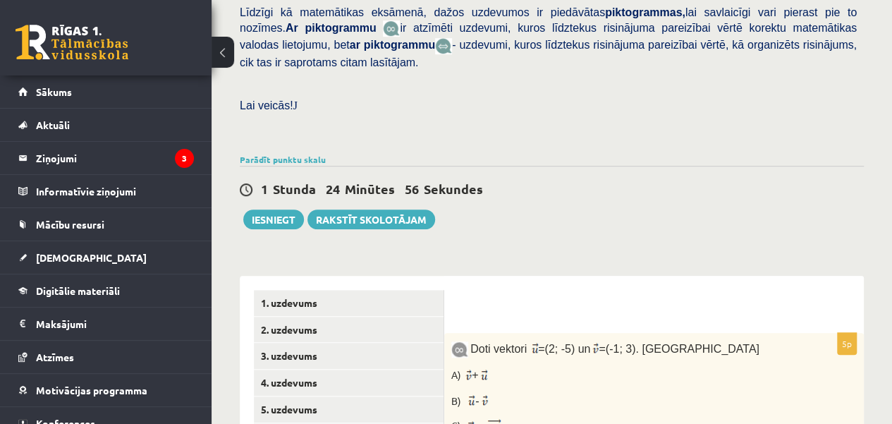
scroll to position [375, 0]
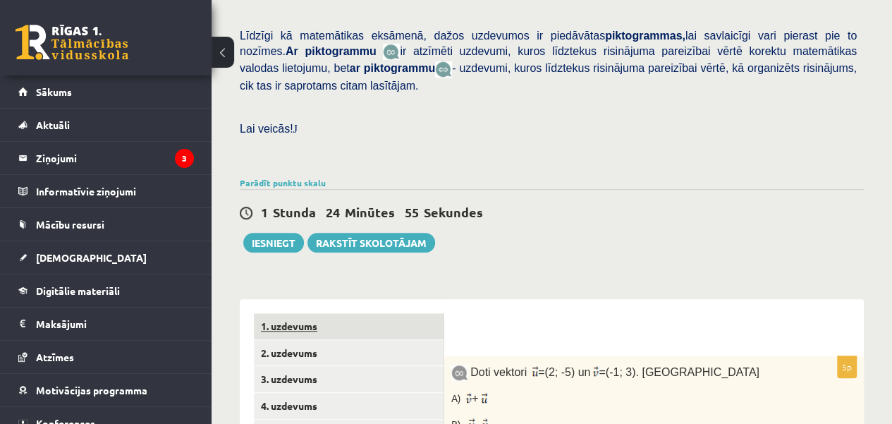
click at [398, 313] on link "1. uzdevums" at bounding box center [349, 326] width 190 height 26
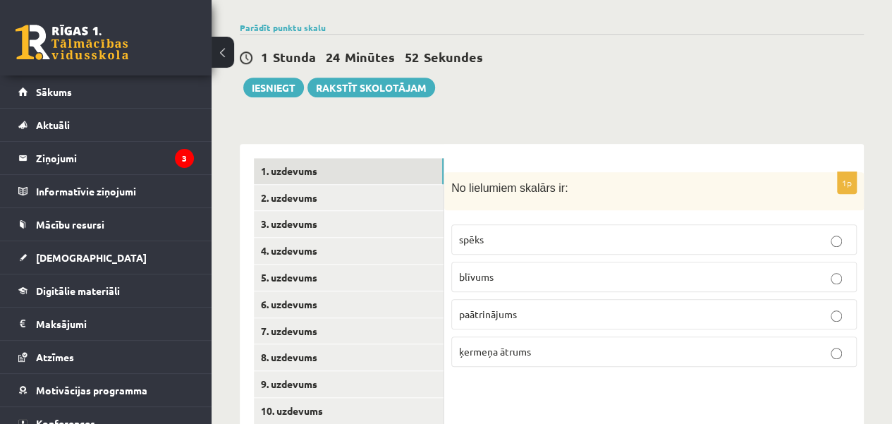
scroll to position [534, 0]
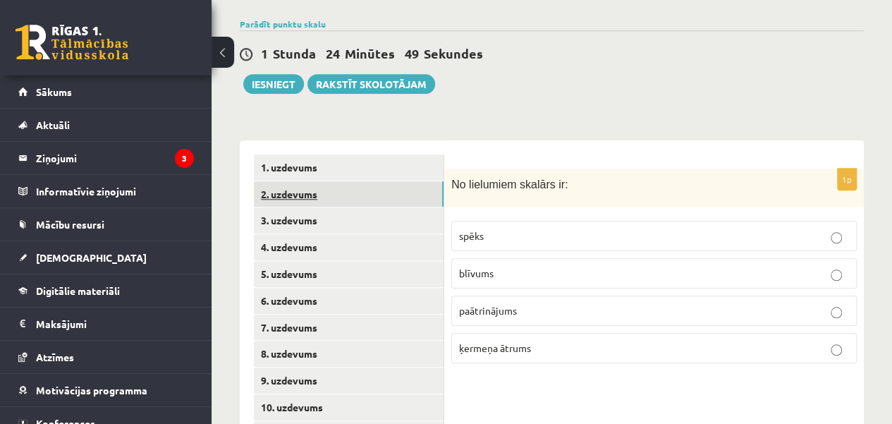
click at [394, 181] on link "2. uzdevums" at bounding box center [349, 194] width 190 height 26
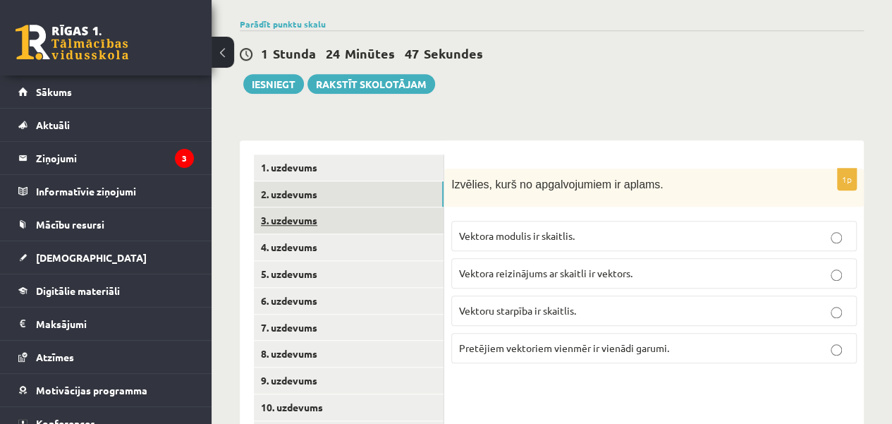
click at [374, 207] on link "3. uzdevums" at bounding box center [349, 220] width 190 height 26
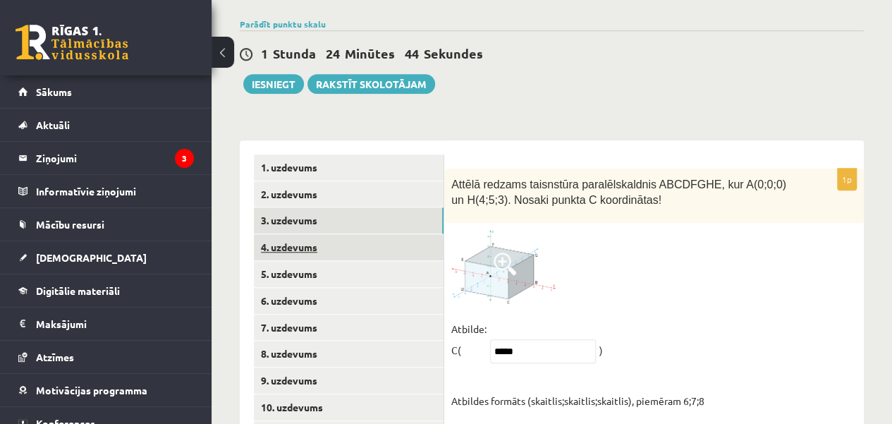
click at [372, 234] on link "4. uzdevums" at bounding box center [349, 247] width 190 height 26
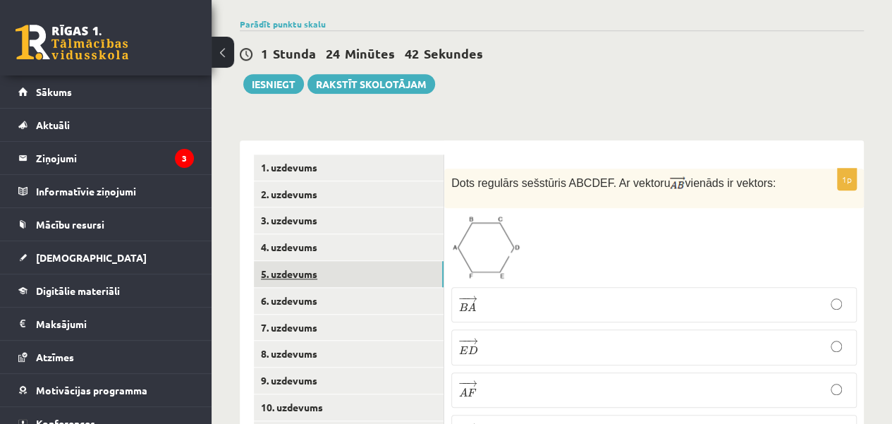
click at [369, 261] on link "5. uzdevums" at bounding box center [349, 274] width 190 height 26
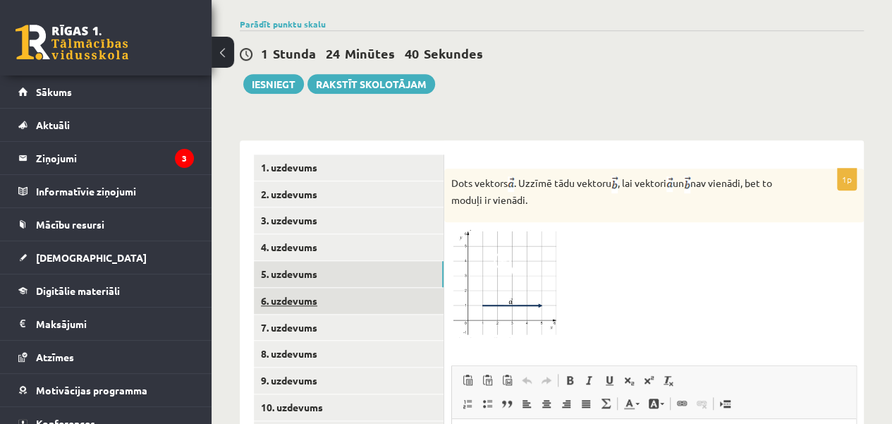
scroll to position [0, 0]
click at [354, 288] on link "6. uzdevums" at bounding box center [349, 301] width 190 height 26
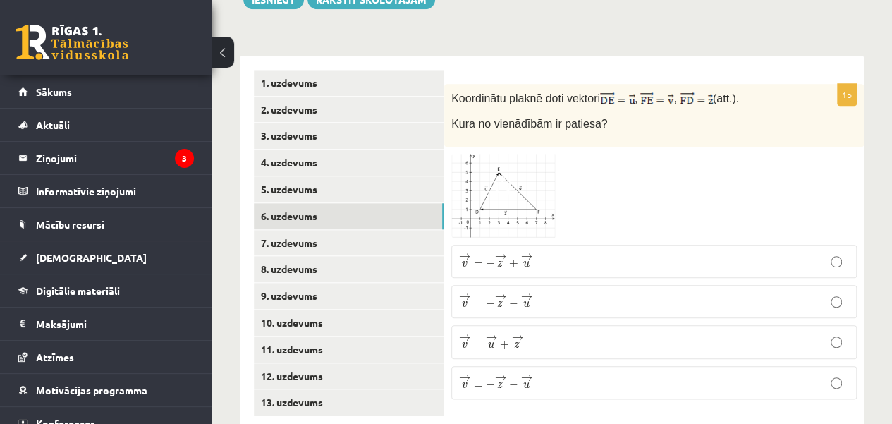
scroll to position [620, 0]
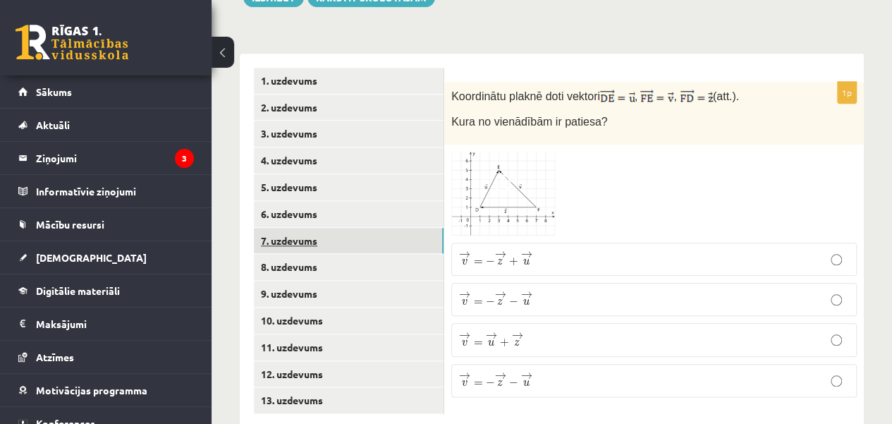
click at [370, 228] on link "7. uzdevums" at bounding box center [349, 241] width 190 height 26
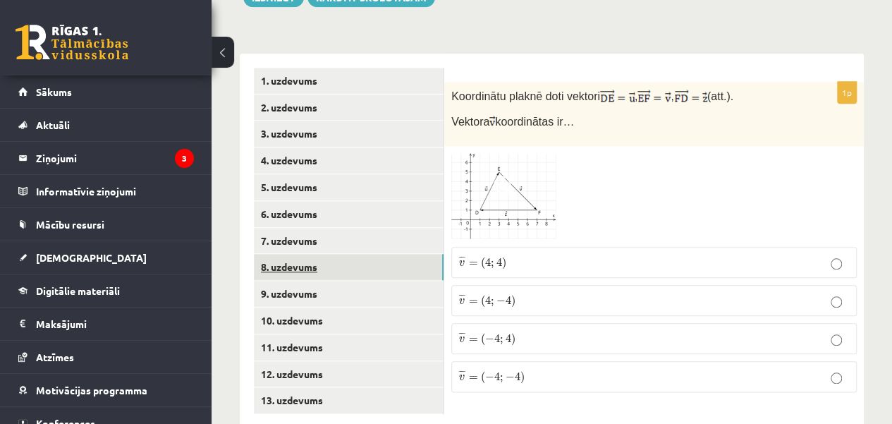
click at [371, 254] on link "8. uzdevums" at bounding box center [349, 267] width 190 height 26
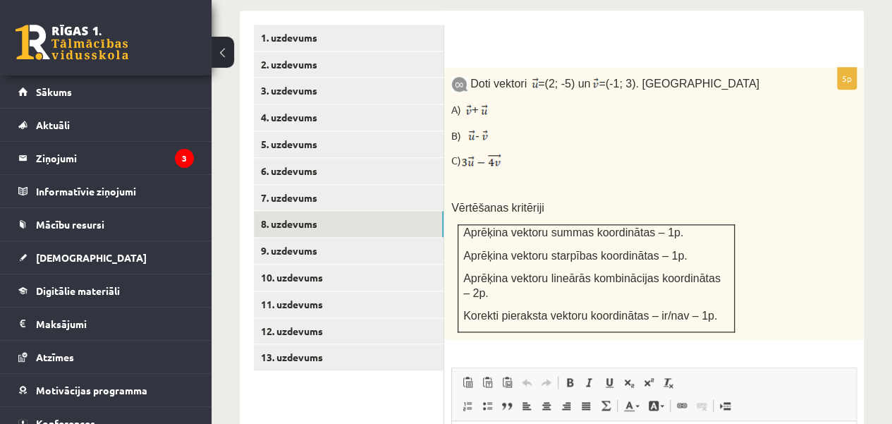
scroll to position [662, 0]
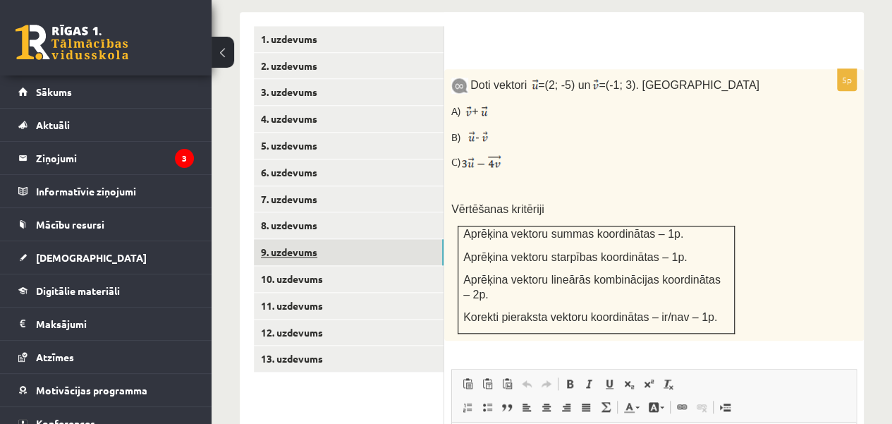
click at [378, 239] on link "9. uzdevums" at bounding box center [349, 252] width 190 height 26
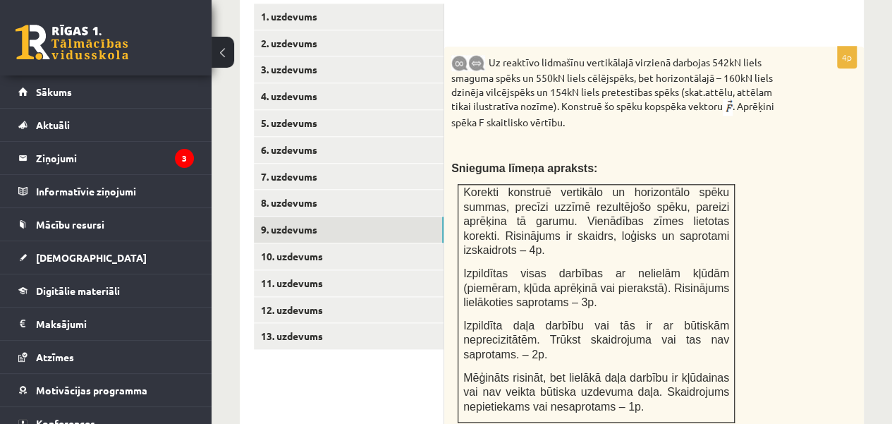
scroll to position [687, 0]
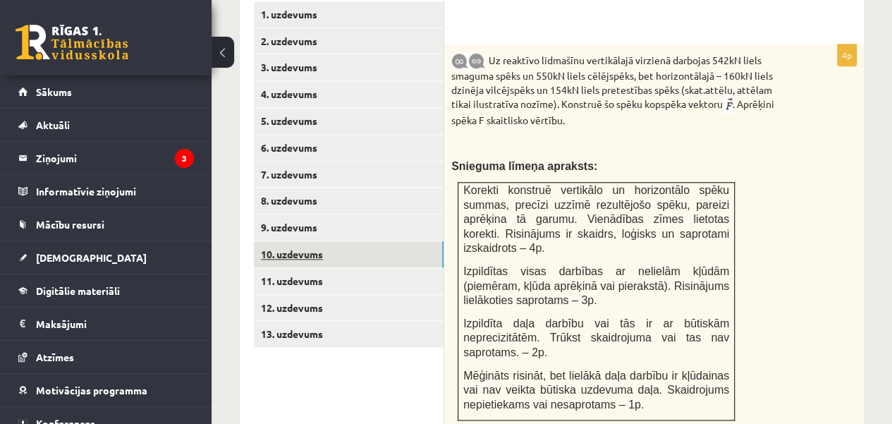
click at [408, 241] on link "10. uzdevums" at bounding box center [349, 254] width 190 height 26
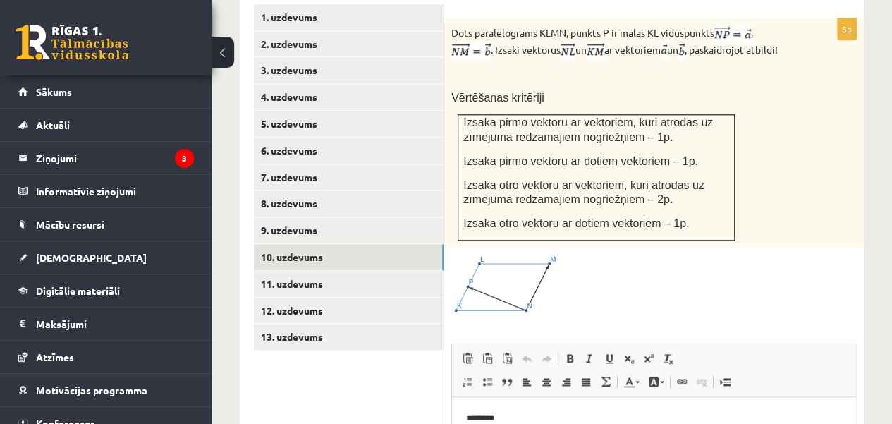
scroll to position [682, 0]
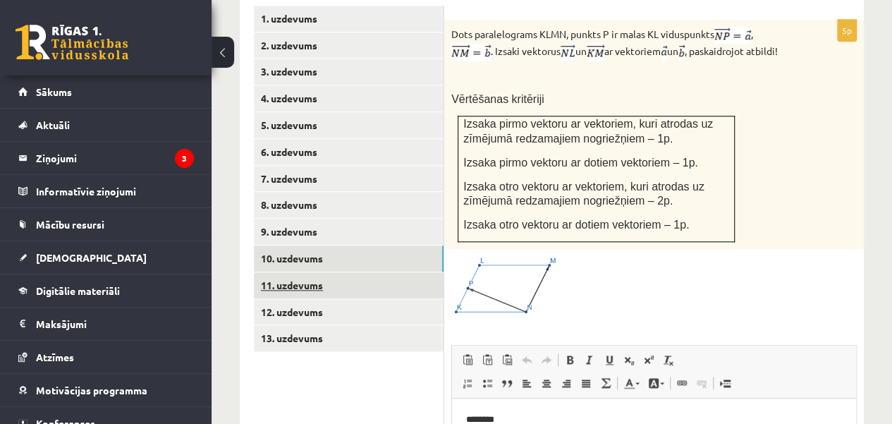
click at [424, 272] on link "11. uzdevums" at bounding box center [349, 285] width 190 height 26
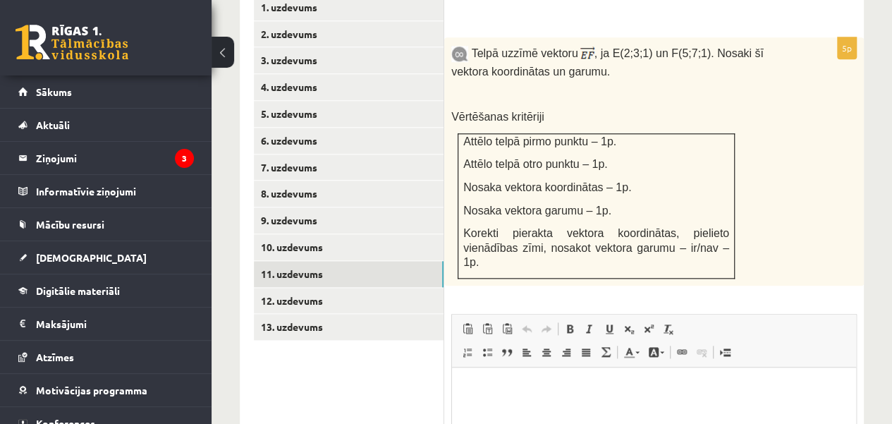
scroll to position [623, 0]
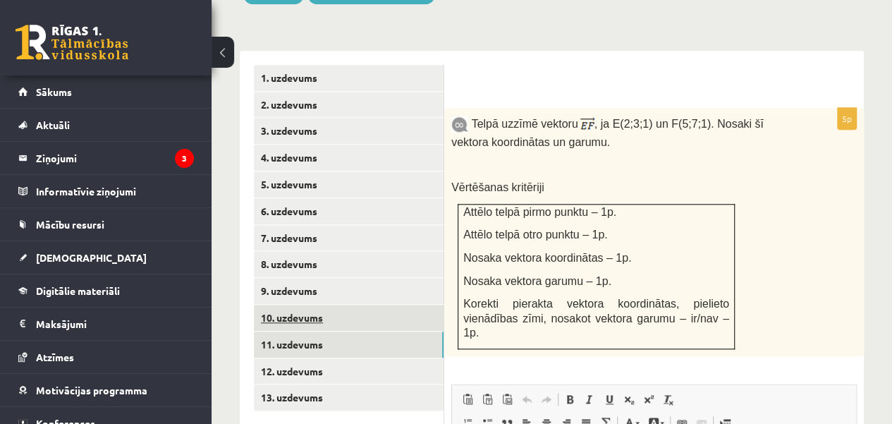
click at [293, 305] on link "10. uzdevums" at bounding box center [349, 318] width 190 height 26
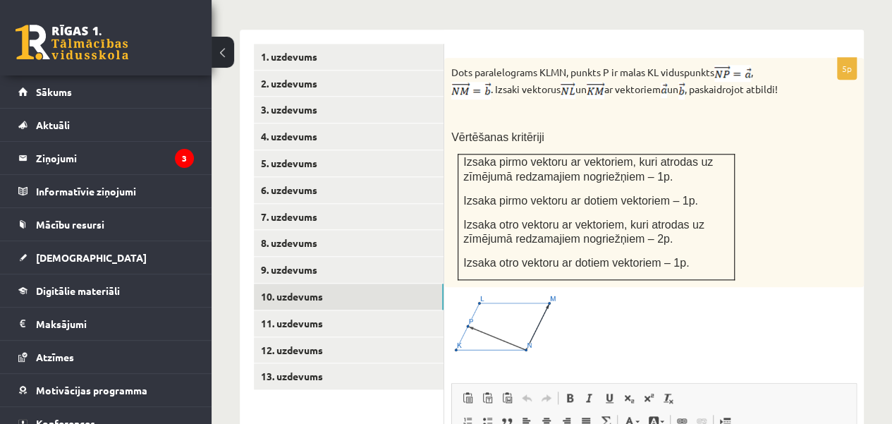
scroll to position [672, 0]
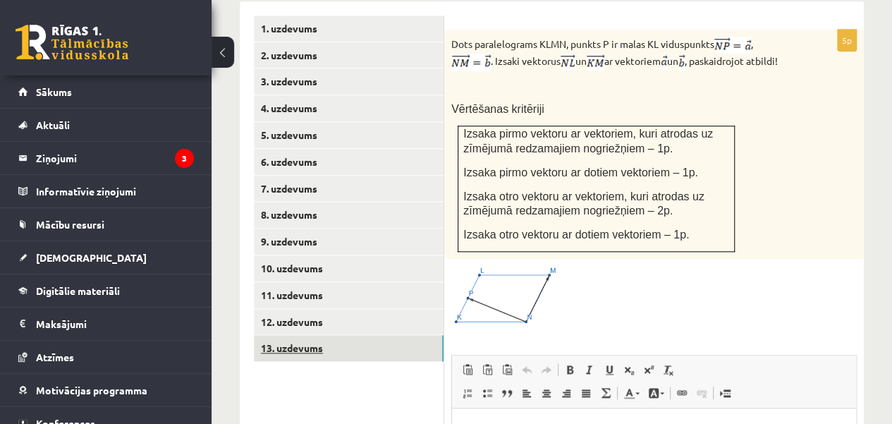
click at [300, 335] on link "13. uzdevums" at bounding box center [349, 348] width 190 height 26
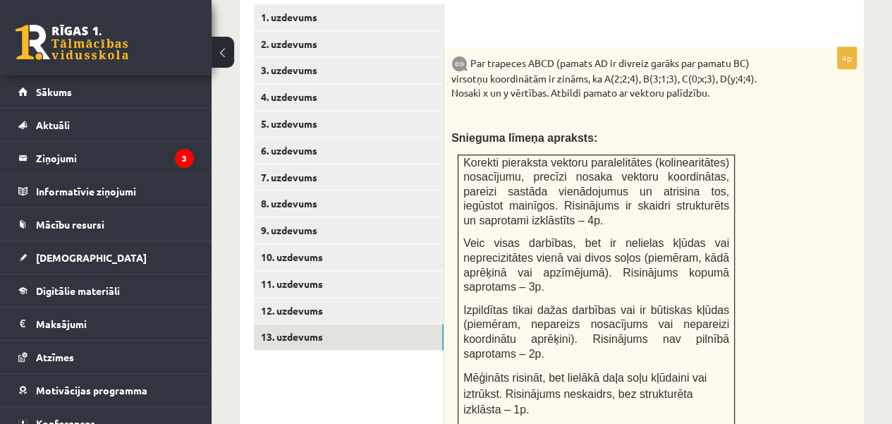
scroll to position [685, 0]
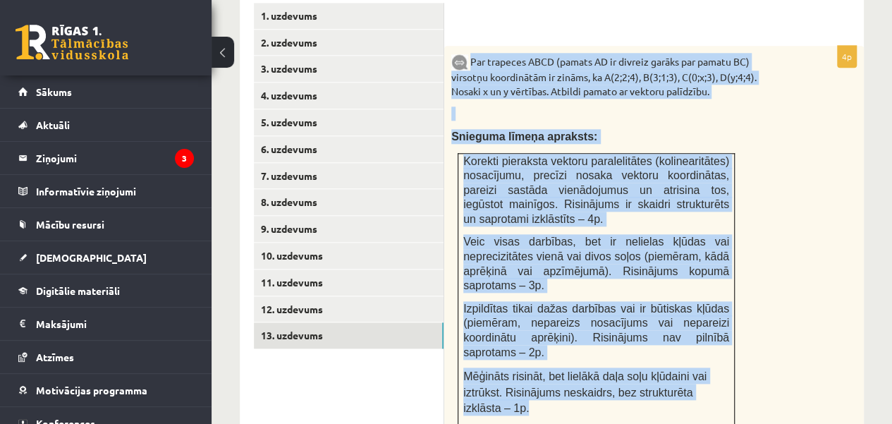
drag, startPoint x: 469, startPoint y: 27, endPoint x: 706, endPoint y: 361, distance: 408.6
click at [706, 361] on div "Par trapeces ABCD (pamats AD ir divreiz garāks par pamatu BC) virsotņu koordinā…" at bounding box center [653, 239] width 419 height 386
copy div "Par trapeces ABCD (pamats AD ir divreiz garāks par pamatu BC) virsotņu koordinā…"
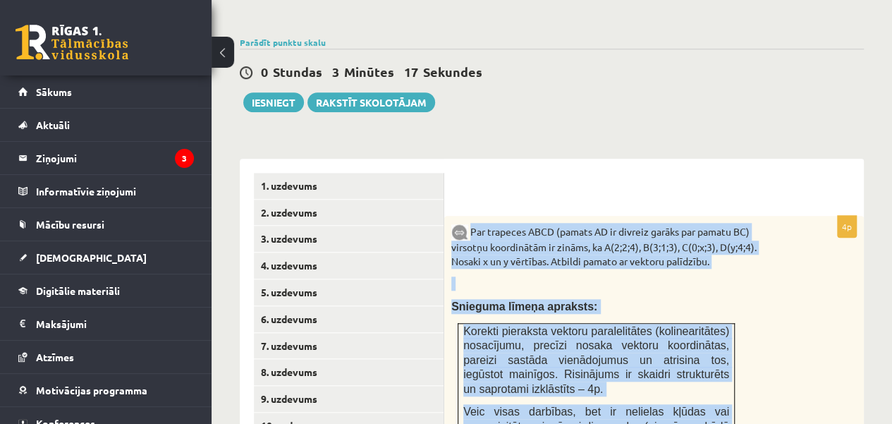
scroll to position [513, 0]
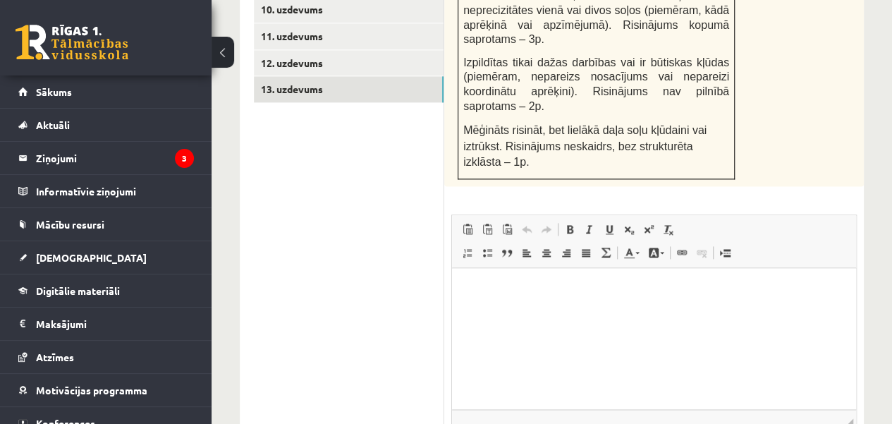
scroll to position [941, 0]
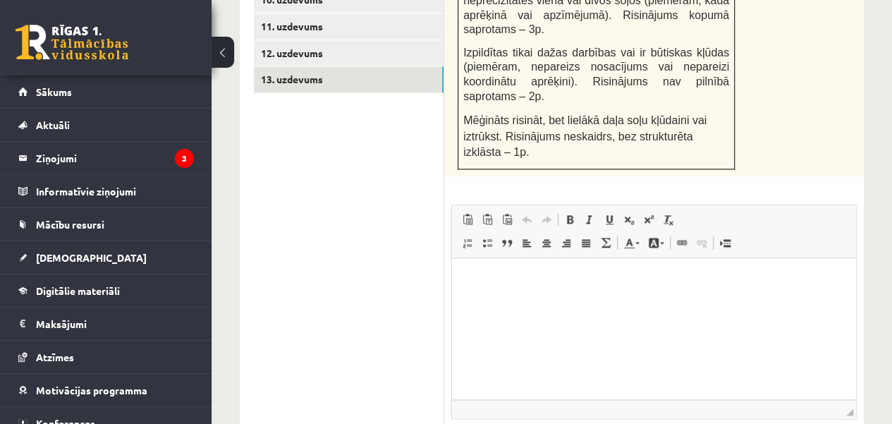
click at [635, 301] on html at bounding box center [654, 279] width 404 height 43
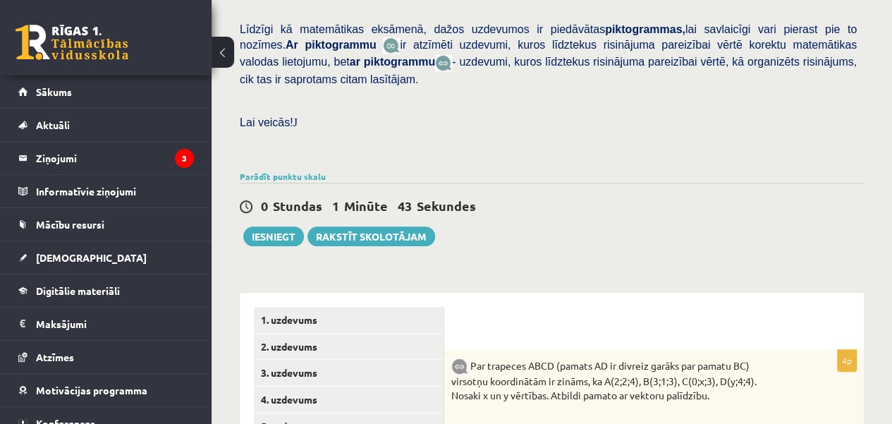
scroll to position [357, 0]
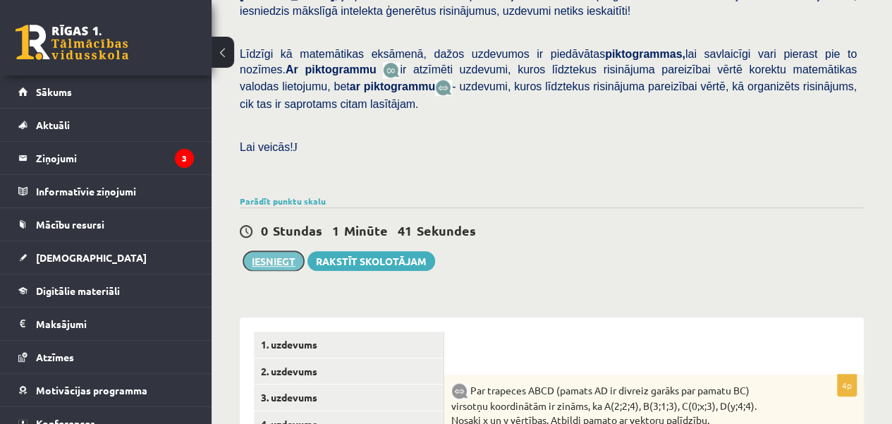
click at [256, 251] on button "Iesniegt" at bounding box center [273, 261] width 61 height 20
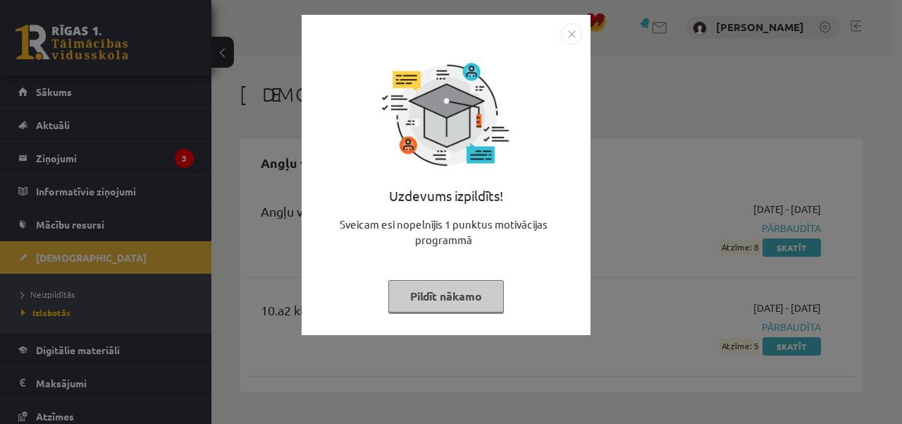
click at [465, 299] on button "Pildīt nākamo" at bounding box center [446, 296] width 116 height 32
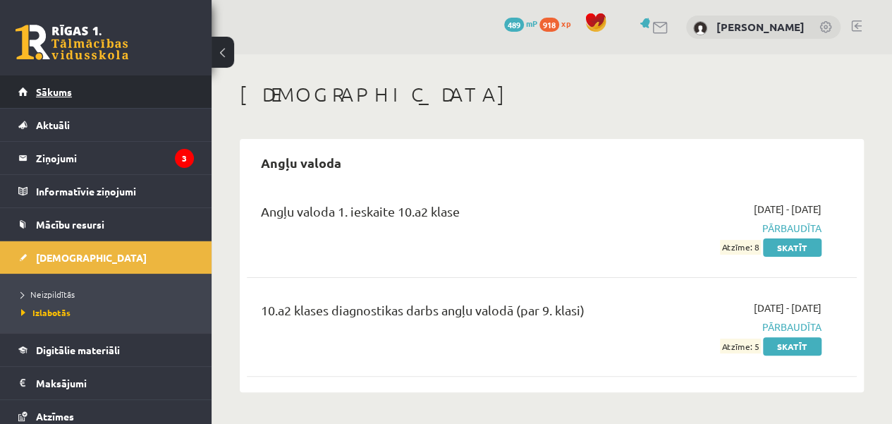
click at [134, 102] on link "Sākums" at bounding box center [106, 91] width 176 height 32
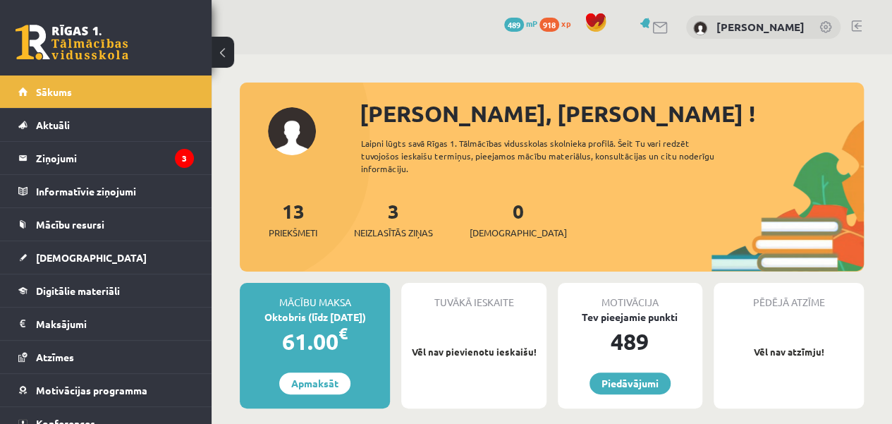
click at [488, 224] on div "0 [DEMOGRAPHIC_DATA]" at bounding box center [517, 218] width 97 height 44
click at [502, 215] on div "0 [DEMOGRAPHIC_DATA]" at bounding box center [517, 218] width 97 height 44
click at [498, 228] on span "[DEMOGRAPHIC_DATA]" at bounding box center [517, 233] width 97 height 14
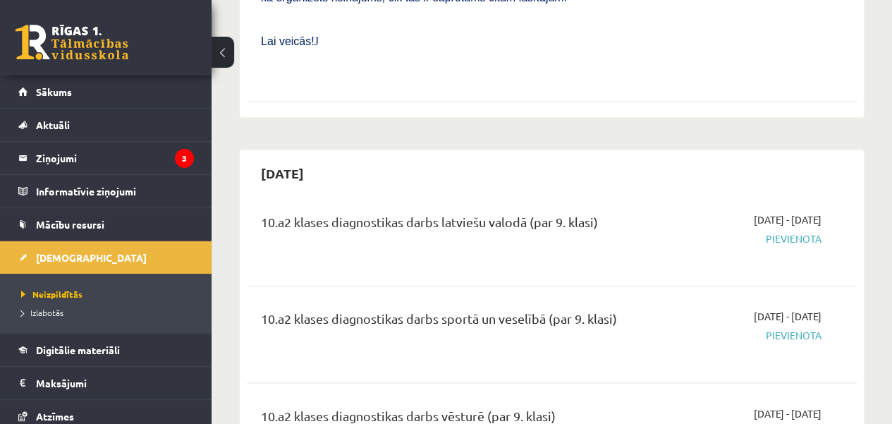
scroll to position [1046, 0]
